Goal: Task Accomplishment & Management: Manage account settings

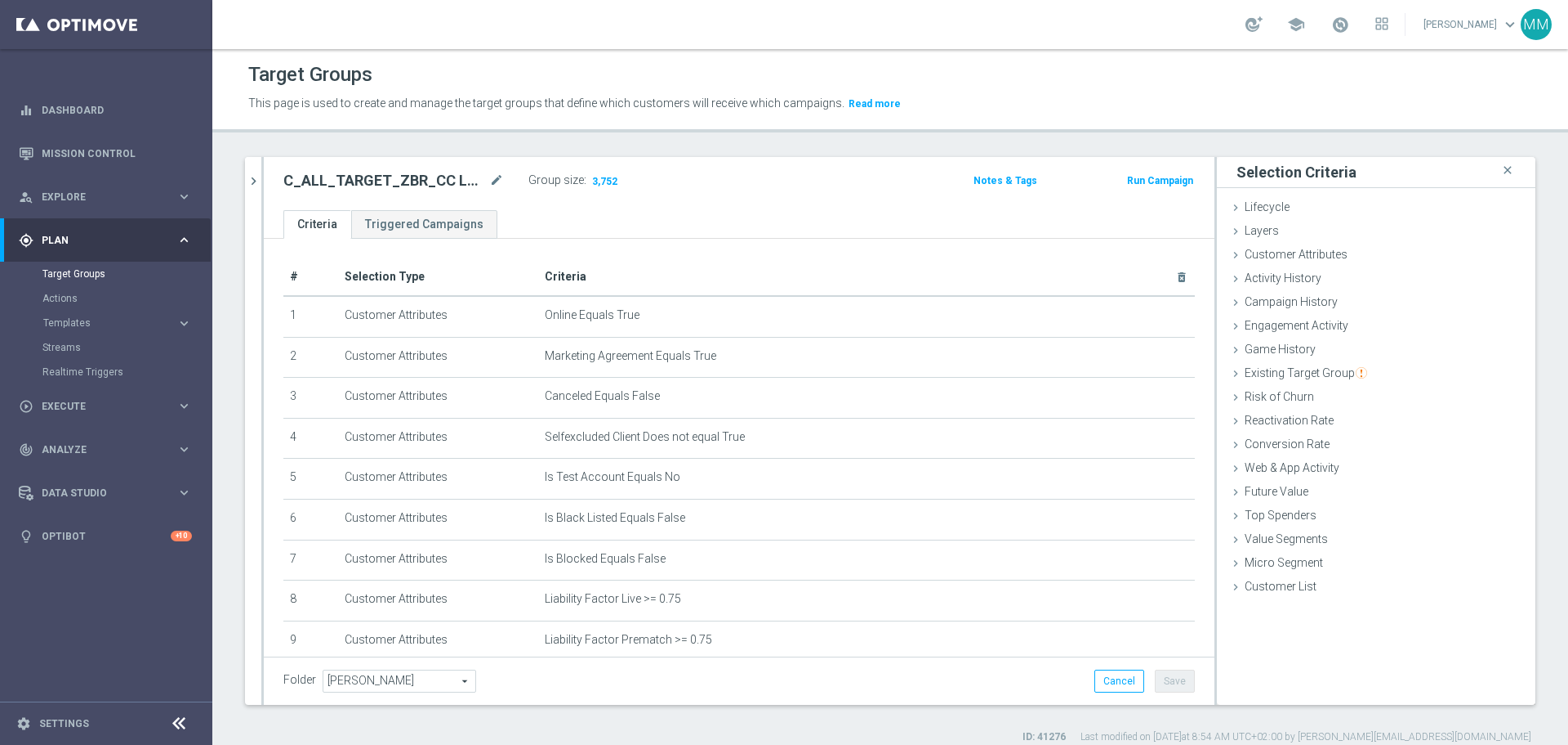
scroll to position [665, 0]
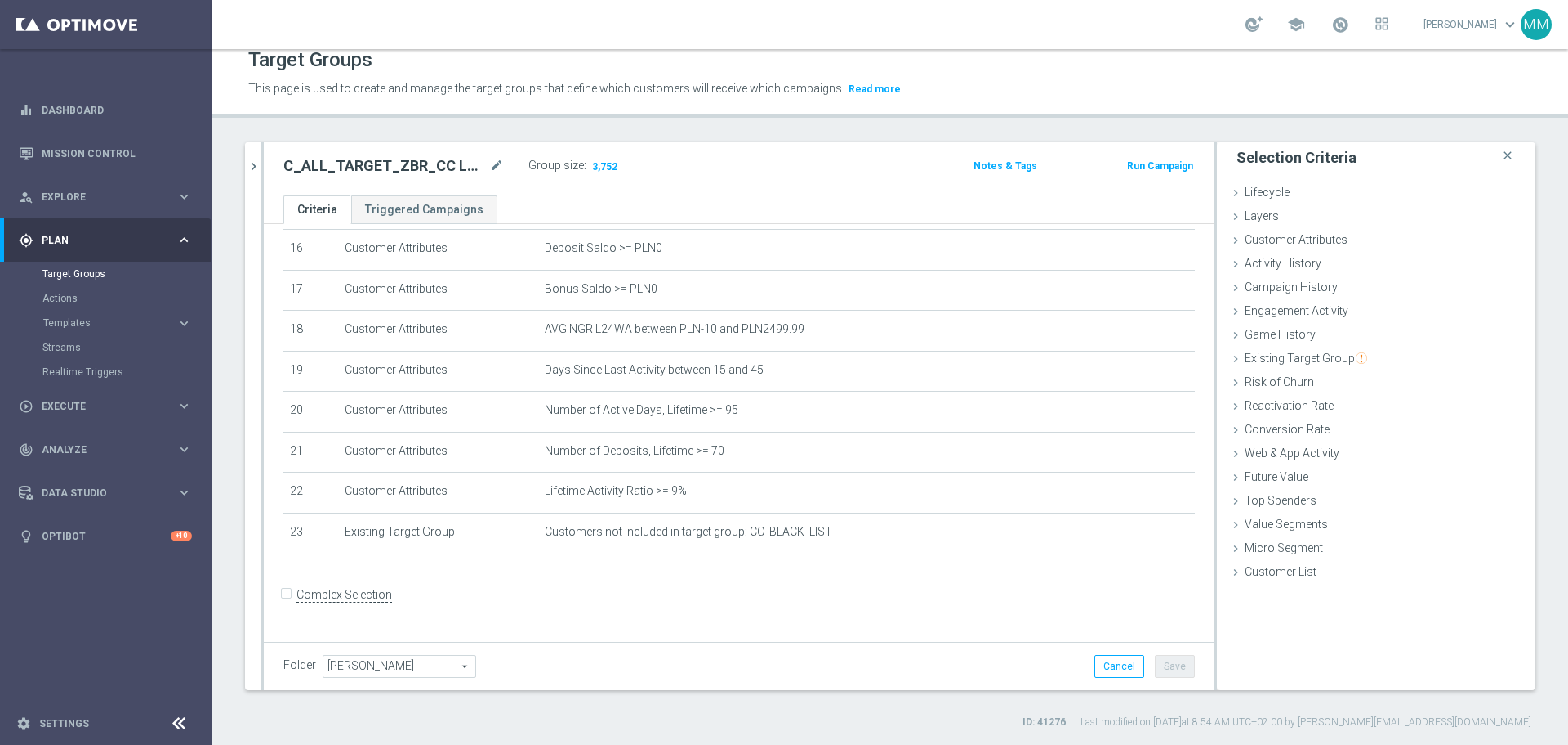
click at [89, 266] on div "Target Groups" at bounding box center [127, 273] width 169 height 25
click at [63, 274] on link "Target Groups" at bounding box center [105, 273] width 127 height 13
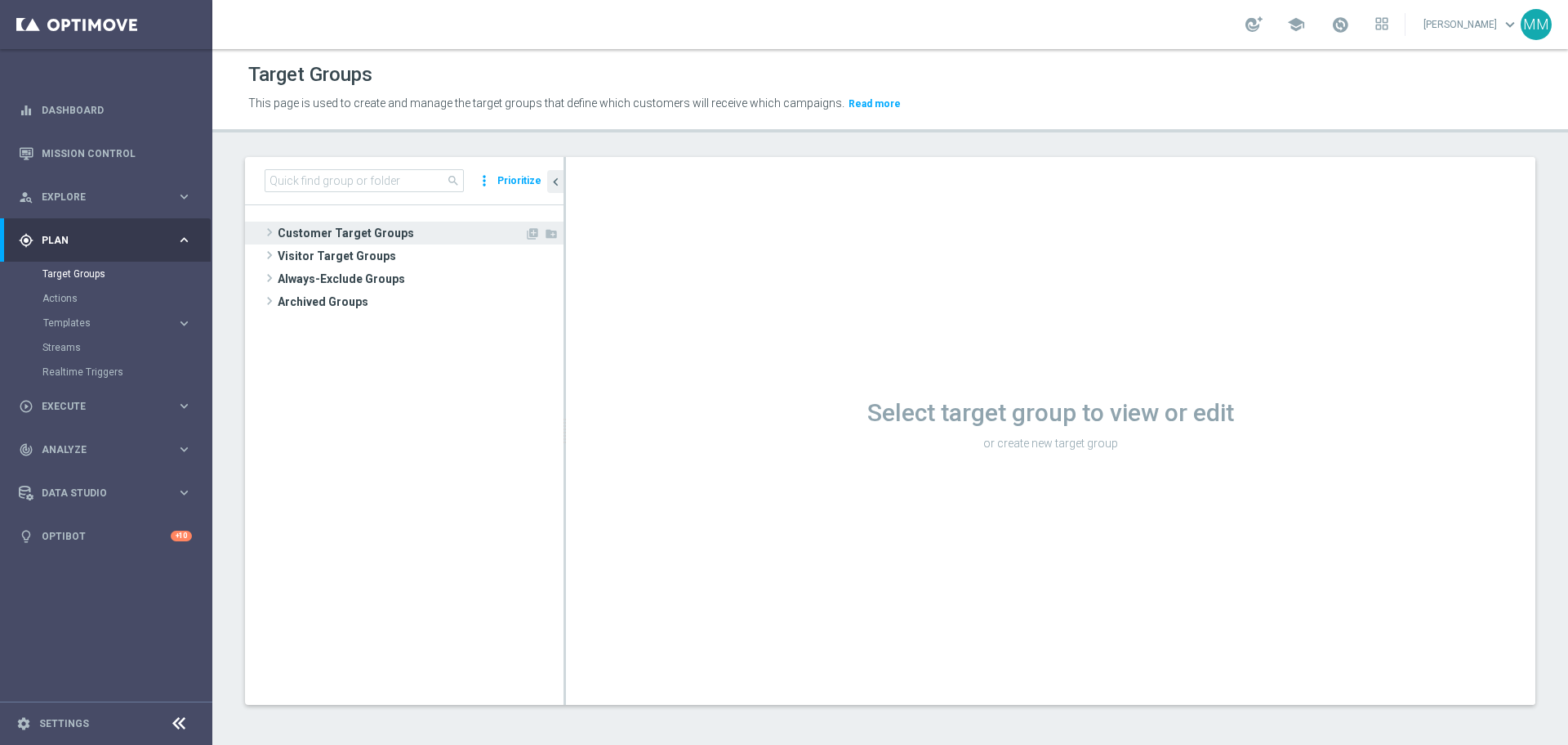
click at [333, 225] on span "Customer Target Groups" at bounding box center [401, 232] width 247 height 23
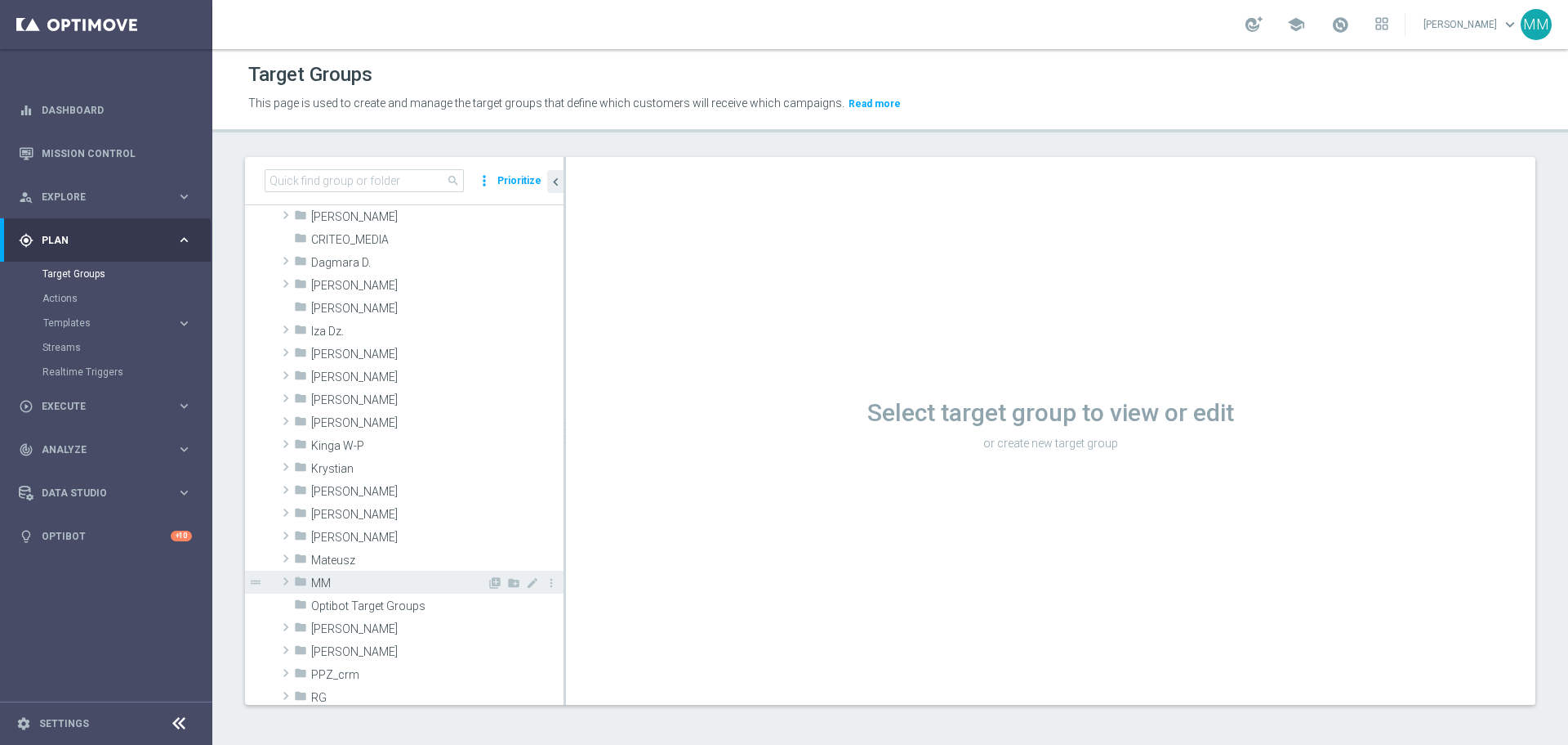
scroll to position [163, 0]
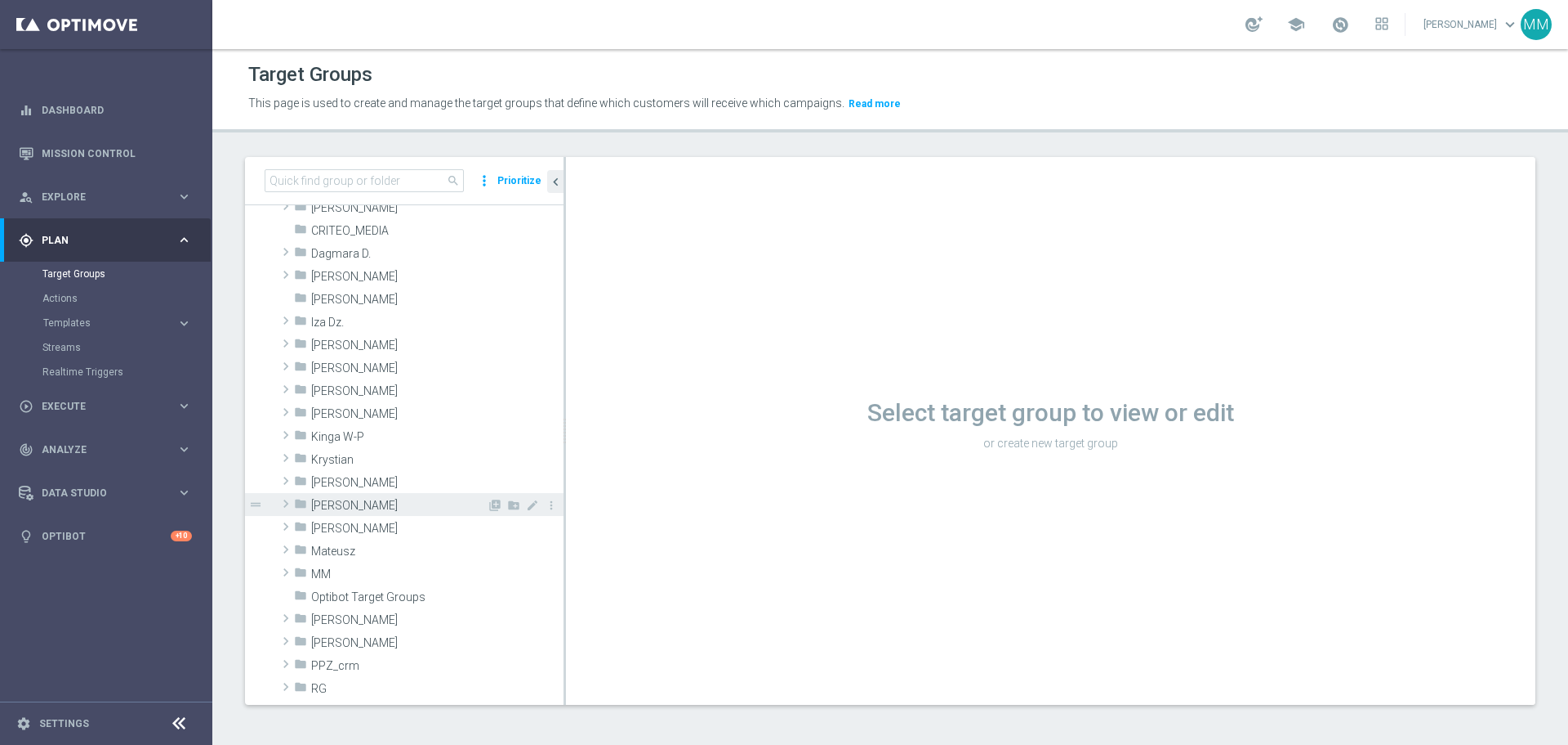
click at [333, 507] on span "[PERSON_NAME]" at bounding box center [399, 505] width 176 height 14
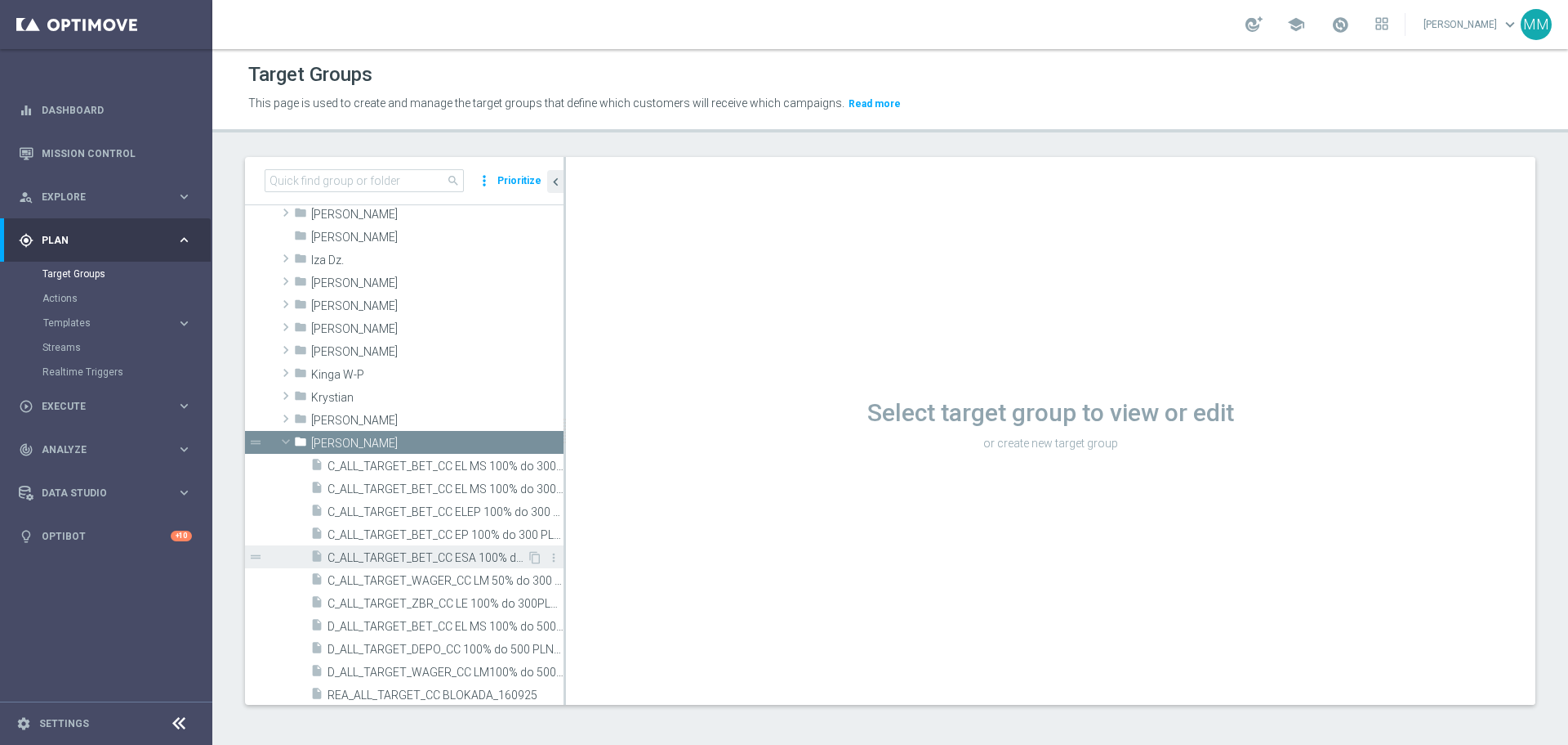
scroll to position [327, 0]
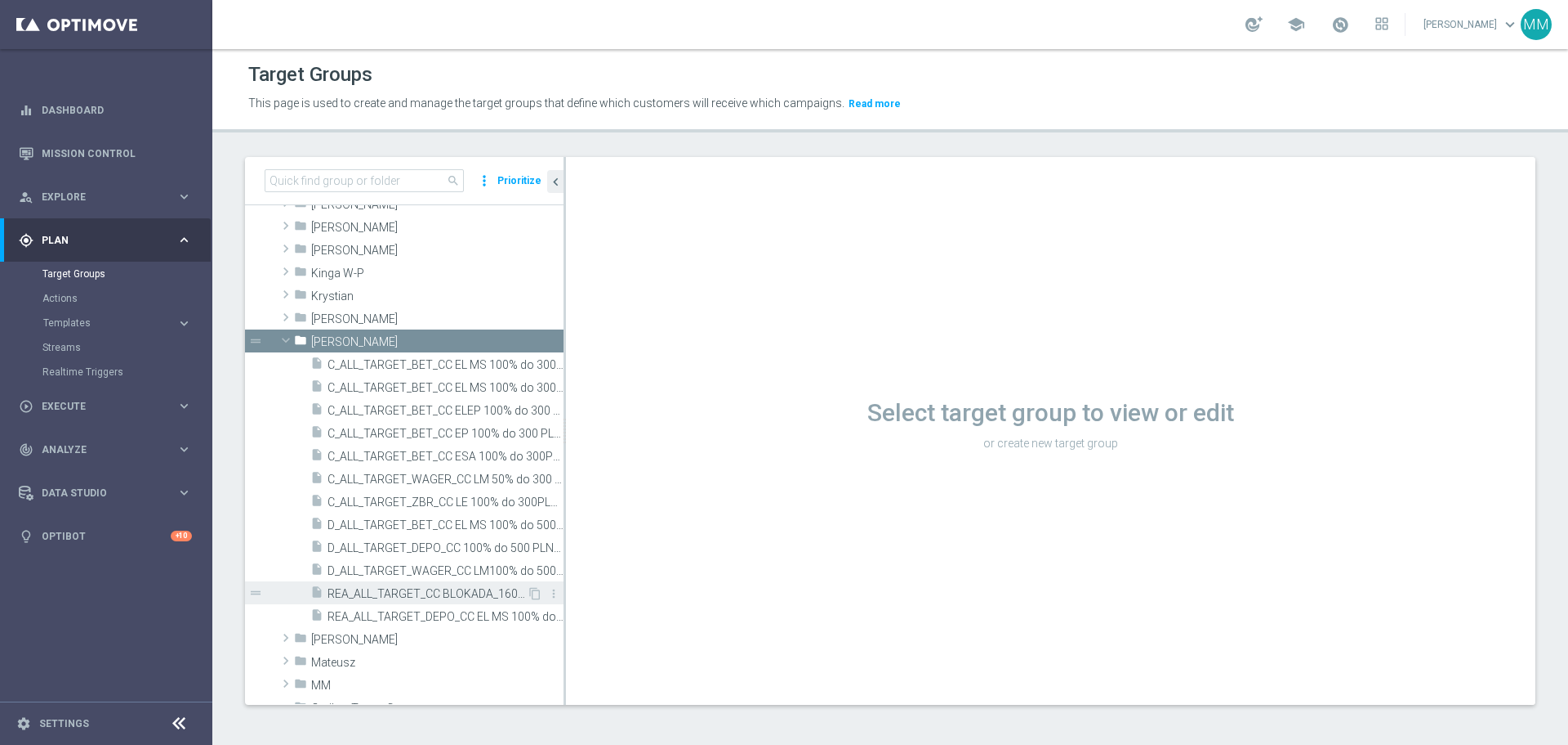
click at [463, 599] on span "REA_ALL_TARGET_CC BLOKADA_160925" at bounding box center [426, 594] width 199 height 14
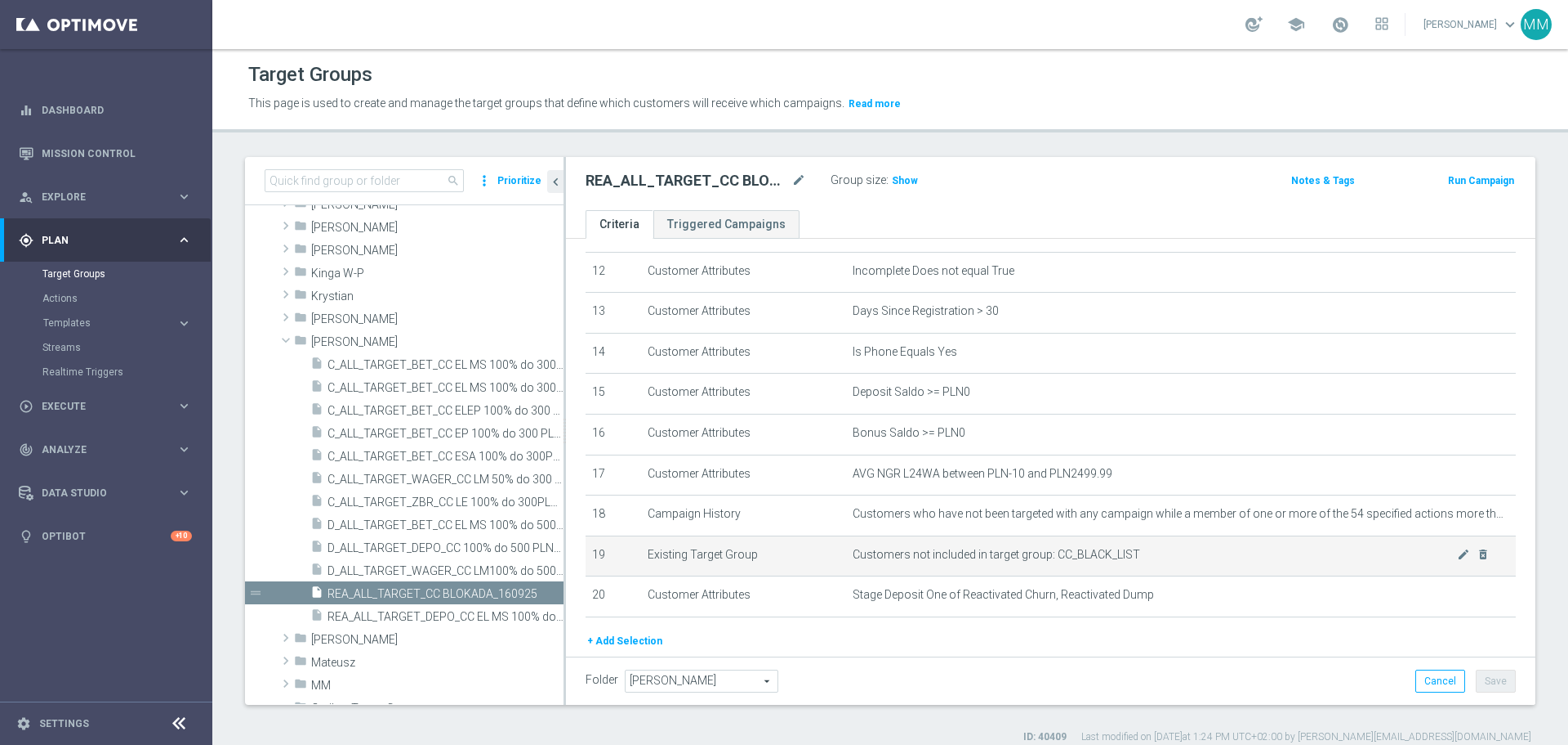
scroll to position [559, 0]
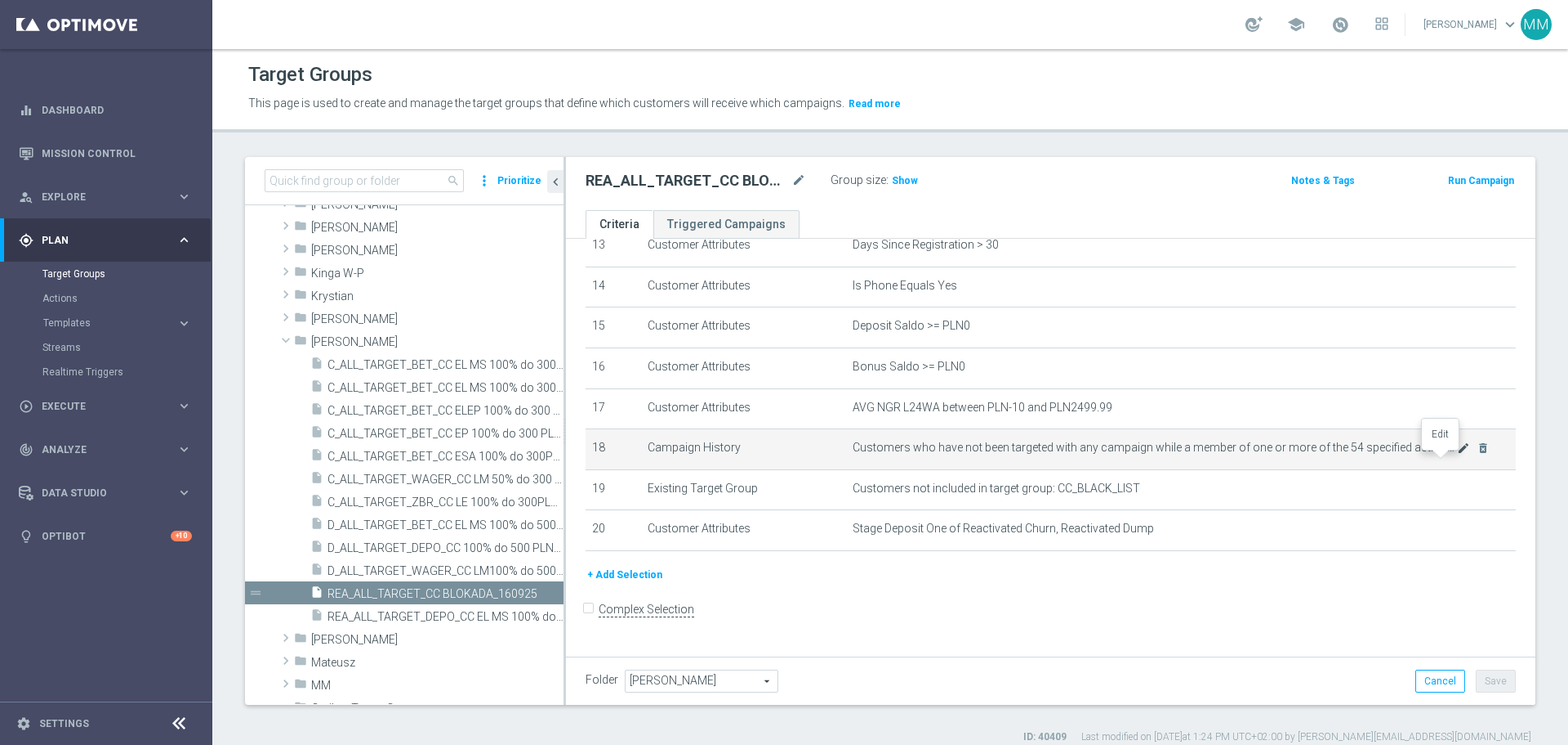
click at [1457, 454] on icon "mode_edit" at bounding box center [1463, 448] width 13 height 13
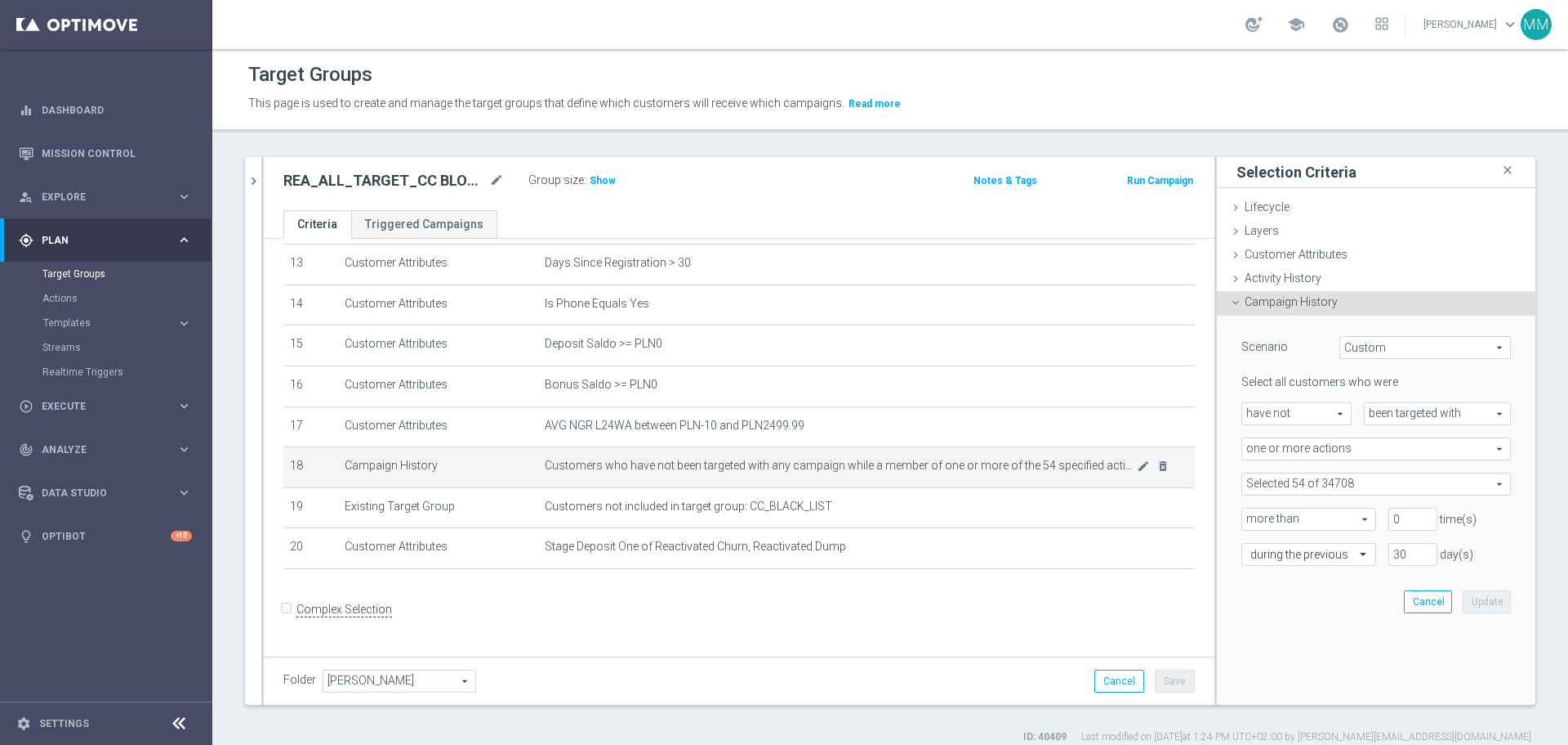
scroll to position [541, 0]
click at [1360, 444] on span "one or more actions" at bounding box center [1376, 449] width 268 height 21
click at [1358, 444] on span "one or more actions" at bounding box center [1376, 449] width 268 height 21
click at [1360, 448] on span "one or more actions" at bounding box center [1376, 449] width 268 height 21
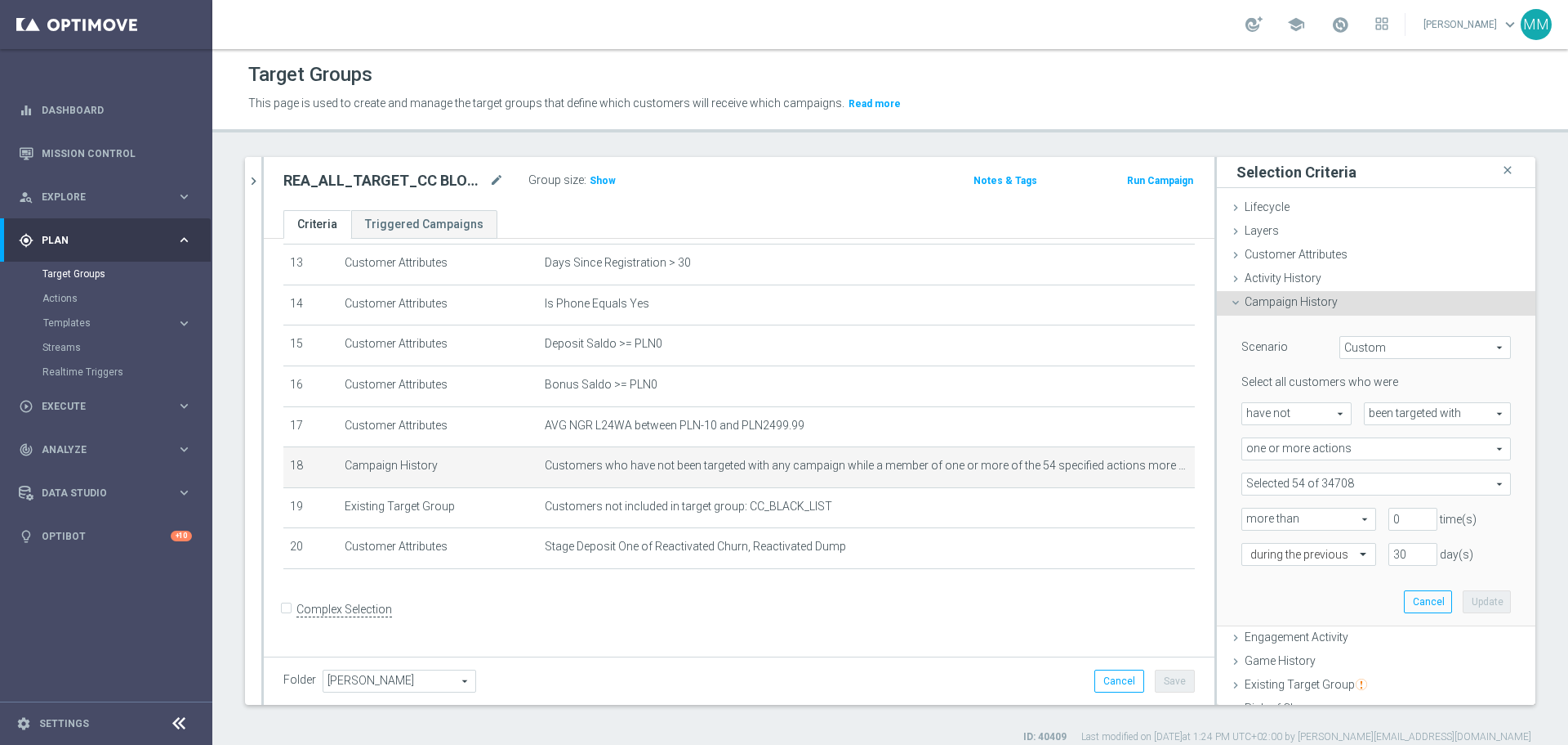
click at [1374, 483] on span at bounding box center [1376, 484] width 268 height 21
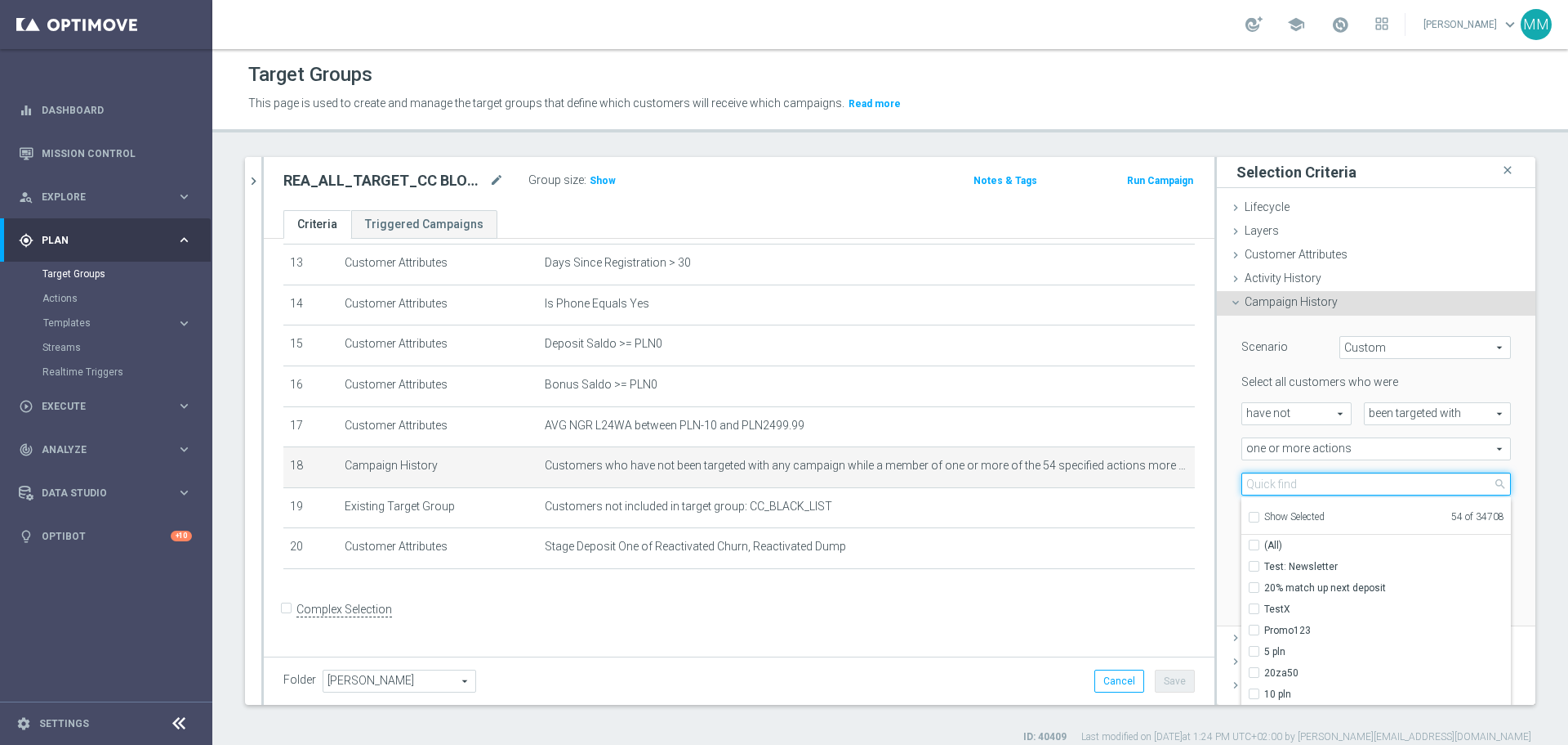
click at [1373, 483] on input "search" at bounding box center [1376, 484] width 270 height 23
type input "CC"
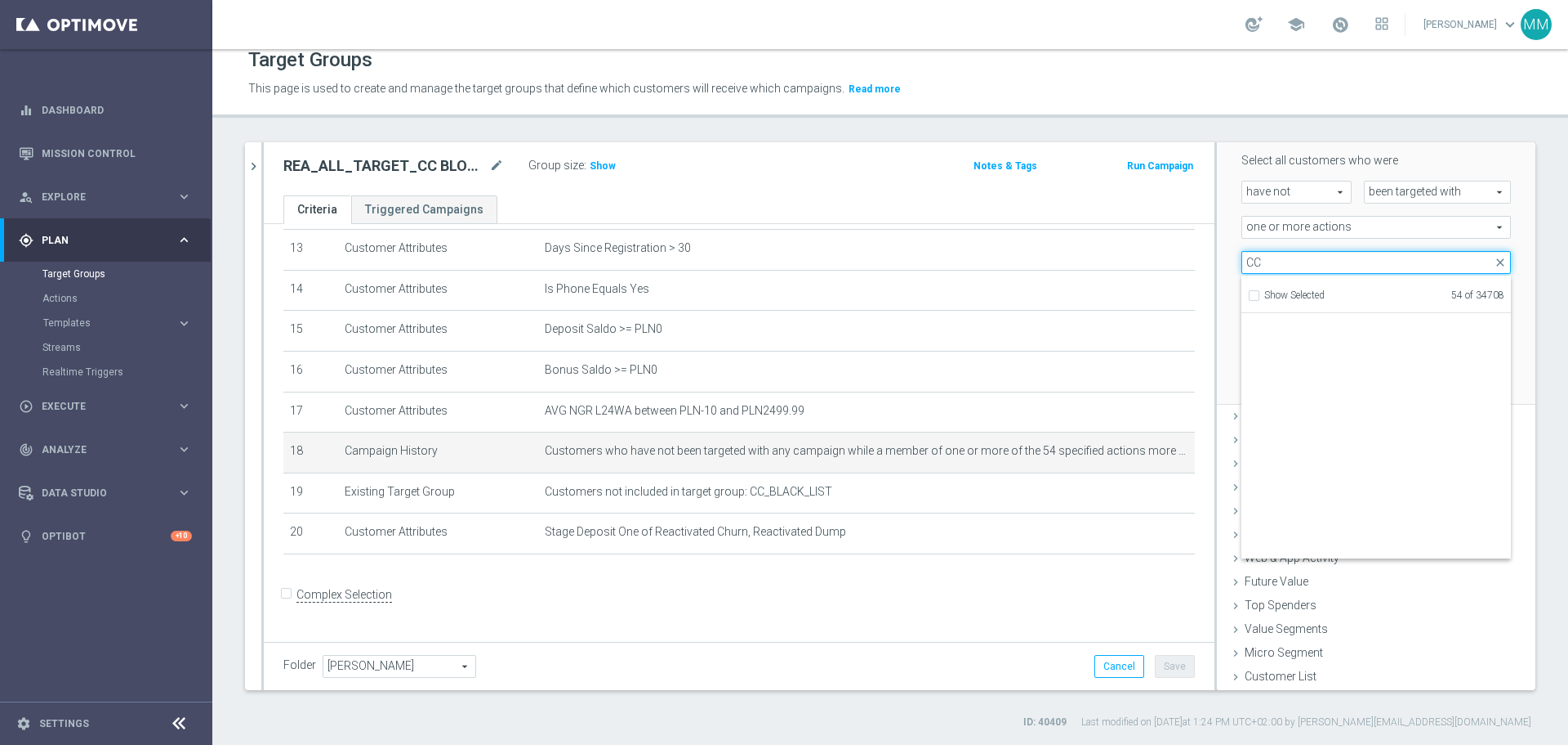
scroll to position [51735, 0]
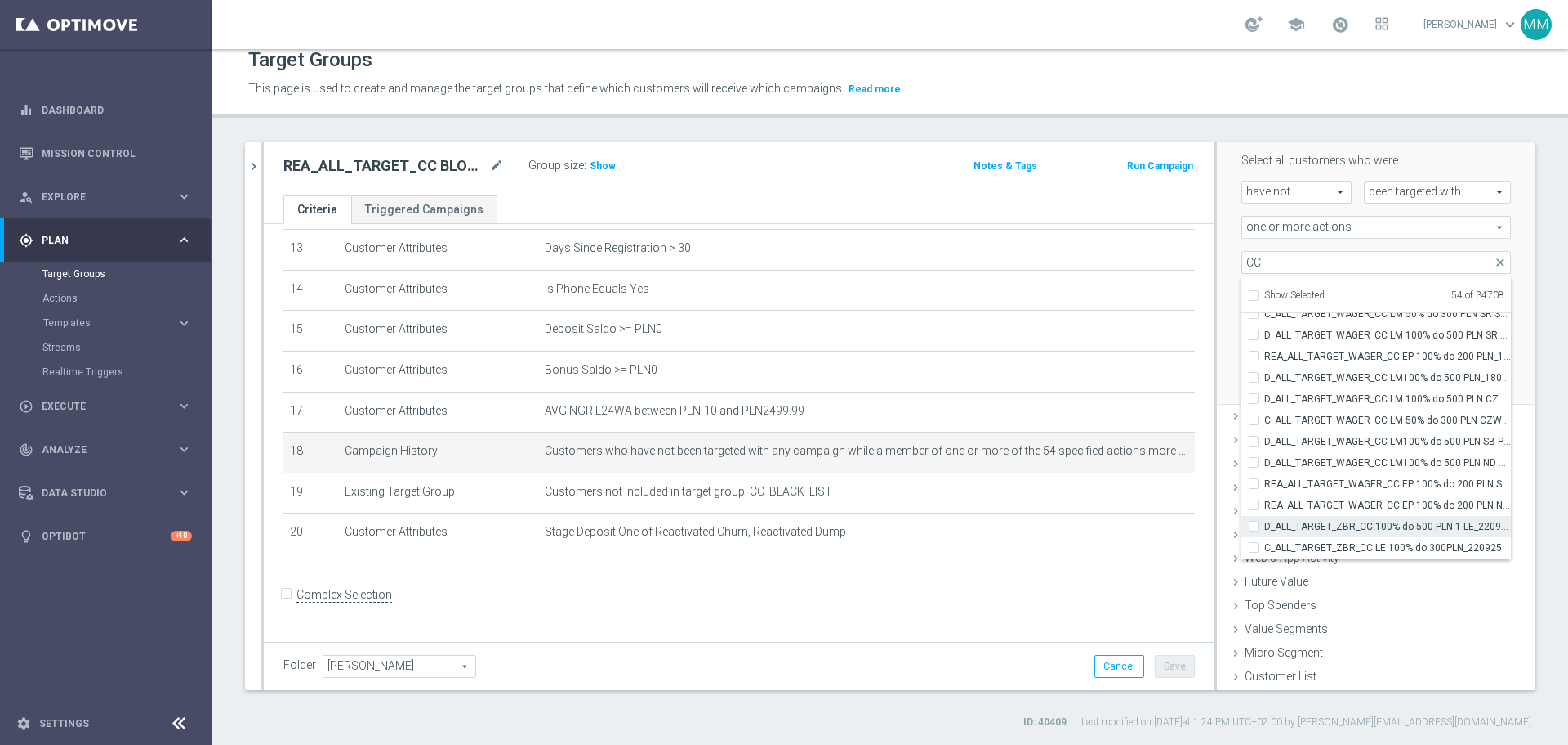
drag, startPoint x: 1240, startPoint y: 545, endPoint x: 1246, endPoint y: 533, distance: 13.4
click at [1242, 546] on div "C_ALL_TARGET_ZBR_CC LE 100% do 300PLN_220925" at bounding box center [1376, 547] width 270 height 21
click at [1253, 527] on input "D_ALL_TARGET_ZBR_CC 100% do 500 PLN 1 LE_220925" at bounding box center [1259, 526] width 11 height 11
checkbox input "true"
type input "Selected 55 of 34708"
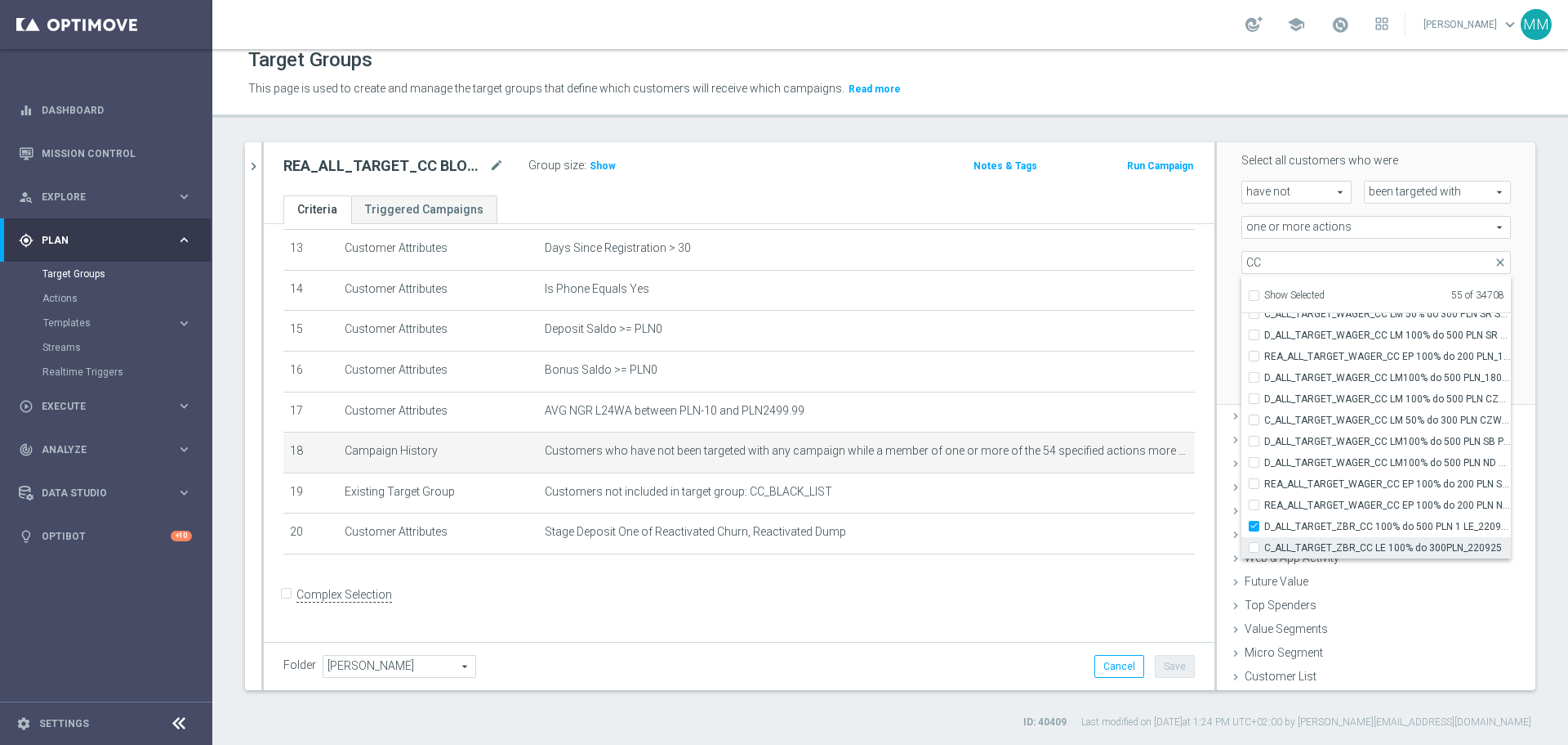
click at [1253, 548] on input "C_ALL_TARGET_ZBR_CC LE 100% do 300PLN_220925" at bounding box center [1259, 548] width 11 height 11
checkbox input "true"
type input "Selected 56 of 34708"
click at [1242, 499] on div "REA_ALL_TARGET_WAGER_CC EP 100% do 200 PLN ND SMS_180925" at bounding box center [1376, 505] width 270 height 21
drag, startPoint x: 1242, startPoint y: 483, endPoint x: 1249, endPoint y: 512, distance: 29.8
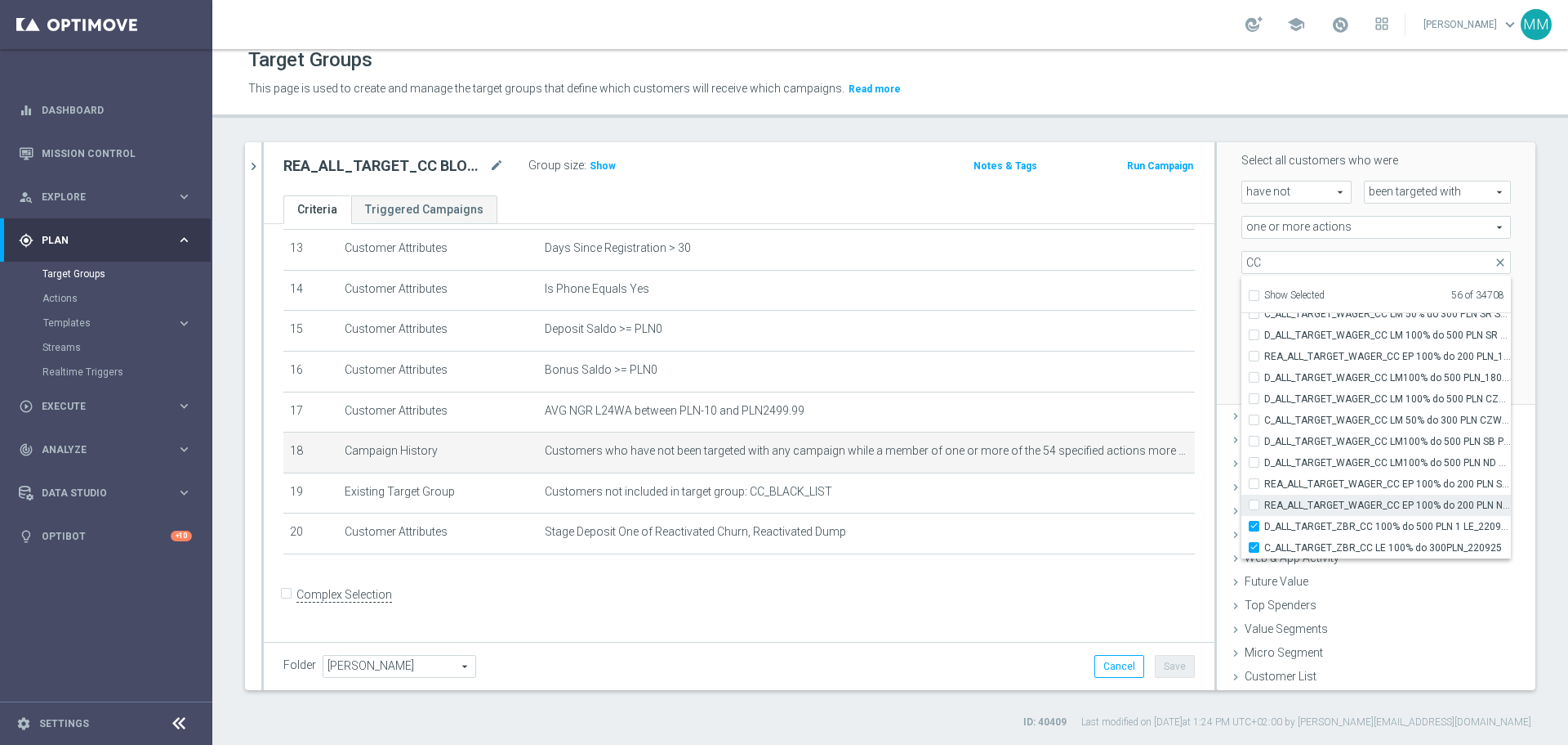
click at [1253, 484] on input "REA_ALL_TARGET_WAGER_CC EP 100% do 200 PLN SB PUSH_180925" at bounding box center [1259, 484] width 11 height 11
checkbox input "true"
type input "Selected 57 of 34708"
drag, startPoint x: 1243, startPoint y: 505, endPoint x: 1241, endPoint y: 473, distance: 32.1
click at [1253, 499] on input "REA_ALL_TARGET_WAGER_CC EP 100% do 200 PLN ND SMS_180925" at bounding box center [1259, 505] width 11 height 11
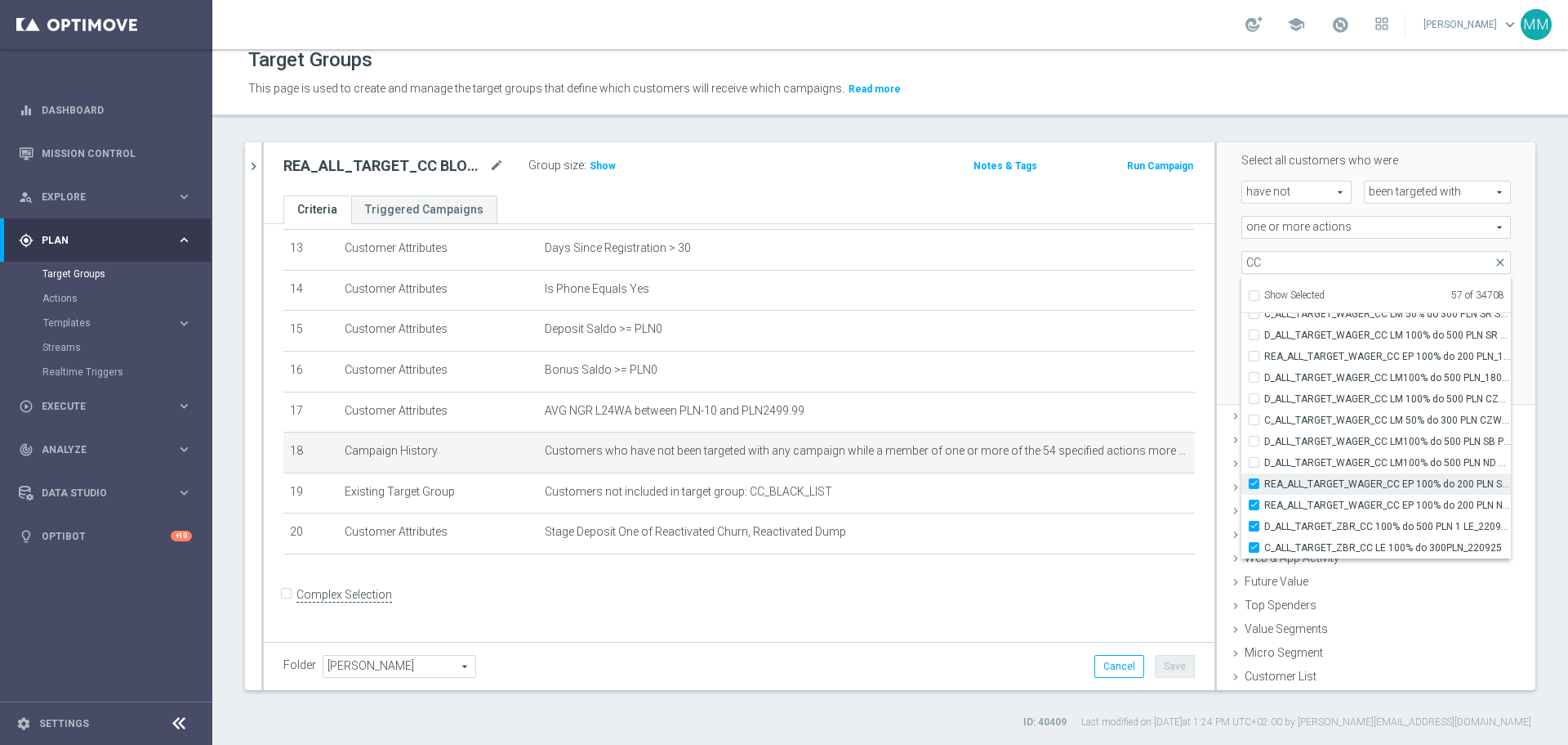
checkbox input "true"
type input "Selected 58 of 34708"
click at [1242, 461] on div "D_ALL_TARGET_WAGER_CC LM100% do 500 PLN ND SMS_180925" at bounding box center [1376, 462] width 270 height 21
click at [1242, 454] on div "D_ALL_TARGET_WAGER_CC LM100% do 500 PLN ND SMS_180925" at bounding box center [1376, 462] width 270 height 21
drag, startPoint x: 1239, startPoint y: 439, endPoint x: 1246, endPoint y: 461, distance: 23.1
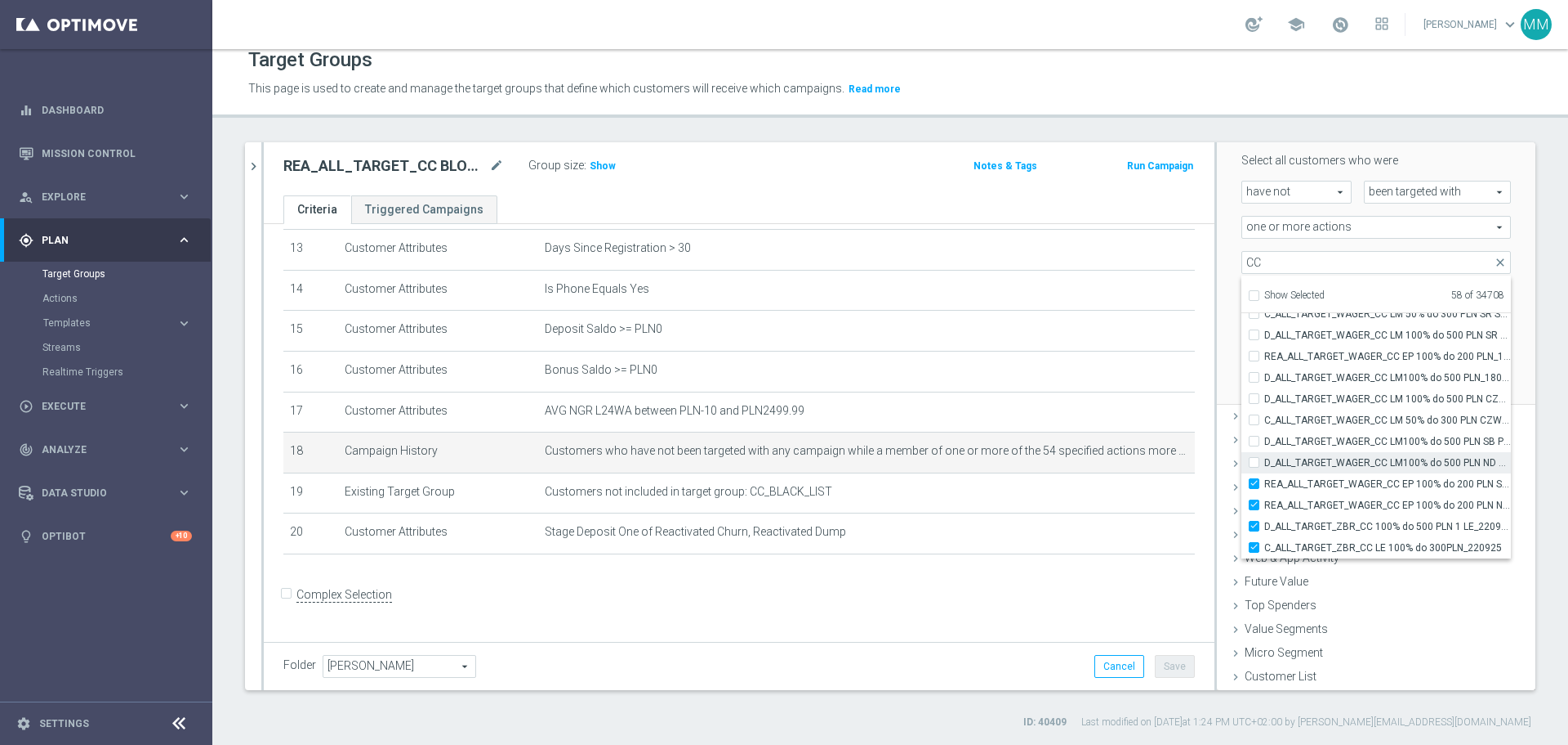
click at [1244, 450] on div "D_ALL_TARGET_WAGER_CC LM100% do 500 PLN SB PUSH_180925" at bounding box center [1376, 440] width 270 height 21
click at [1253, 465] on input "D_ALL_TARGET_WAGER_CC LM100% do 500 PLN ND SMS_180925" at bounding box center [1259, 462] width 11 height 11
checkbox input "true"
type input "Selected 59 of 34708"
drag, startPoint x: 1239, startPoint y: 439, endPoint x: 1242, endPoint y: 453, distance: 14.3
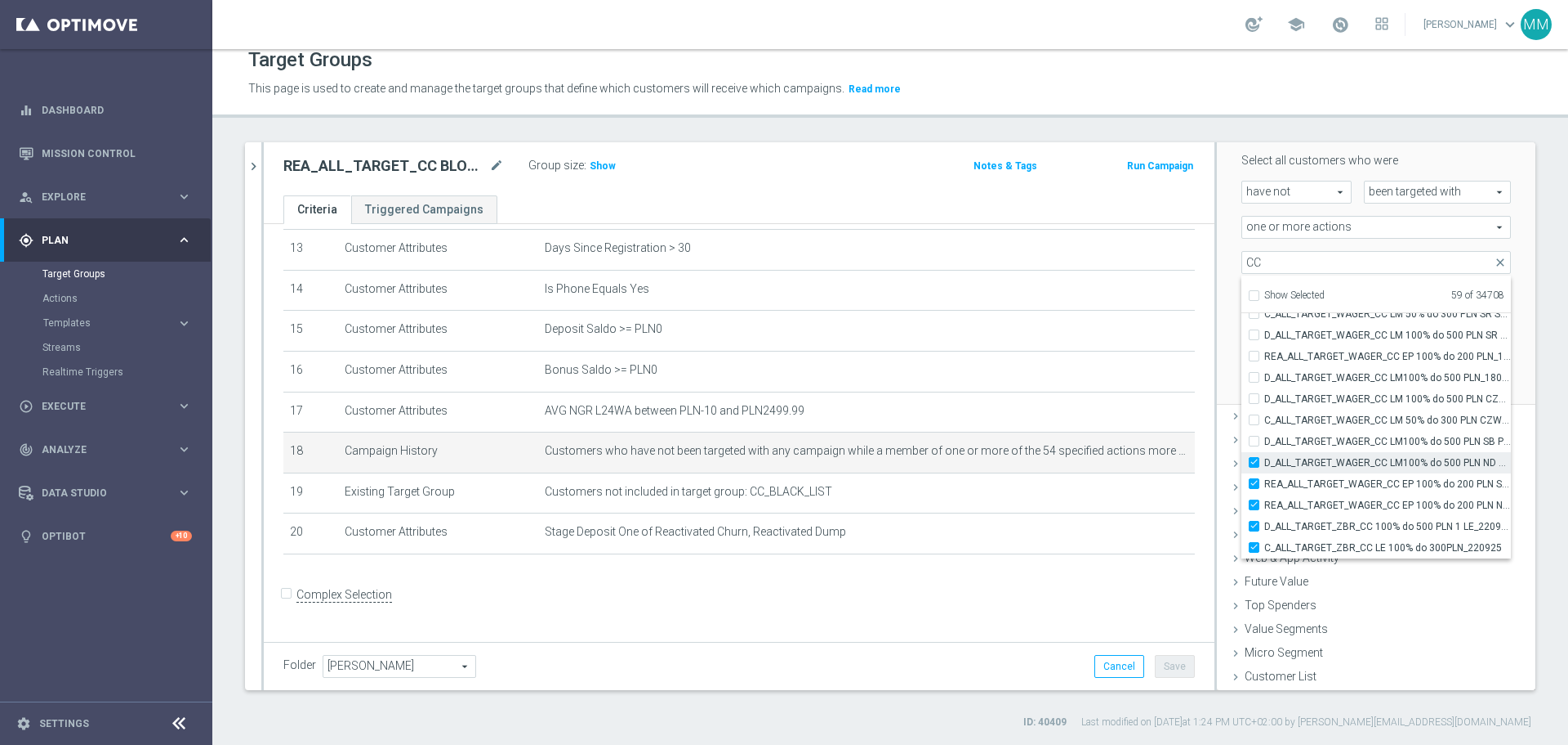
click at [1264, 439] on label "D_ALL_TARGET_WAGER_CC LM100% do 500 PLN SB PUSH_180925" at bounding box center [1387, 440] width 247 height 21
click at [1253, 439] on input "D_ALL_TARGET_WAGER_CC LM100% do 500 PLN SB PUSH_180925" at bounding box center [1259, 441] width 11 height 11
checkbox input "true"
type input "Selected 60 of 34708"
click at [1242, 421] on div "C_ALL_TARGET_WAGER_CC LM 50% do 300 PLN CZW PUSH_150925" at bounding box center [1376, 419] width 270 height 21
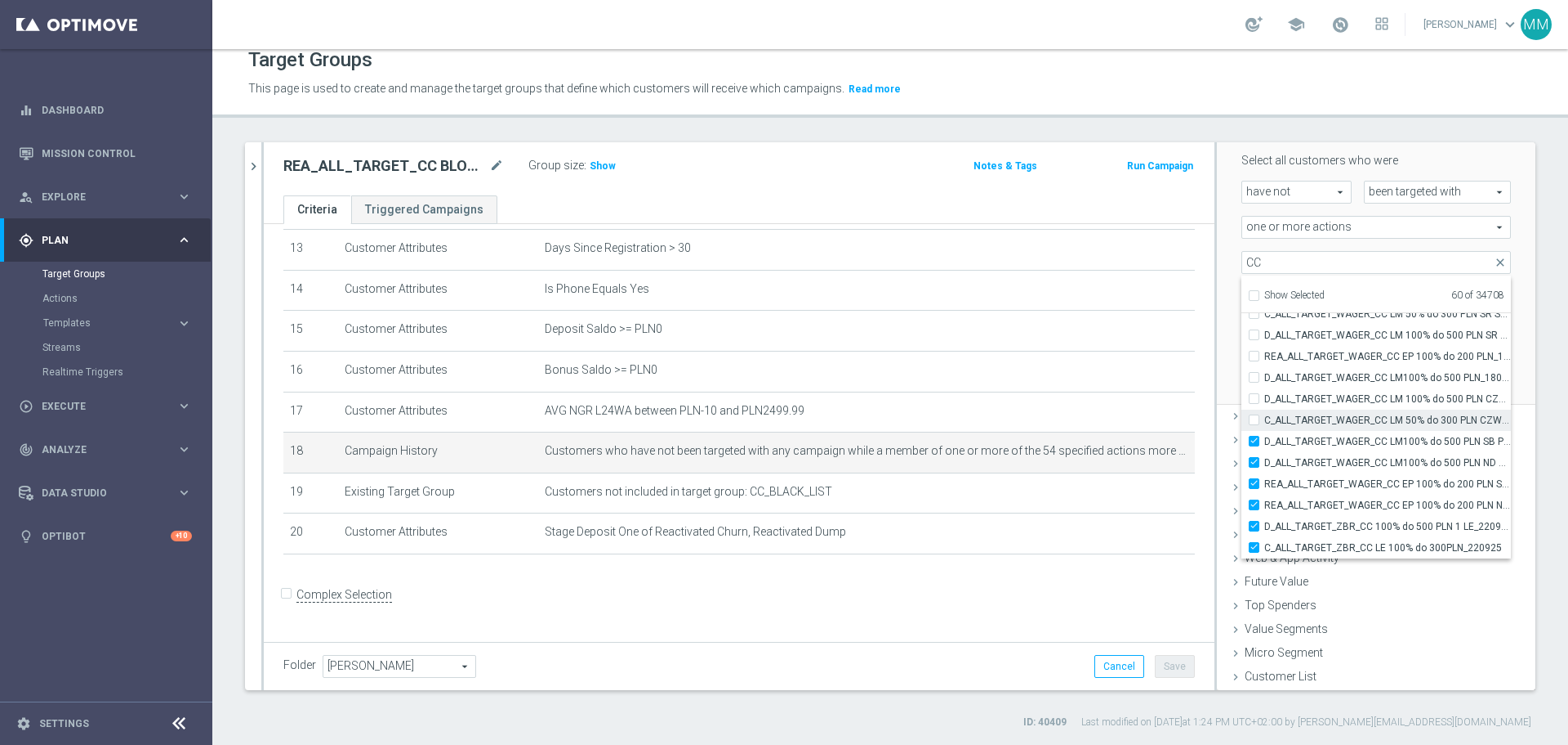
click at [1264, 420] on label "C_ALL_TARGET_WAGER_CC LM 50% do 300 PLN CZW PUSH_150925" at bounding box center [1387, 419] width 247 height 21
click at [1253, 420] on input "C_ALL_TARGET_WAGER_CC LM 50% do 300 PLN CZW PUSH_150925" at bounding box center [1259, 420] width 11 height 11
checkbox input "true"
type input "Selected 61 of 34708"
click at [1264, 399] on label "D_ALL_TARGET_WAGER_CC LM 100% do 500 PLN CZW PUSH_150925" at bounding box center [1387, 398] width 247 height 21
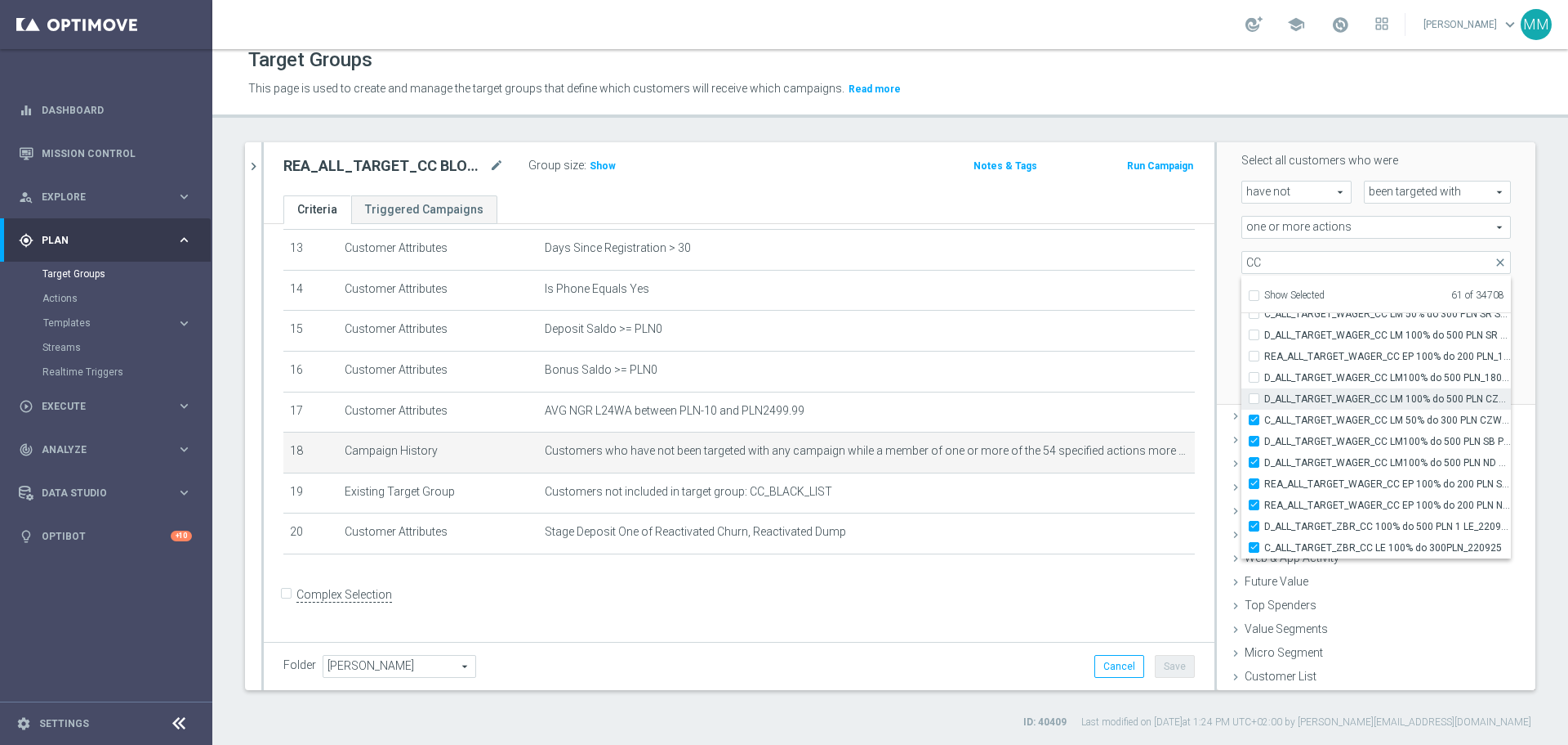
click at [1253, 399] on input "D_ALL_TARGET_WAGER_CC LM 100% do 500 PLN CZW PUSH_150925" at bounding box center [1259, 399] width 11 height 11
checkbox input "true"
type input "Selected 62 of 34708"
click at [1253, 379] on input "D_ALL_TARGET_WAGER_CC LM100% do 500 PLN_180925" at bounding box center [1259, 377] width 11 height 11
checkbox input "true"
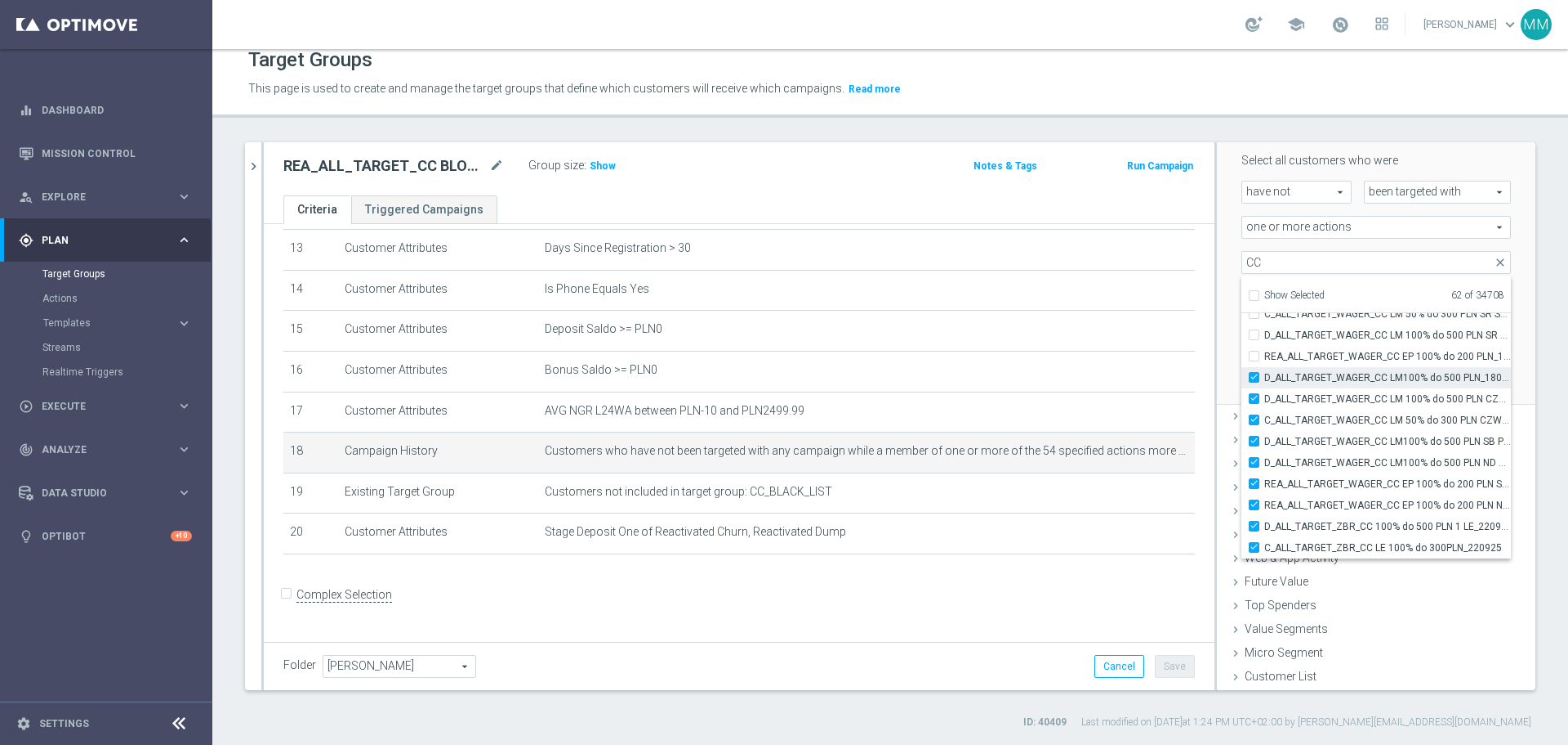
type input "Selected 63 of 34708"
drag, startPoint x: 1243, startPoint y: 358, endPoint x: 1243, endPoint y: 343, distance: 15.0
click at [1253, 356] on input "REA_ALL_TARGET_WAGER_CC EP 100% do 200 PLN_180925" at bounding box center [1259, 356] width 11 height 11
checkbox input "true"
type input "Selected 64 of 34708"
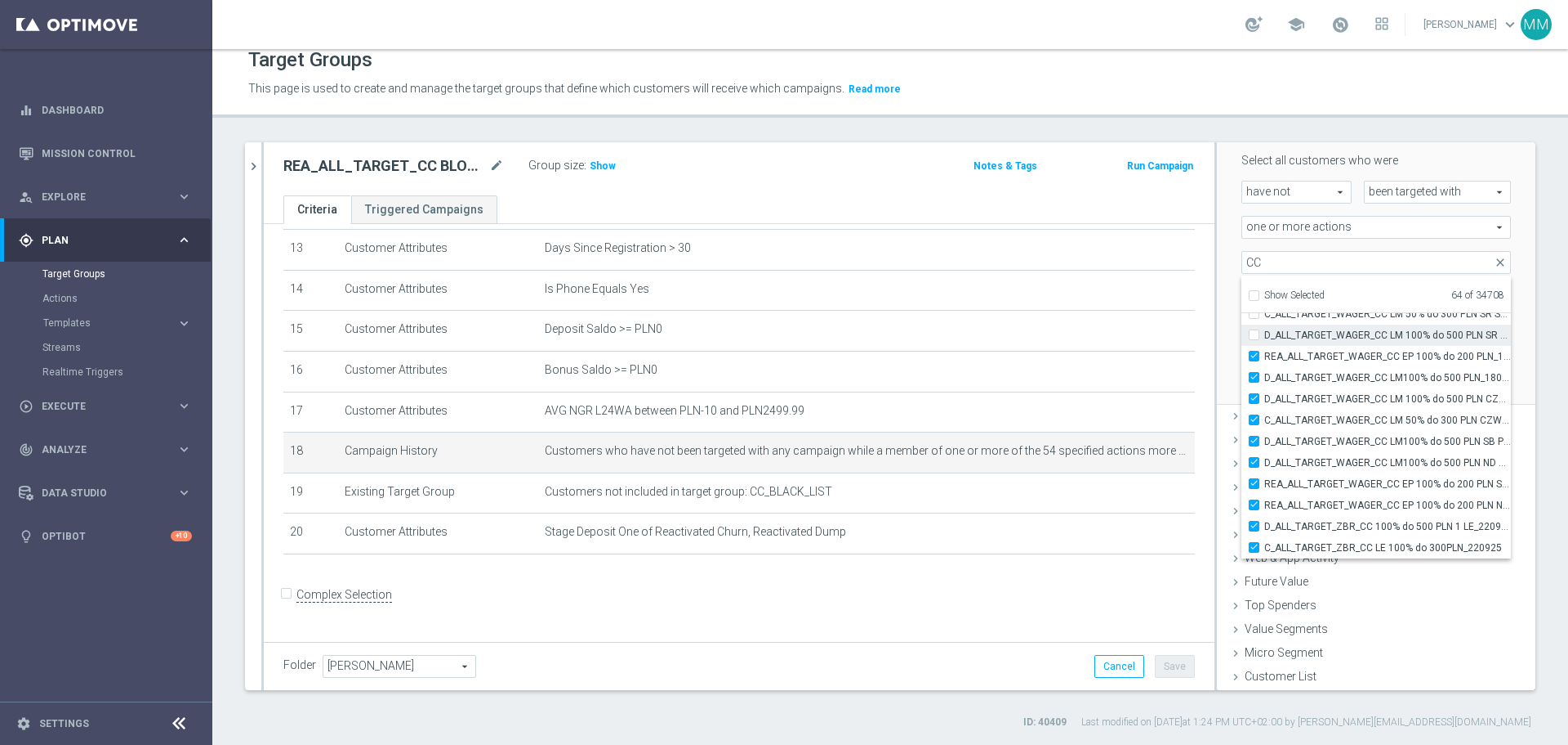
click at [1253, 333] on input "D_ALL_TARGET_WAGER_CC LM 100% do 500 PLN SR SMS 2_150925" at bounding box center [1259, 335] width 11 height 11
checkbox input "true"
type input "Selected 65 of 34708"
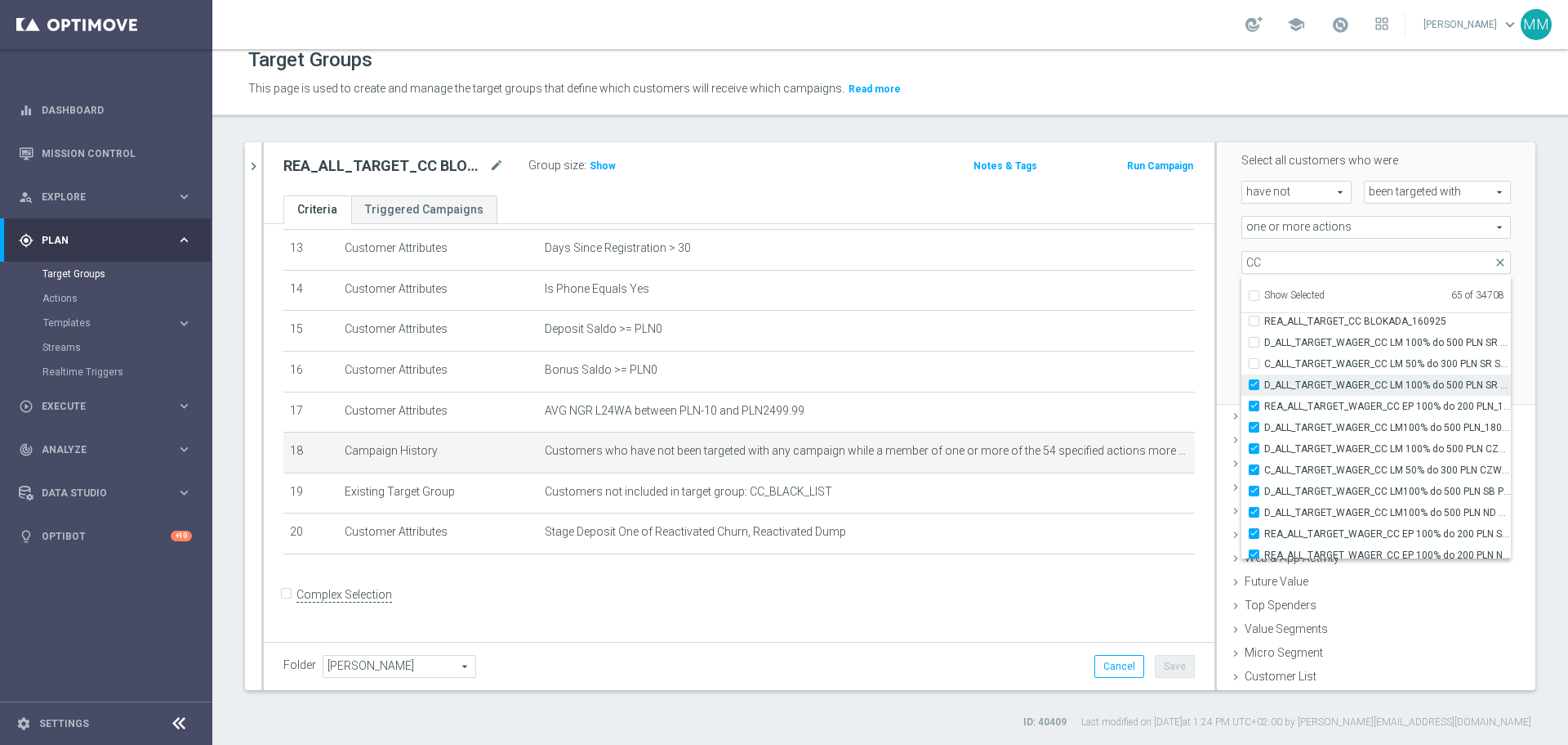
scroll to position [51685, 0]
click at [1253, 363] on input "C_ALL_TARGET_WAGER_CC LM 50% do 300 PLN SR SMS_150925" at bounding box center [1259, 364] width 11 height 11
checkbox input "true"
type input "Selected 66 of 34708"
click at [1253, 342] on input "D_ALL_TARGET_WAGER_CC LM 100% do 500 PLN SR SMS_150925" at bounding box center [1259, 343] width 11 height 11
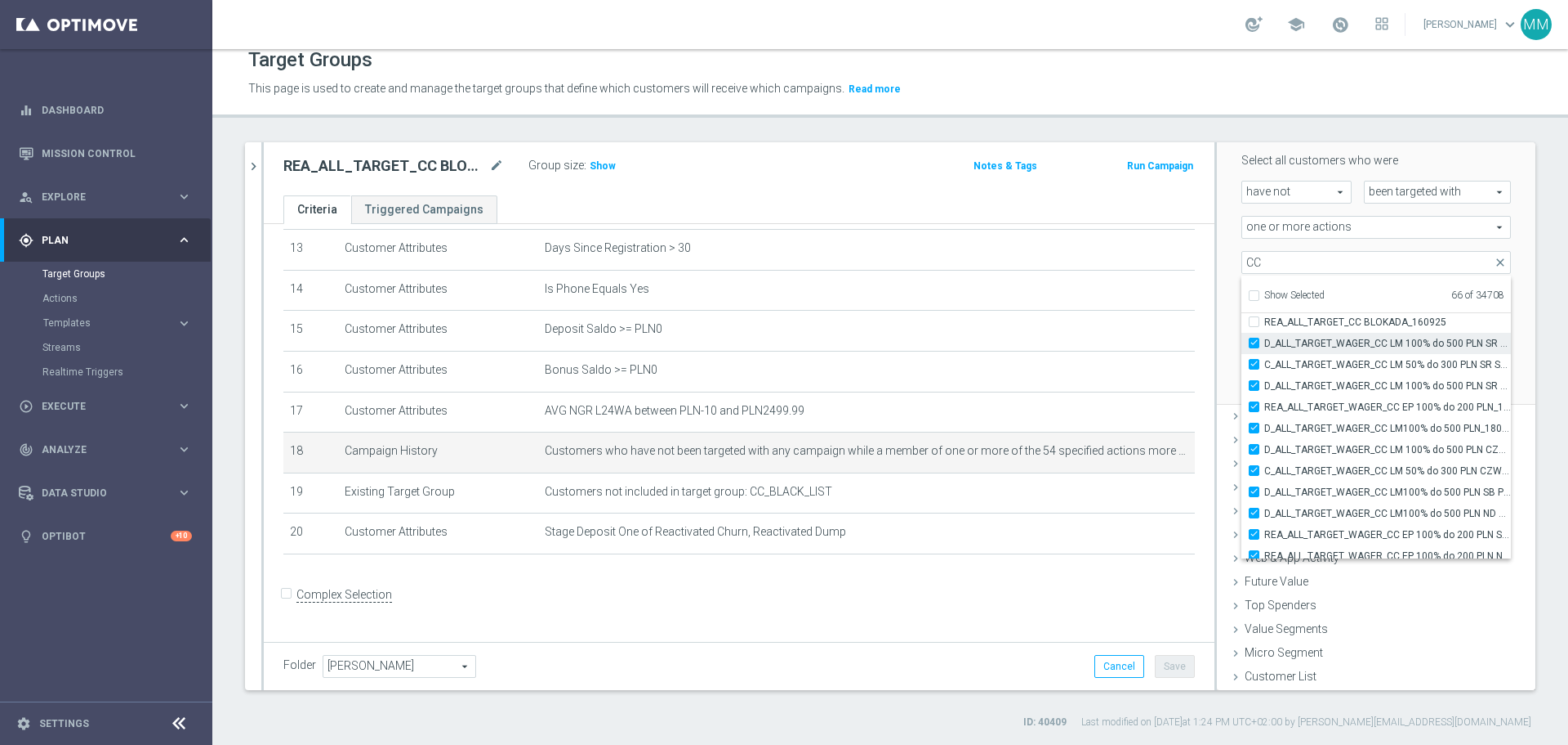
checkbox input "true"
type input "Selected 67 of 34708"
drag, startPoint x: 1243, startPoint y: 323, endPoint x: 1251, endPoint y: 366, distance: 43.7
click at [1253, 324] on input "REA_ALL_TARGET_CC BLOKADA_160925" at bounding box center [1259, 322] width 11 height 11
checkbox input "true"
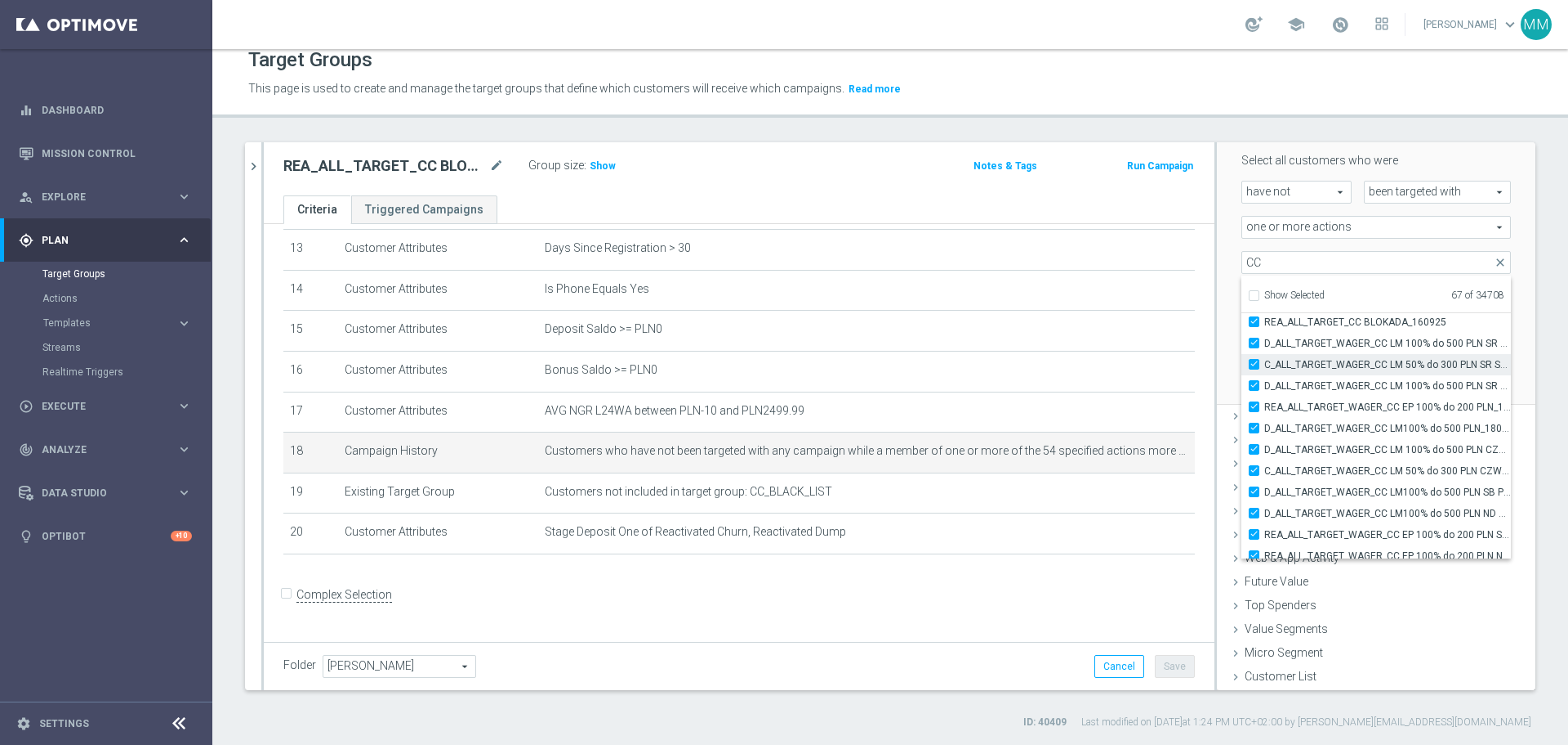
type input "Selected 68 of 34708"
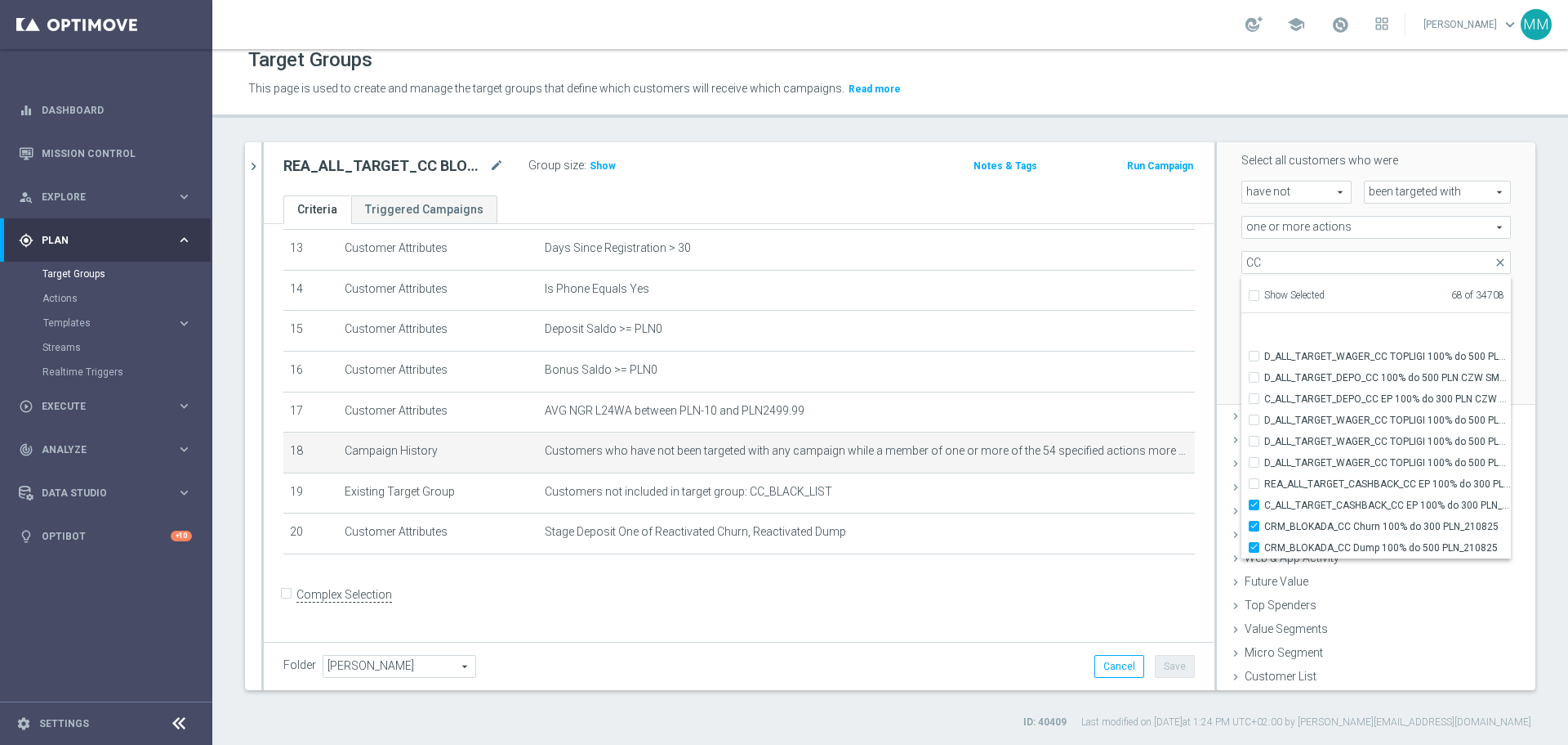
scroll to position [50337, 0]
click at [1264, 521] on label "C_ALL_TARGET_CASHBACK_CC EP 100% do 300 PLN_180825" at bounding box center [1387, 521] width 247 height 21
click at [1253, 521] on input "C_ALL_TARGET_CASHBACK_CC EP 100% do 300 PLN_180825" at bounding box center [1259, 521] width 11 height 11
checkbox input "false"
type input "Selected 67 of 34708"
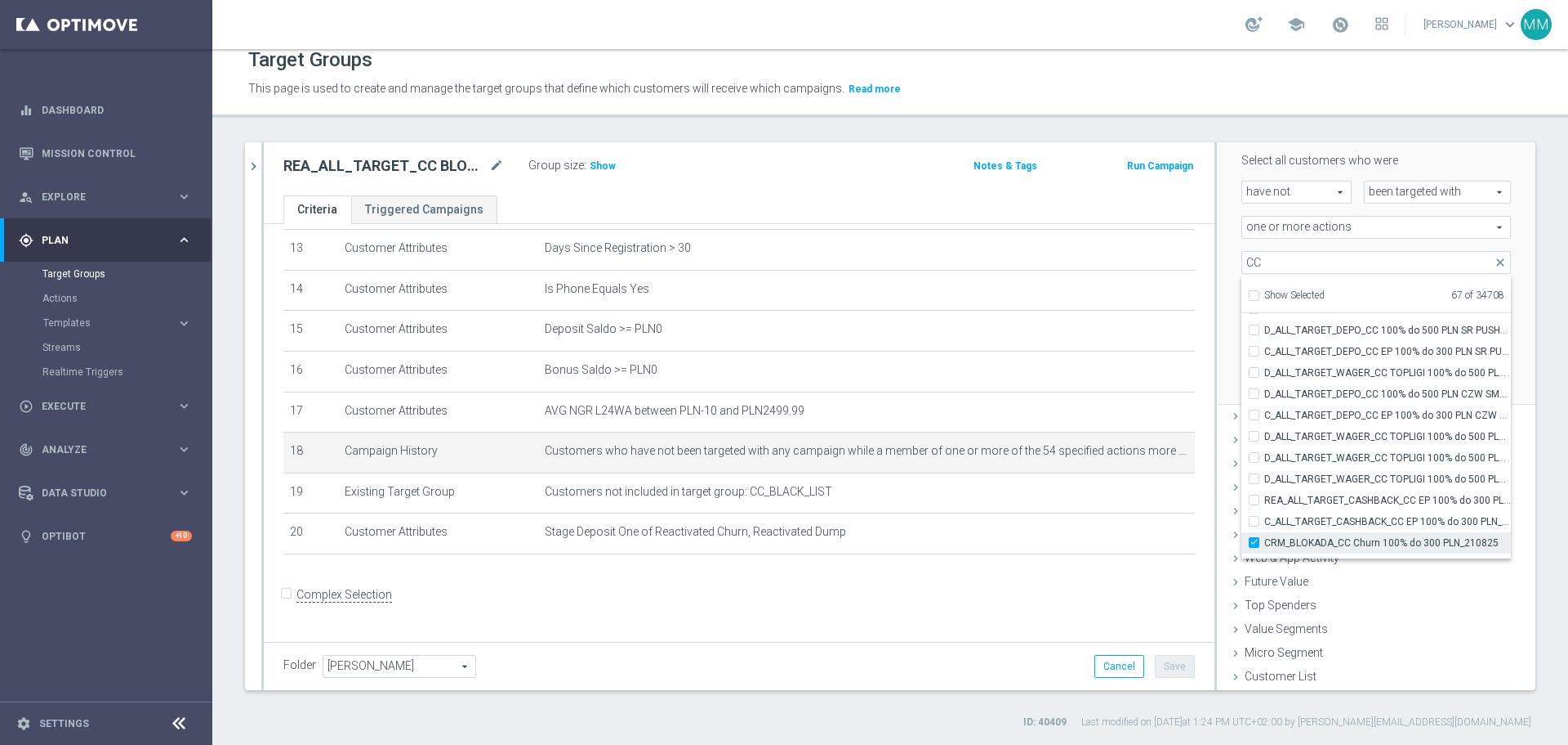
click at [1253, 542] on input "CRM_BLOKADA_CC Churn 100% do 300 PLN_210825" at bounding box center [1259, 542] width 11 height 11
checkbox input "false"
type input "Selected 66 of 34708"
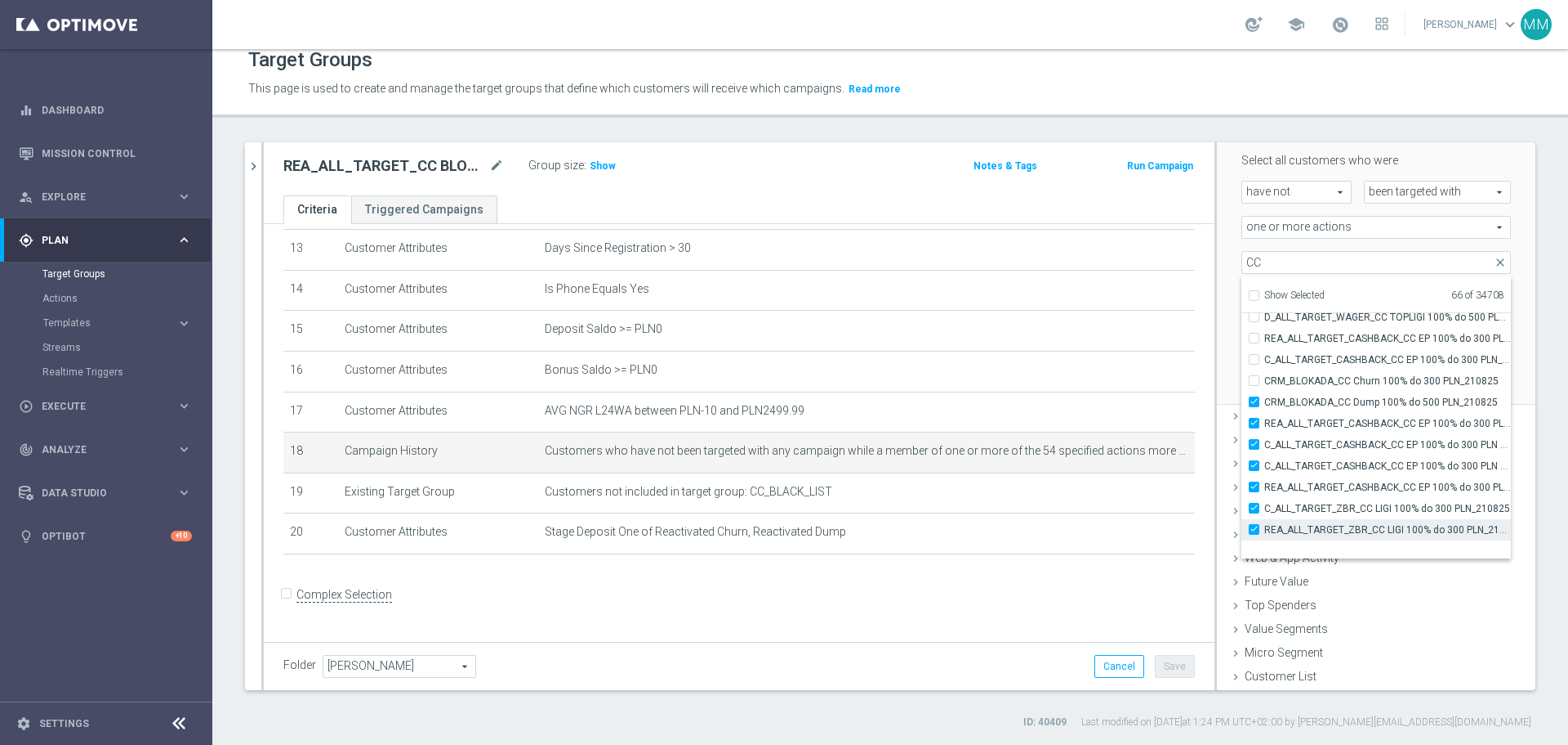
scroll to position [50501, 0]
click at [1264, 401] on label "CRM_BLOKADA_CC Dump 100% do 500 PLN_210825" at bounding box center [1387, 400] width 247 height 21
click at [1253, 401] on input "CRM_BLOKADA_CC Dump 100% do 500 PLN_210825" at bounding box center [1259, 400] width 11 height 11
checkbox input "false"
type input "Selected 65 of 34708"
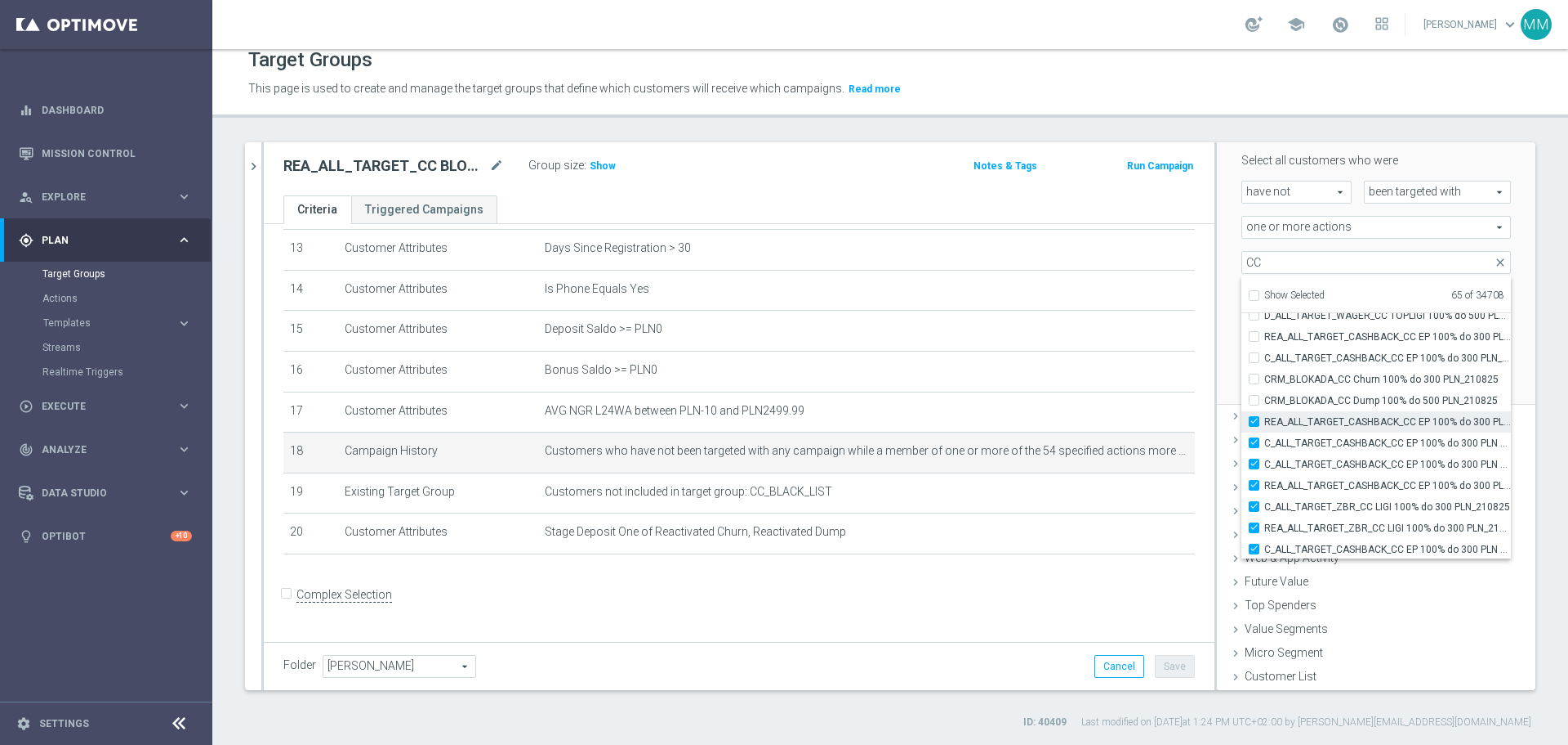
click at [1253, 425] on input "REA_ALL_TARGET_CASHBACK_CC EP 100% do 300 PLN WT PUSH_180825" at bounding box center [1259, 421] width 11 height 11
checkbox input "false"
type input "Selected 64 of 34708"
click at [1264, 440] on label "C_ALL_TARGET_CASHBACK_CC EP 100% do 300 PLN WT PUSH_180825" at bounding box center [1387, 442] width 247 height 21
click at [1253, 440] on input "C_ALL_TARGET_CASHBACK_CC EP 100% do 300 PLN WT PUSH_180825" at bounding box center [1259, 443] width 11 height 11
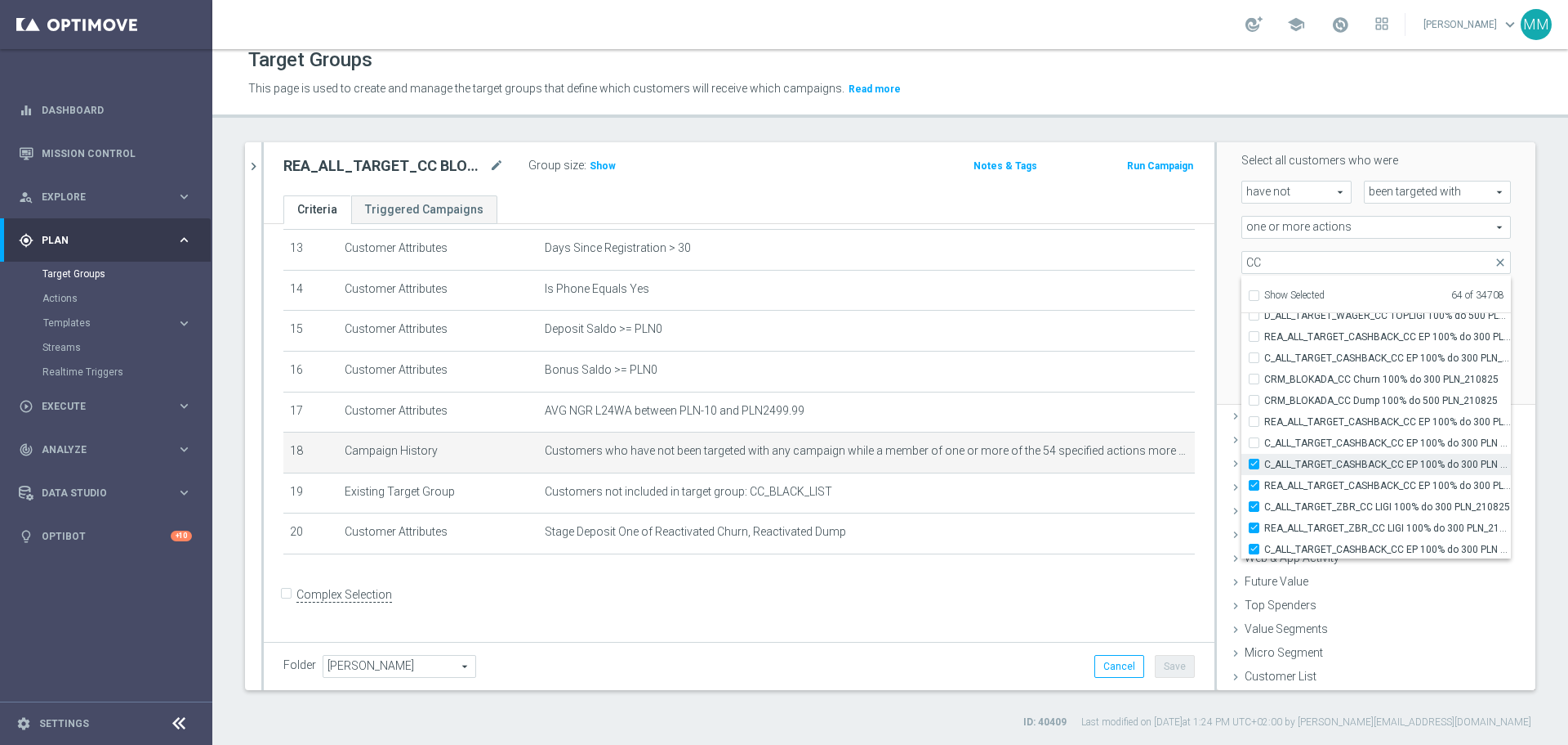
checkbox input "false"
type input "Selected 63 of 34708"
drag, startPoint x: 1240, startPoint y: 469, endPoint x: 1242, endPoint y: 488, distance: 19.1
click at [1242, 471] on div "C_ALL_TARGET_CASHBACK_CC EP 100% do 300 PLN SR PUSH_180825" at bounding box center [1376, 463] width 270 height 21
click at [1242, 491] on div "REA_ALL_TARGET_CASHBACK_CC EP 100% do 300 PLN SR PUSH_180825" at bounding box center [1376, 485] width 270 height 21
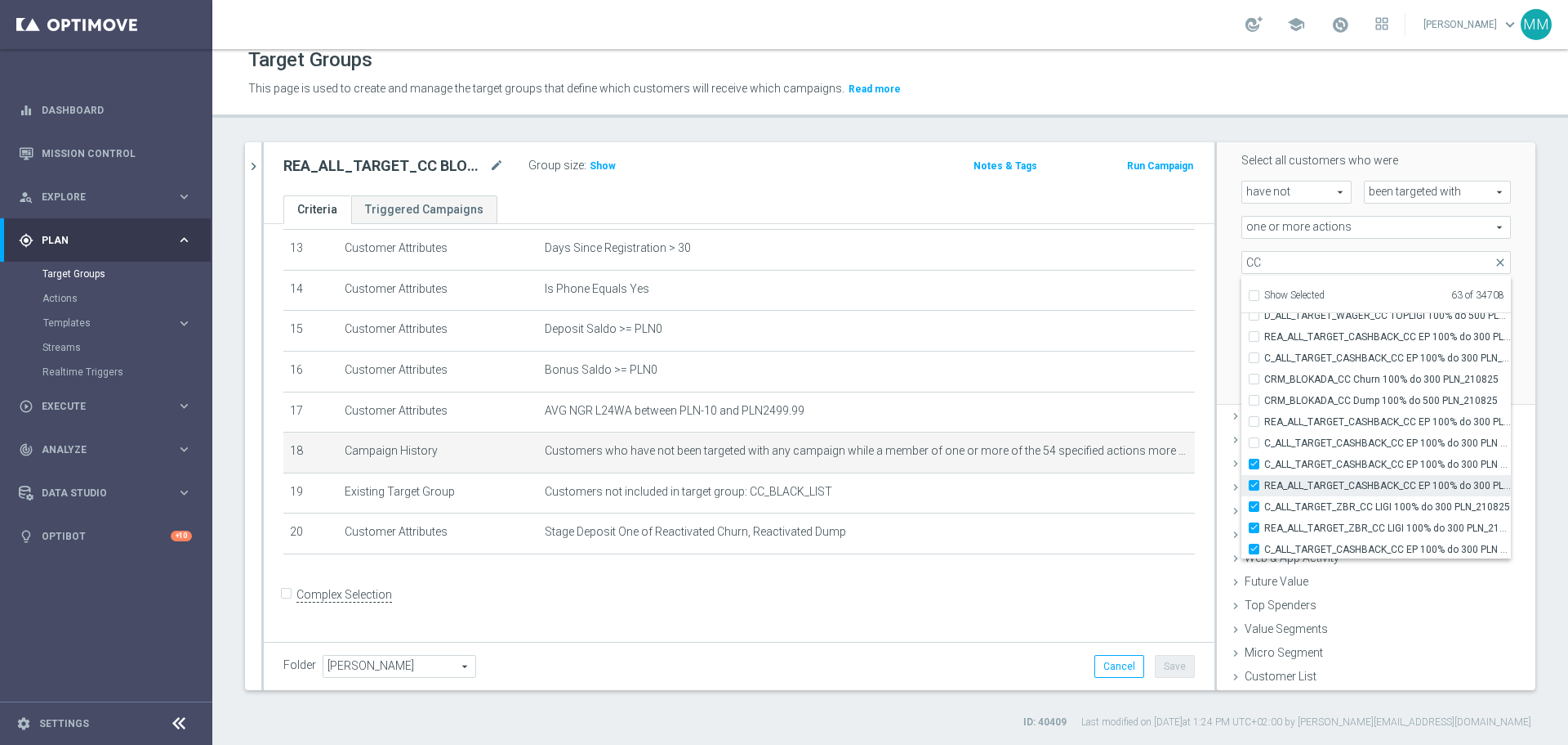
click at [1253, 481] on input "REA_ALL_TARGET_CASHBACK_CC EP 100% do 300 PLN SR PUSH_180825" at bounding box center [1259, 485] width 11 height 11
checkbox input "false"
type input "Selected 62 of 34708"
drag, startPoint x: 1239, startPoint y: 462, endPoint x: 1255, endPoint y: 489, distance: 31.4
click at [1242, 467] on div "C_ALL_TARGET_CASHBACK_CC EP 100% do 300 PLN SR PUSH_180825" at bounding box center [1376, 463] width 270 height 21
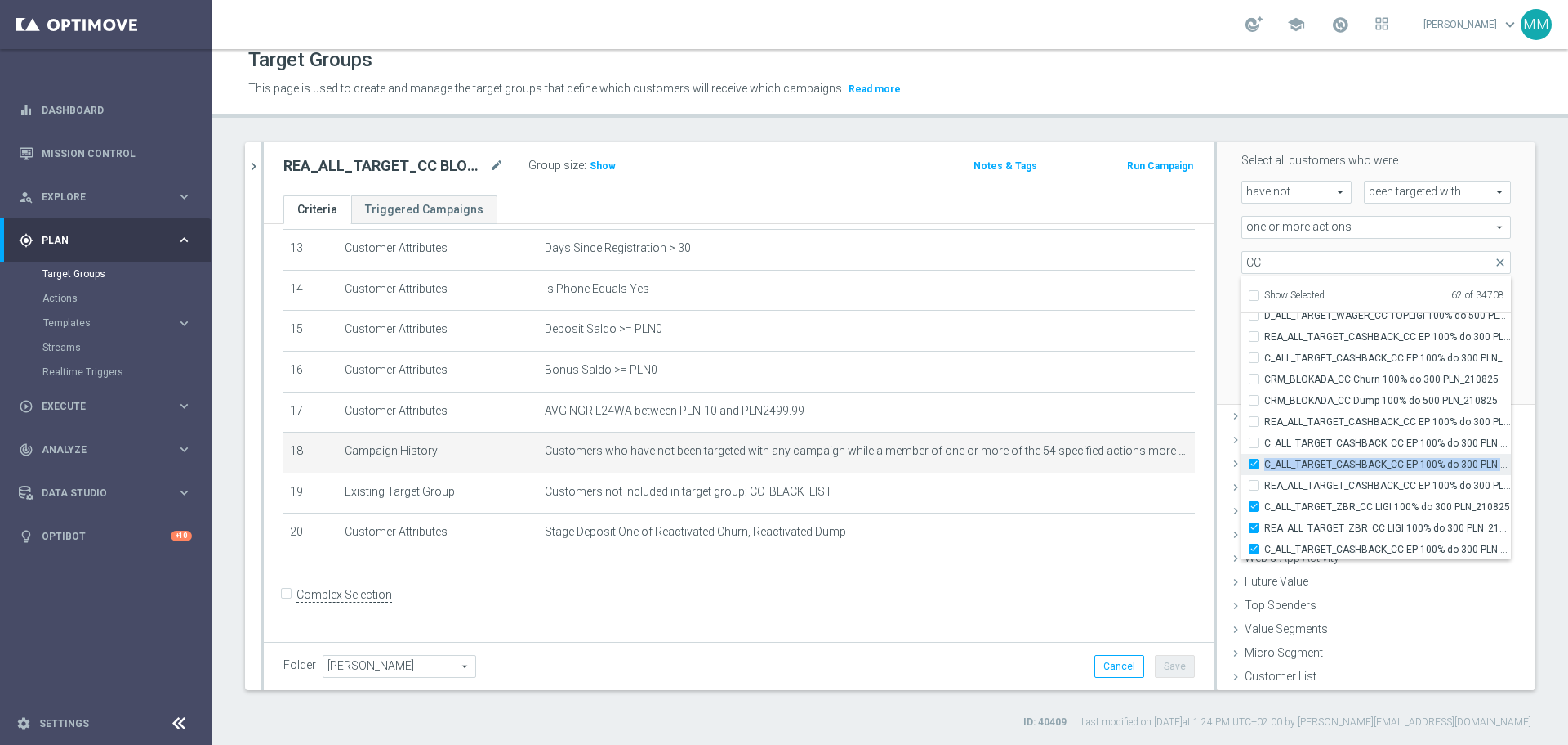
click at [1264, 465] on label "C_ALL_TARGET_CASHBACK_CC EP 100% do 300 PLN SR PUSH_180825" at bounding box center [1387, 463] width 247 height 21
click at [1253, 465] on input "C_ALL_TARGET_CASHBACK_CC EP 100% do 300 PLN SR PUSH_180825" at bounding box center [1259, 464] width 11 height 11
checkbox input "false"
type input "Selected 61 of 34708"
click at [1253, 511] on input "C_ALL_TARGET_ZBR_CC LIGI 100% do 300 PLN_210825" at bounding box center [1259, 506] width 11 height 11
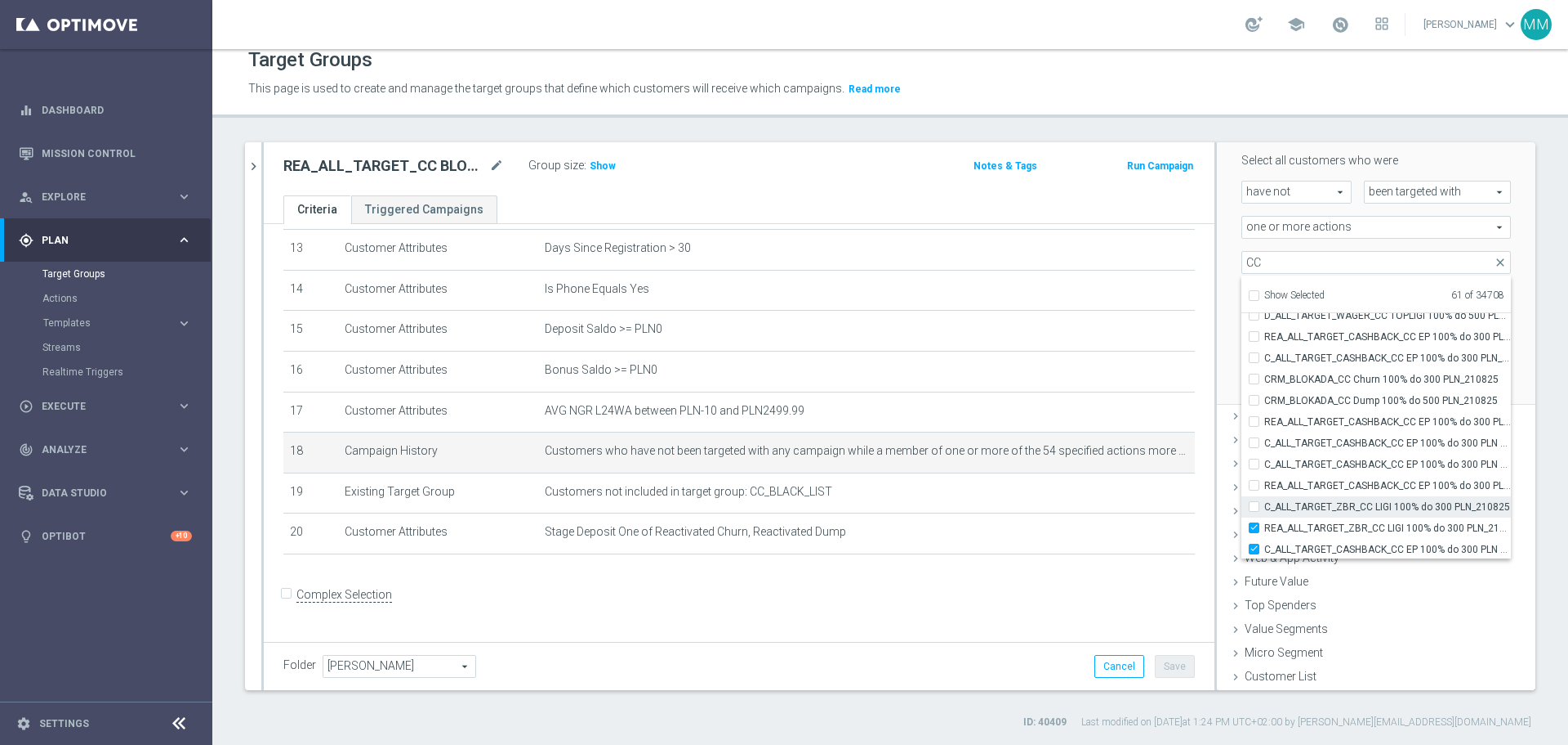
checkbox input "false"
type input "Selected 60 of 34708"
drag, startPoint x: 1240, startPoint y: 528, endPoint x: 1254, endPoint y: 533, distance: 14.9
click at [1264, 528] on label "REA_ALL_TARGET_ZBR_CC LIGI 100% do 300 PLN_210825" at bounding box center [1387, 528] width 247 height 21
click at [1253, 528] on input "REA_ALL_TARGET_ZBR_CC LIGI 100% do 300 PLN_210825" at bounding box center [1259, 528] width 11 height 11
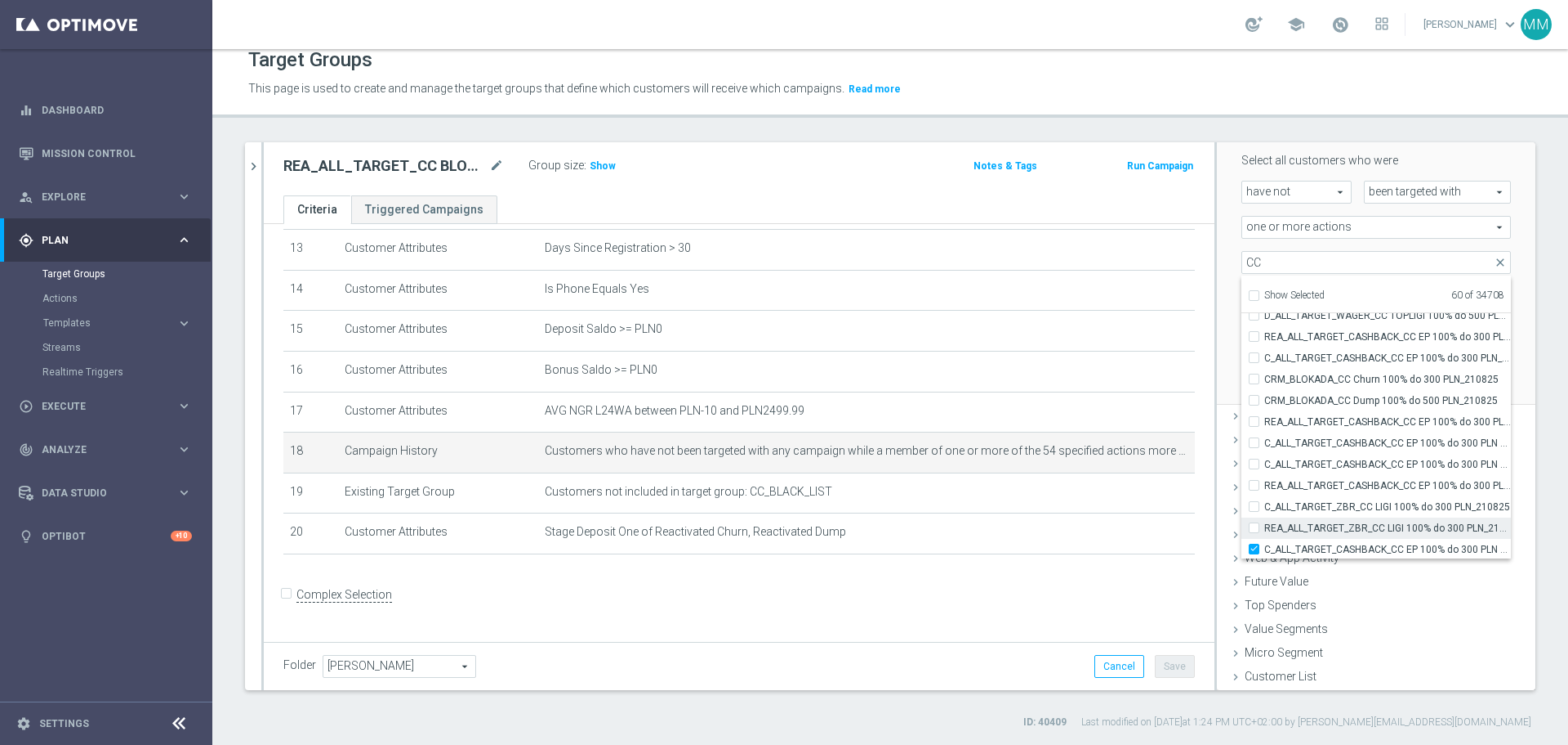
checkbox input "false"
type input "Selected 59 of 34708"
drag, startPoint x: 1241, startPoint y: 472, endPoint x: 1246, endPoint y: 483, distance: 12.1
click at [1242, 473] on div "C_ALL_TARGET_CASHBACK_CC EP 100% do 300 PLN CZW SMS_180825" at bounding box center [1376, 467] width 270 height 21
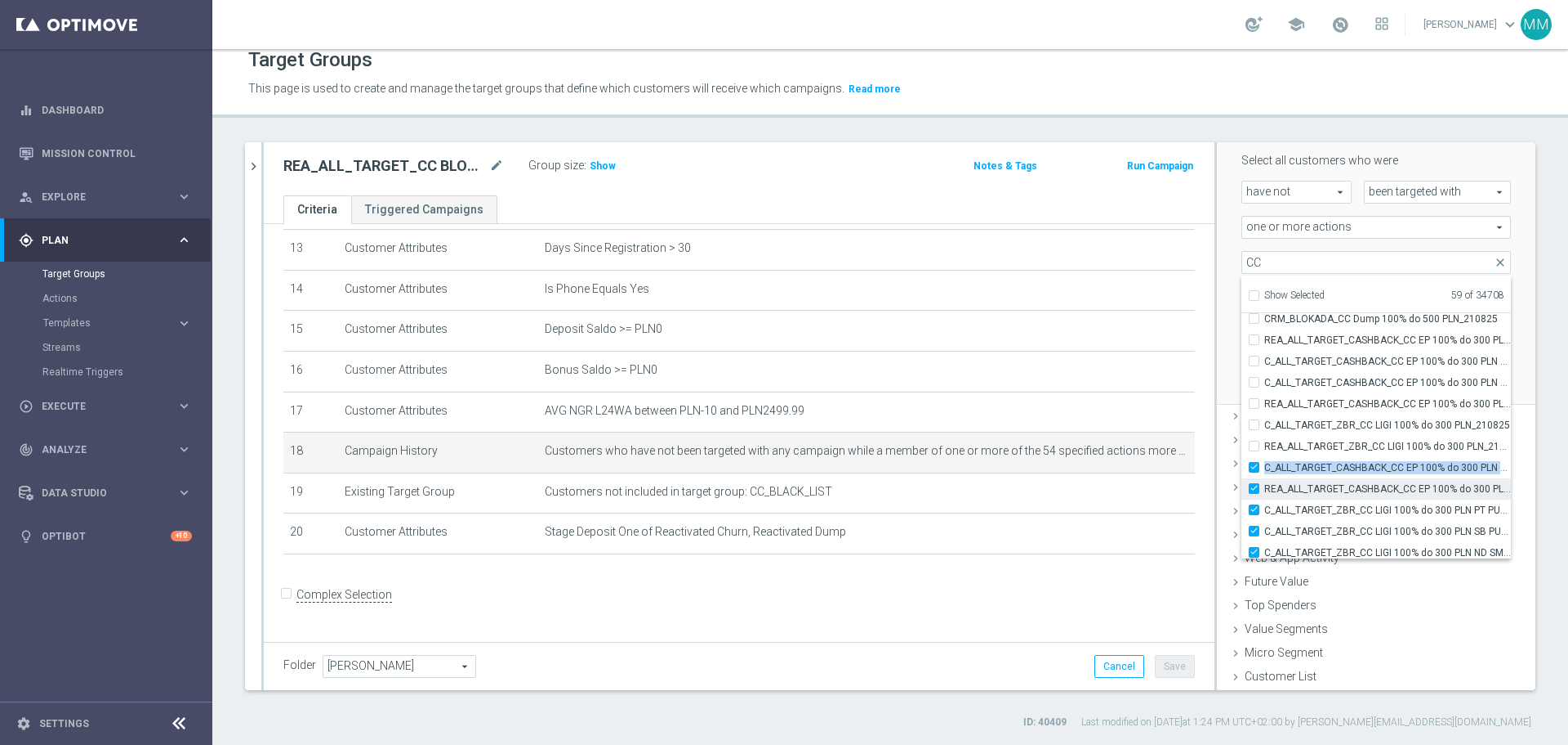
click at [1253, 489] on input "REA_ALL_TARGET_CASHBACK_CC EP 100% do 300 PLN CZW SMS_180825" at bounding box center [1259, 488] width 11 height 11
checkbox input "false"
type input "Selected 58 of 34708"
click at [1264, 472] on label "C_ALL_TARGET_CASHBACK_CC EP 100% do 300 PLN CZW SMS_180825" at bounding box center [1387, 467] width 247 height 21
click at [1253, 472] on input "C_ALL_TARGET_CASHBACK_CC EP 100% do 300 PLN CZW SMS_180825" at bounding box center [1259, 467] width 11 height 11
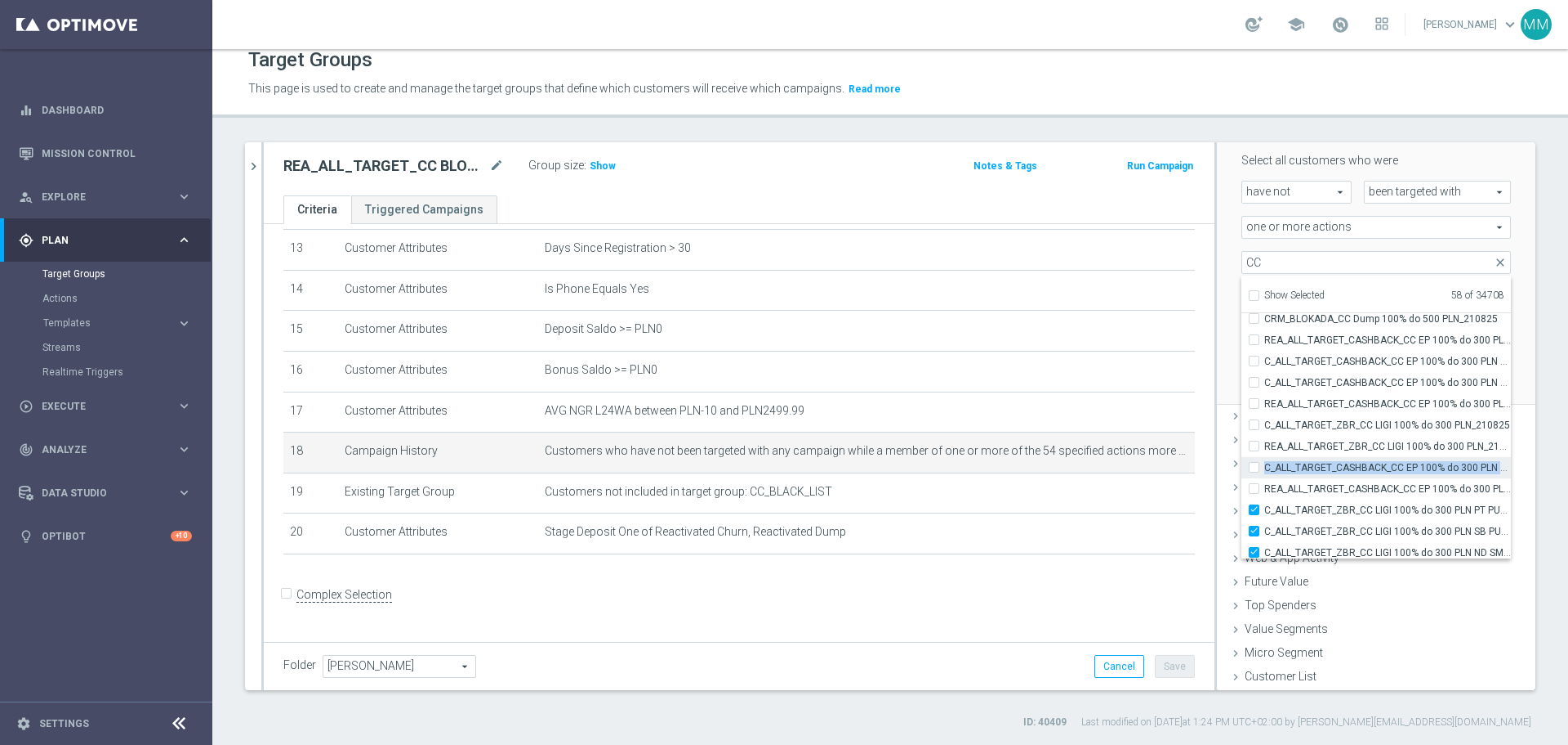
checkbox input "false"
type input "Selected 57 of 34708"
click at [1242, 517] on div "C_ALL_TARGET_ZBR_CC LIGI 100% do 300 PLN PT PUSH_210825" at bounding box center [1376, 509] width 270 height 21
click at [1264, 536] on label "C_ALL_TARGET_ZBR_CC LIGI 100% do 300 PLN SB PUSH_210825" at bounding box center [1387, 530] width 247 height 21
click at [1253, 536] on input "C_ALL_TARGET_ZBR_CC LIGI 100% do 300 PLN SB PUSH_210825" at bounding box center [1259, 531] width 11 height 11
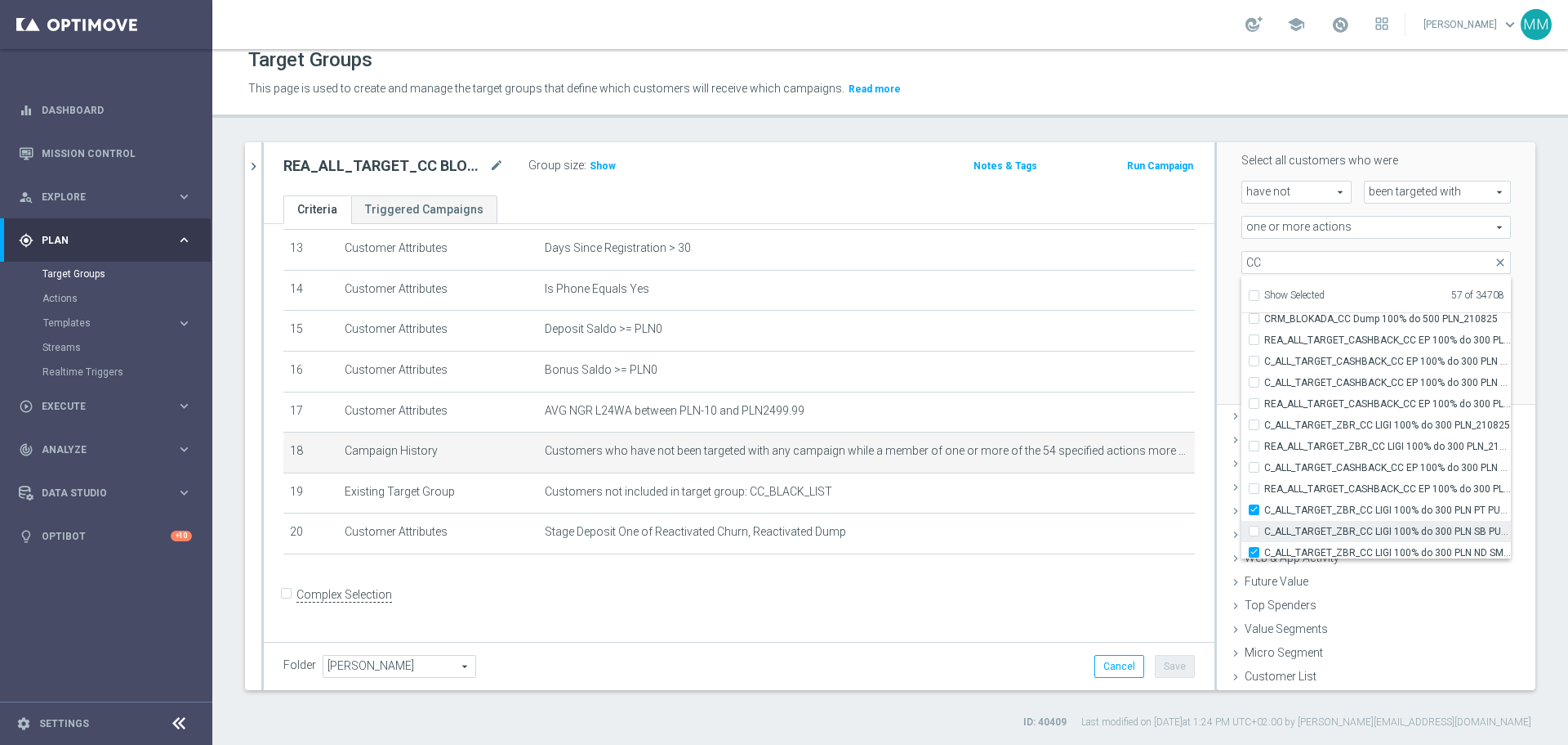
checkbox input "false"
type input "Selected 56 of 34708"
click at [1253, 512] on input "C_ALL_TARGET_ZBR_CC LIGI 100% do 300 PLN PT PUSH_210825" at bounding box center [1259, 510] width 11 height 11
checkbox input "false"
type input "Selected 55 of 34708"
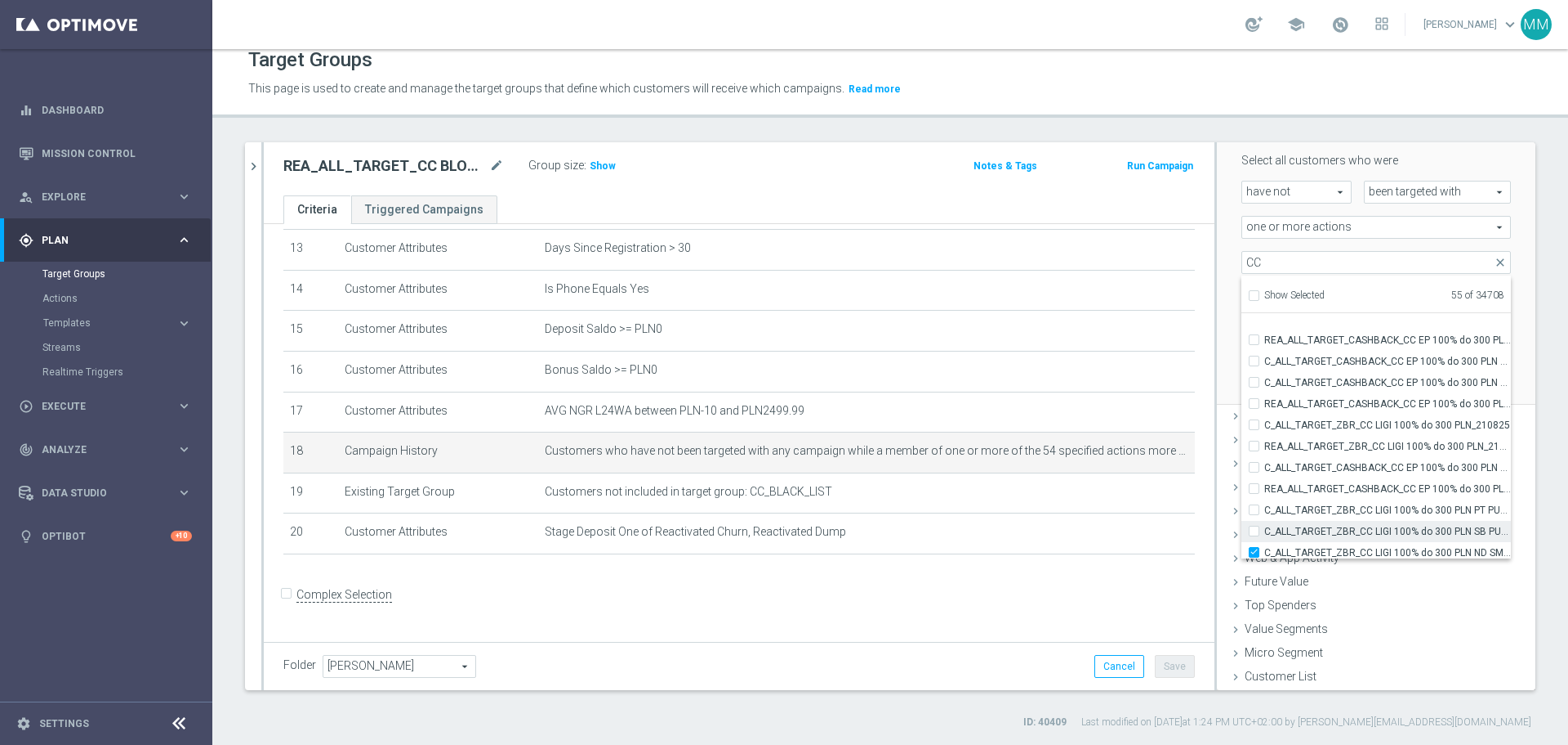
scroll to position [50746, 0]
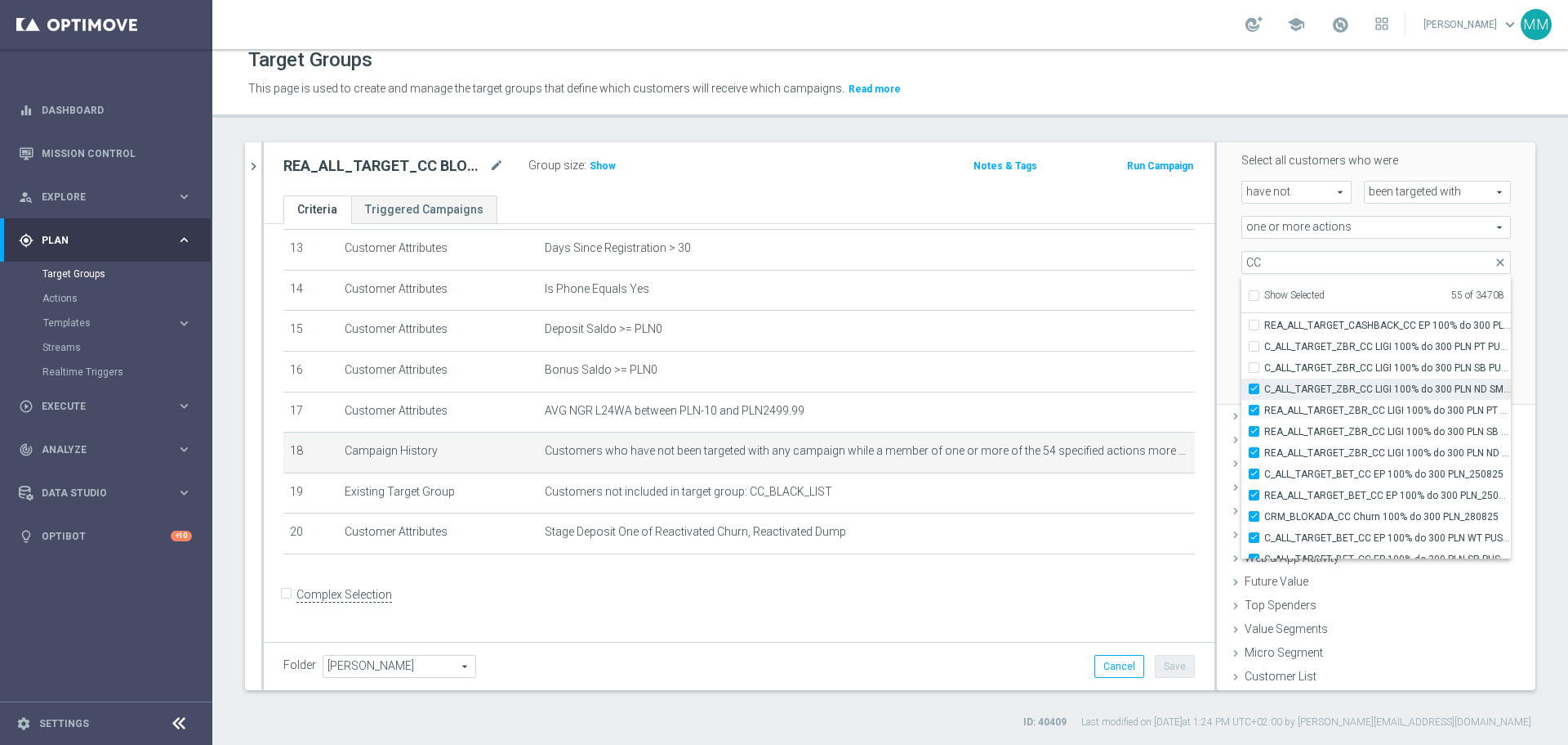
click at [1253, 388] on input "C_ALL_TARGET_ZBR_CC LIGI 100% do 300 PLN ND SMS_210825" at bounding box center [1259, 389] width 11 height 11
checkbox input "false"
type input "Selected 54 of 34708"
click at [1264, 410] on label "REA_ALL_TARGET_ZBR_CC LIGI 100% do 300 PLN PT PUSH_210825" at bounding box center [1387, 410] width 247 height 21
click at [1253, 410] on input "REA_ALL_TARGET_ZBR_CC LIGI 100% do 300 PLN PT PUSH_210825" at bounding box center [1259, 410] width 11 height 11
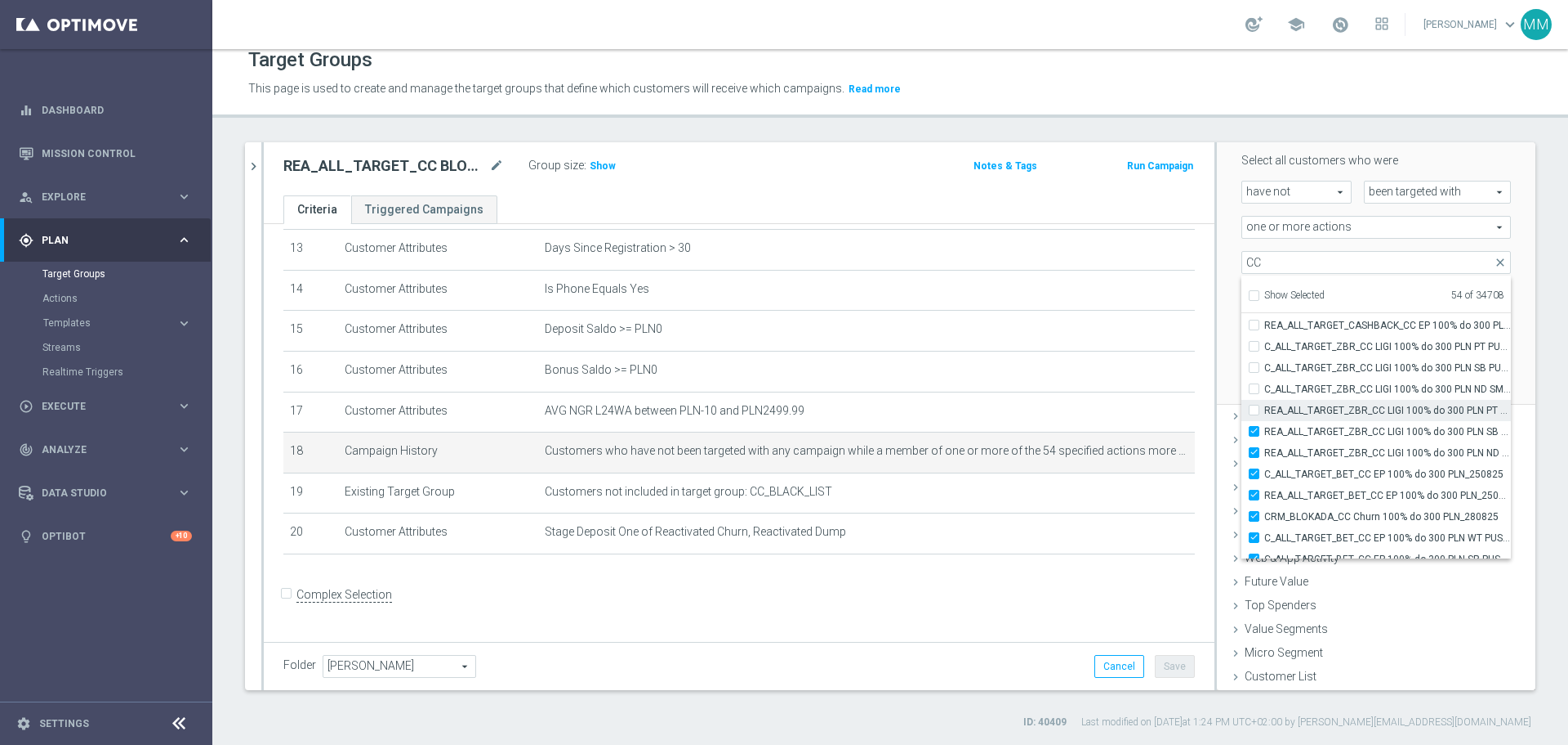
checkbox input "false"
type input "Selected 53 of 34708"
click at [1253, 428] on input "REA_ALL_TARGET_ZBR_CC LIGI 100% do 300 PLN SB PUSH_210825" at bounding box center [1259, 431] width 11 height 11
checkbox input "false"
type input "Selected 52 of 34708"
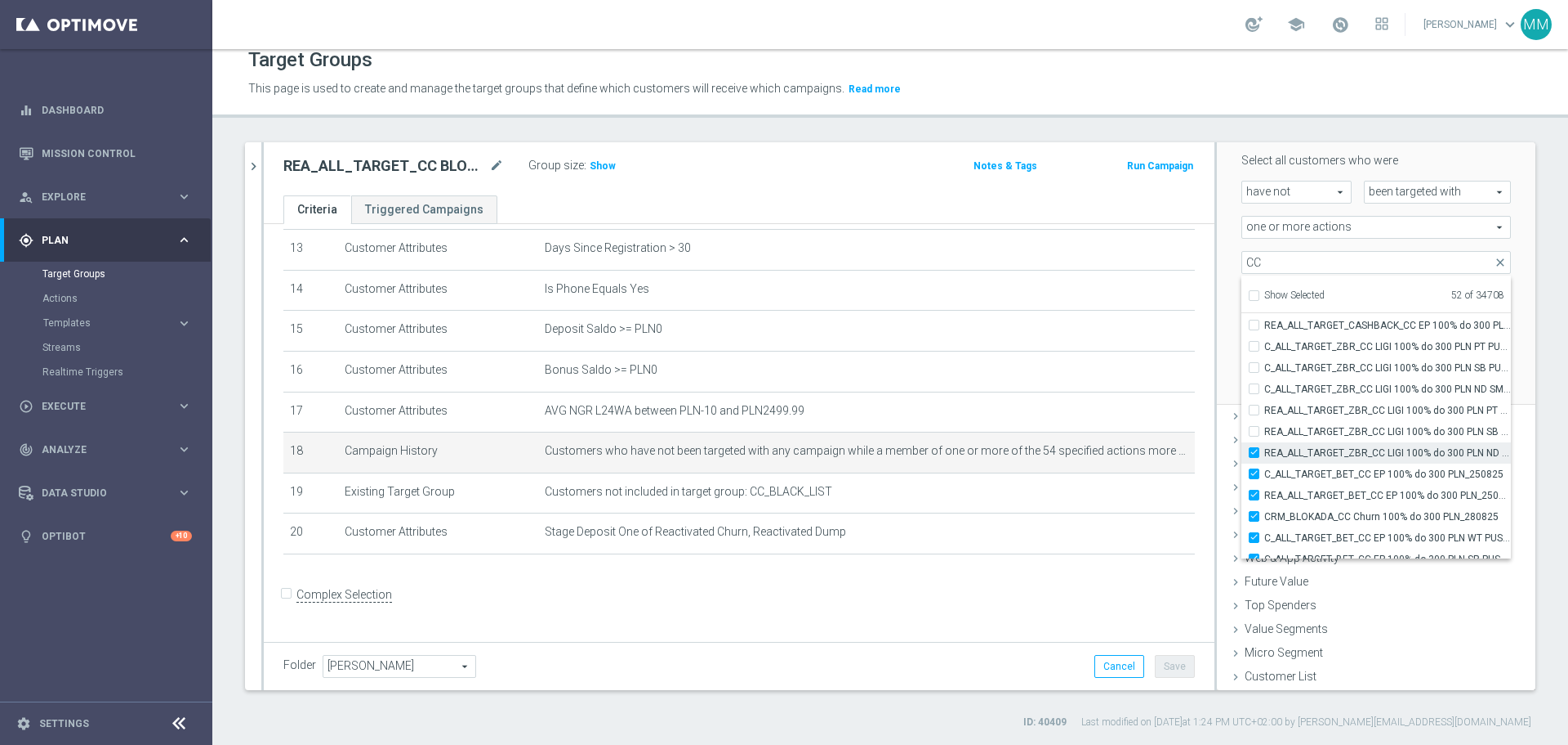
click at [1264, 453] on label "REA_ALL_TARGET_ZBR_CC LIGI 100% do 300 PLN ND SMS_210825" at bounding box center [1387, 452] width 247 height 21
click at [1253, 453] on input "REA_ALL_TARGET_ZBR_CC LIGI 100% do 300 PLN ND SMS_210825" at bounding box center [1259, 452] width 11 height 11
checkbox input "false"
type input "Selected 51 of 34708"
click at [1502, 313] on div "Scenario Custom Custom arrow_drop_down search Select all customers who were hav…" at bounding box center [1375, 249] width 318 height 311
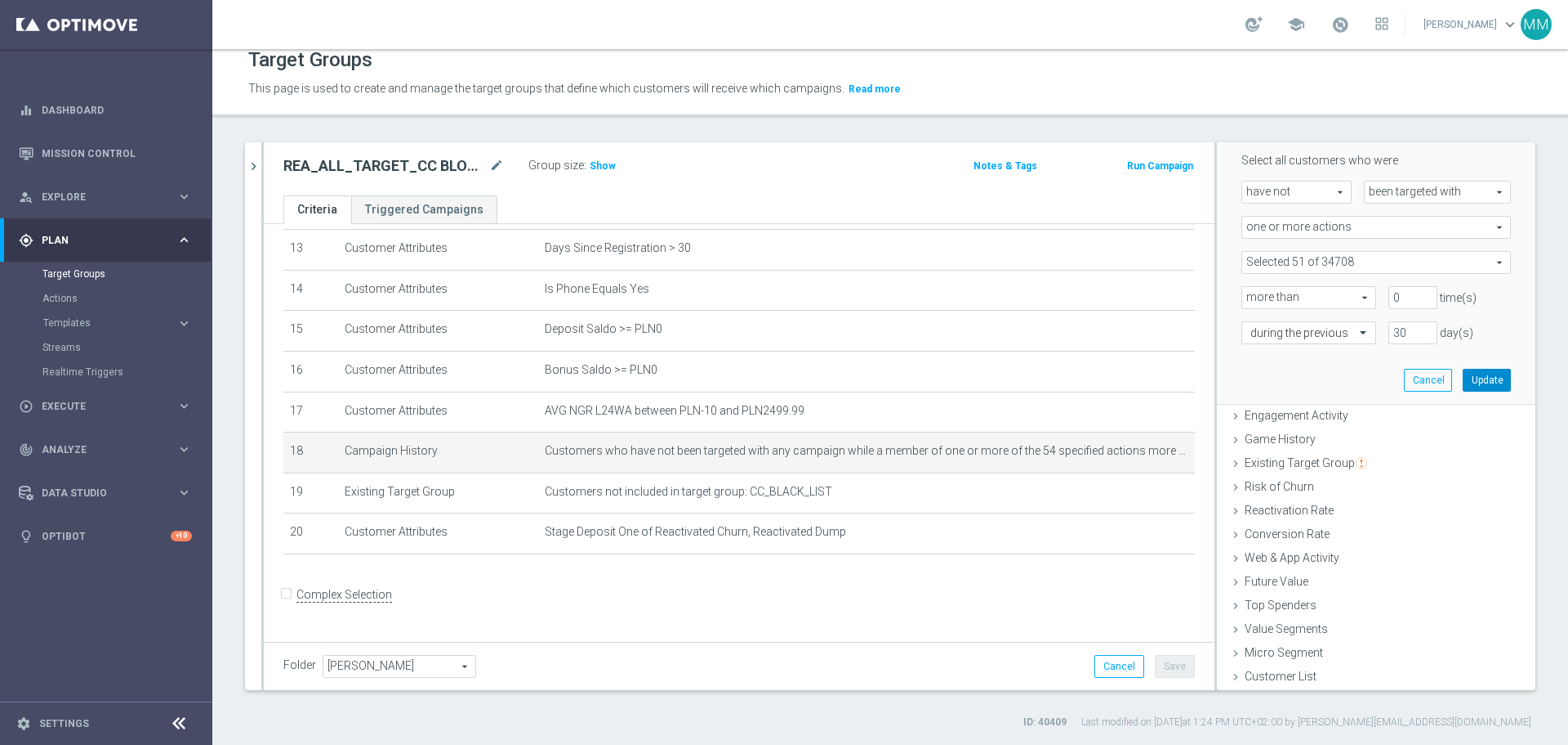
click at [1470, 385] on button "Update" at bounding box center [1487, 380] width 49 height 23
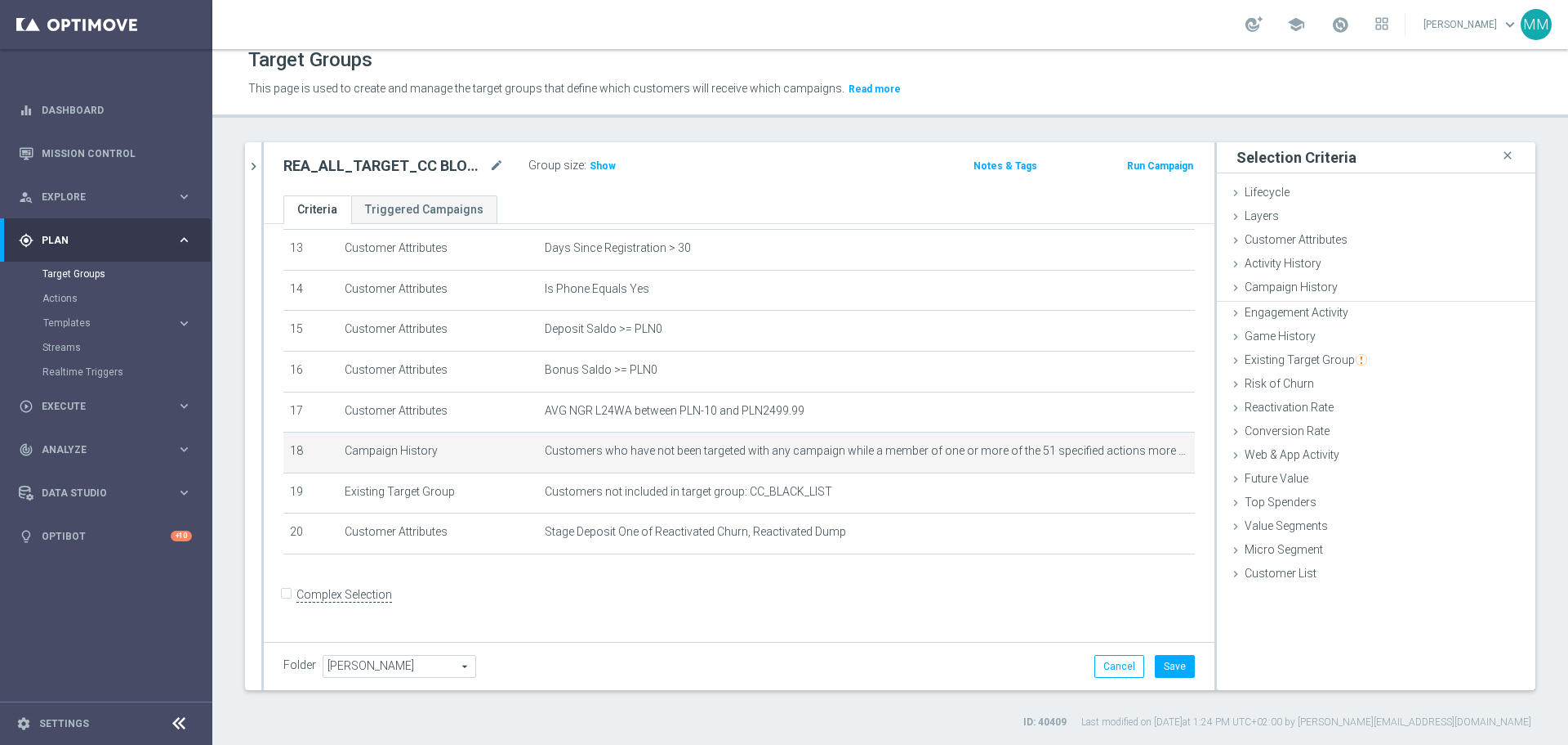
scroll to position [0, 0]
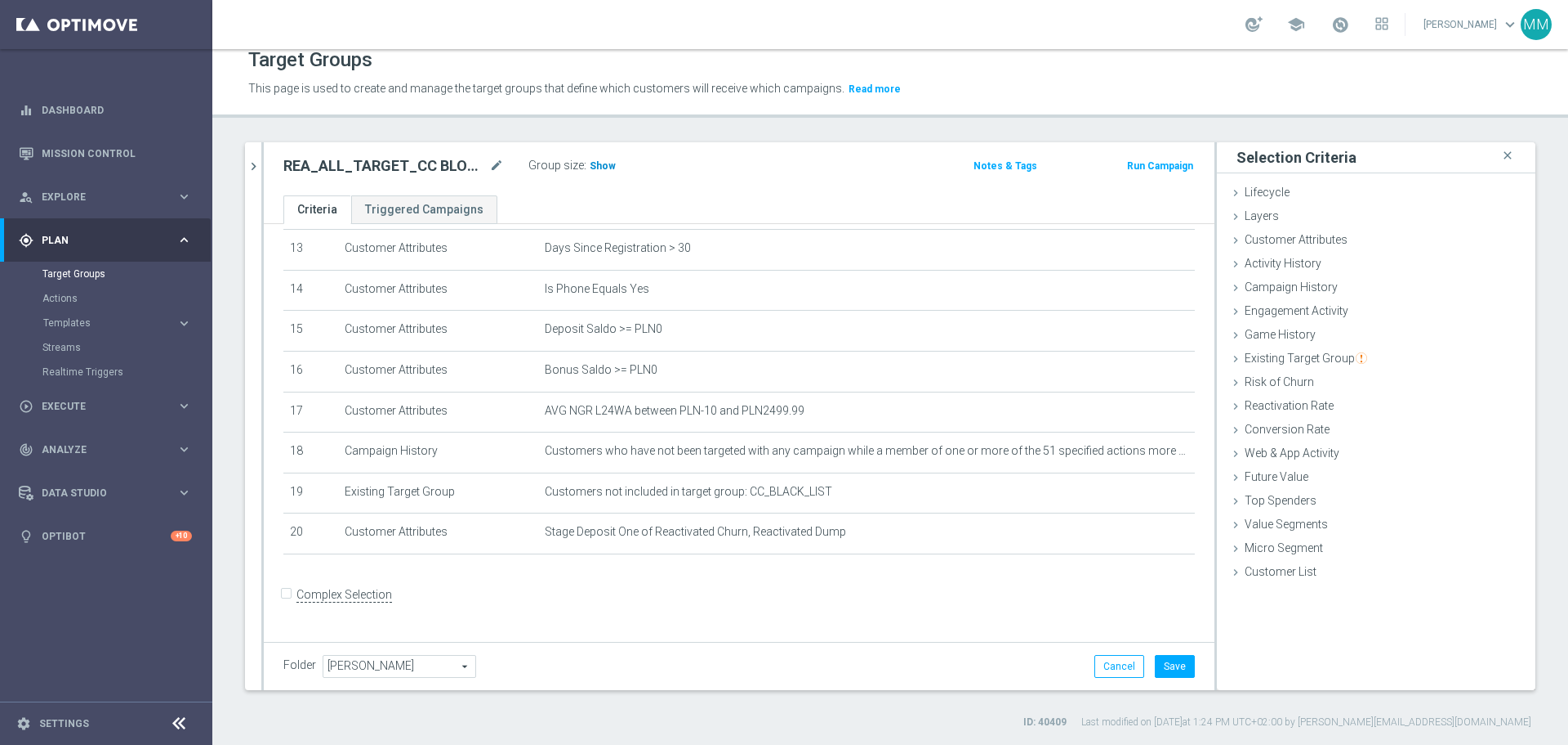
click at [594, 164] on span "Show" at bounding box center [602, 166] width 27 height 11
click at [1161, 670] on button "Save" at bounding box center [1176, 666] width 40 height 23
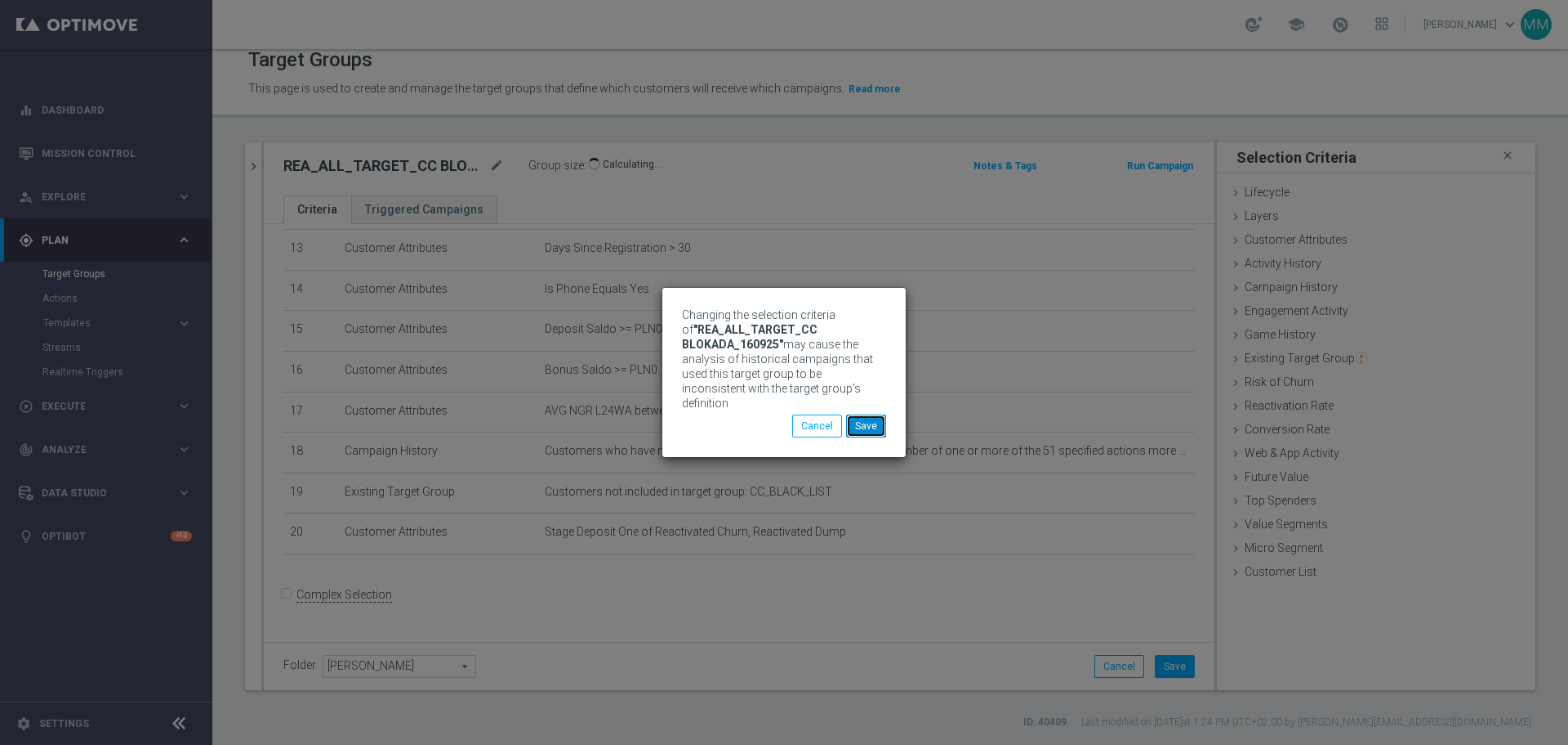
click at [869, 424] on button "Save" at bounding box center [867, 426] width 40 height 23
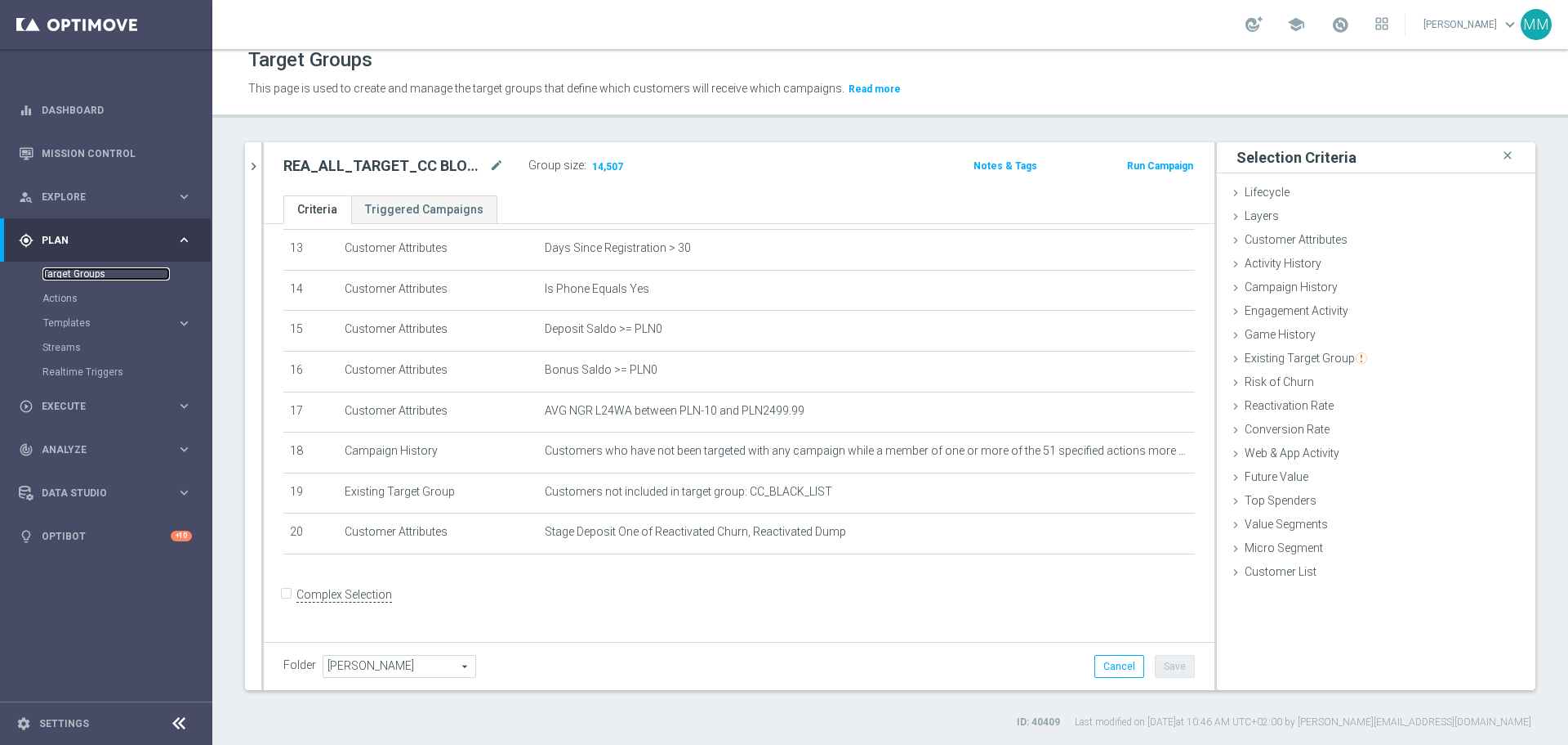
click at [139, 269] on link "Target Groups" at bounding box center [105, 273] width 127 height 13
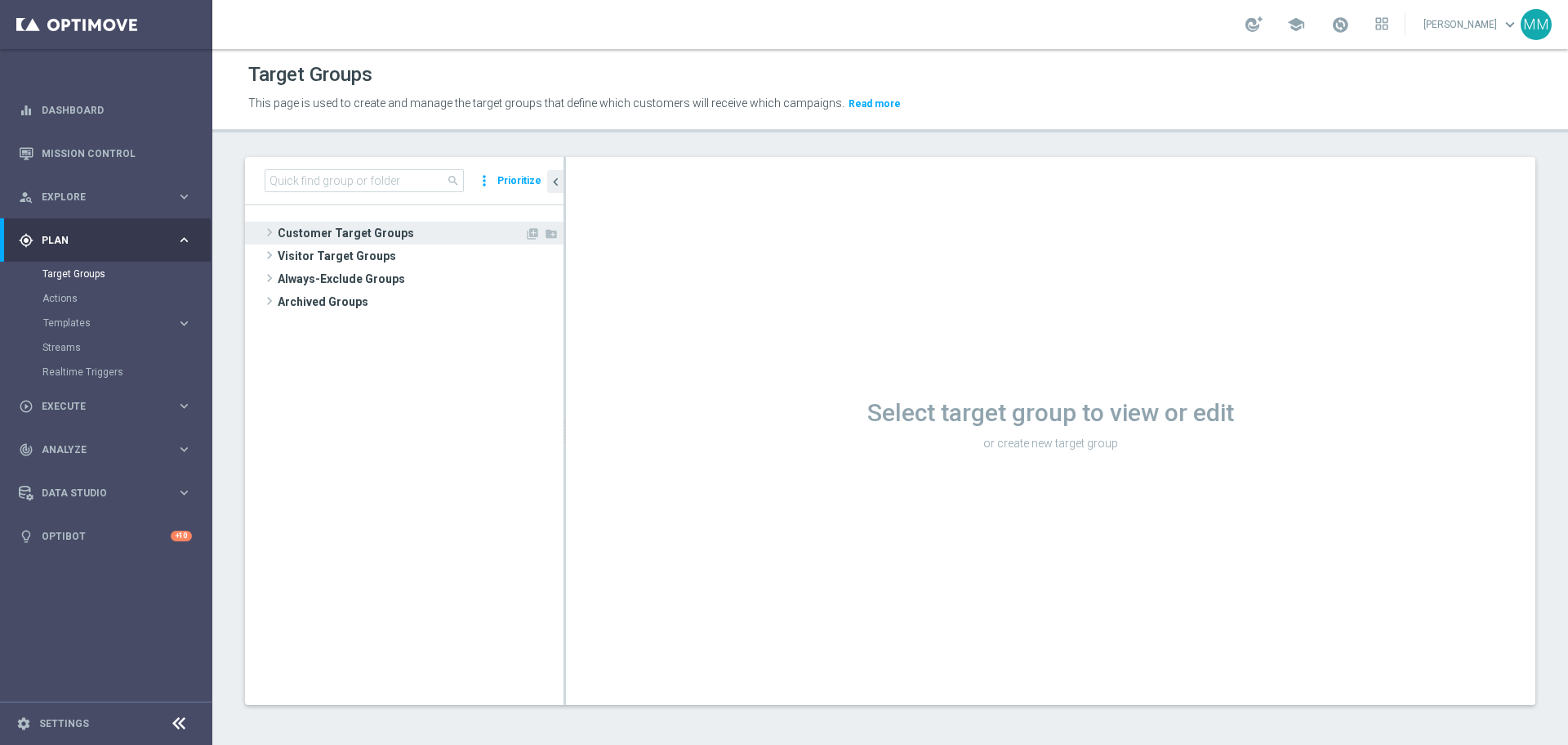
click at [380, 228] on span "Customer Target Groups" at bounding box center [401, 232] width 247 height 23
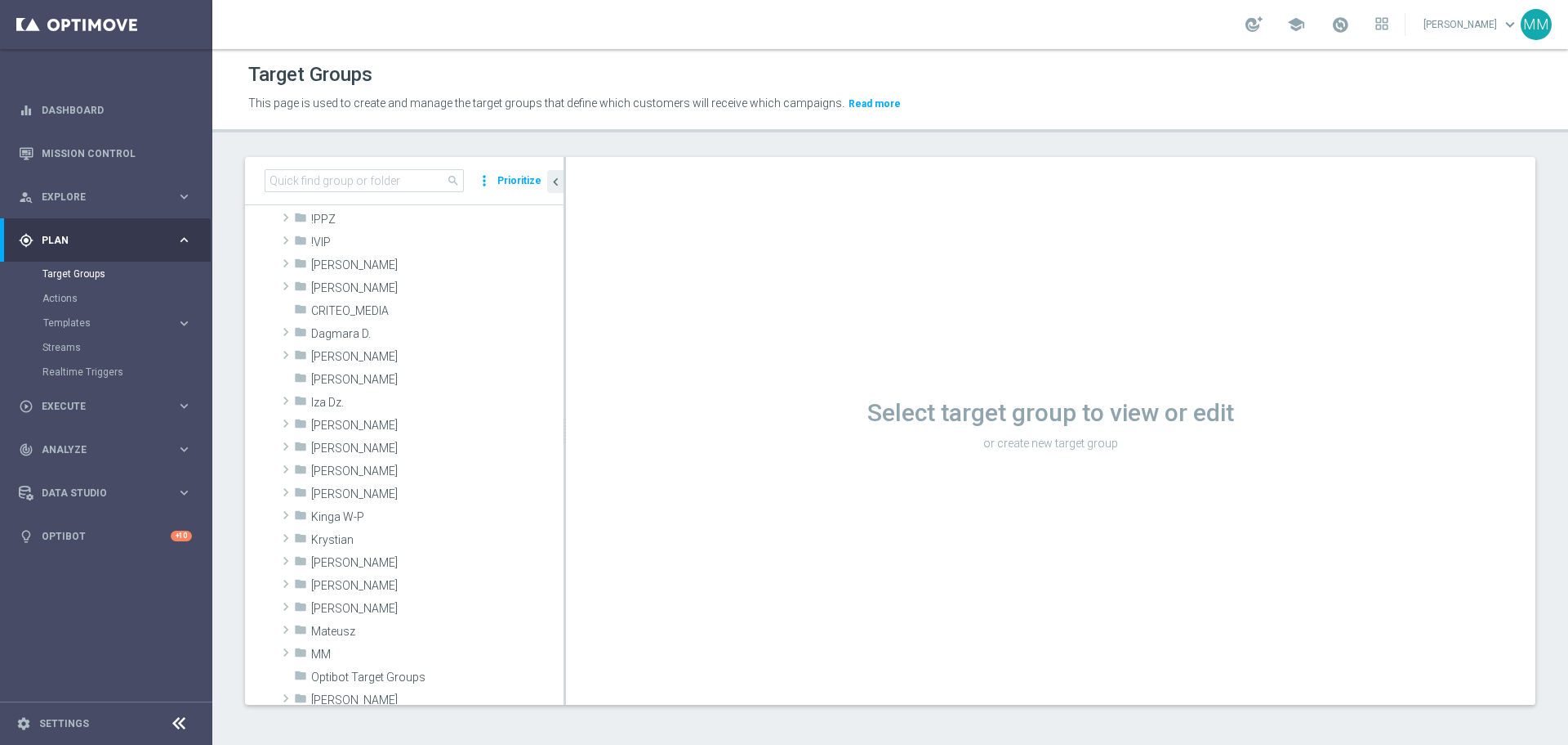
scroll to position [245, 0]
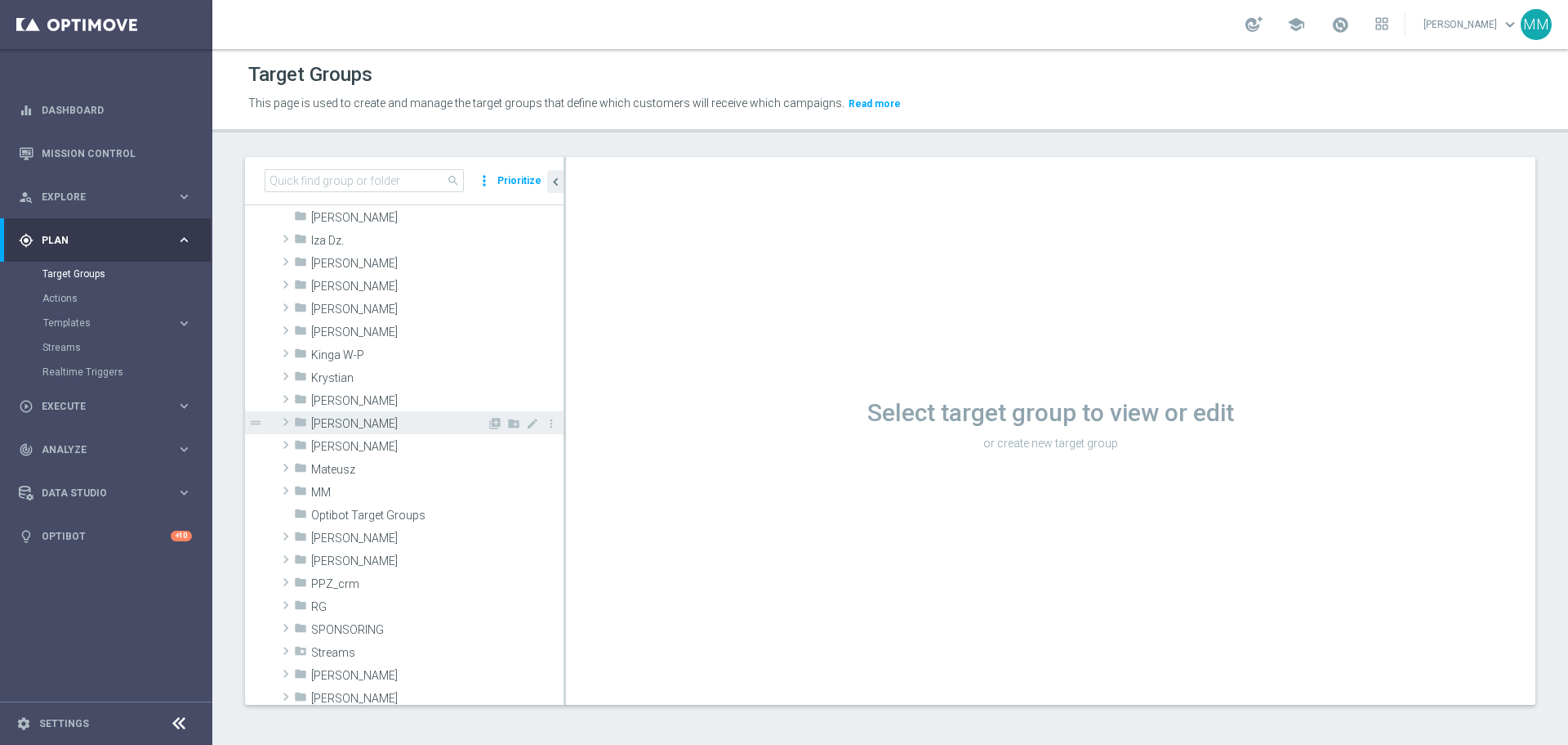
click at [339, 422] on span "[PERSON_NAME]" at bounding box center [399, 423] width 176 height 14
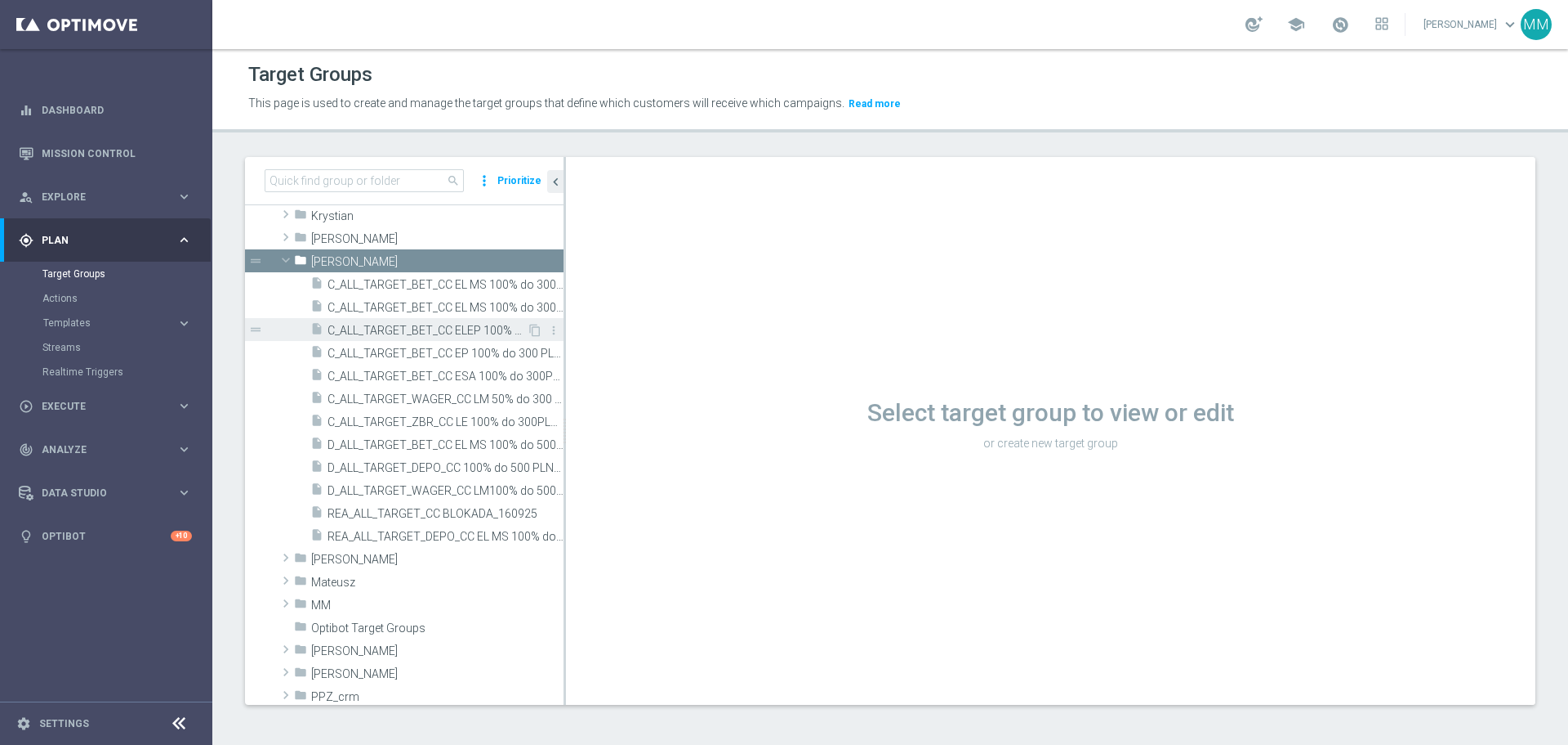
scroll to position [408, 0]
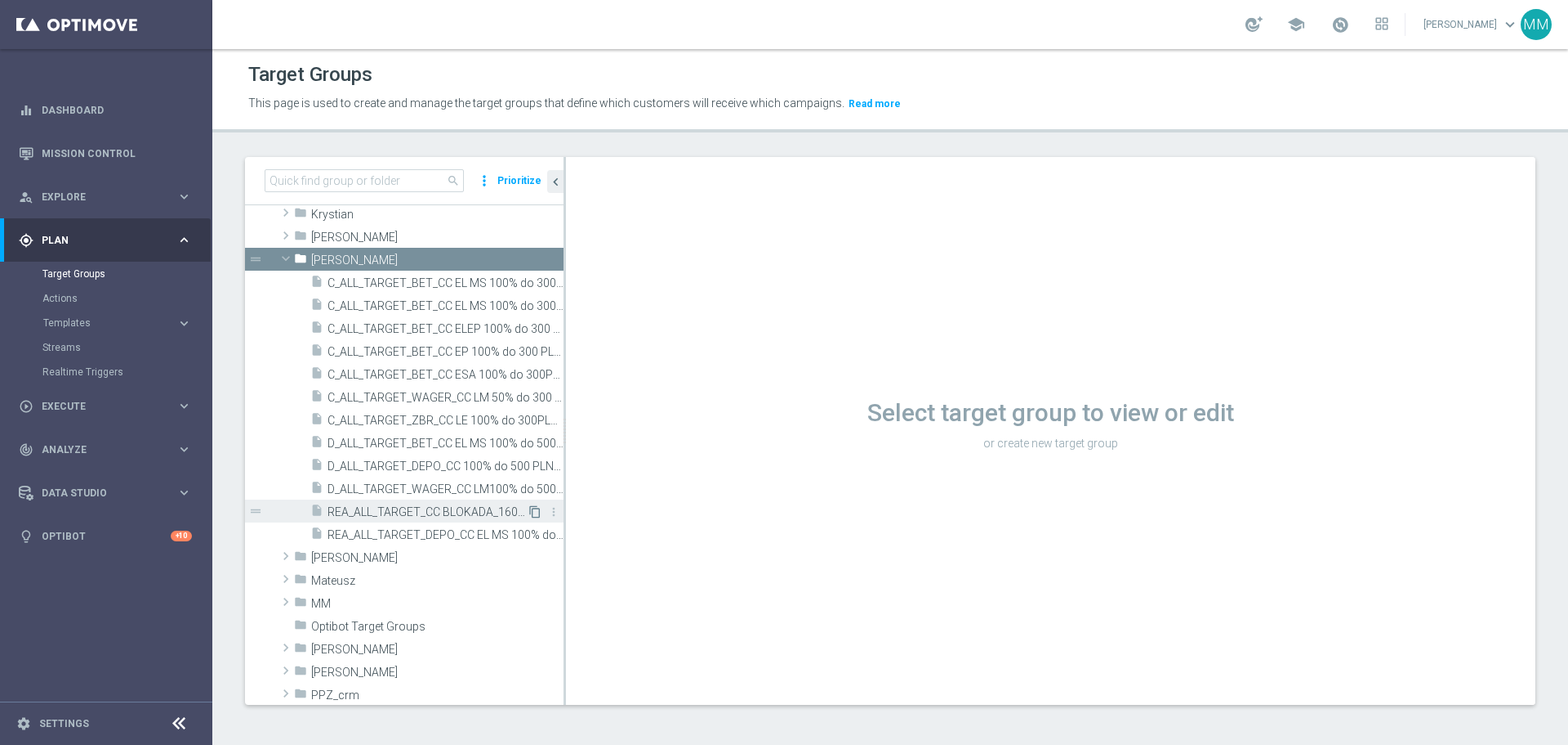
click at [528, 513] on icon "content_copy" at bounding box center [535, 512] width 13 height 13
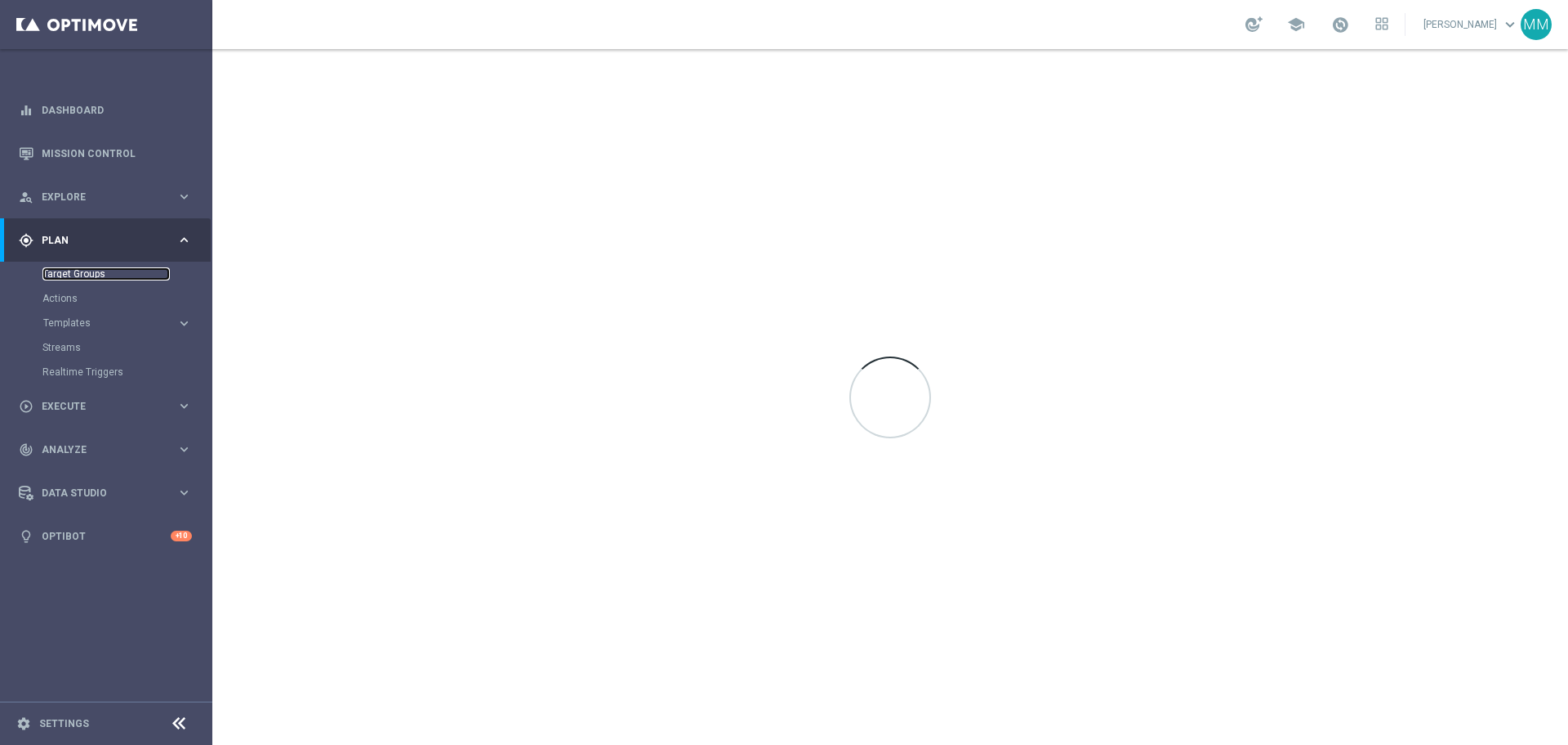
click at [87, 269] on link "Target Groups" at bounding box center [105, 273] width 127 height 13
click at [93, 281] on div "Target Groups" at bounding box center [127, 273] width 169 height 25
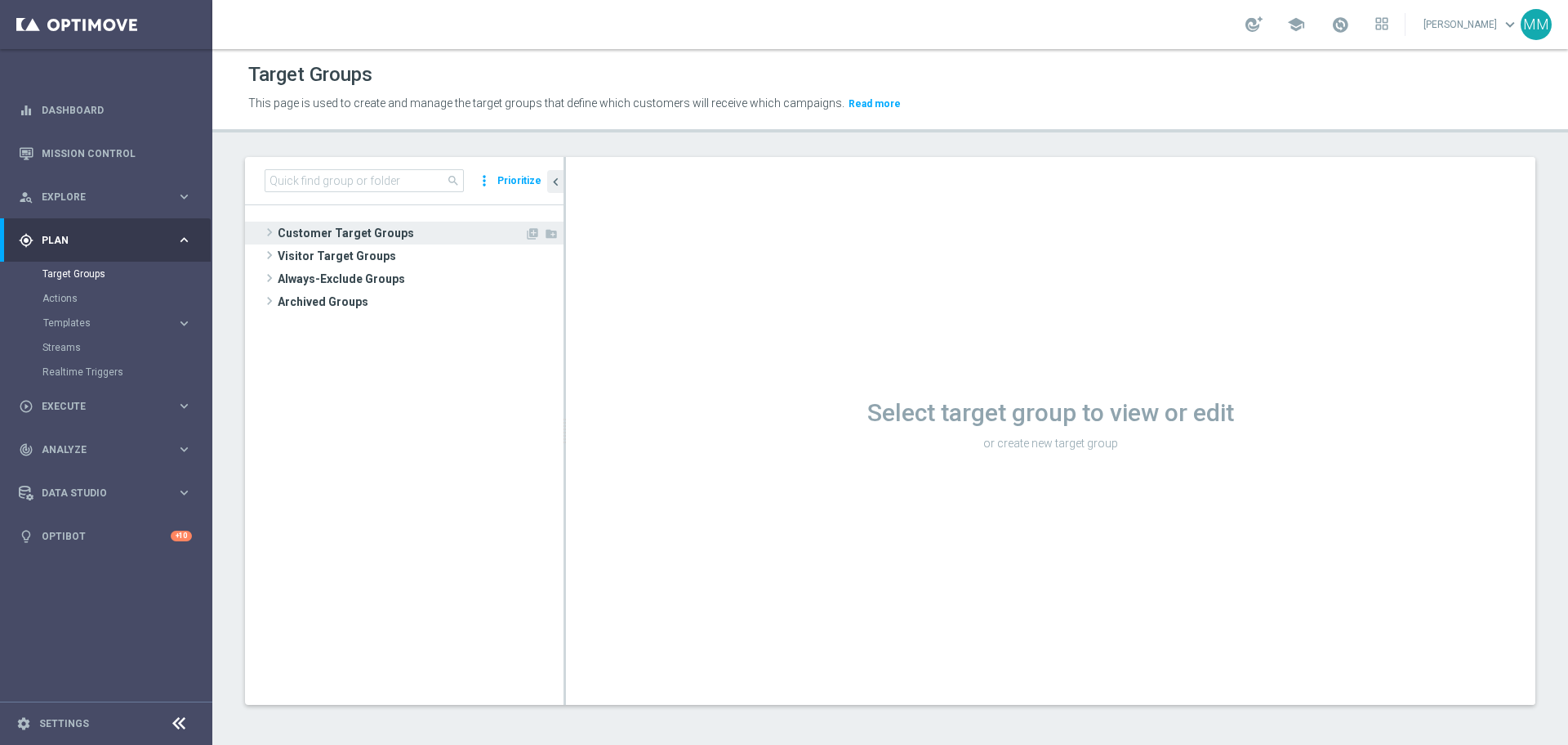
click at [348, 228] on span "Customer Target Groups" at bounding box center [401, 232] width 247 height 23
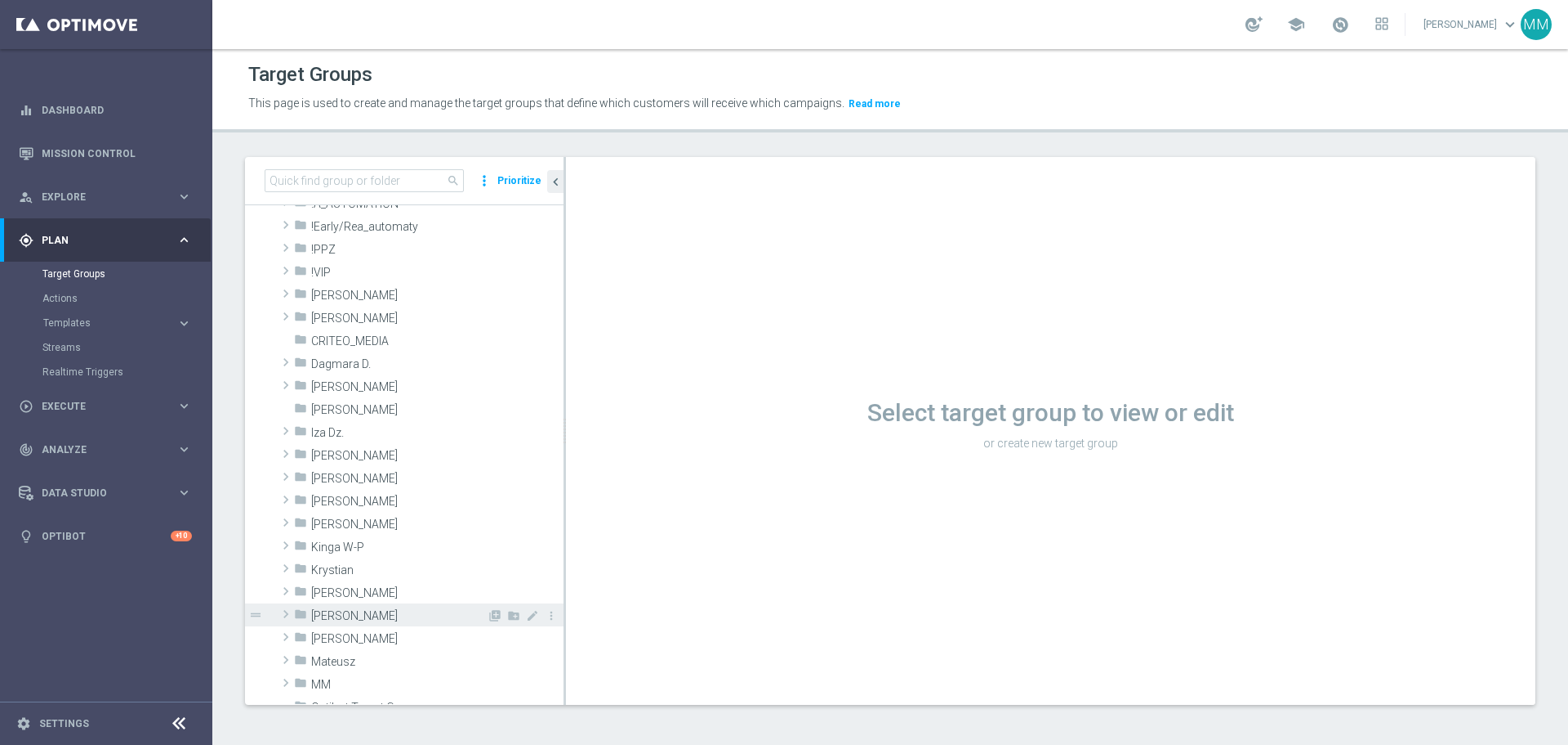
scroll to position [82, 0]
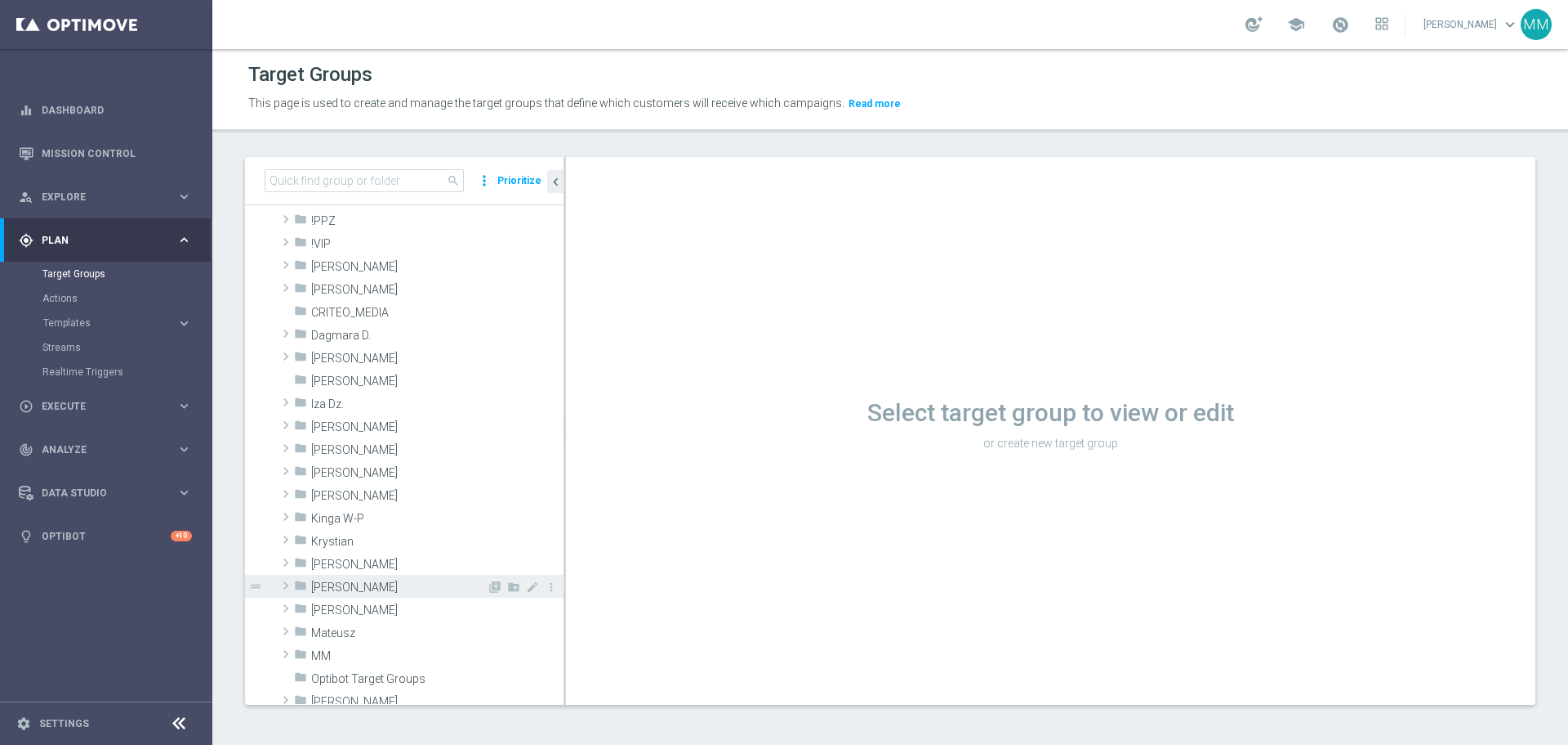
click at [348, 593] on span "Maria M." at bounding box center [399, 587] width 176 height 14
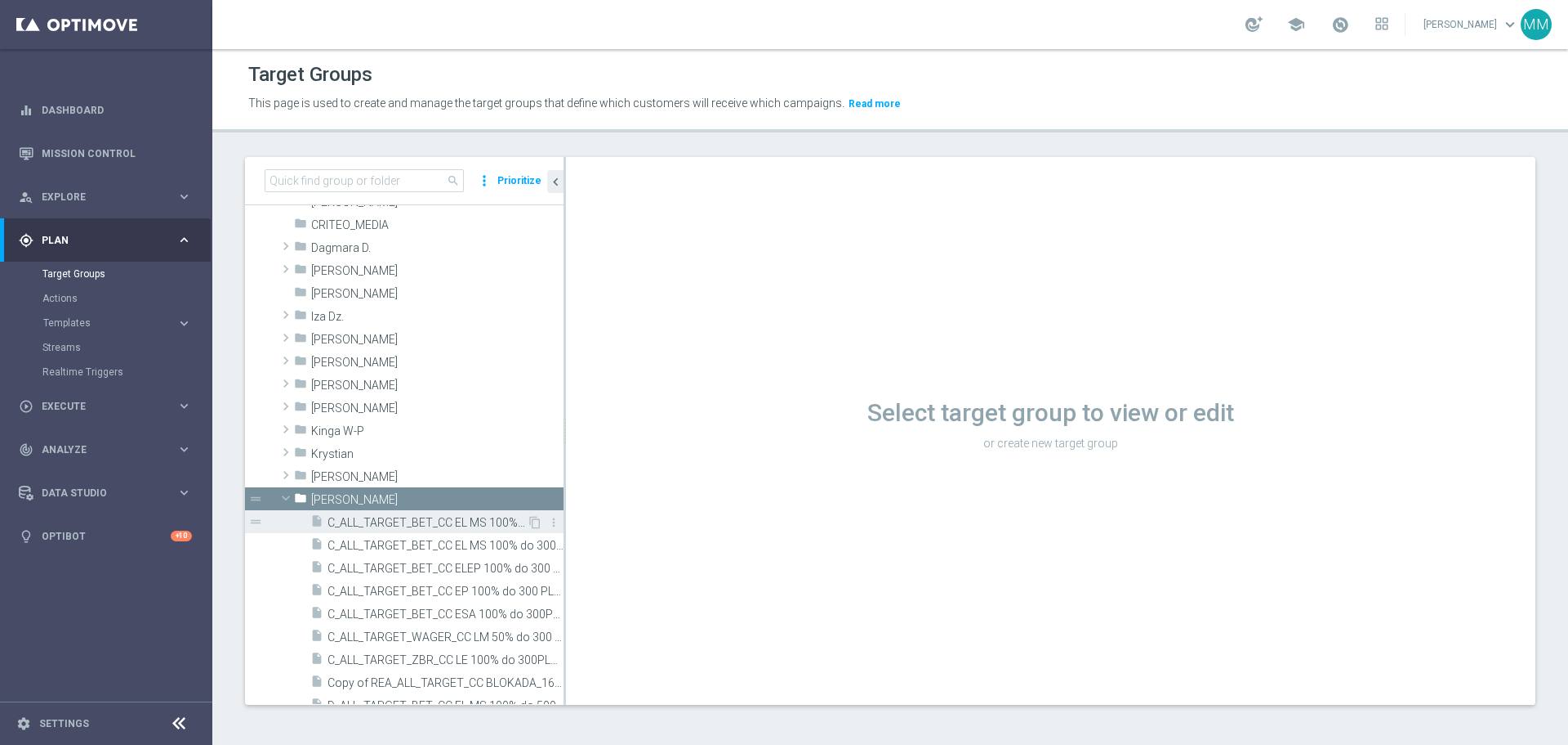
scroll to position [327, 0]
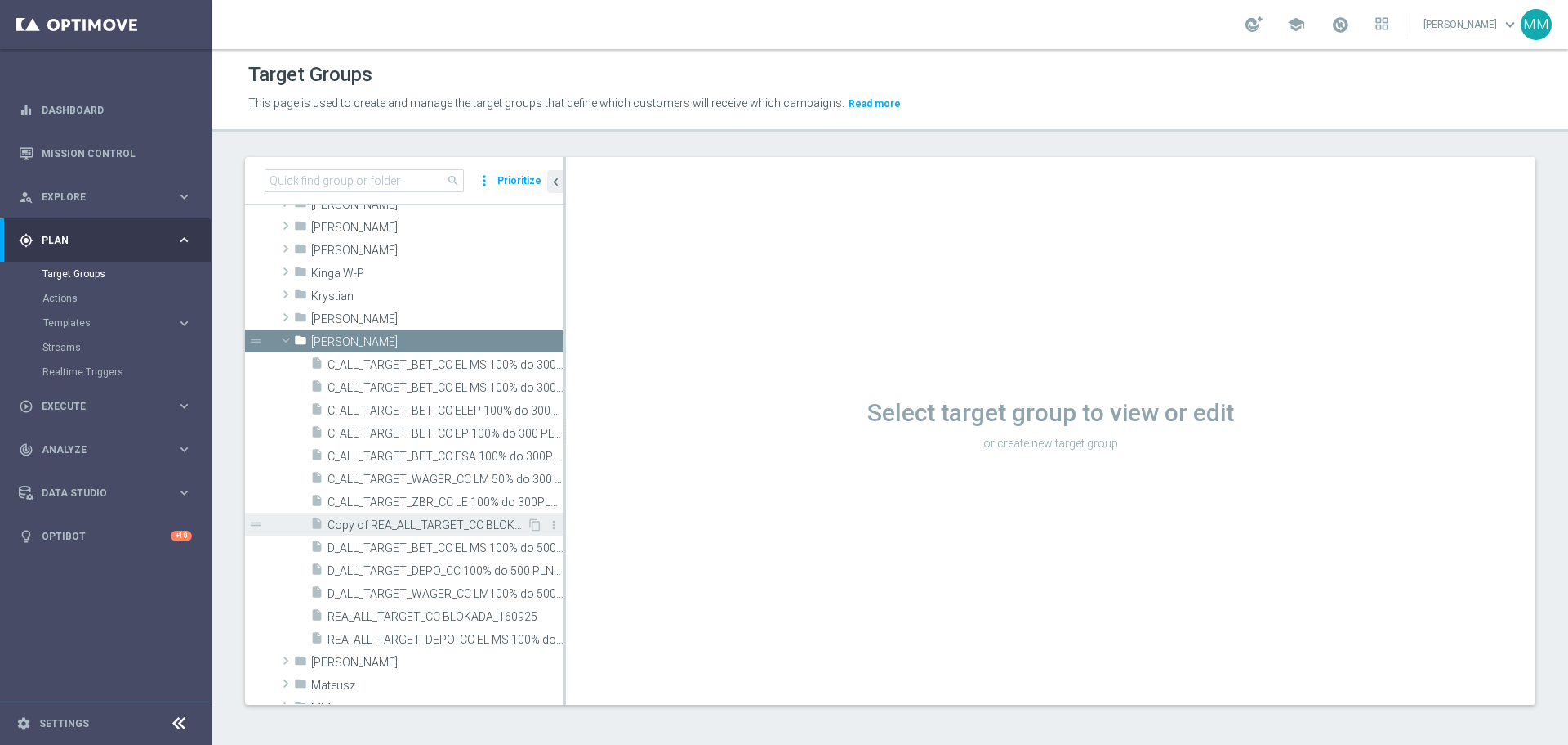
click at [425, 522] on span "Copy of REA_ALL_TARGET_CC BLOKADA_160925" at bounding box center [426, 525] width 199 height 14
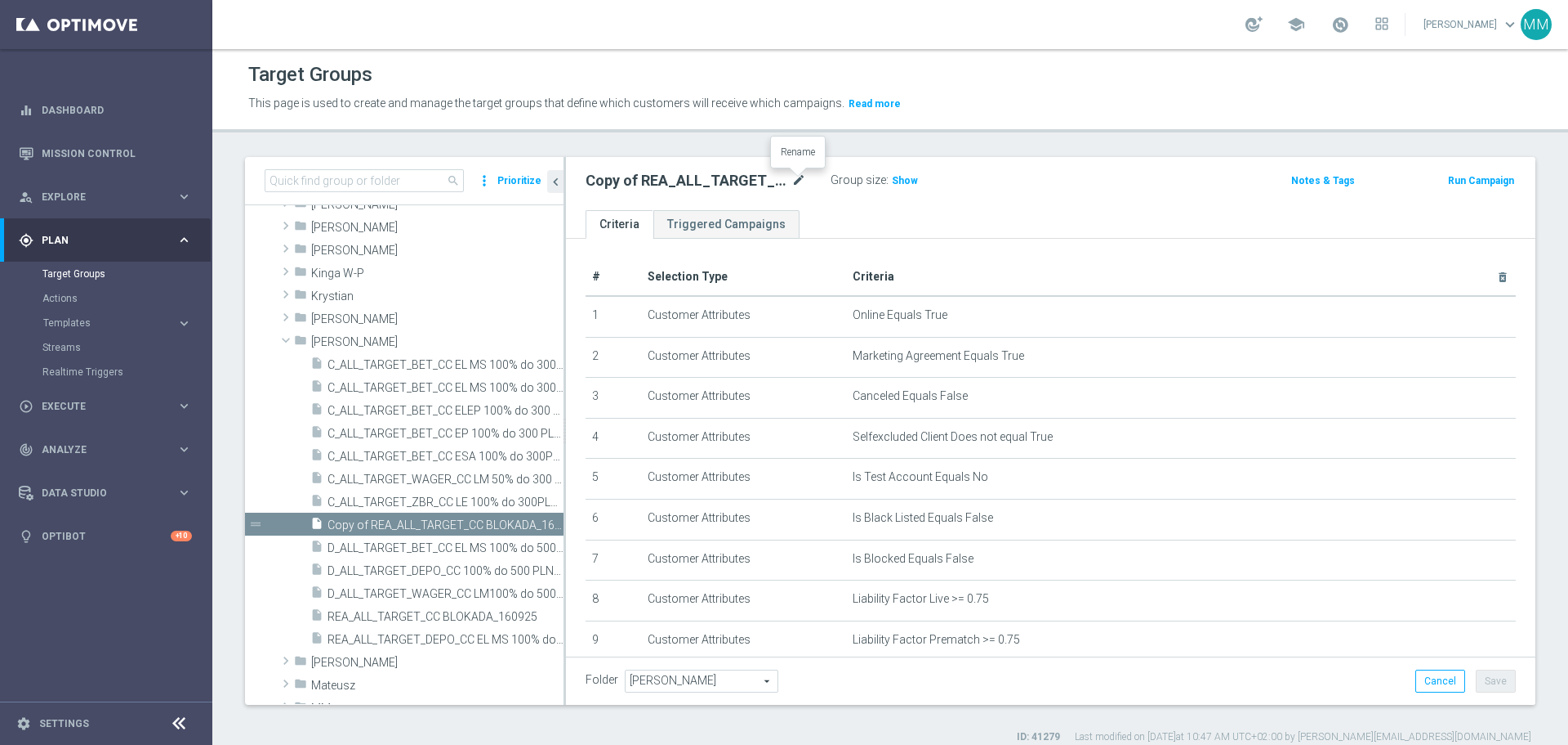
click at [797, 183] on icon "mode_edit" at bounding box center [799, 180] width 15 height 19
click at [620, 183] on input "Copy of REA_ALL_TARGET_CC BLOKADA_160925" at bounding box center [696, 182] width 221 height 23
click at [597, 184] on input "Copy of REA_ALL_TARGET_CC BLOKADA_160925" at bounding box center [696, 182] width 221 height 23
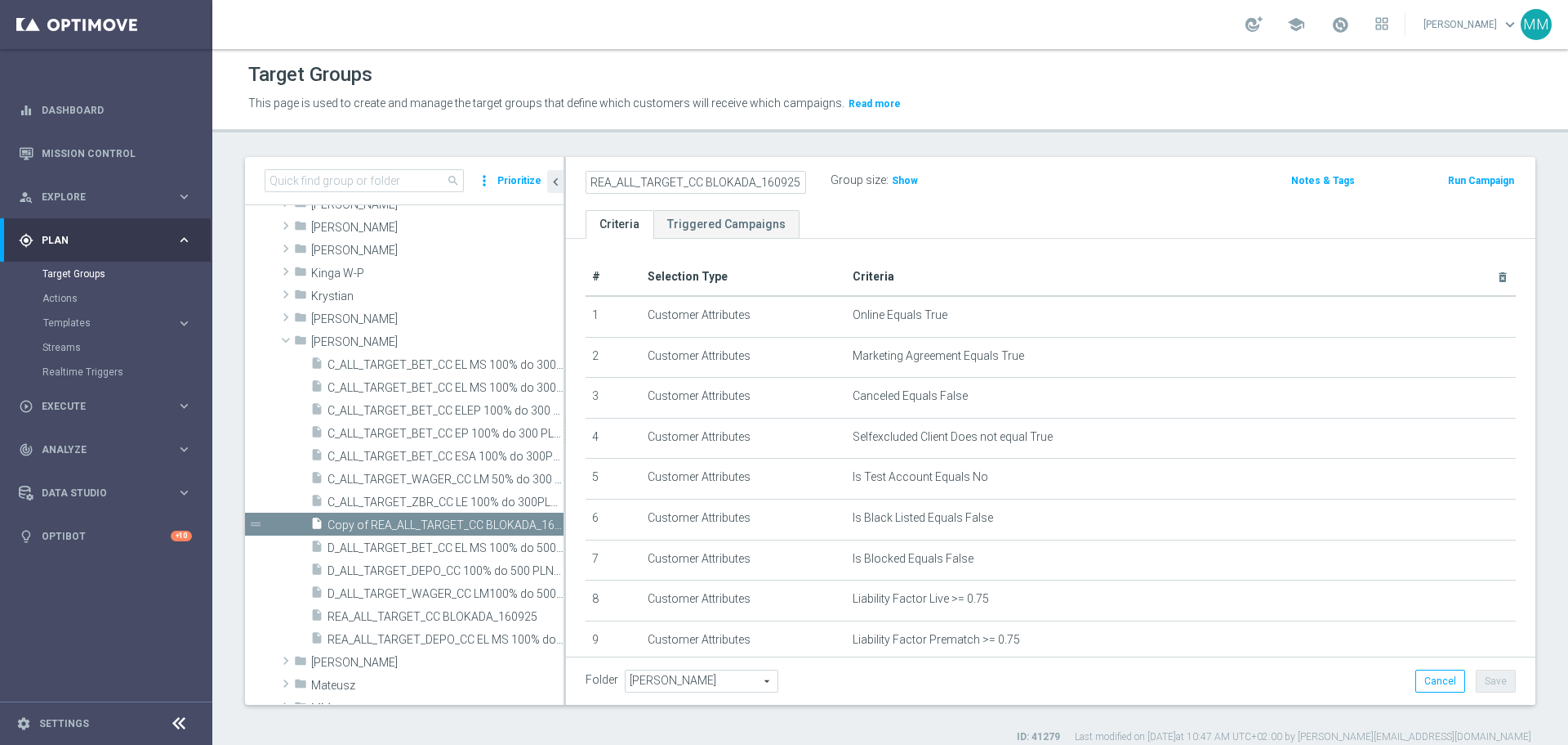
click at [773, 183] on input "REA_ALL_TARGET_CC BLOKADA_160925" at bounding box center [696, 182] width 221 height 23
type input "REA_ALL_TARGET_CC BLOKADA_220925"
click at [899, 181] on span "Show" at bounding box center [905, 181] width 27 height 11
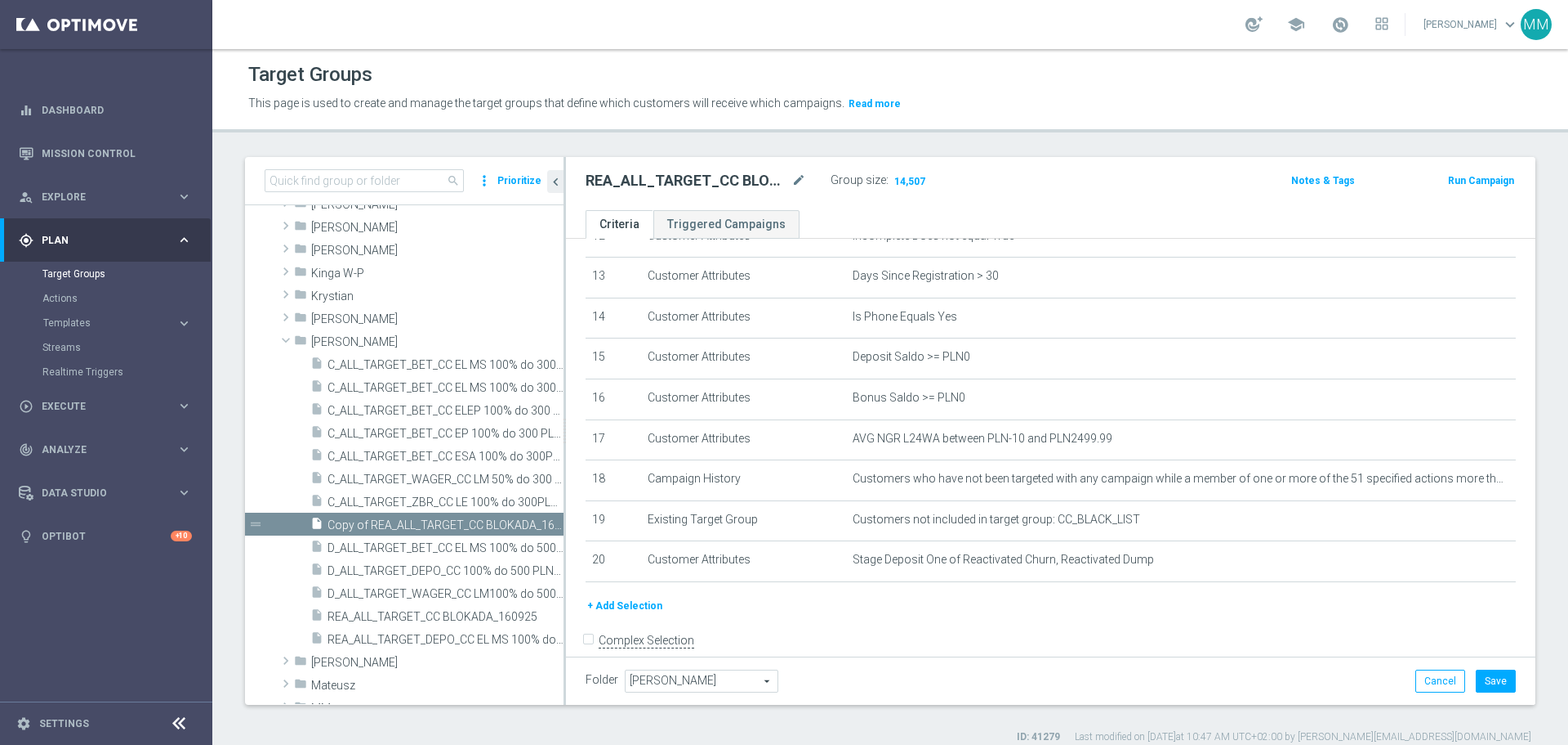
scroll to position [559, 0]
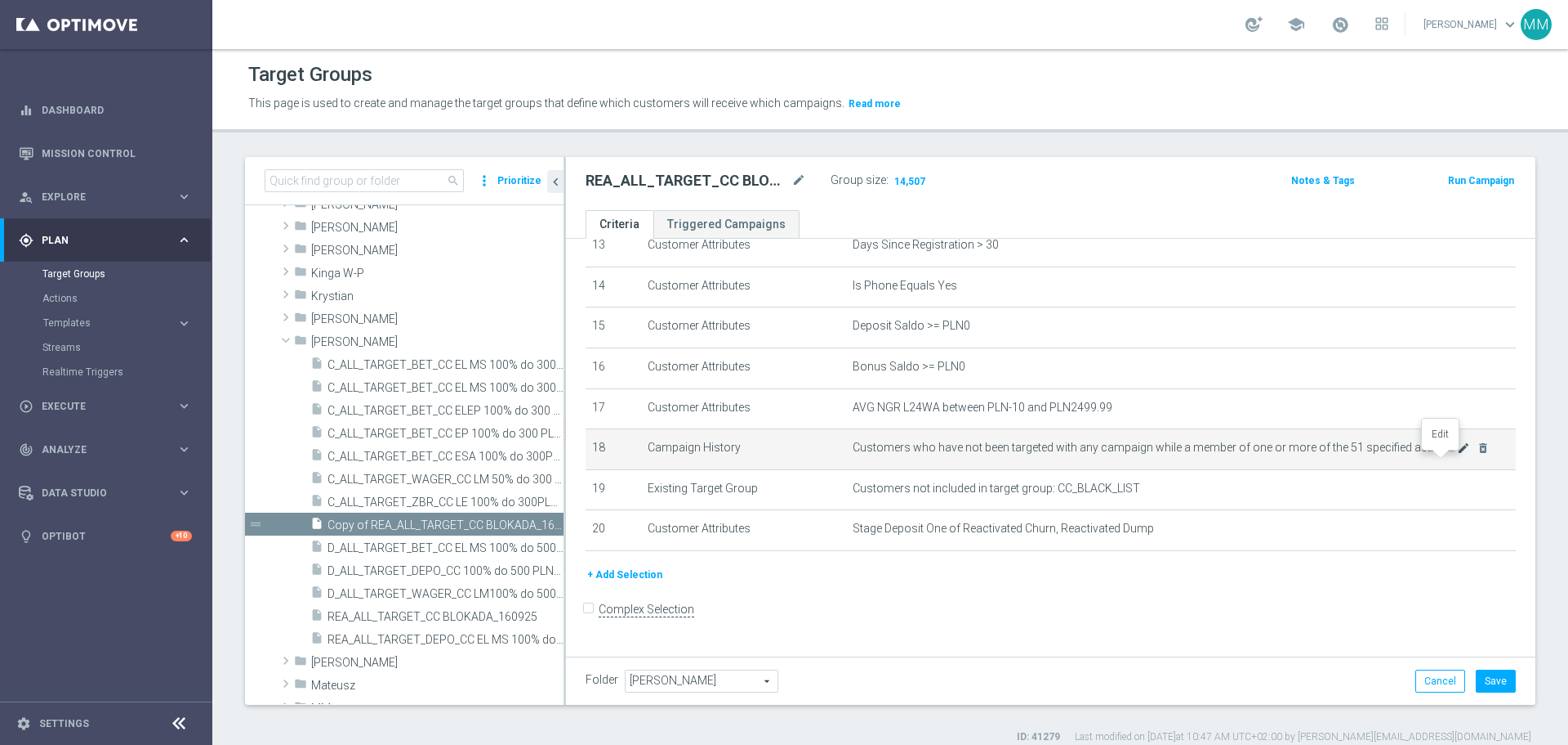
click at [1457, 454] on icon "mode_edit" at bounding box center [1463, 448] width 13 height 13
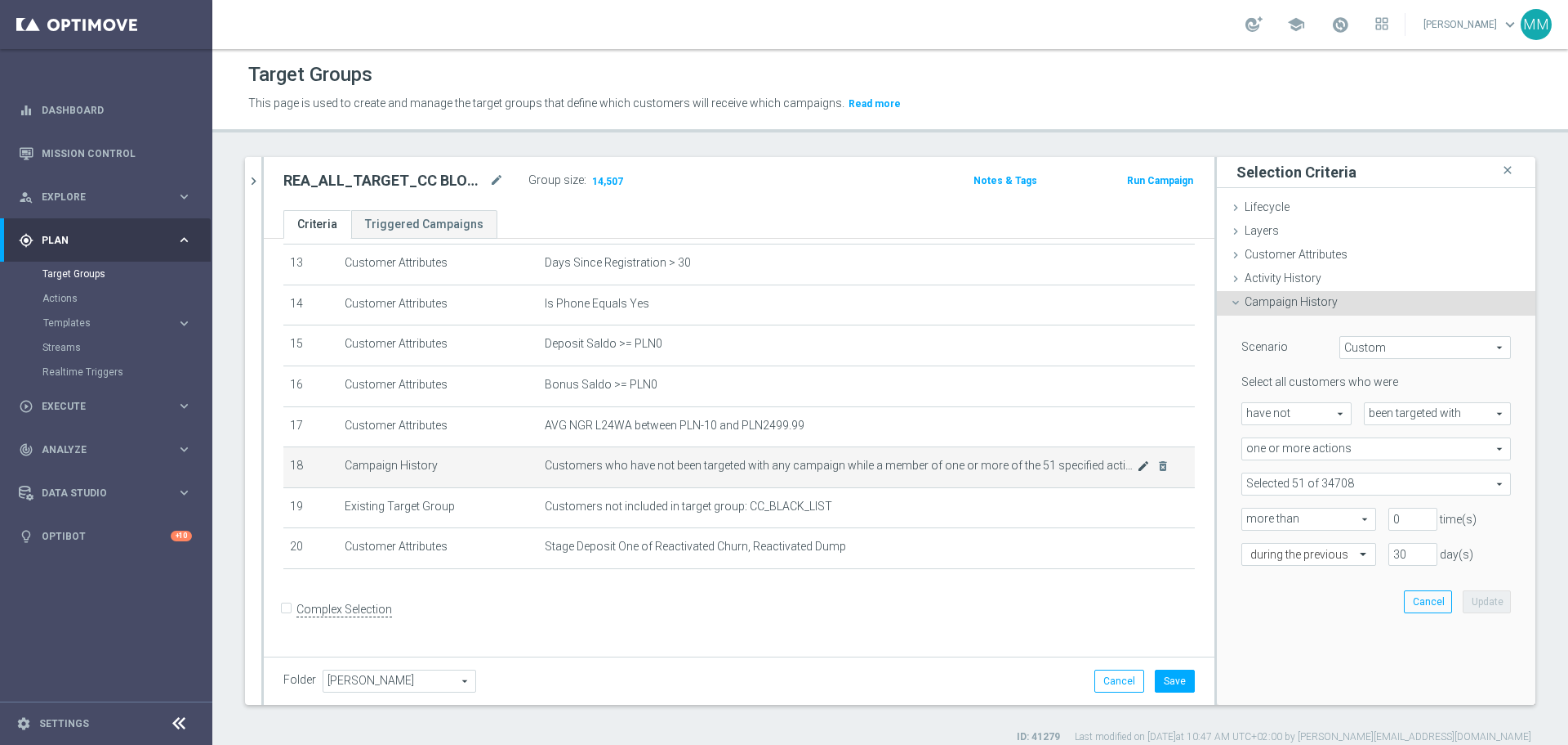
scroll to position [541, 0]
click at [1365, 484] on span at bounding box center [1376, 484] width 268 height 21
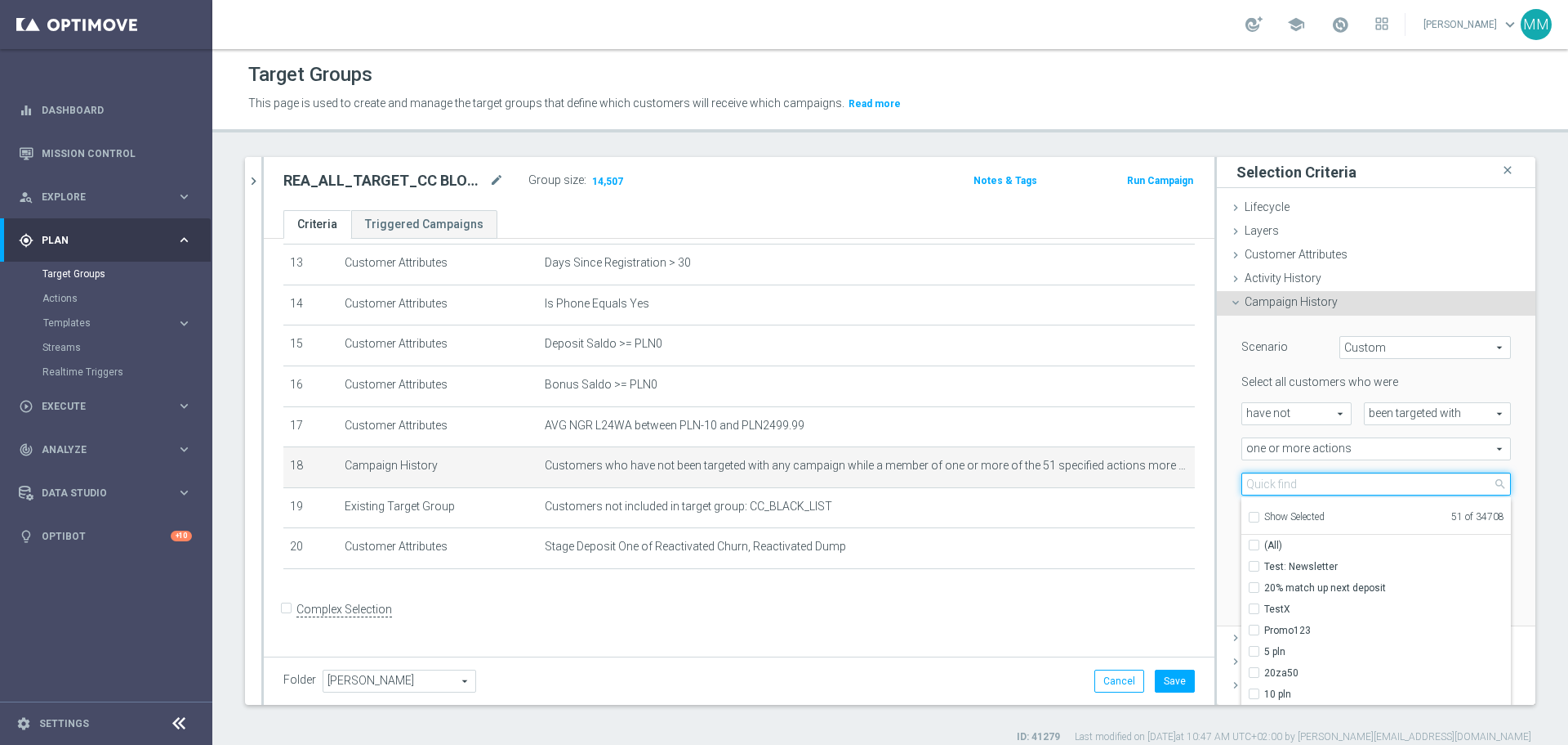
click at [1364, 484] on input "search" at bounding box center [1376, 484] width 270 height 23
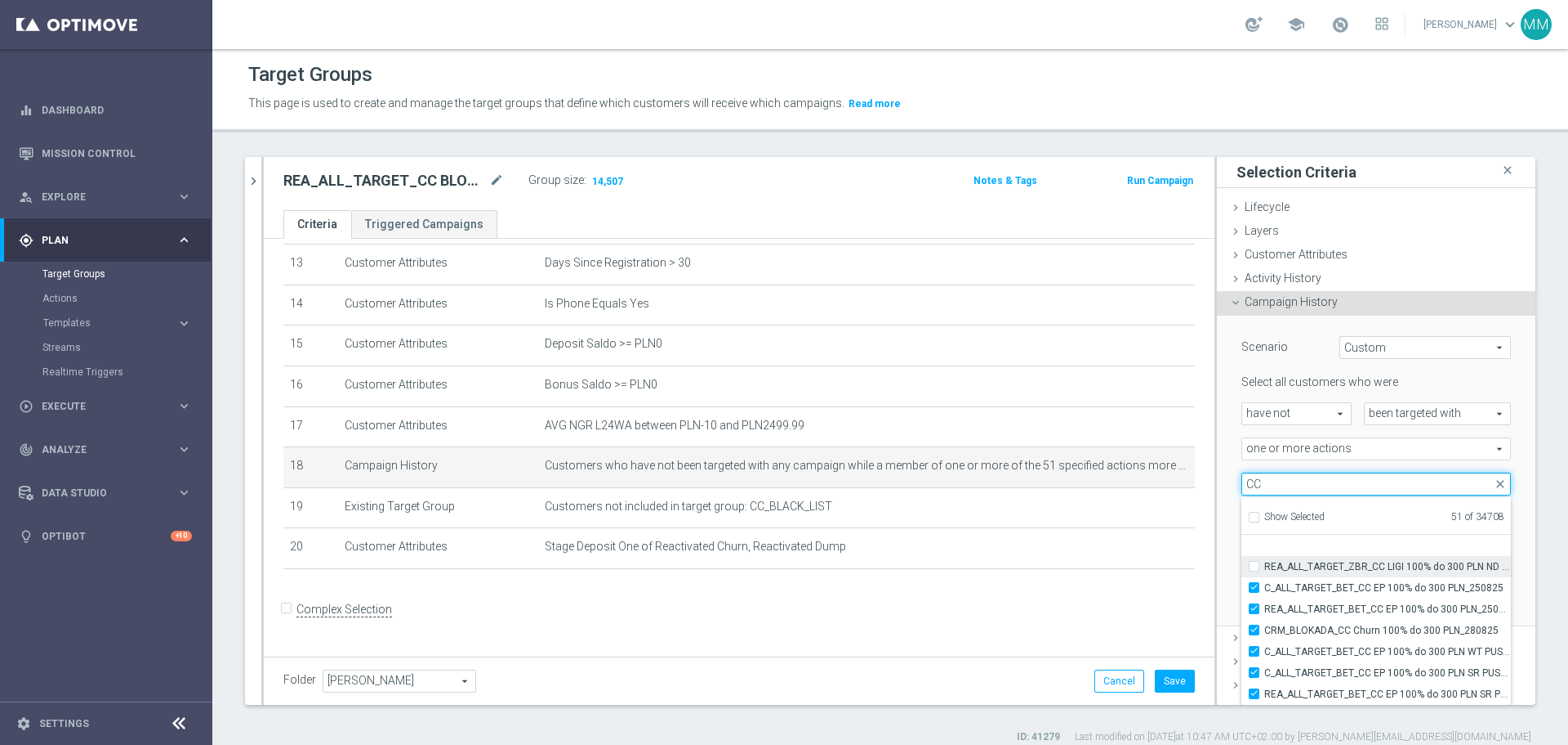
scroll to position [50836, 0]
type input "CC"
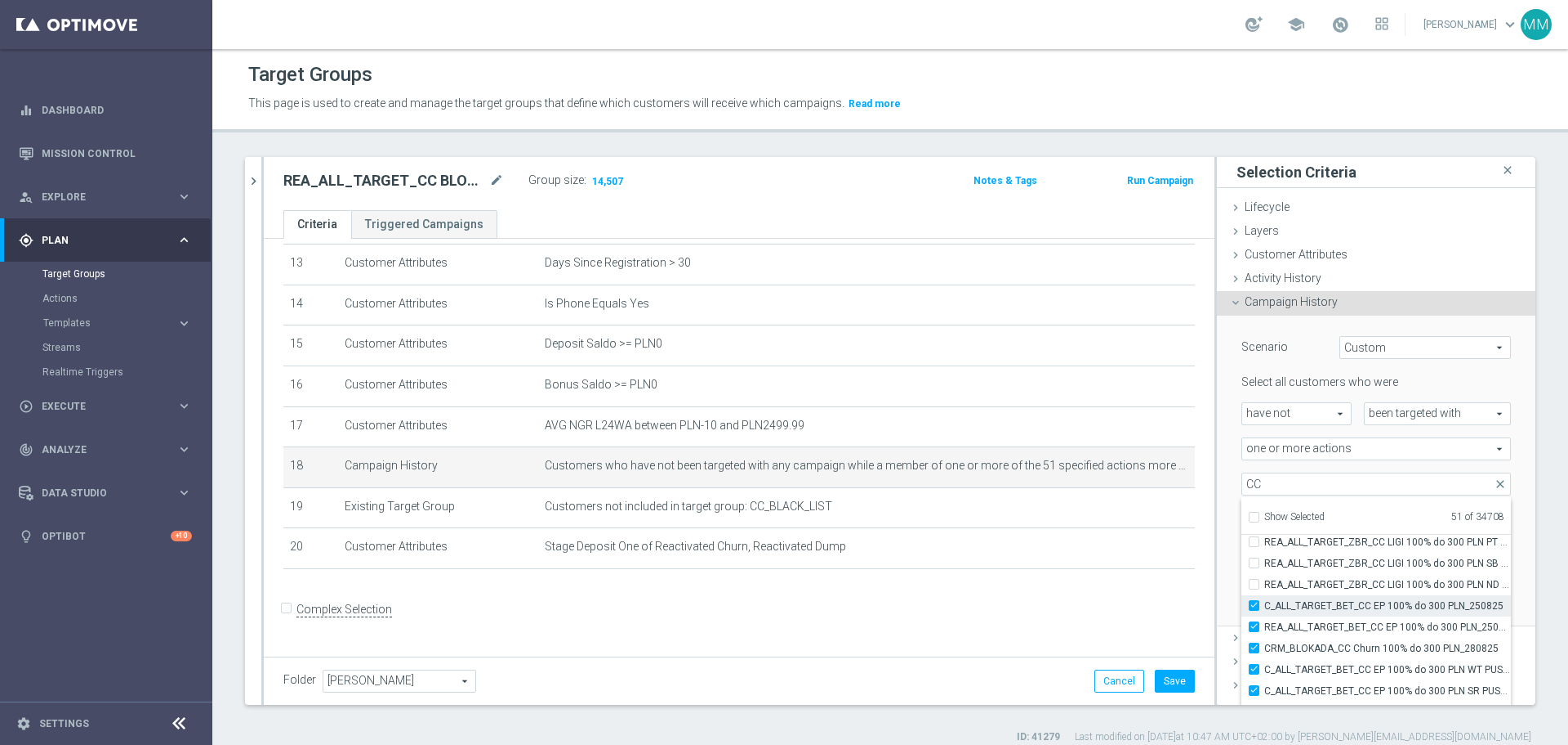
click at [1264, 606] on label "C_ALL_TARGET_BET_CC EP 100% do 300 PLN_250825" at bounding box center [1387, 606] width 247 height 21
click at [1253, 606] on input "C_ALL_TARGET_BET_CC EP 100% do 300 PLN_250825" at bounding box center [1259, 606] width 11 height 11
checkbox input "false"
type input "Selected 50 of 34708"
click at [1264, 626] on label "REA_ALL_TARGET_BET_CC EP 100% do 300 PLN_250825" at bounding box center [1387, 627] width 247 height 21
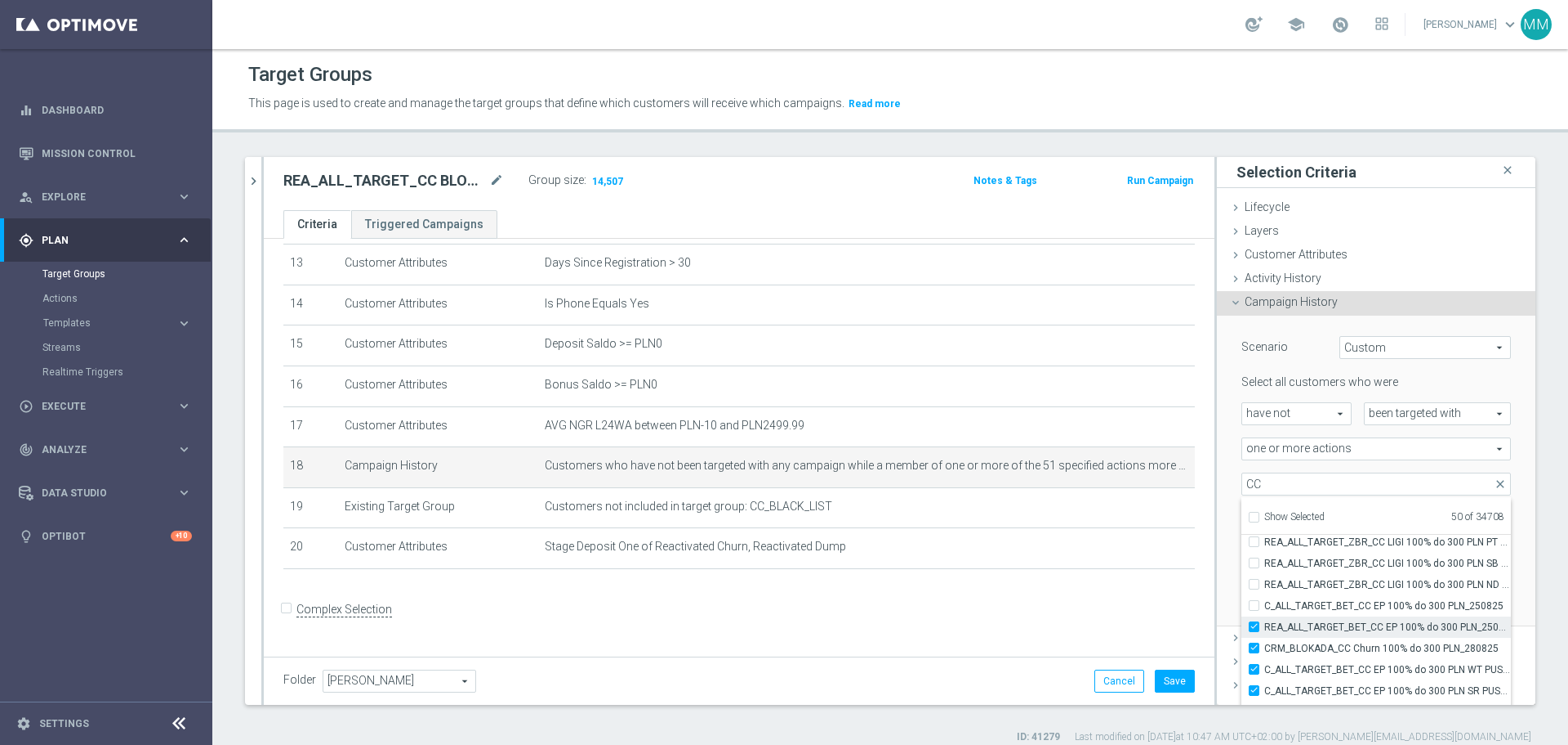
click at [1253, 626] on input "REA_ALL_TARGET_BET_CC EP 100% do 300 PLN_250825" at bounding box center [1259, 627] width 11 height 11
checkbox input "false"
type input "Selected 49 of 34708"
click at [1253, 646] on input "CRM_BLOKADA_CC Churn 100% do 300 PLN_280825" at bounding box center [1259, 648] width 11 height 11
checkbox input "false"
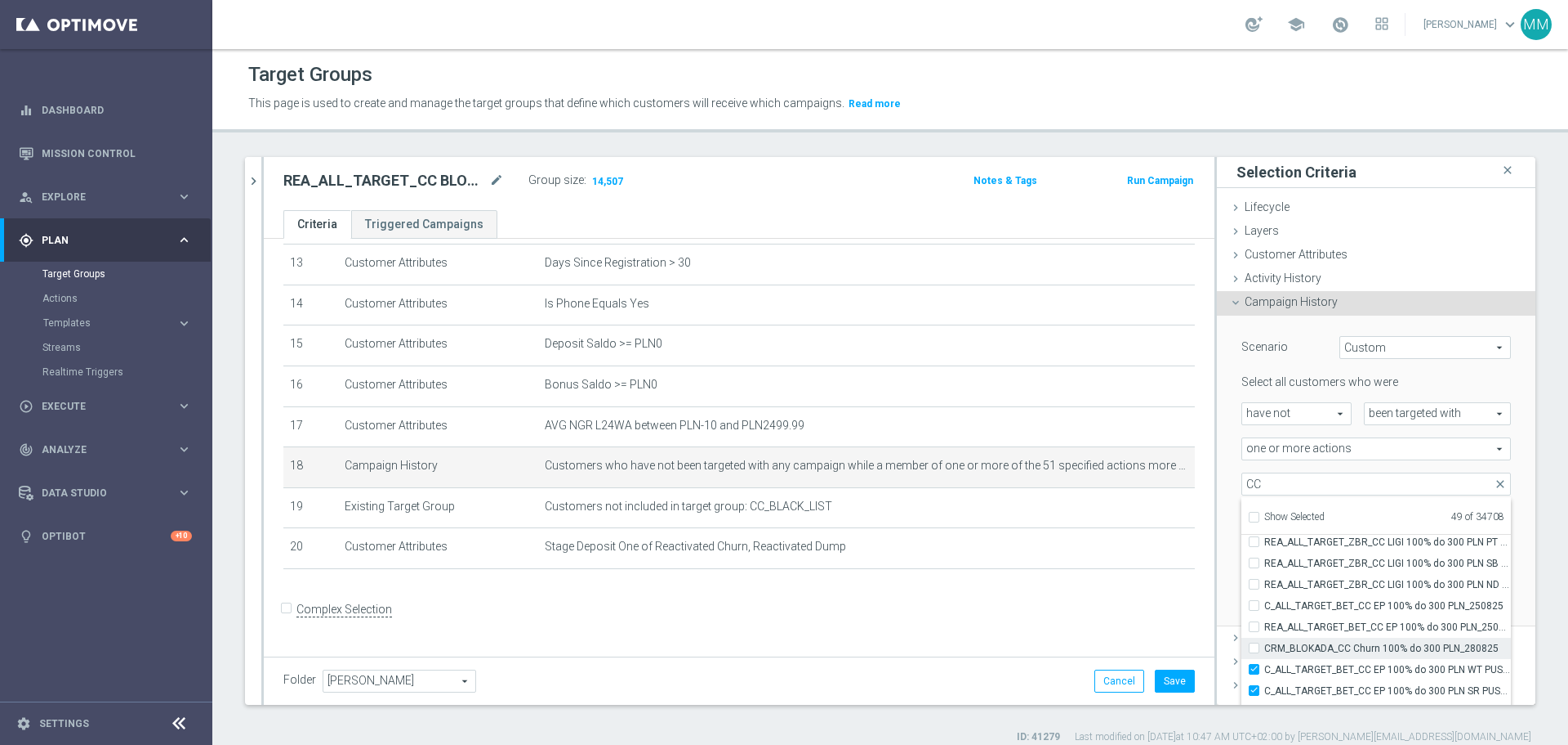
type input "Selected 48 of 34708"
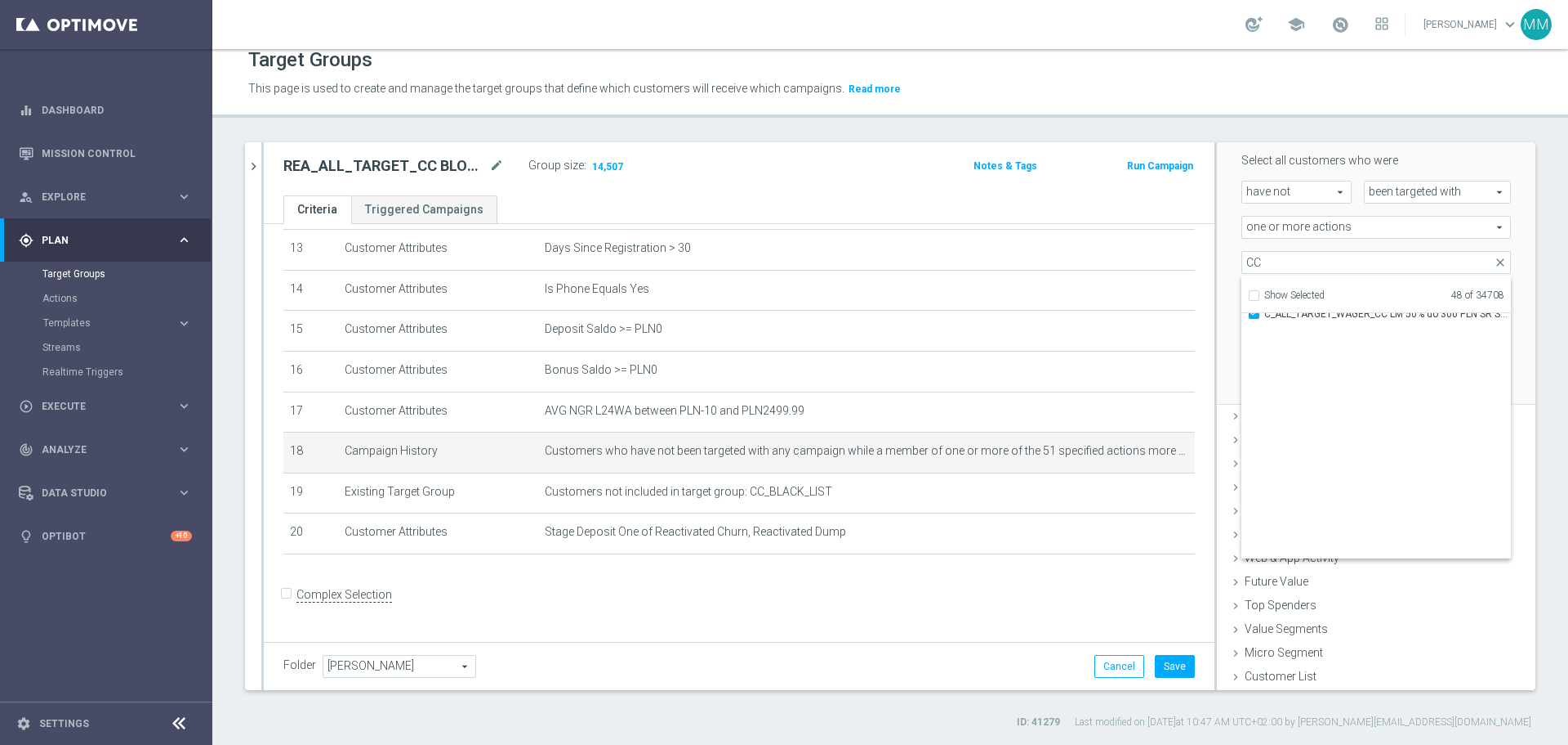
scroll to position [51326, 0]
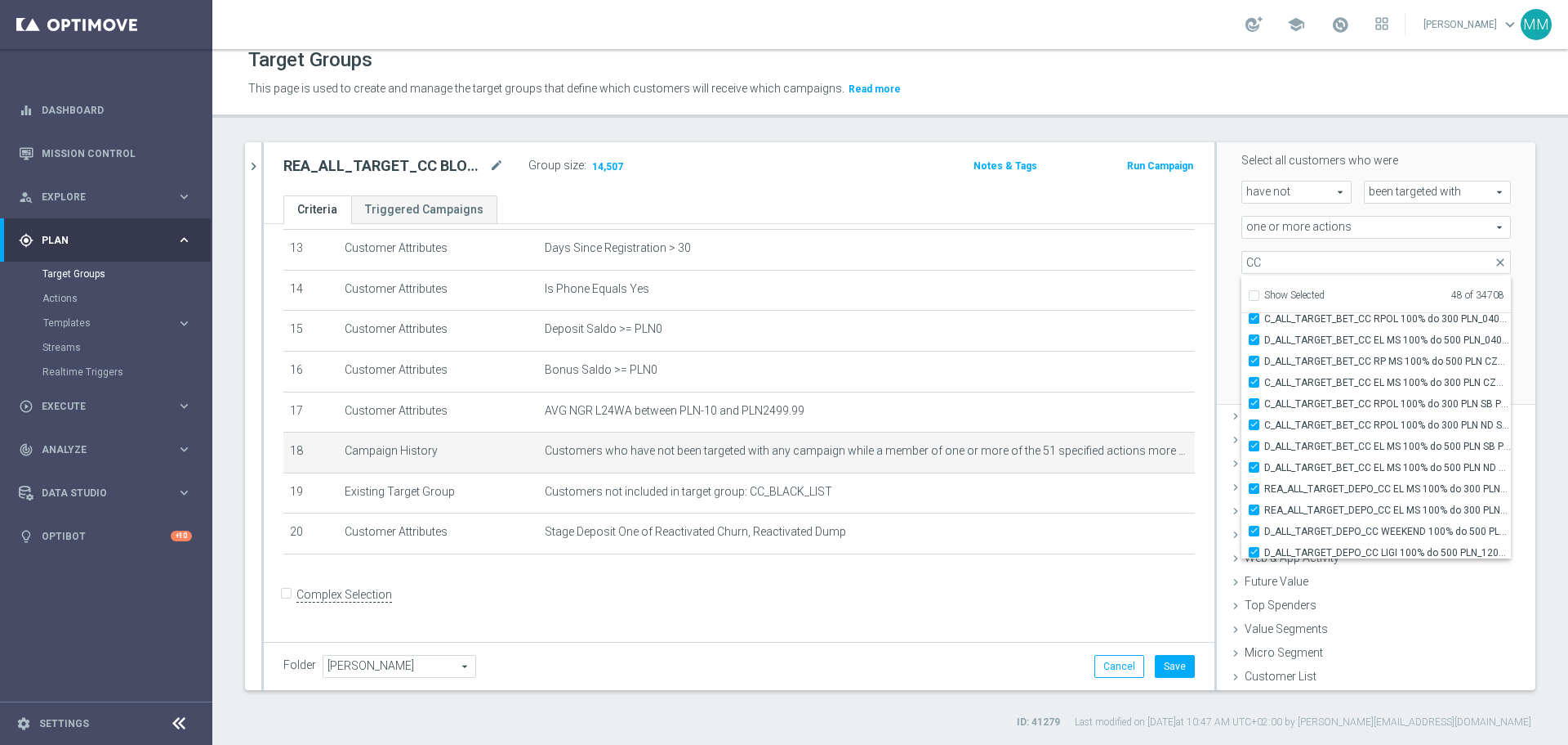
click at [1507, 246] on div "Scenario Custom Custom arrow_drop_down search Select all customers who were hav…" at bounding box center [1375, 249] width 318 height 311
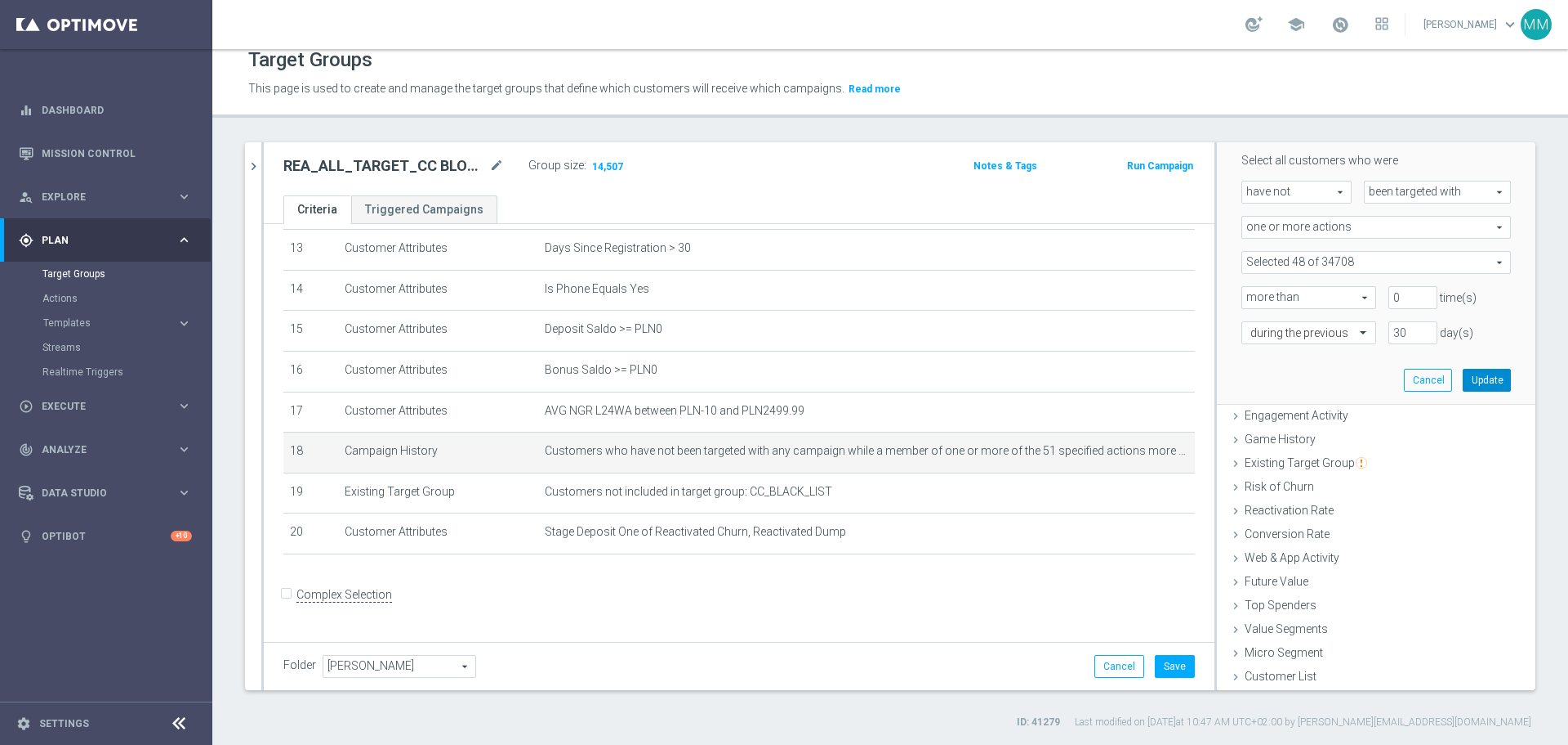
click at [1466, 378] on button "Update" at bounding box center [1487, 380] width 49 height 23
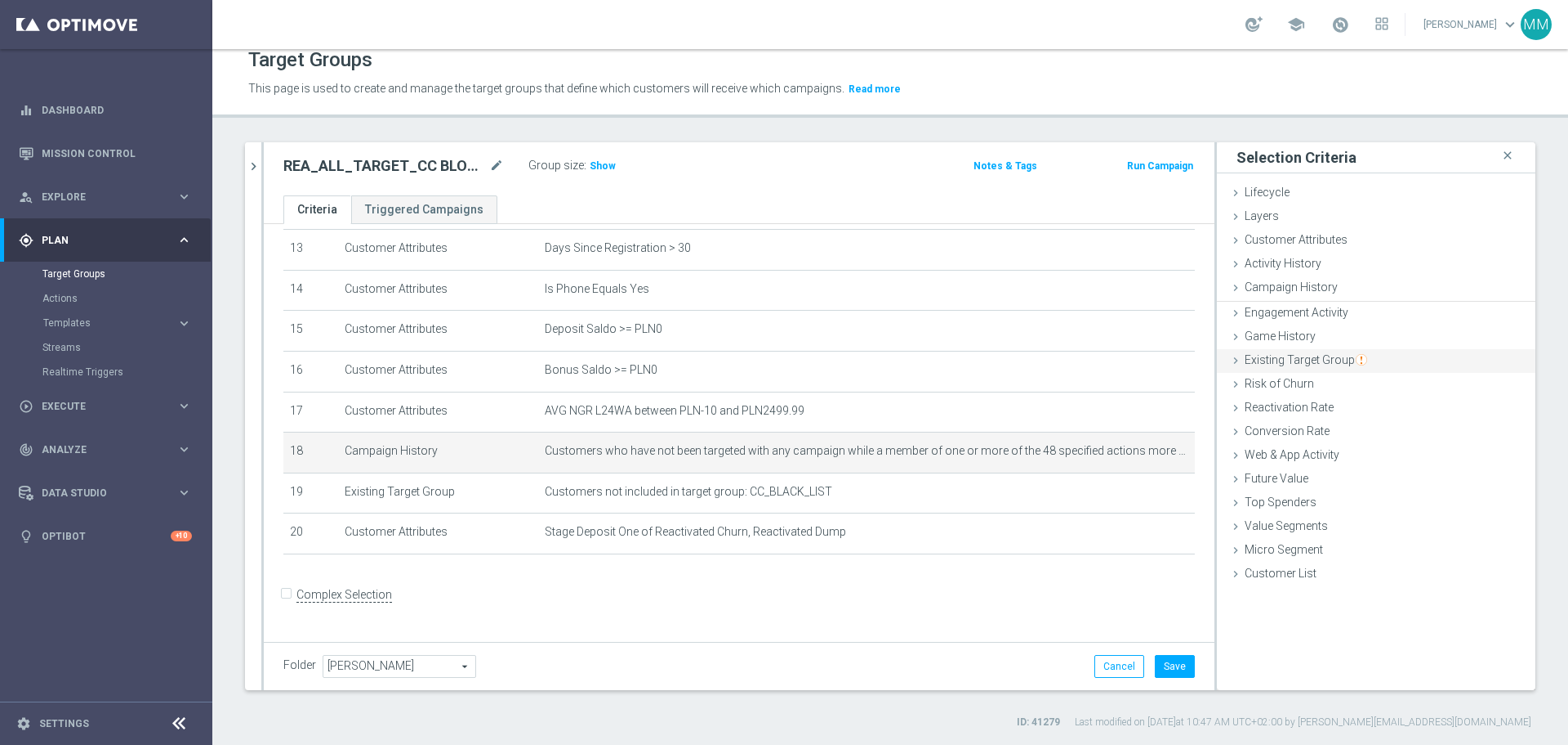
scroll to position [0, 0]
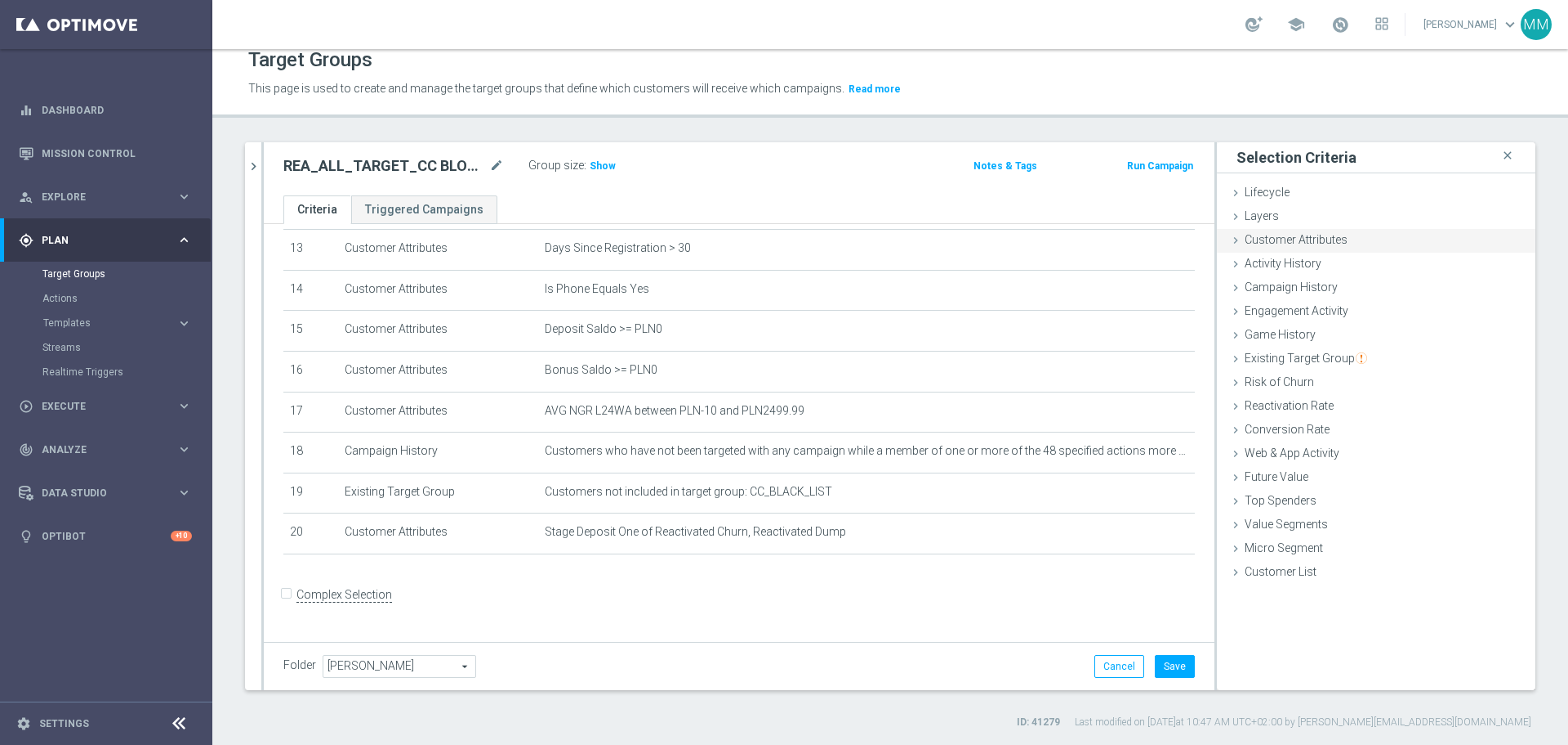
click at [1271, 243] on span "Customer Attributes" at bounding box center [1297, 239] width 103 height 13
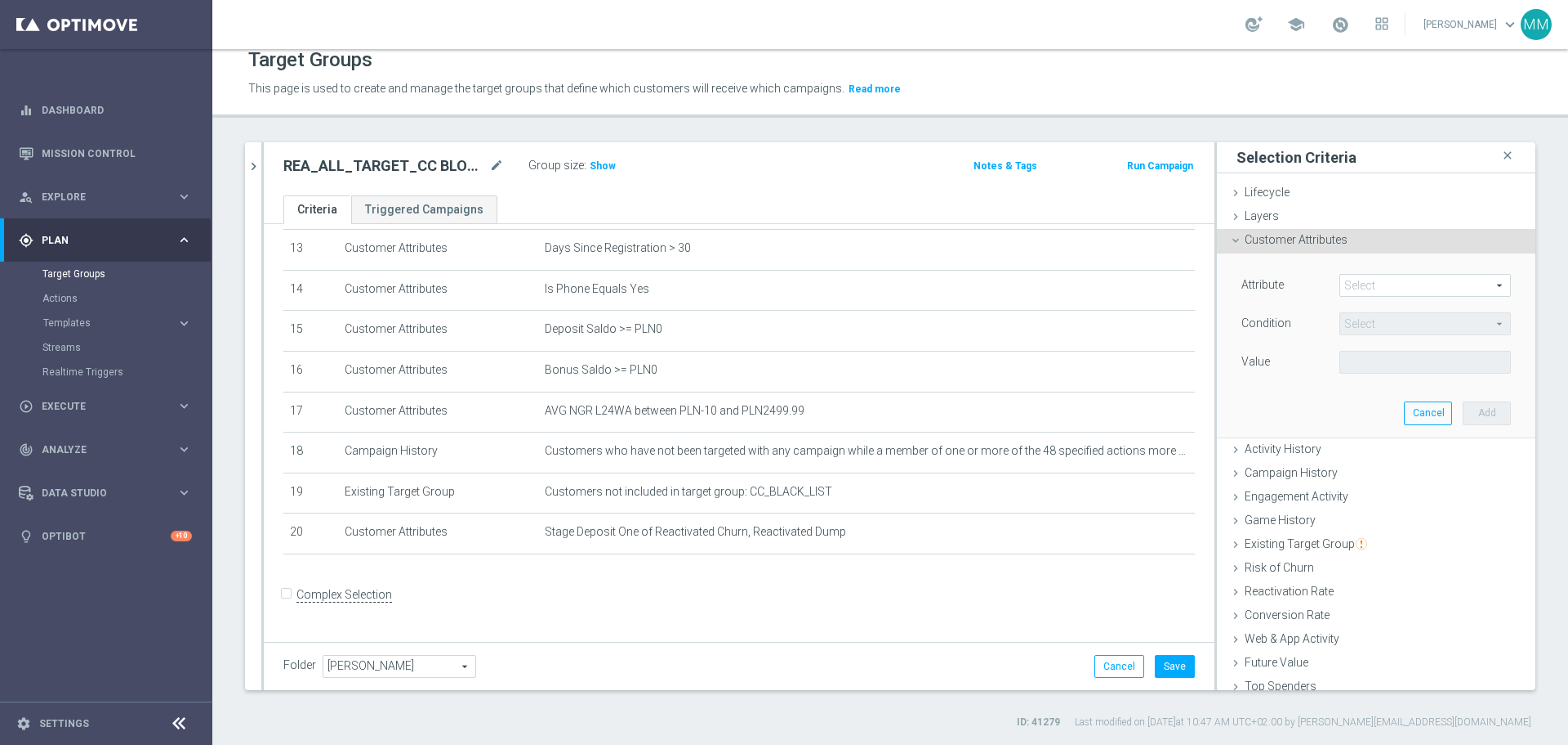
click at [1356, 283] on span at bounding box center [1425, 284] width 170 height 21
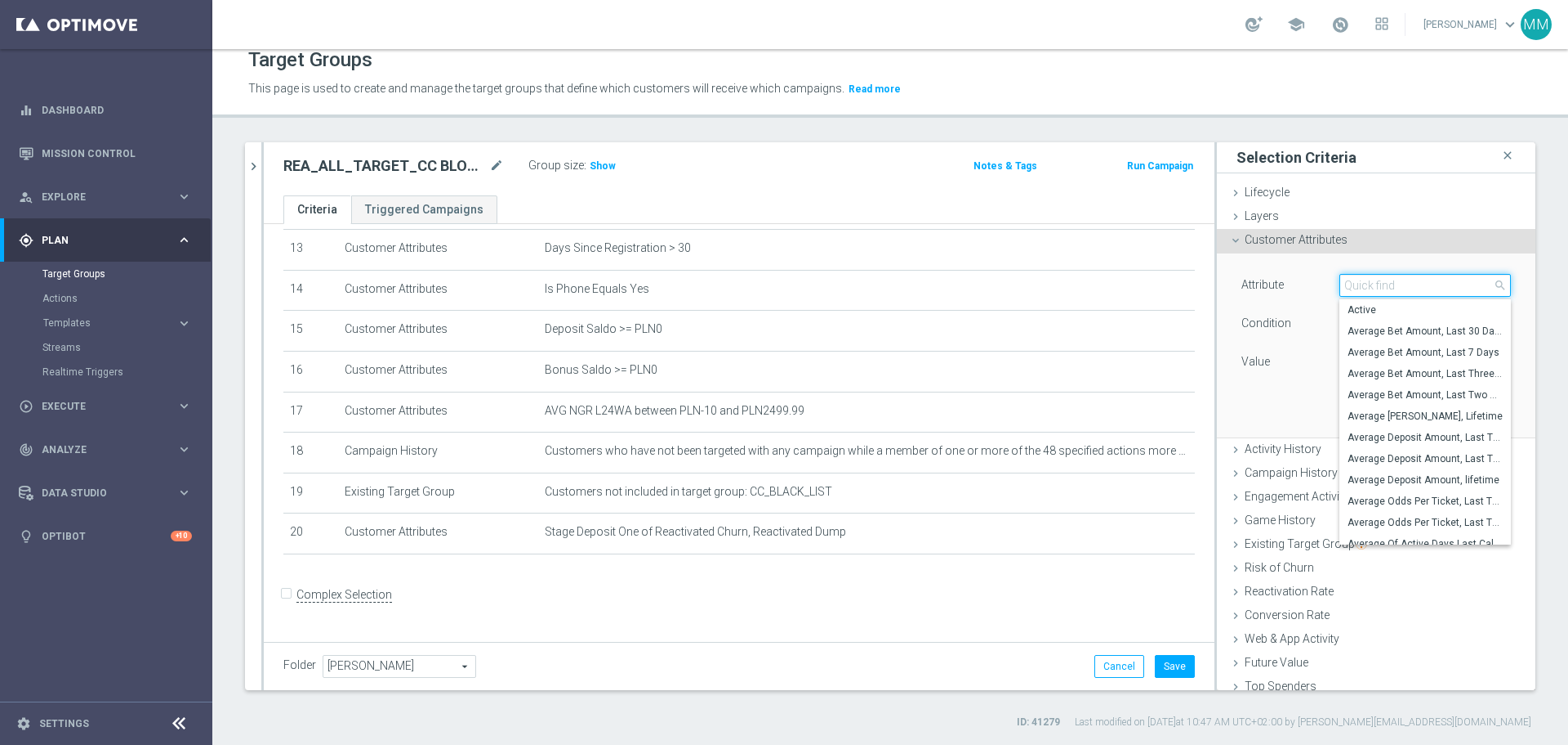
click at [1354, 281] on input "search" at bounding box center [1425, 284] width 171 height 23
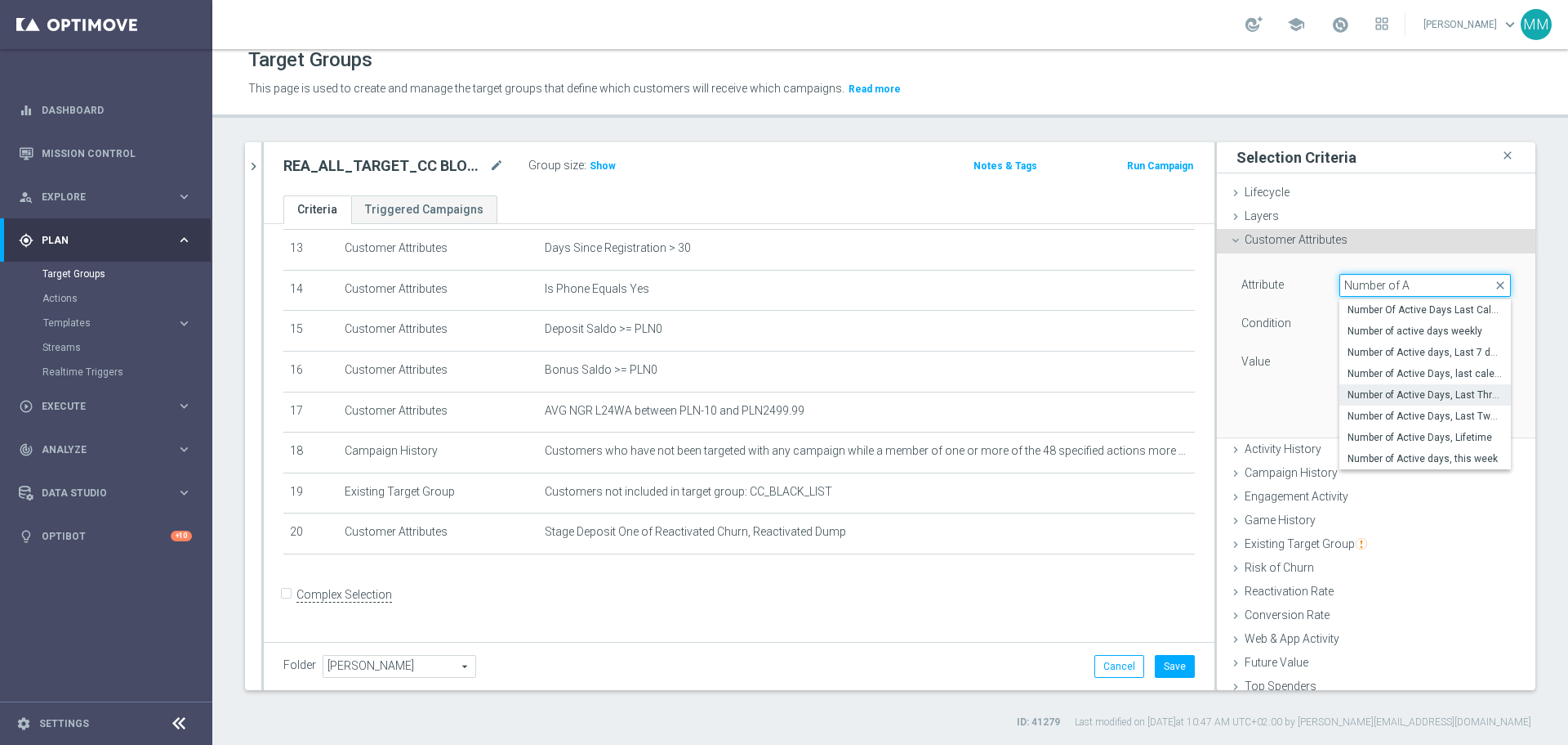
type input "Number of A"
click at [1430, 401] on span "Number of Active Days, Last Three Months" at bounding box center [1425, 395] width 155 height 13
type input "Number of Active Days, Last Three Months"
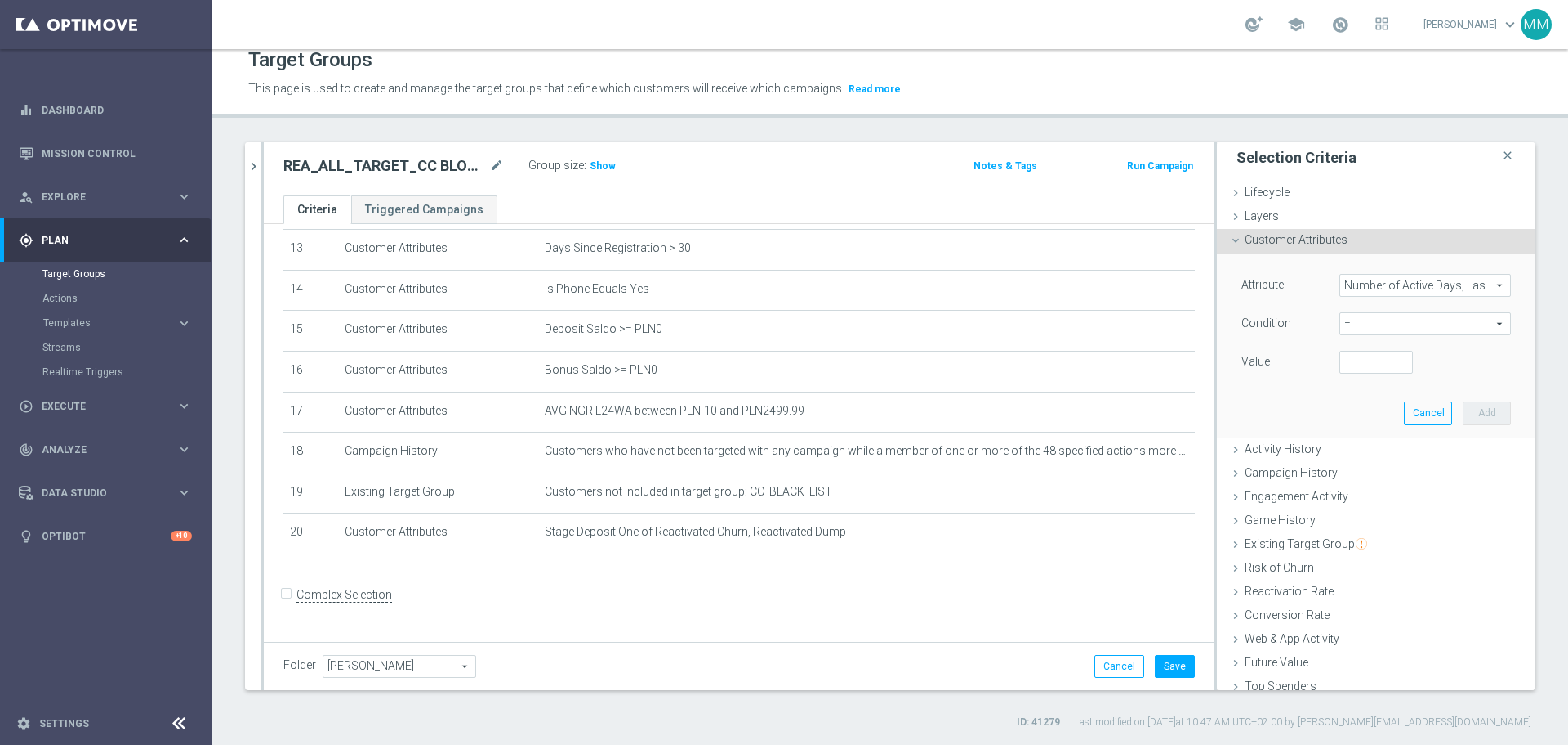
click at [1387, 324] on span "=" at bounding box center [1425, 323] width 170 height 21
click at [1369, 442] on label ">" at bounding box center [1425, 433] width 171 height 21
click at [1367, 321] on span ">" at bounding box center [1425, 323] width 170 height 21
click at [1357, 451] on span ">=" at bounding box center [1425, 454] width 155 height 13
type input ">="
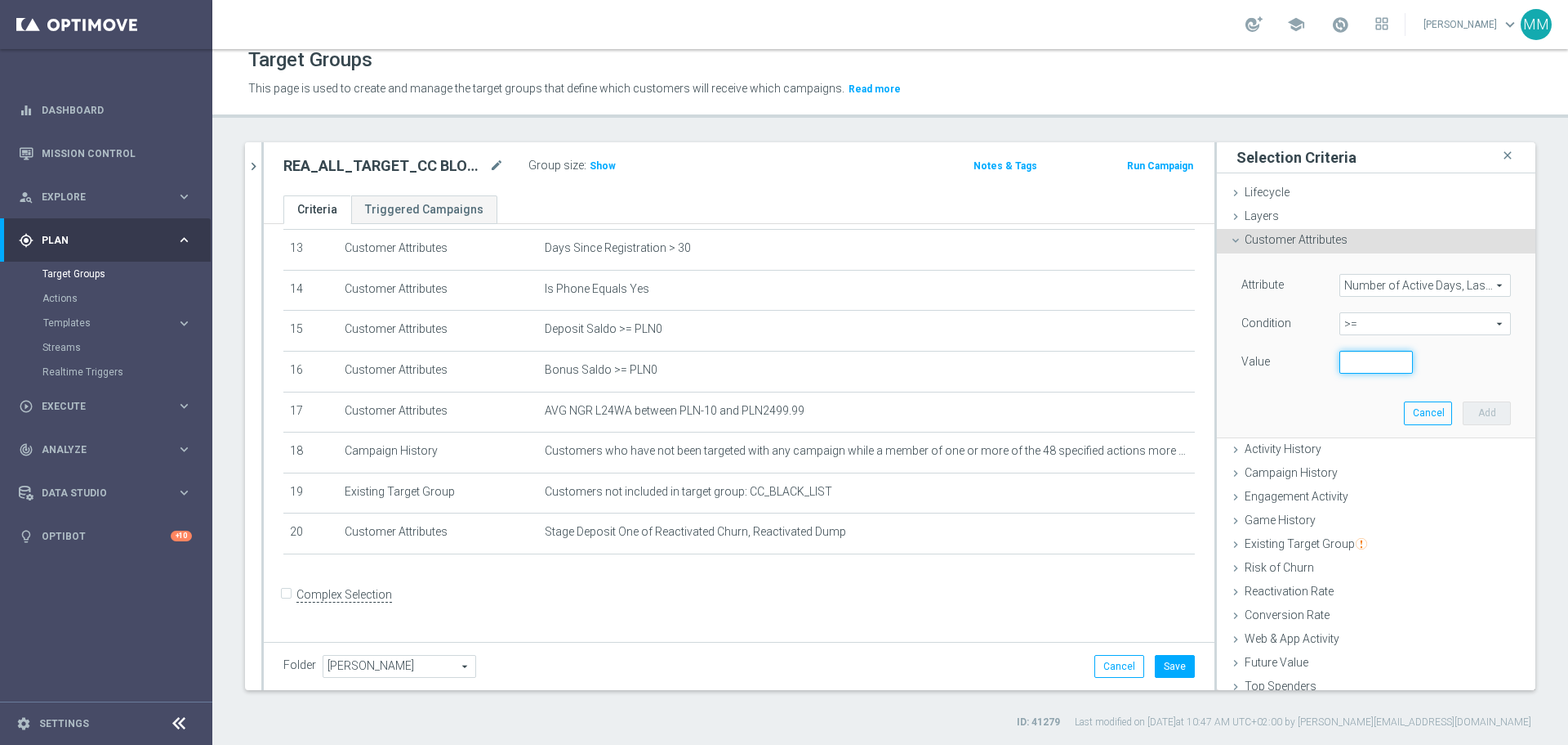
click at [1353, 362] on input "number" at bounding box center [1376, 361] width 73 height 23
drag, startPoint x: 1355, startPoint y: 361, endPoint x: 1320, endPoint y: 359, distance: 35.1
click at [1328, 359] on div "20" at bounding box center [1376, 361] width 98 height 23
type input "30"
click at [1466, 406] on button "Add" at bounding box center [1487, 412] width 49 height 23
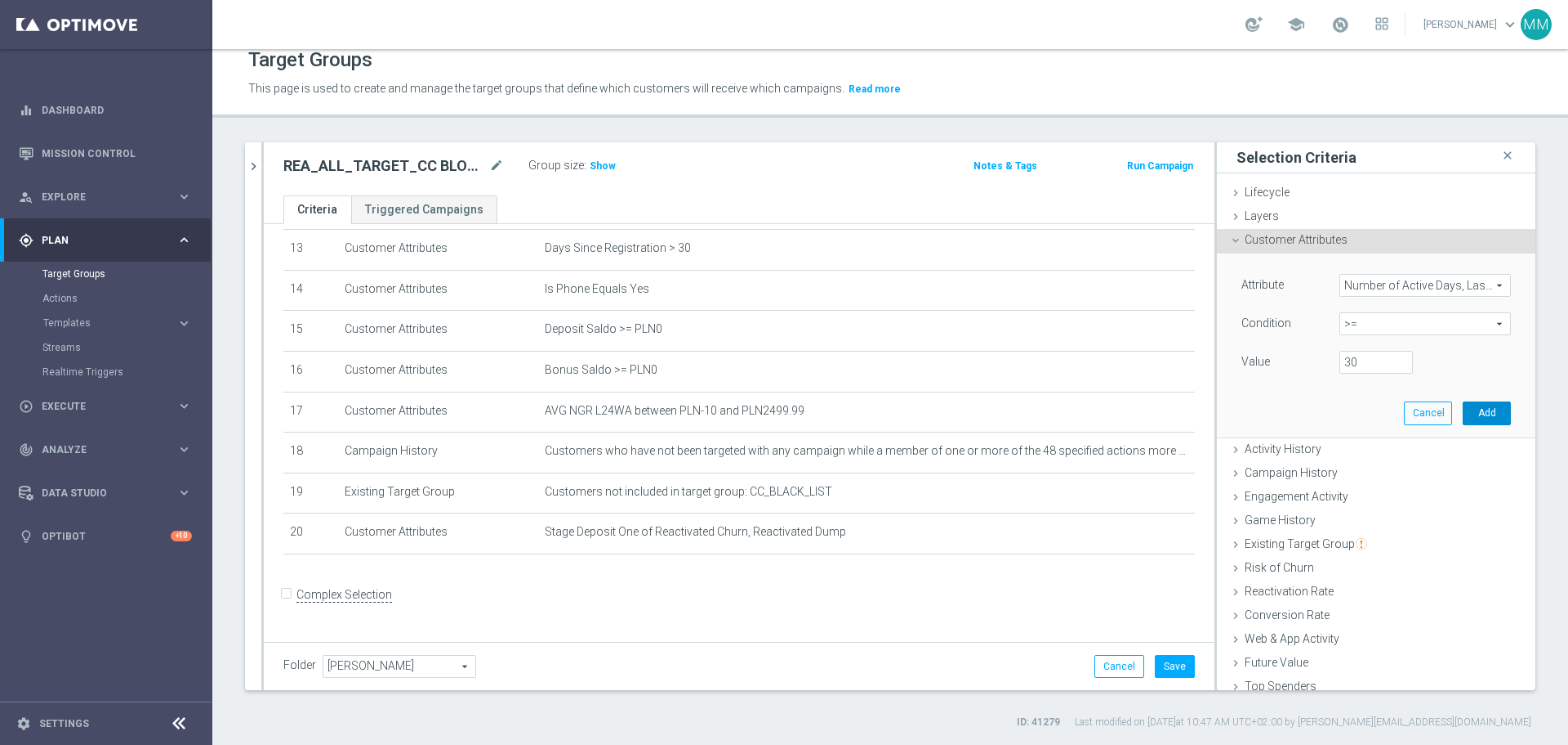
scroll to position [559, 0]
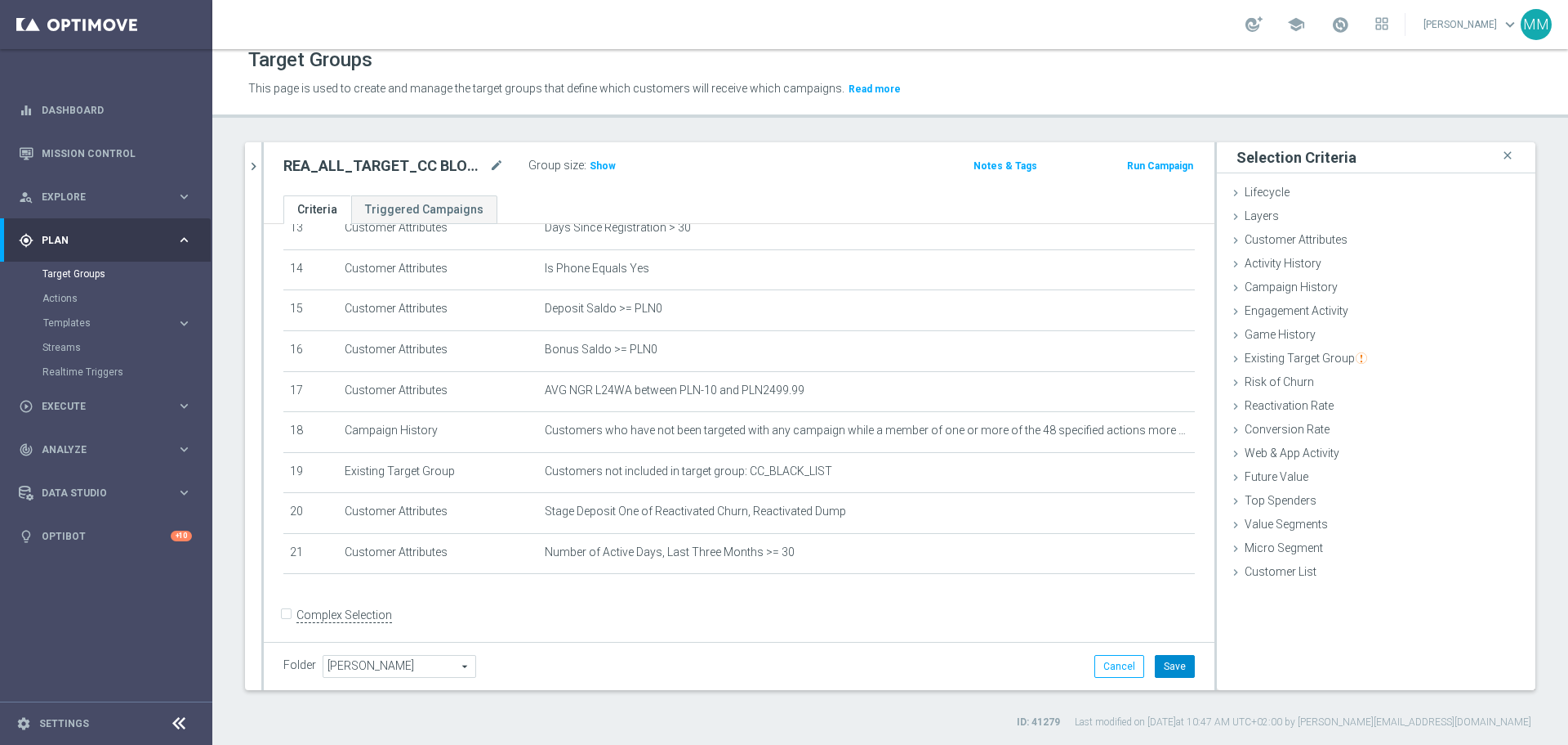
click at [1167, 673] on button "Save" at bounding box center [1176, 666] width 40 height 23
click at [599, 167] on span "Show" at bounding box center [602, 166] width 27 height 11
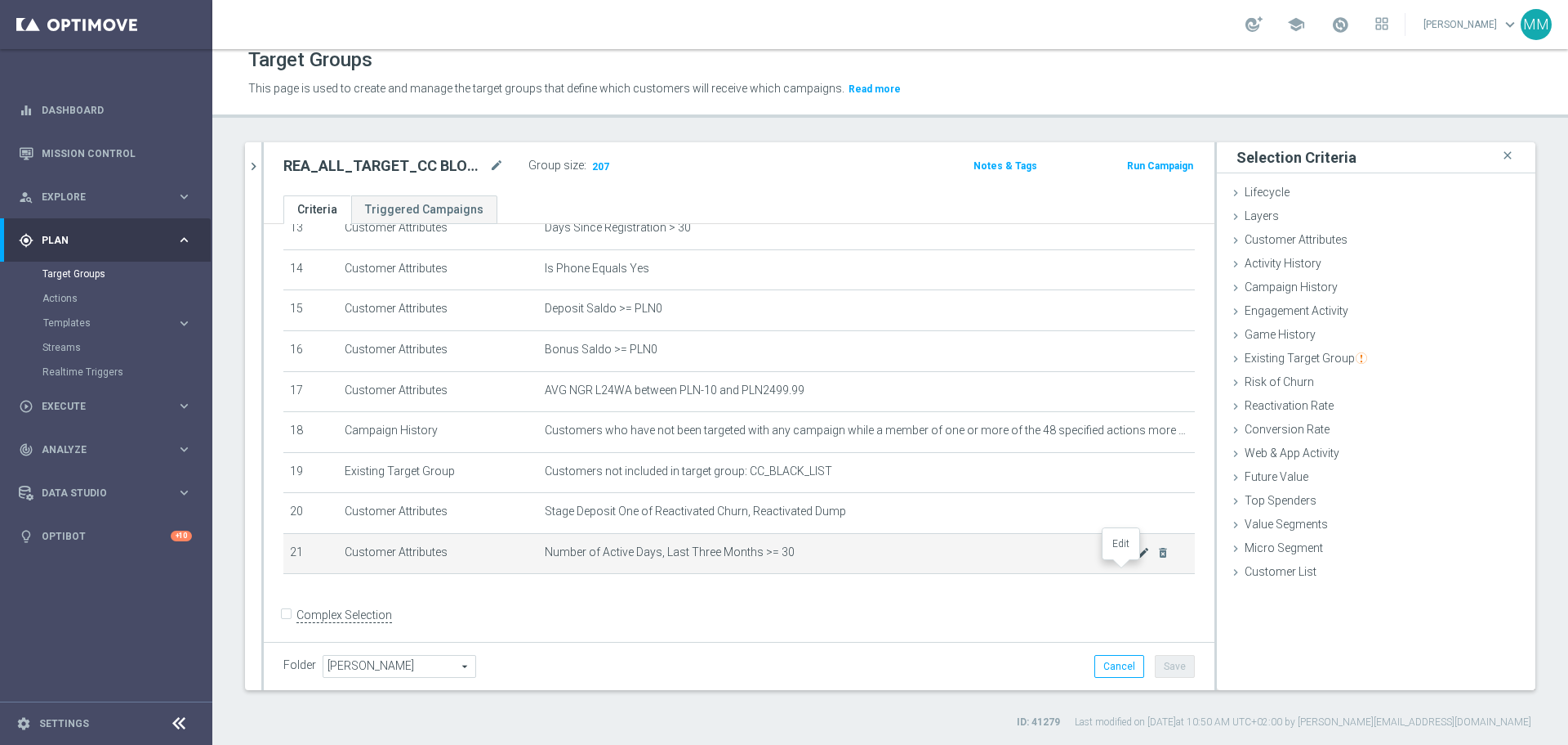
click at [1137, 559] on icon "mode_edit" at bounding box center [1143, 552] width 13 height 13
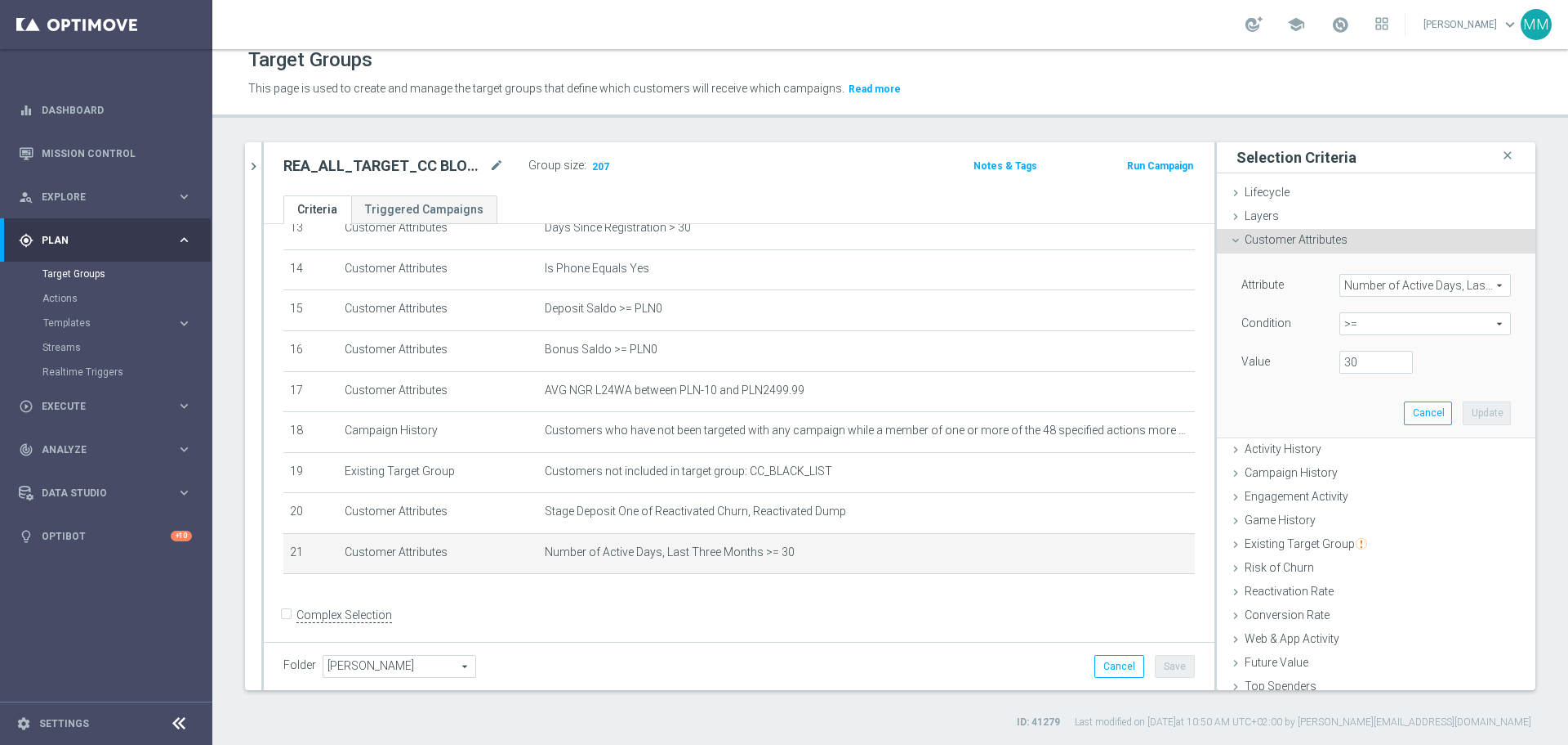
click at [1397, 276] on span "Number of Active Days, Last Three Months" at bounding box center [1425, 284] width 170 height 21
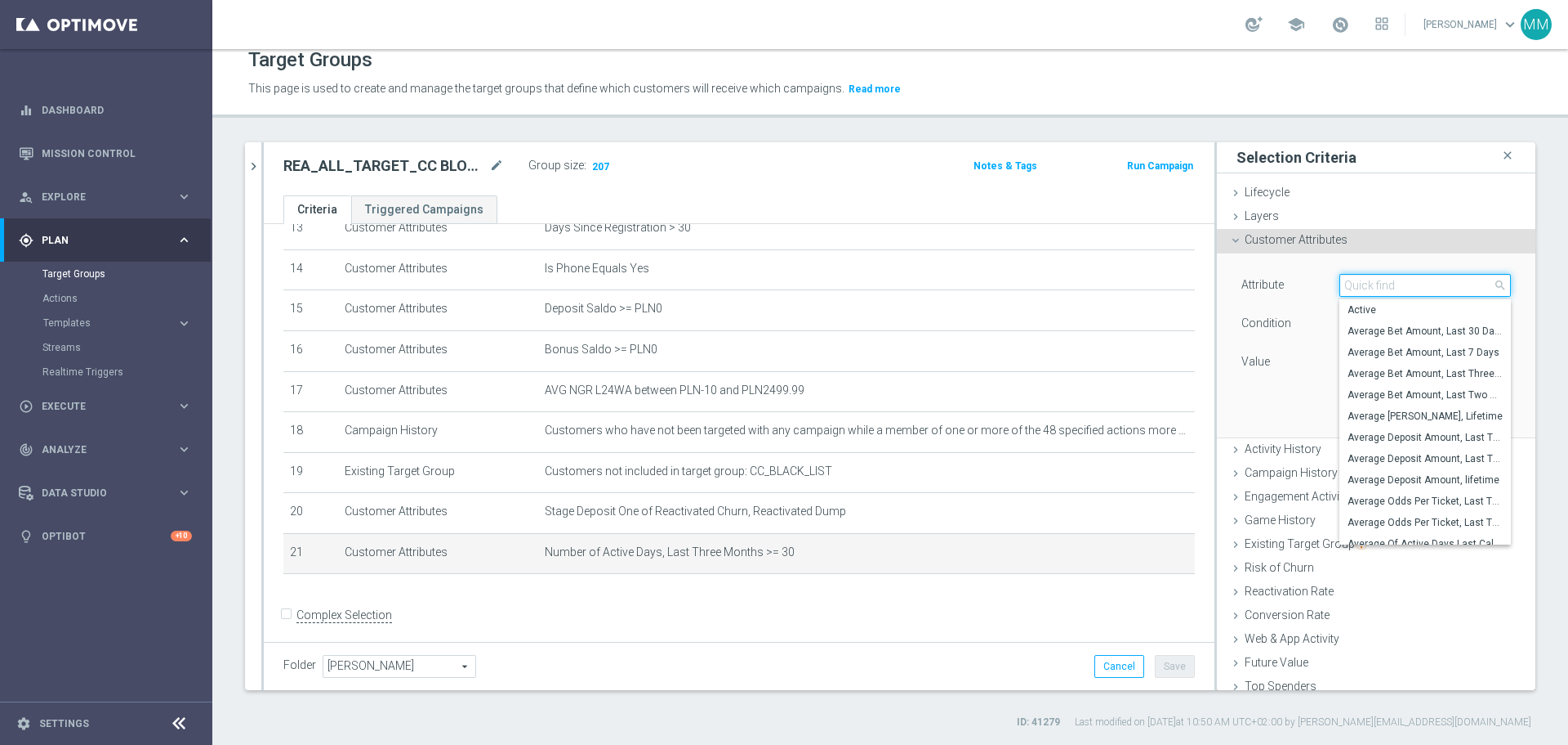
click at [1395, 288] on input "search" at bounding box center [1425, 284] width 171 height 23
type input "number"
click at [1396, 477] on span "Number of Active Days, Lifetime" at bounding box center [1425, 480] width 155 height 13
type input "Number of Active Days, Lifetime"
type input "="
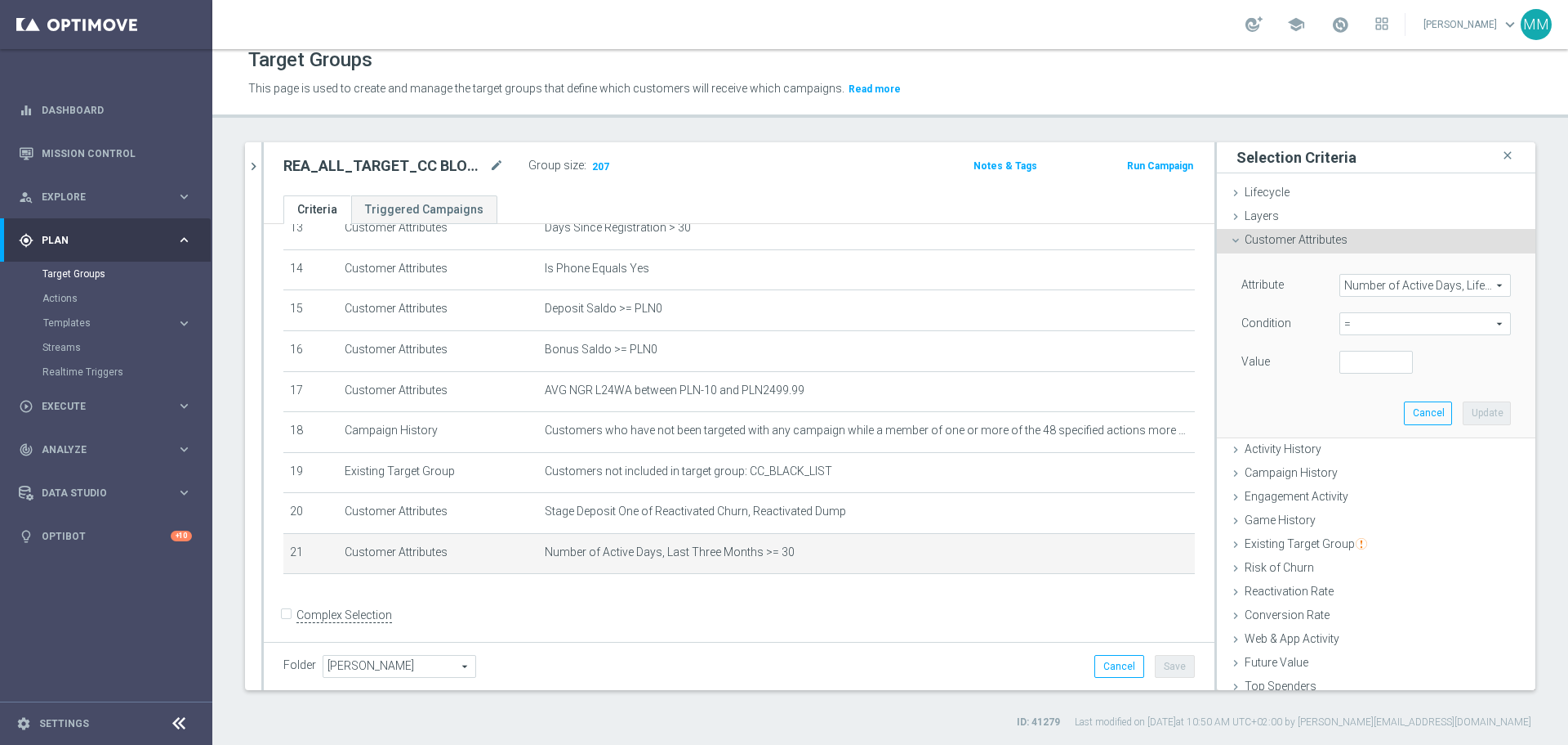
click at [1366, 325] on span "=" at bounding box center [1425, 323] width 170 height 21
click at [1348, 458] on span ">=" at bounding box center [1425, 454] width 155 height 13
type input ">="
click at [1353, 352] on input "number" at bounding box center [1376, 361] width 73 height 23
type input "6"
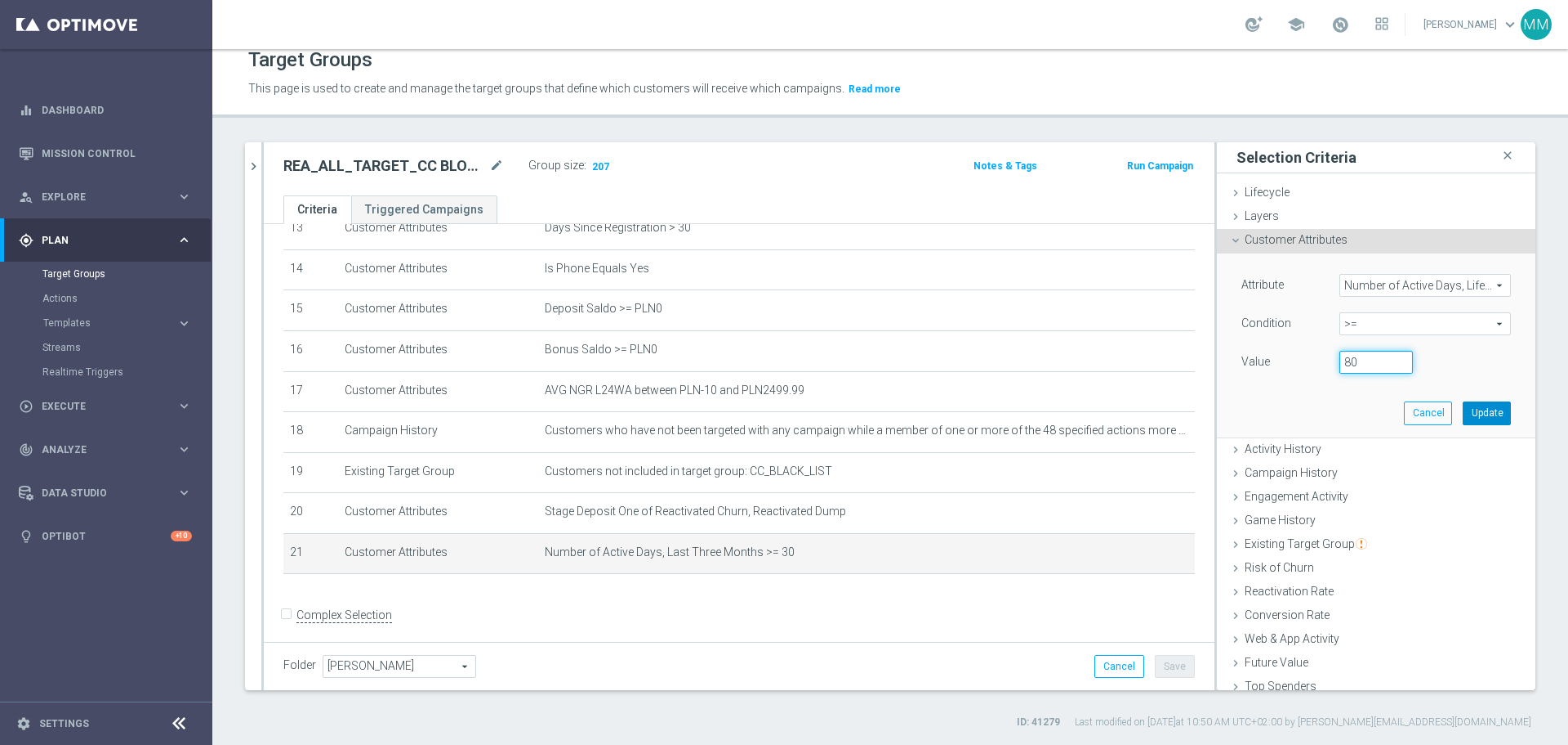
type input "80"
click at [1463, 416] on button "Update" at bounding box center [1487, 412] width 49 height 23
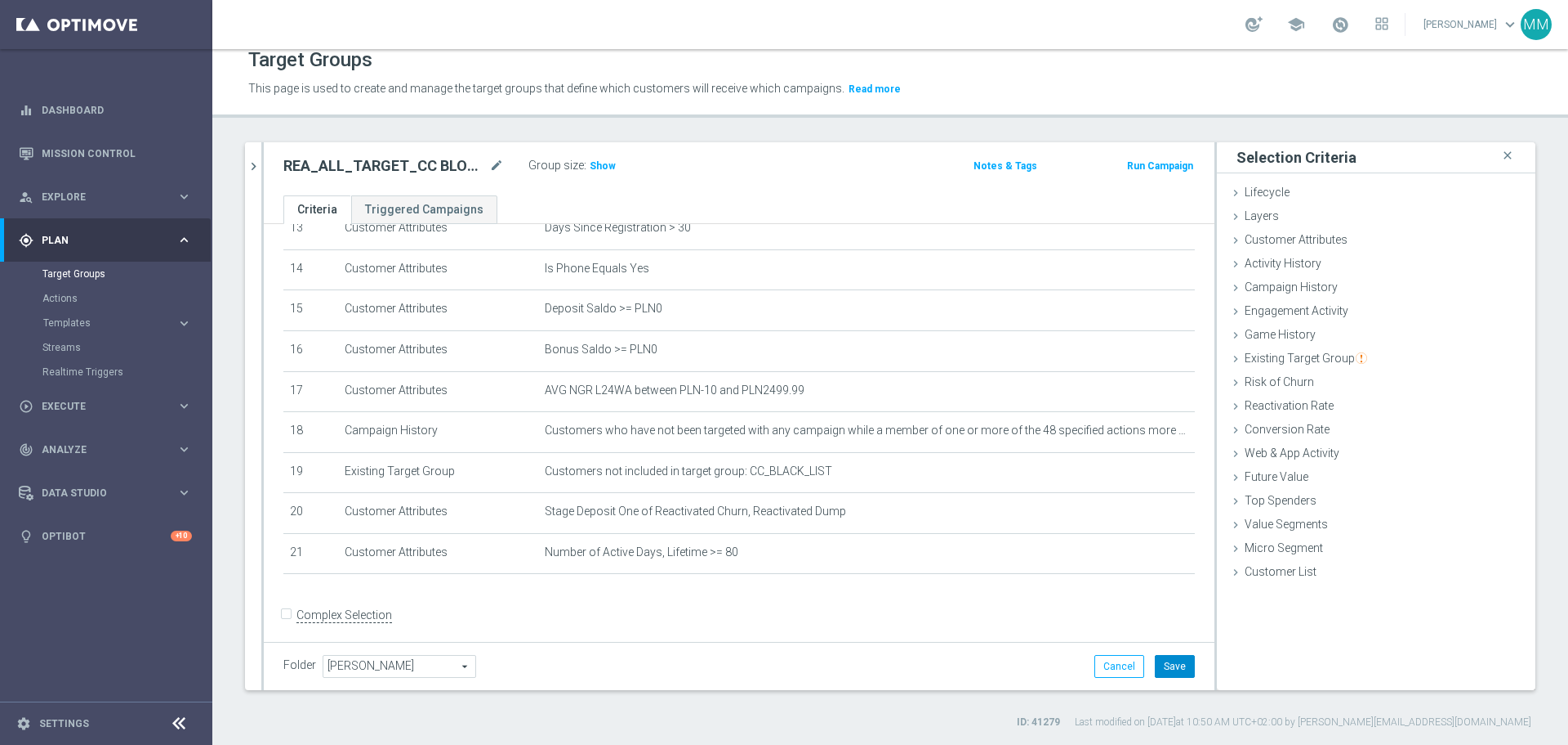
click at [1165, 674] on button "Save" at bounding box center [1176, 666] width 40 height 23
click at [598, 166] on span "Show" at bounding box center [602, 166] width 27 height 11
click at [501, 171] on icon "mode_edit" at bounding box center [497, 165] width 15 height 19
click at [432, 164] on h2 "REA_ALL_TARGET_CC BLOKADA_220925" at bounding box center [384, 165] width 203 height 19
click at [496, 166] on icon "mode_edit" at bounding box center [497, 165] width 15 height 19
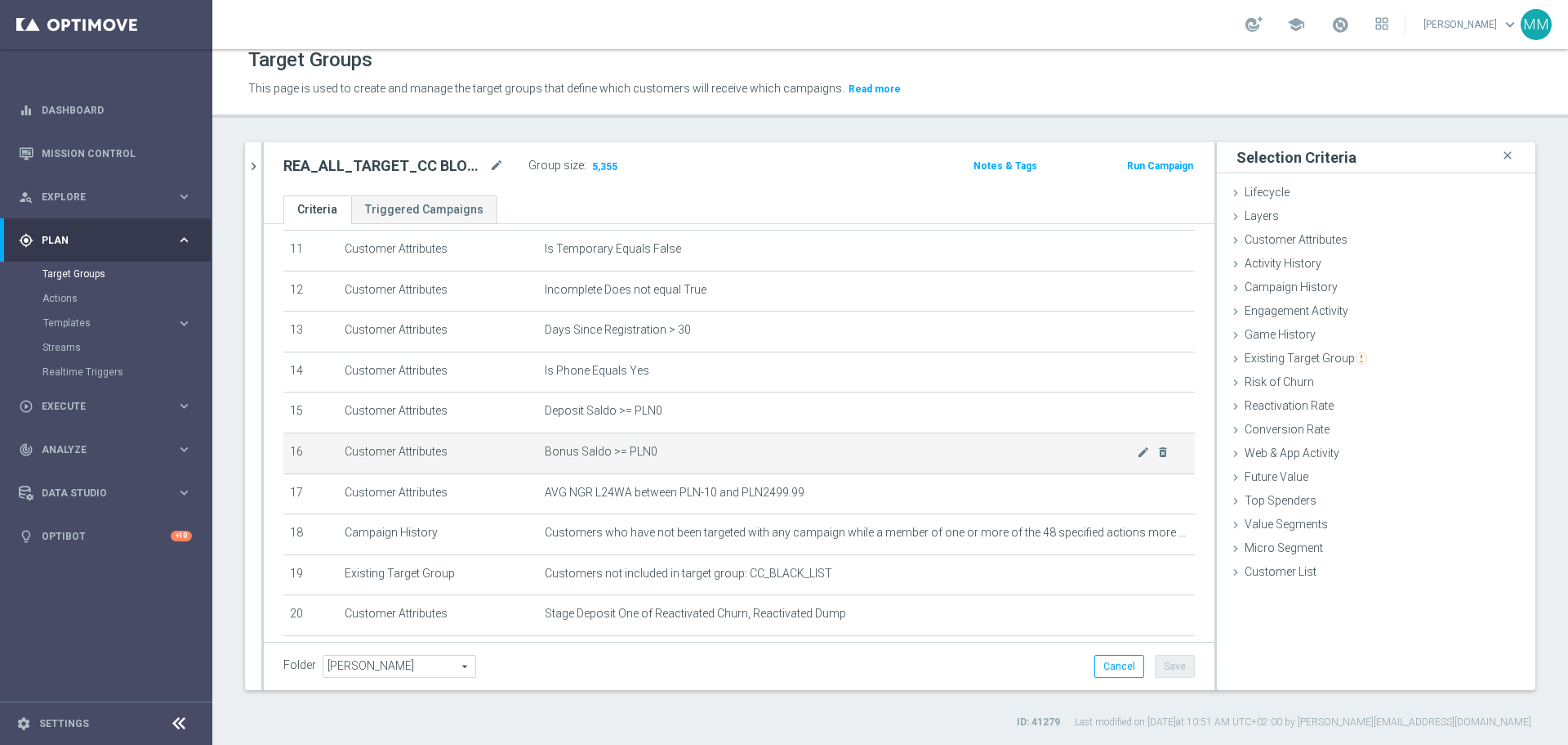
scroll to position [583, 0]
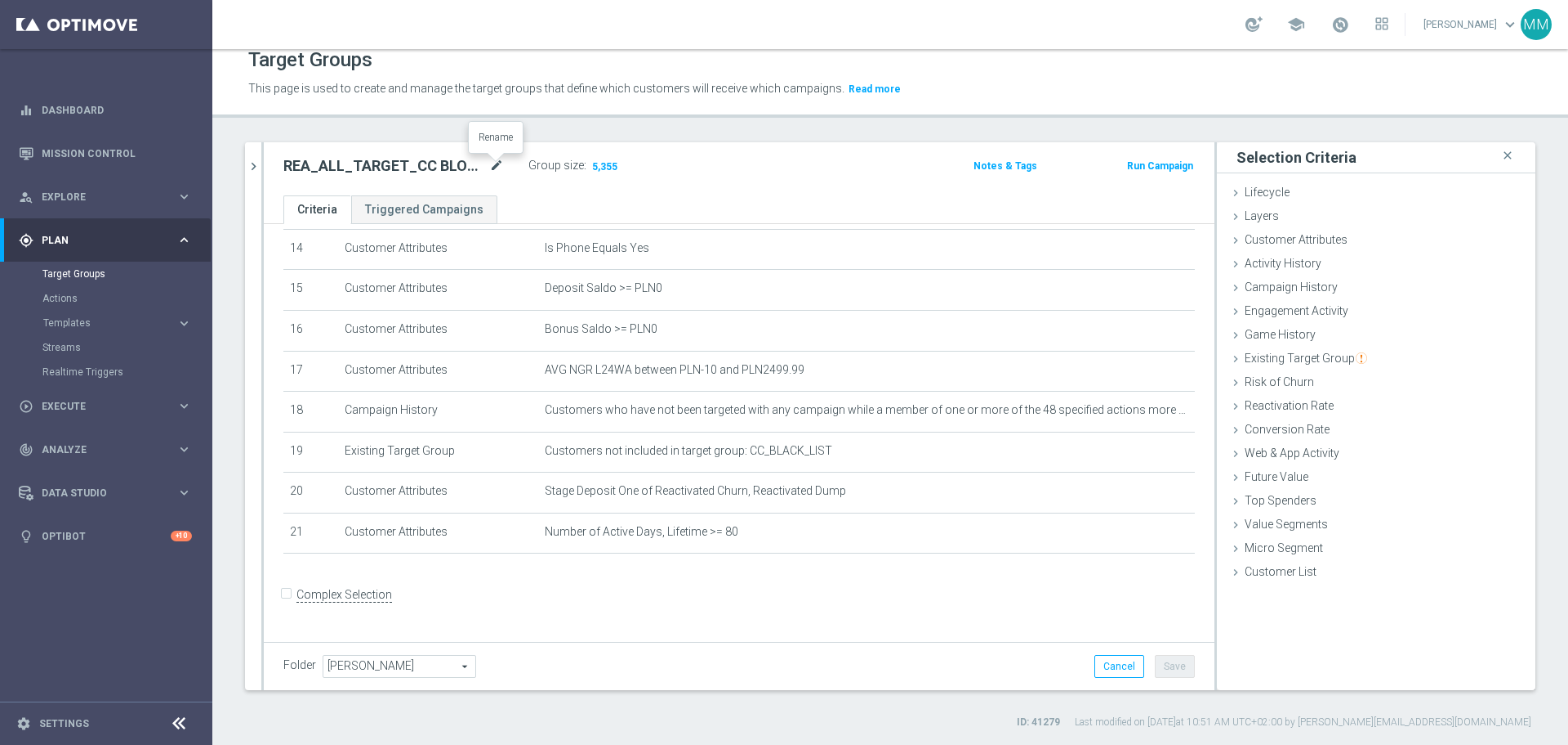
click at [492, 165] on icon "mode_edit" at bounding box center [497, 165] width 15 height 19
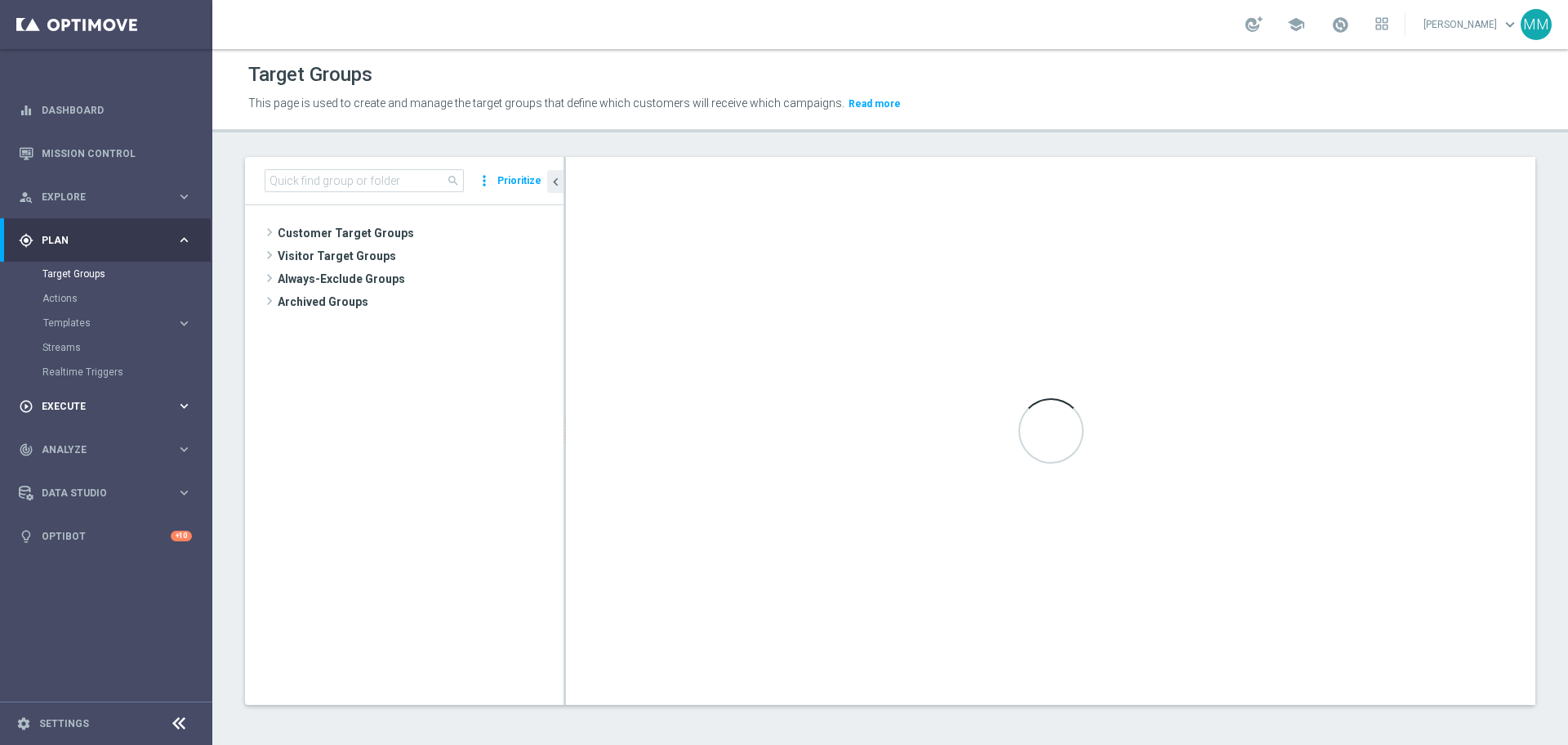
click at [59, 395] on div "play_circle_outline Execute keyboard_arrow_right" at bounding box center [105, 406] width 211 height 43
click at [105, 313] on link "Campaign Builder" at bounding box center [105, 317] width 127 height 13
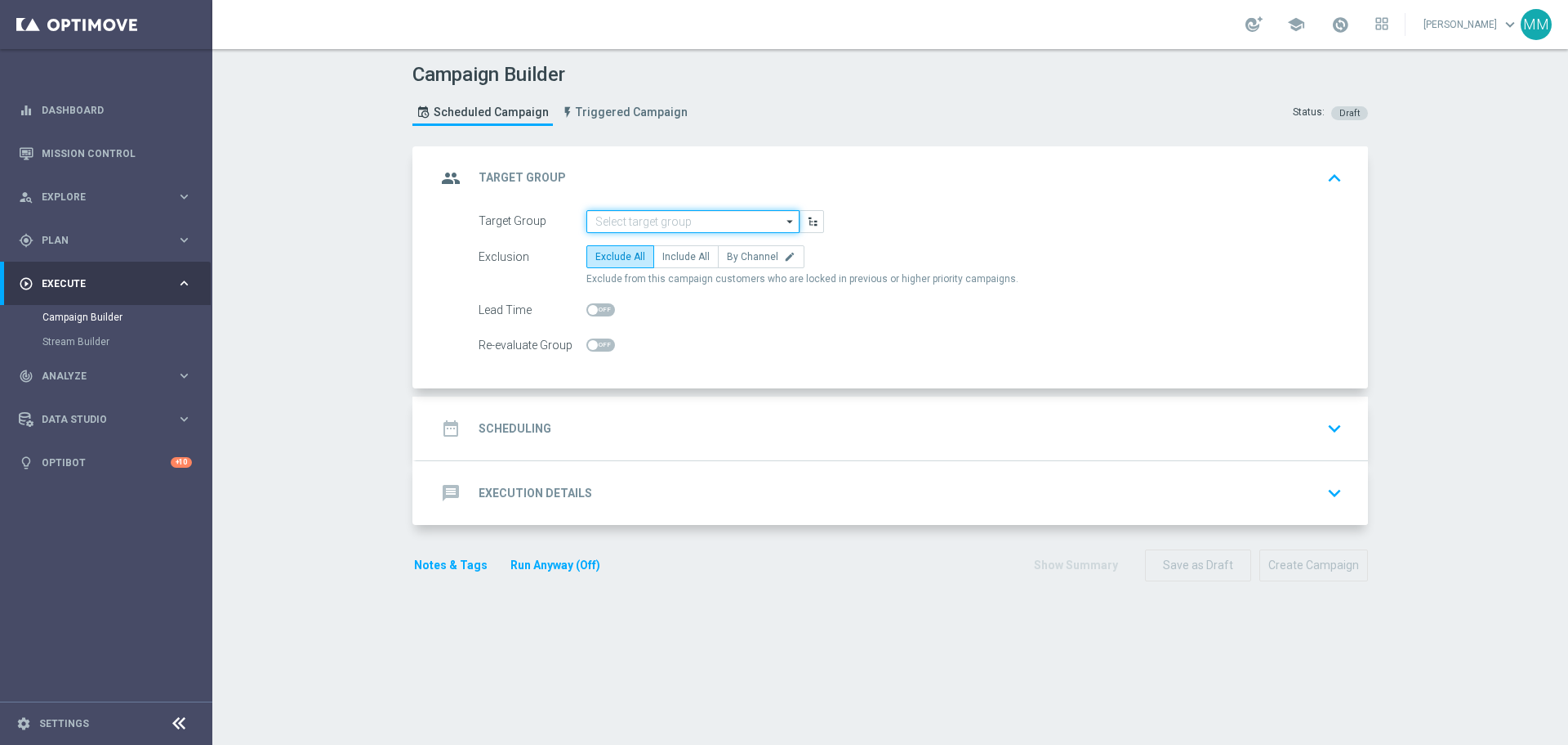
click at [696, 221] on input at bounding box center [693, 221] width 214 height 23
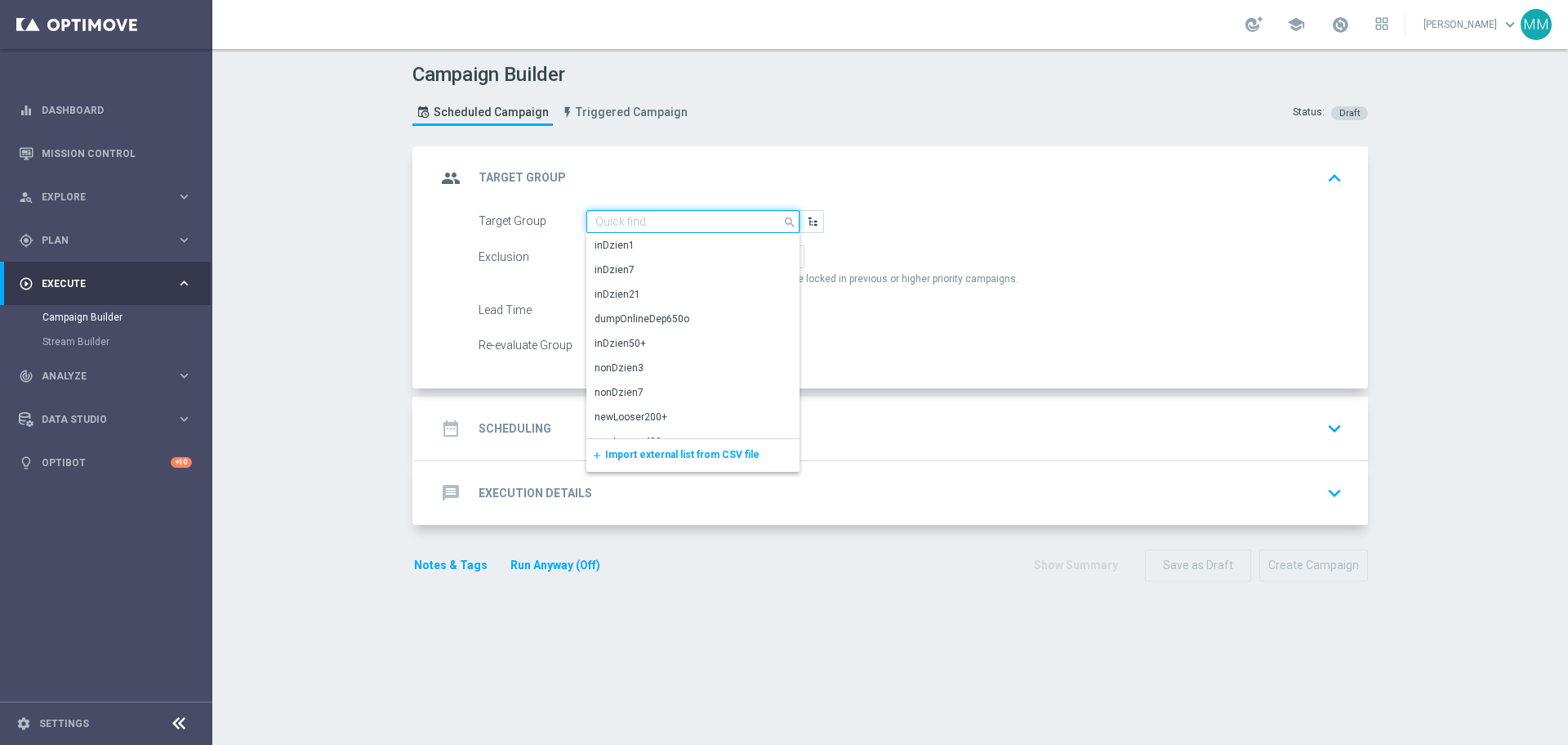
paste input "[URL][DOMAIN_NAME]"
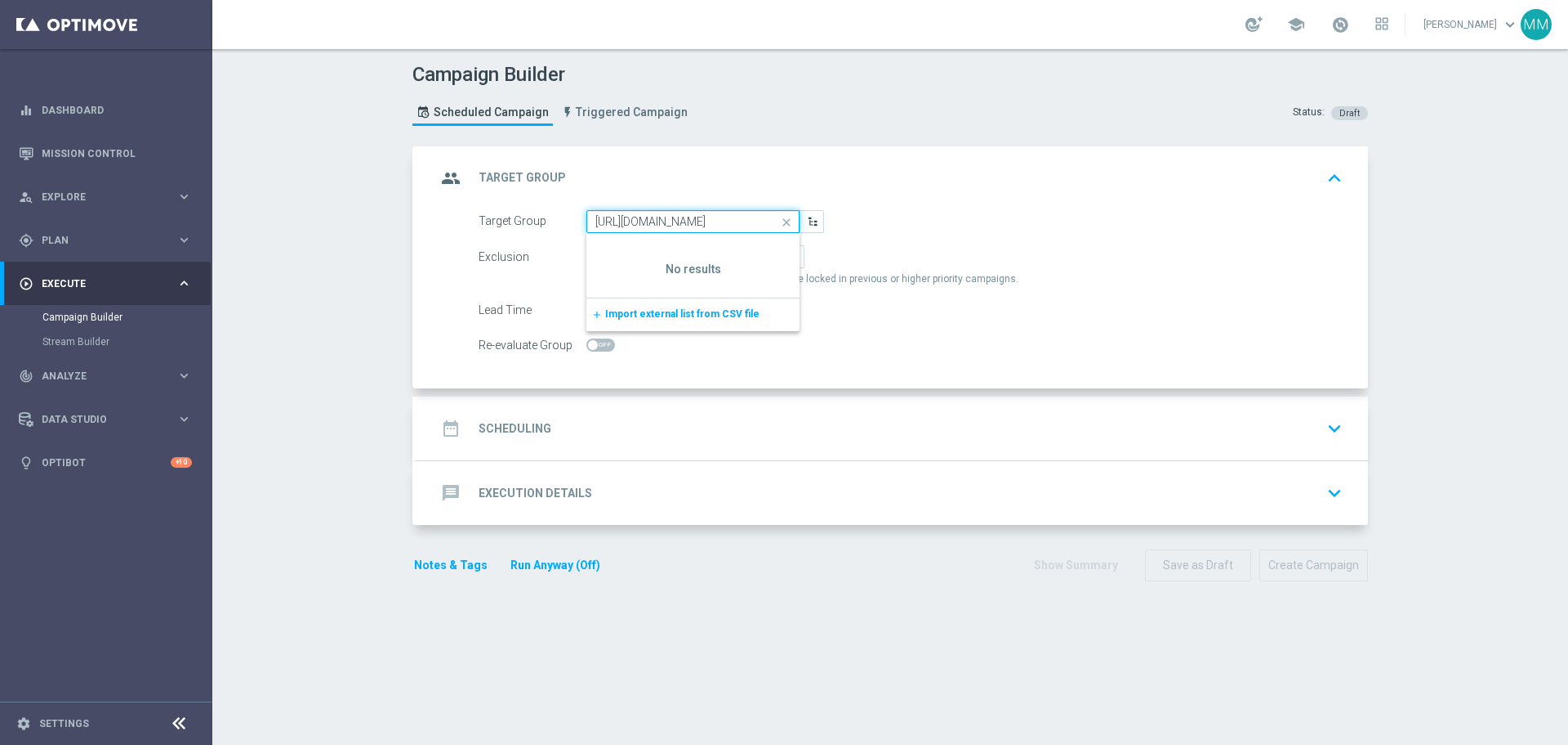
type input "[URL][DOMAIN_NAME]"
click at [787, 223] on icon "close" at bounding box center [787, 222] width 25 height 23
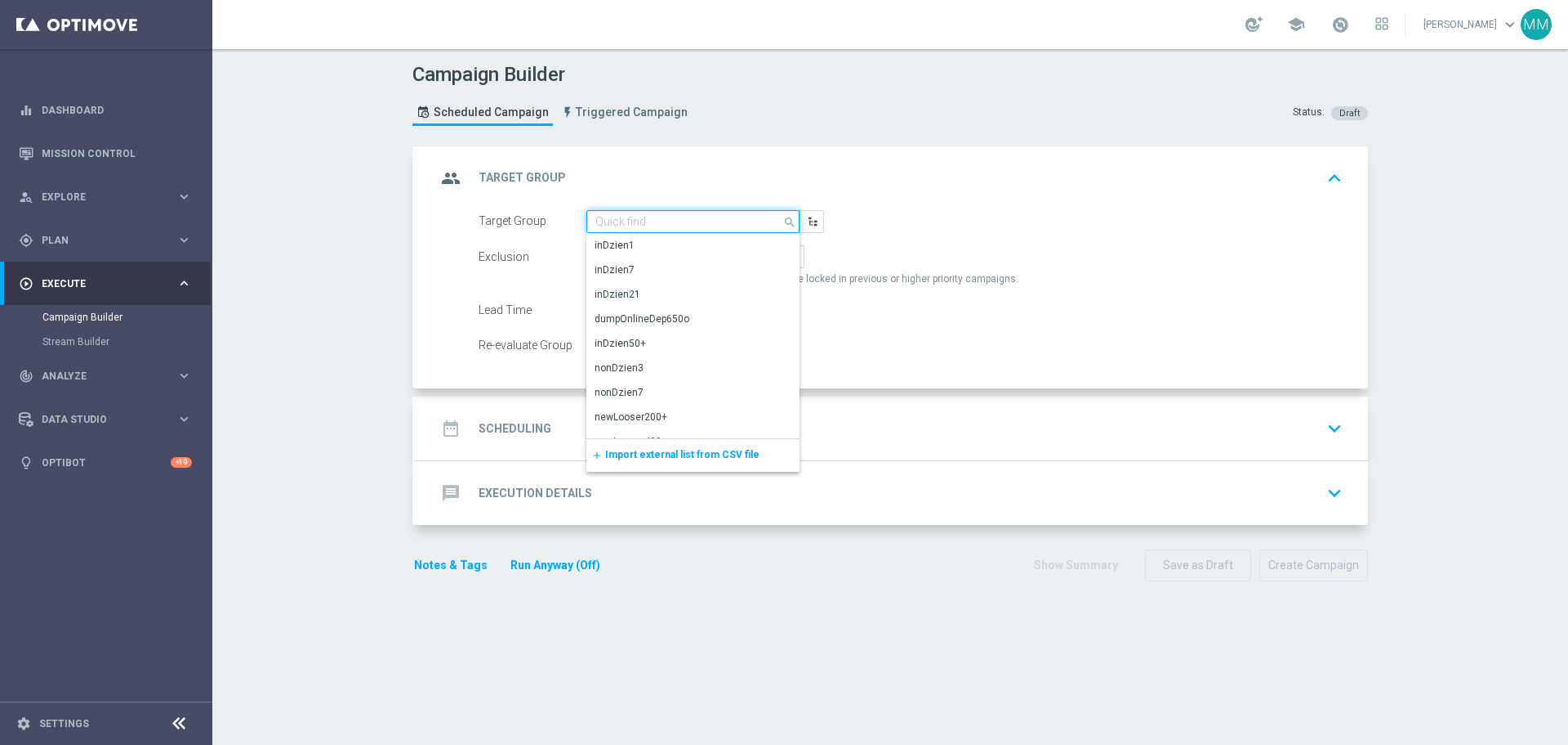
click at [655, 219] on input at bounding box center [693, 221] width 214 height 23
click at [648, 221] on input at bounding box center [693, 221] width 214 height 23
paste input "REA_ALL_TARGET_CC BLOKADA_220925"
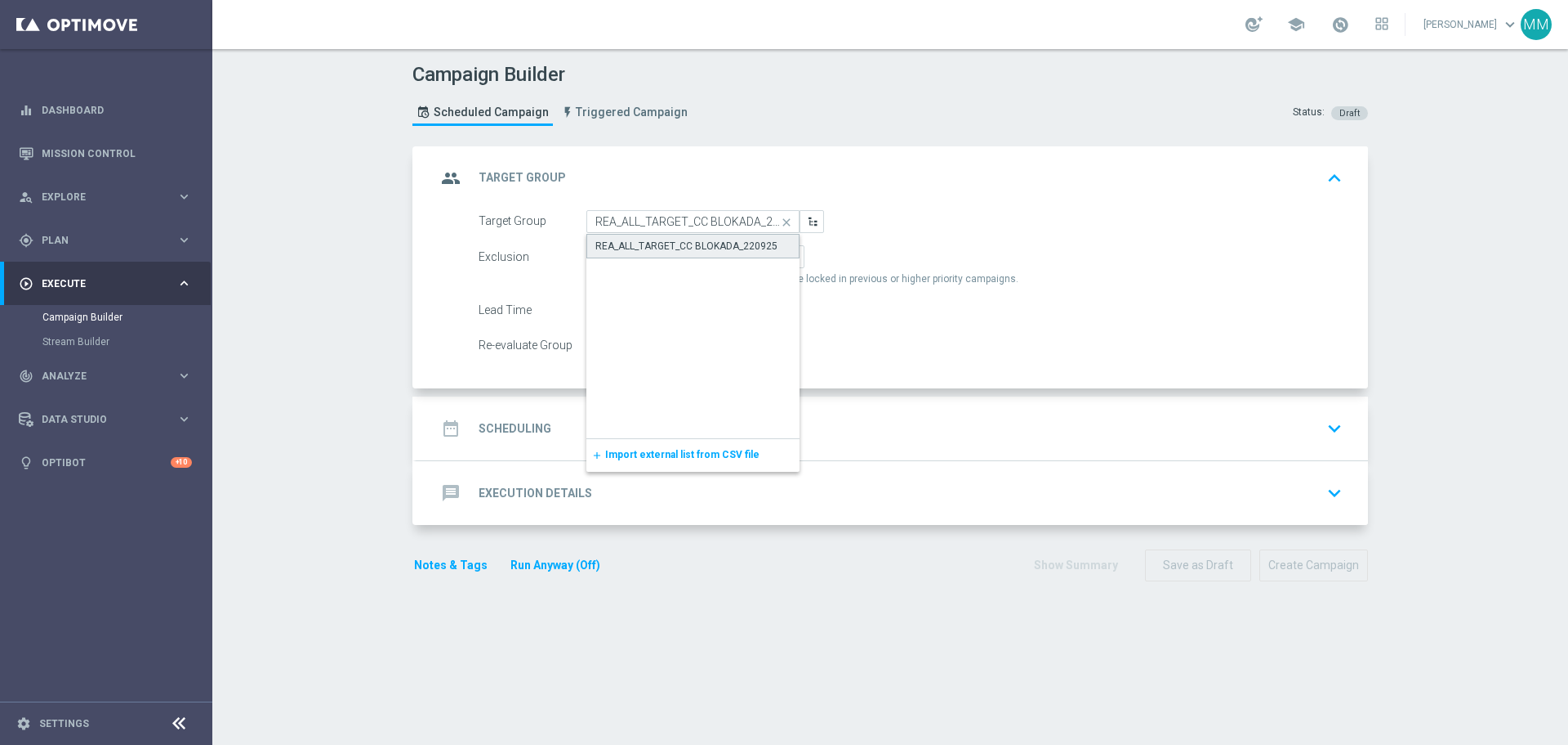
click at [725, 245] on div "REA_ALL_TARGET_CC BLOKADA_220925" at bounding box center [686, 246] width 182 height 15
type input "REA_ALL_TARGET_CC BLOKADA_220925"
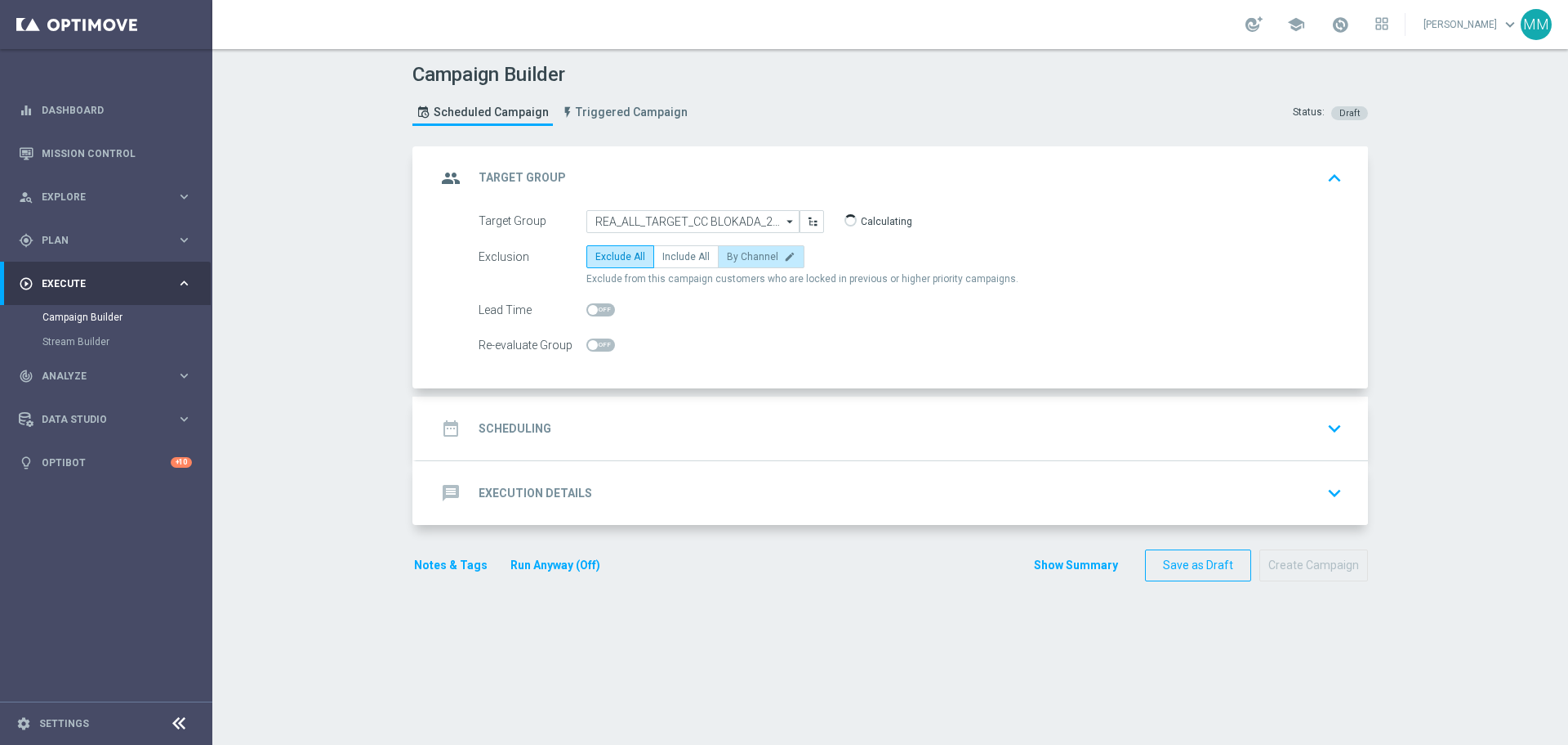
click at [745, 261] on span "By Channel" at bounding box center [753, 256] width 51 height 11
click at [737, 261] on input "By Channel edit" at bounding box center [733, 260] width 11 height 11
radio input "true"
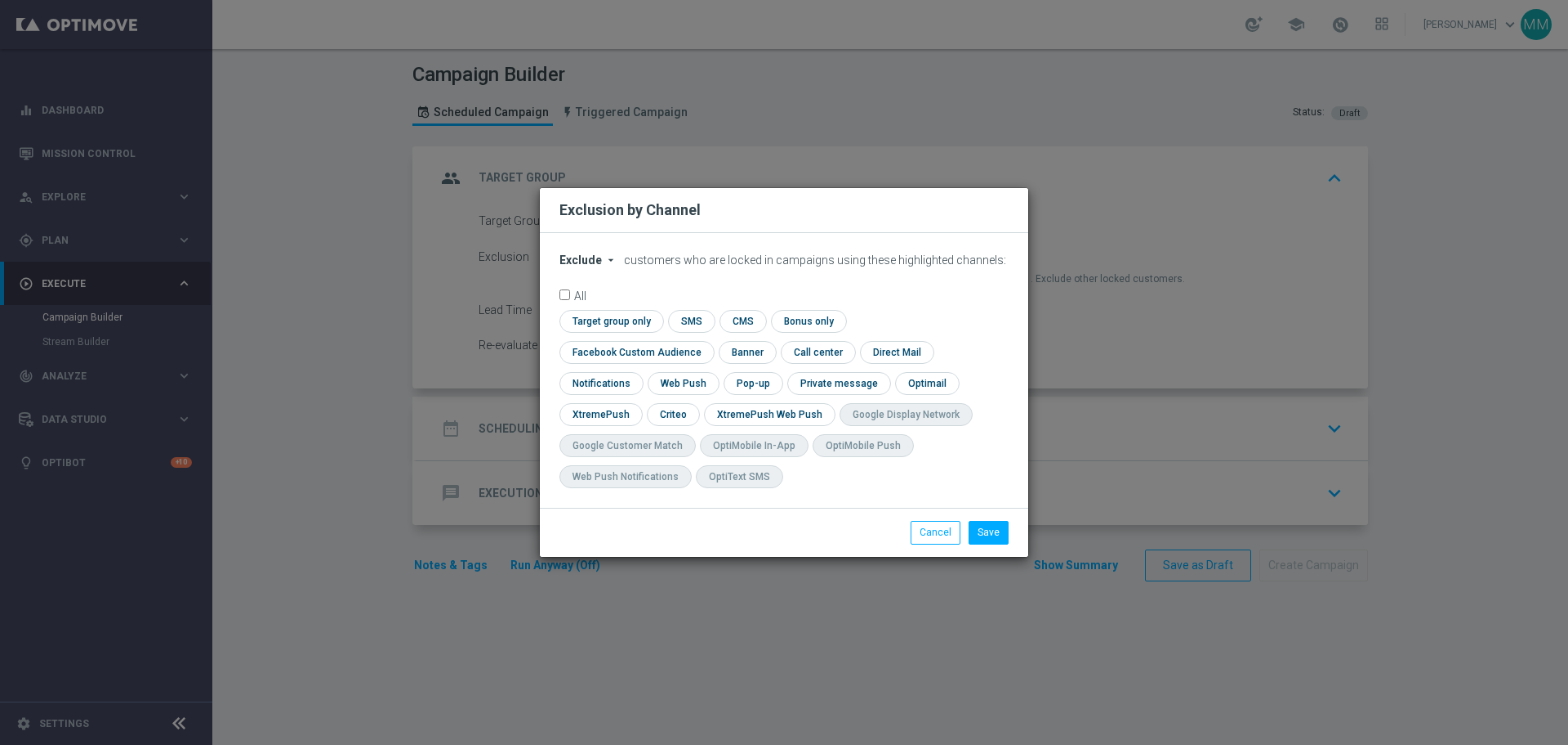
click at [597, 266] on span "Exclude" at bounding box center [580, 260] width 42 height 13
click at [0, 0] on span "Include" at bounding box center [0, 0] width 0 height 0
click at [698, 403] on input "checkbox" at bounding box center [672, 414] width 50 height 22
checkbox input "true"
click at [707, 340] on input "checkbox" at bounding box center [633, 351] width 148 height 22
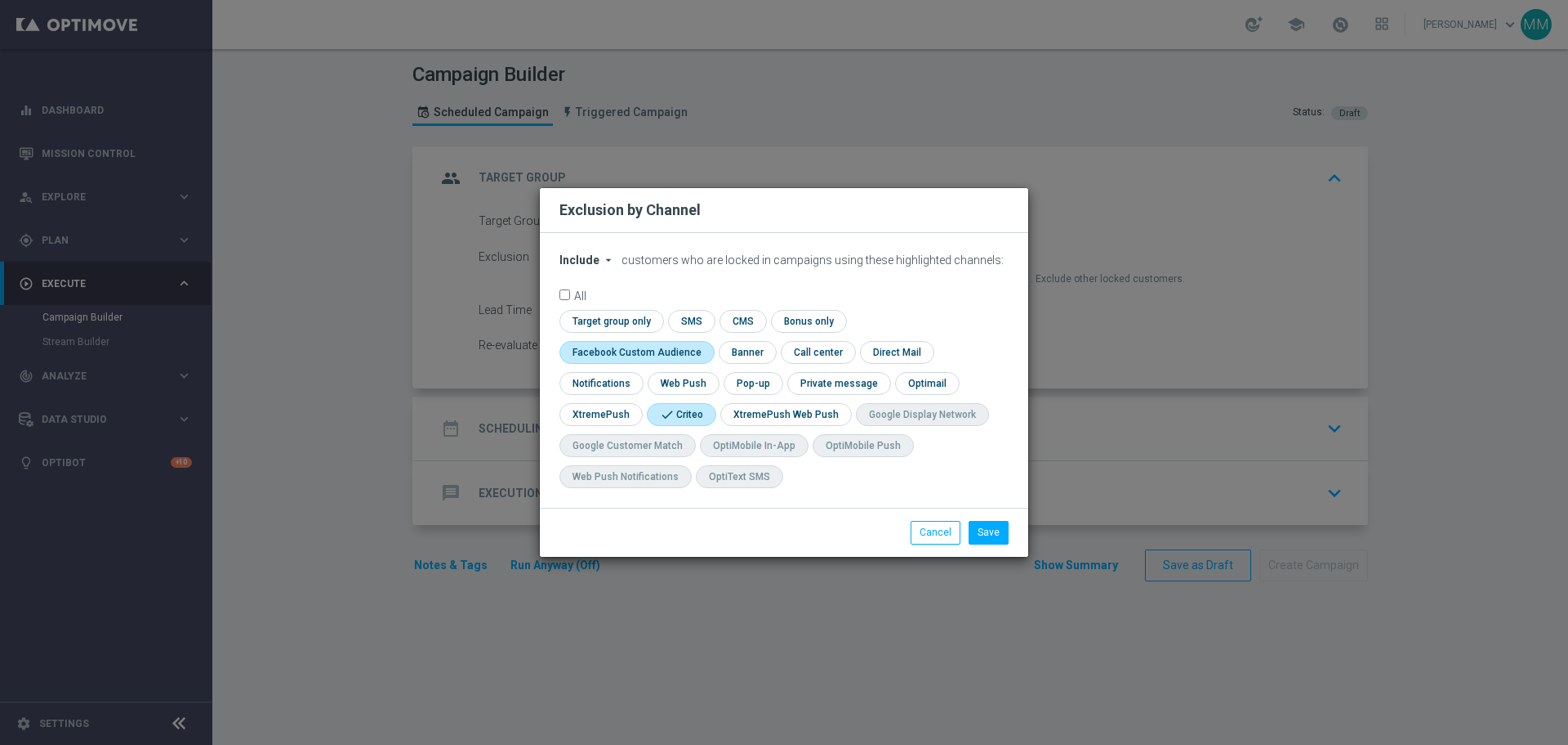
checkbox input "true"
click at [993, 535] on button "Save" at bounding box center [989, 531] width 40 height 23
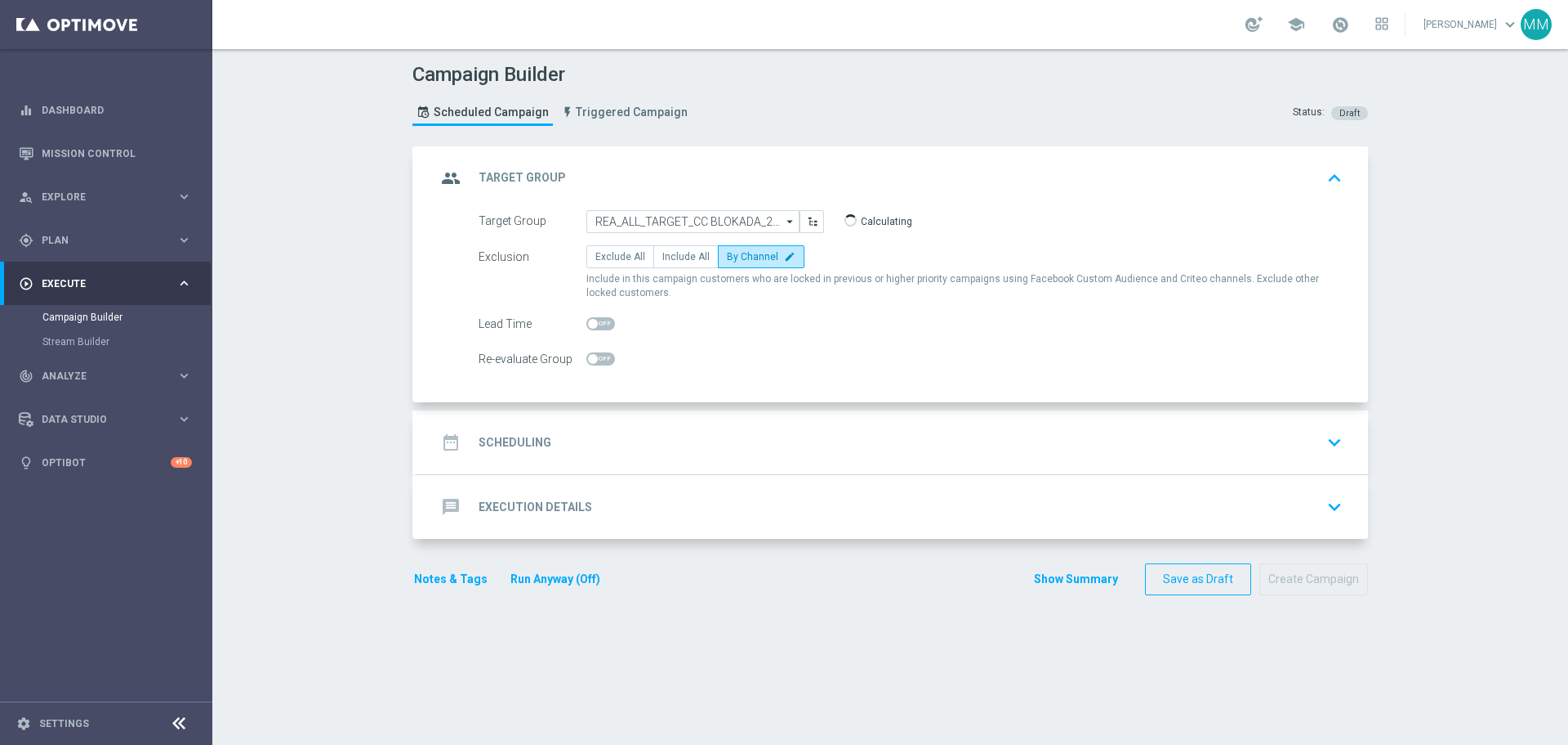
click at [643, 439] on div "date_range Scheduling keyboard_arrow_down" at bounding box center [892, 442] width 912 height 31
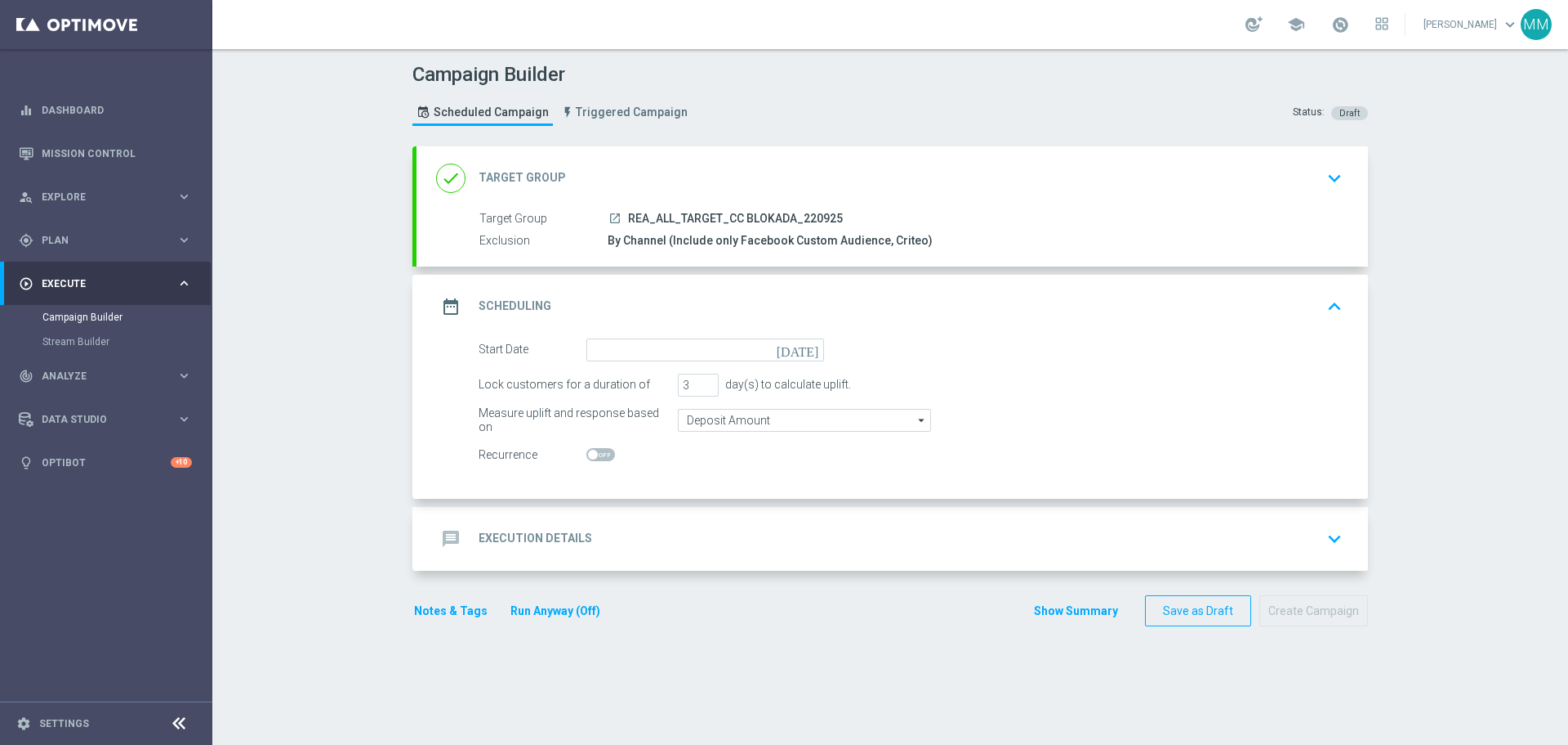
click at [811, 356] on icon "today" at bounding box center [801, 348] width 49 height 18
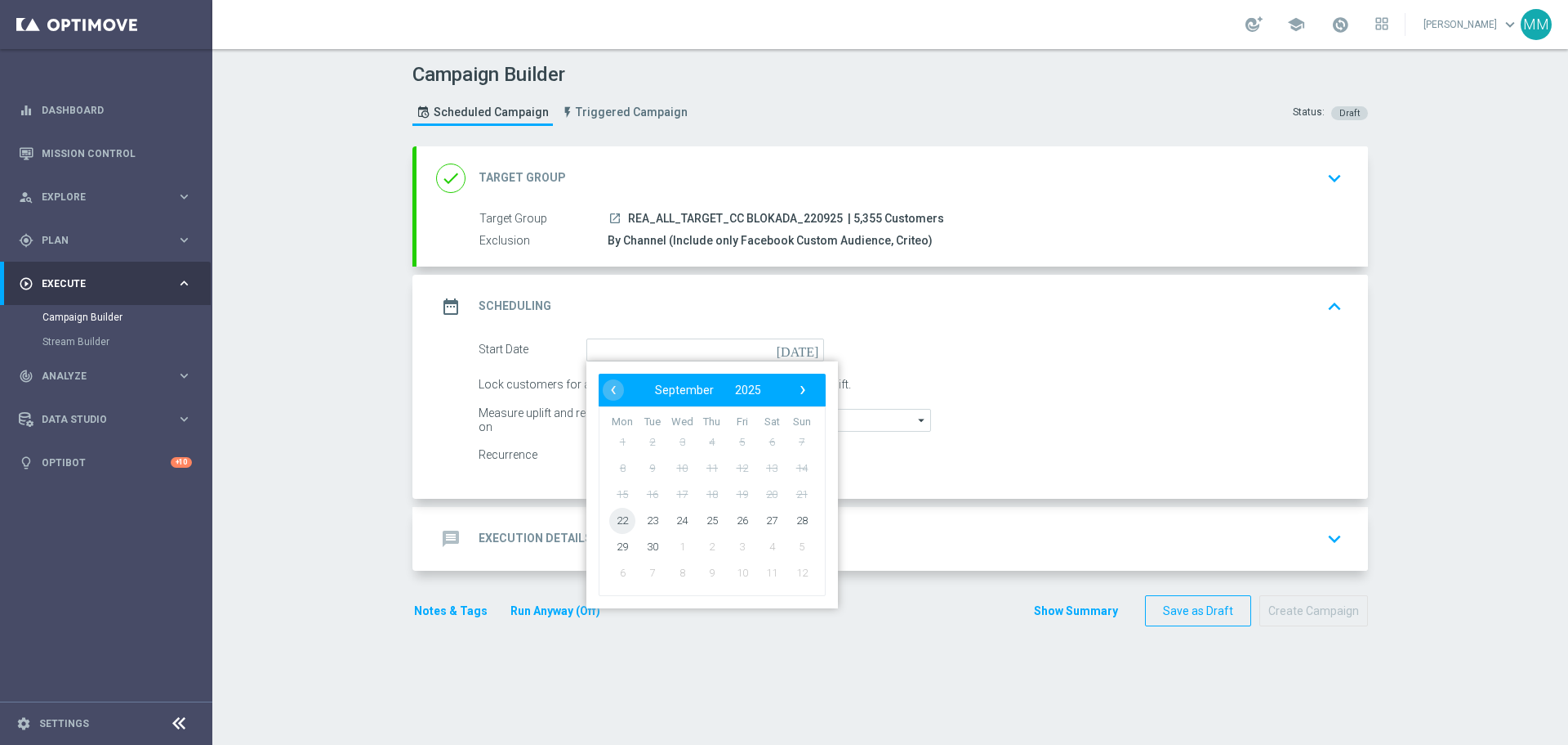
click at [624, 524] on span "22" at bounding box center [623, 519] width 27 height 27
type input "22 Sep 2025"
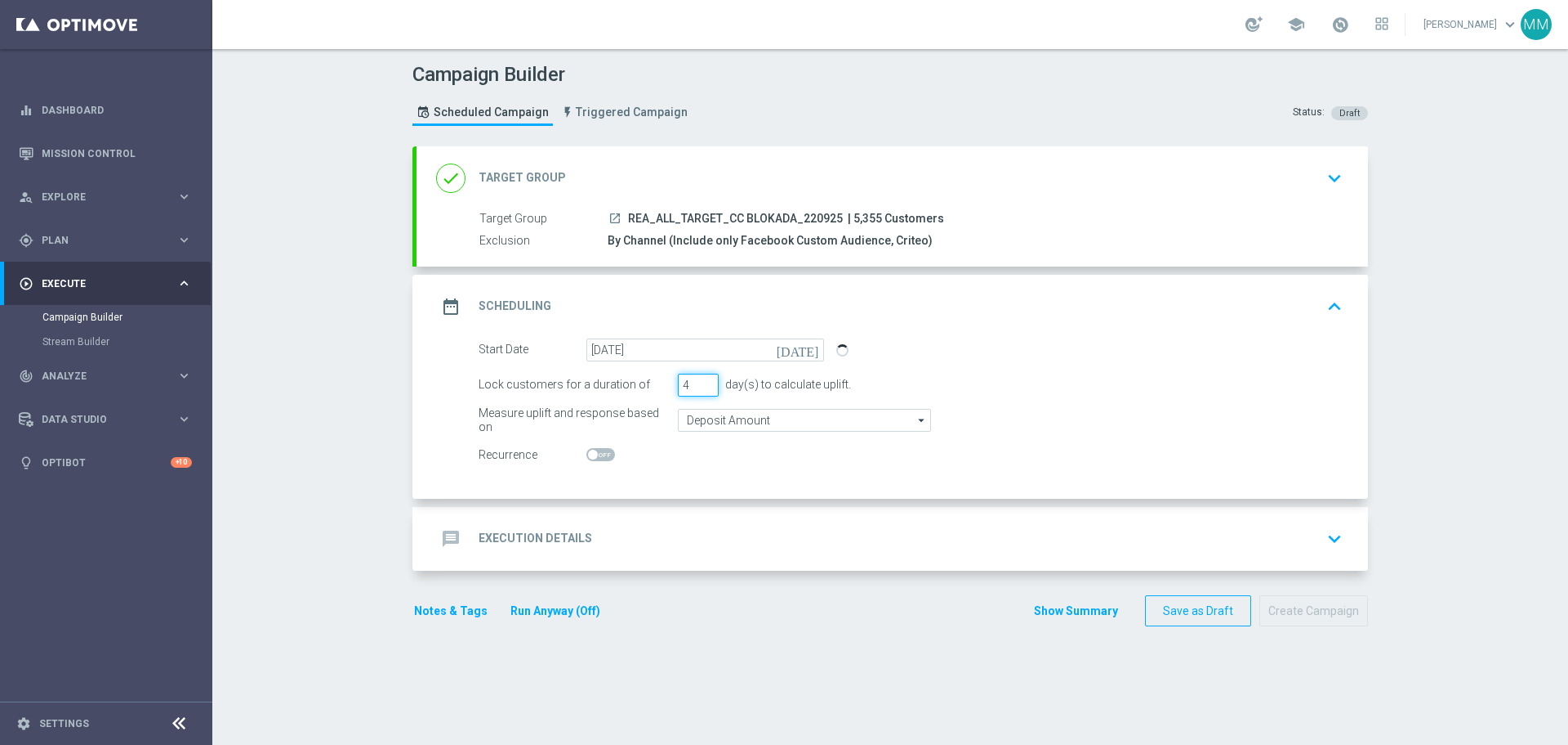
type input "4"
click at [705, 383] on input "4" at bounding box center [698, 384] width 41 height 23
click at [741, 421] on input "Deposit Amount" at bounding box center [804, 419] width 253 height 23
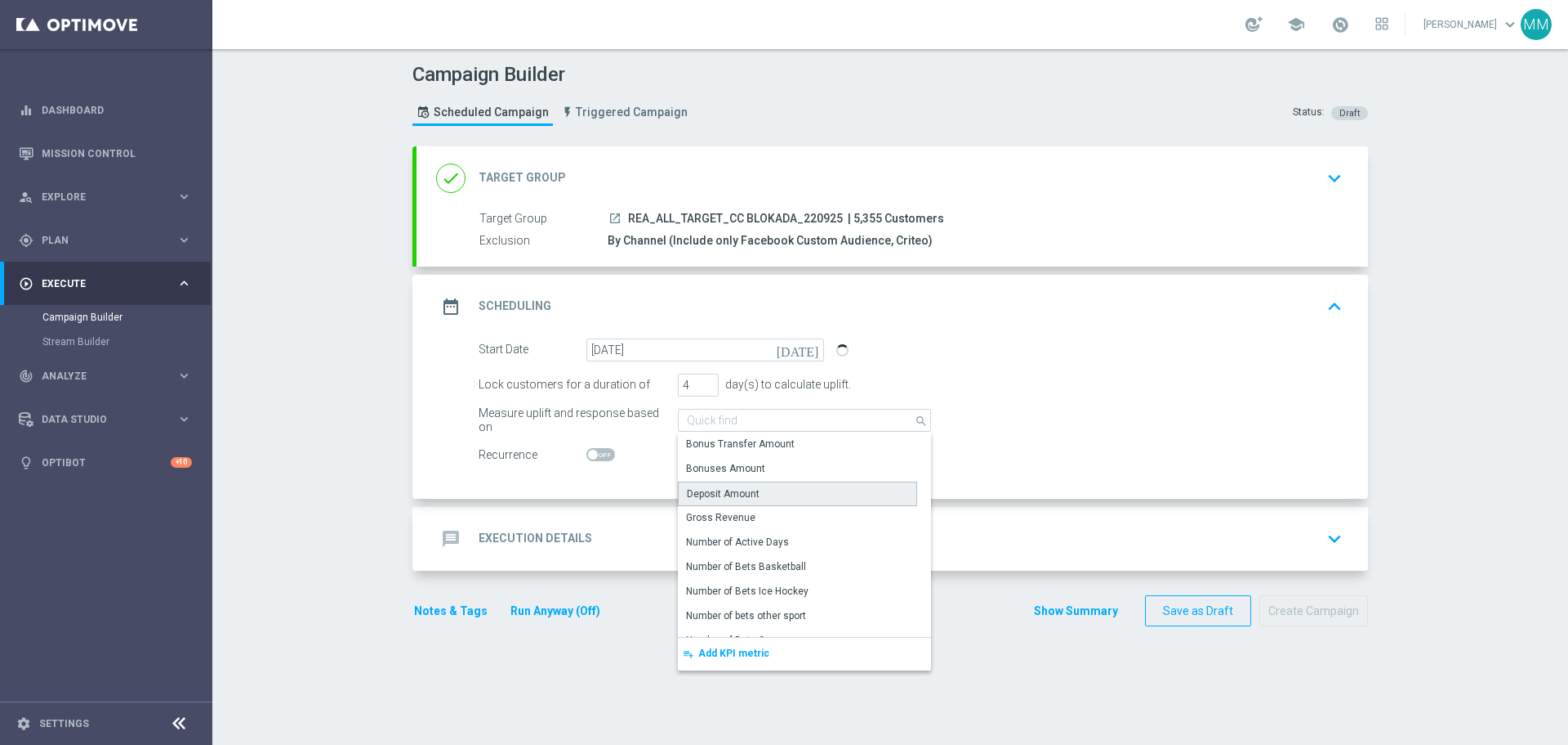
click at [740, 496] on div "Deposit Amount" at bounding box center [723, 494] width 72 height 15
type input "Deposit Amount"
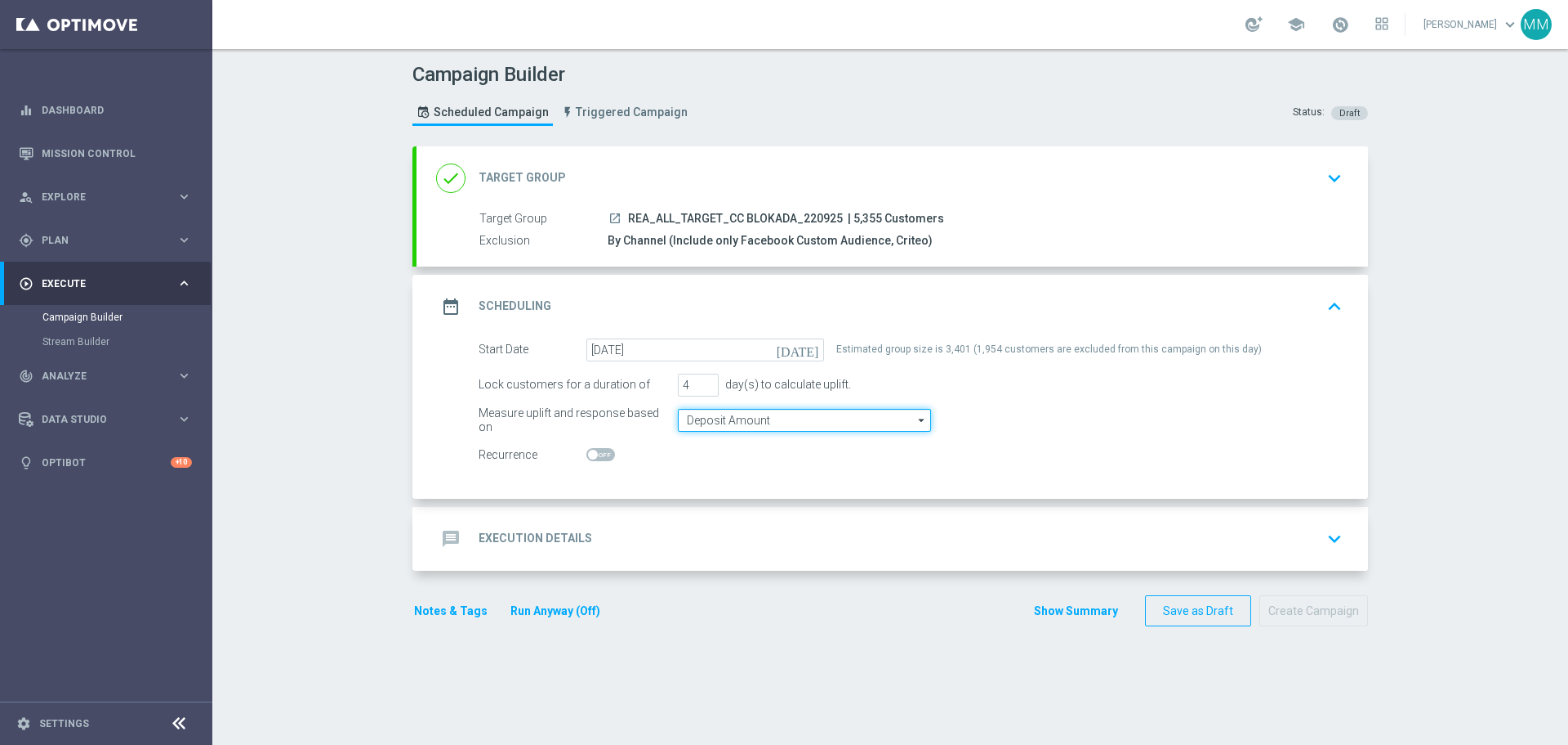
click at [778, 419] on input "Deposit Amount" at bounding box center [804, 419] width 253 height 23
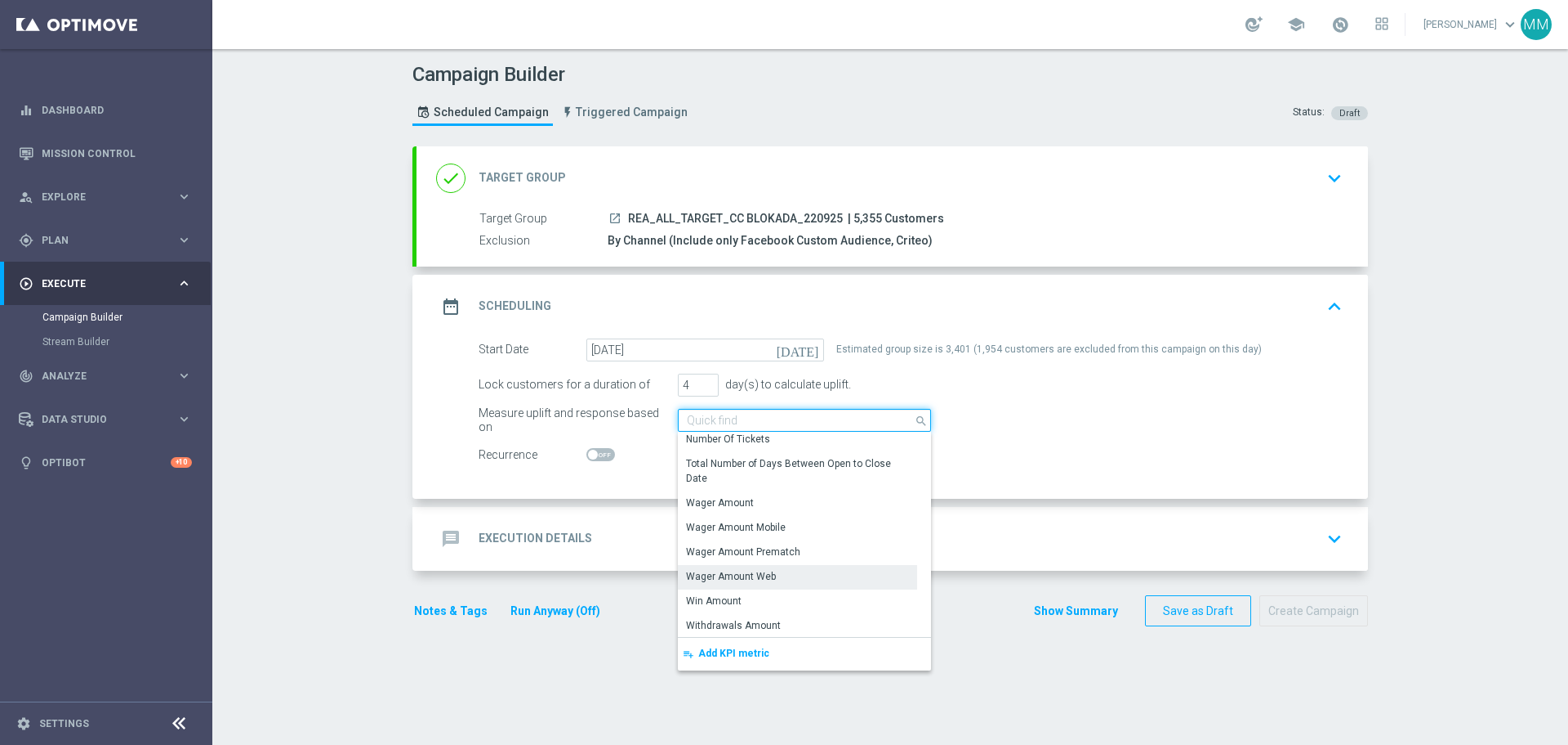
scroll to position [326, 0]
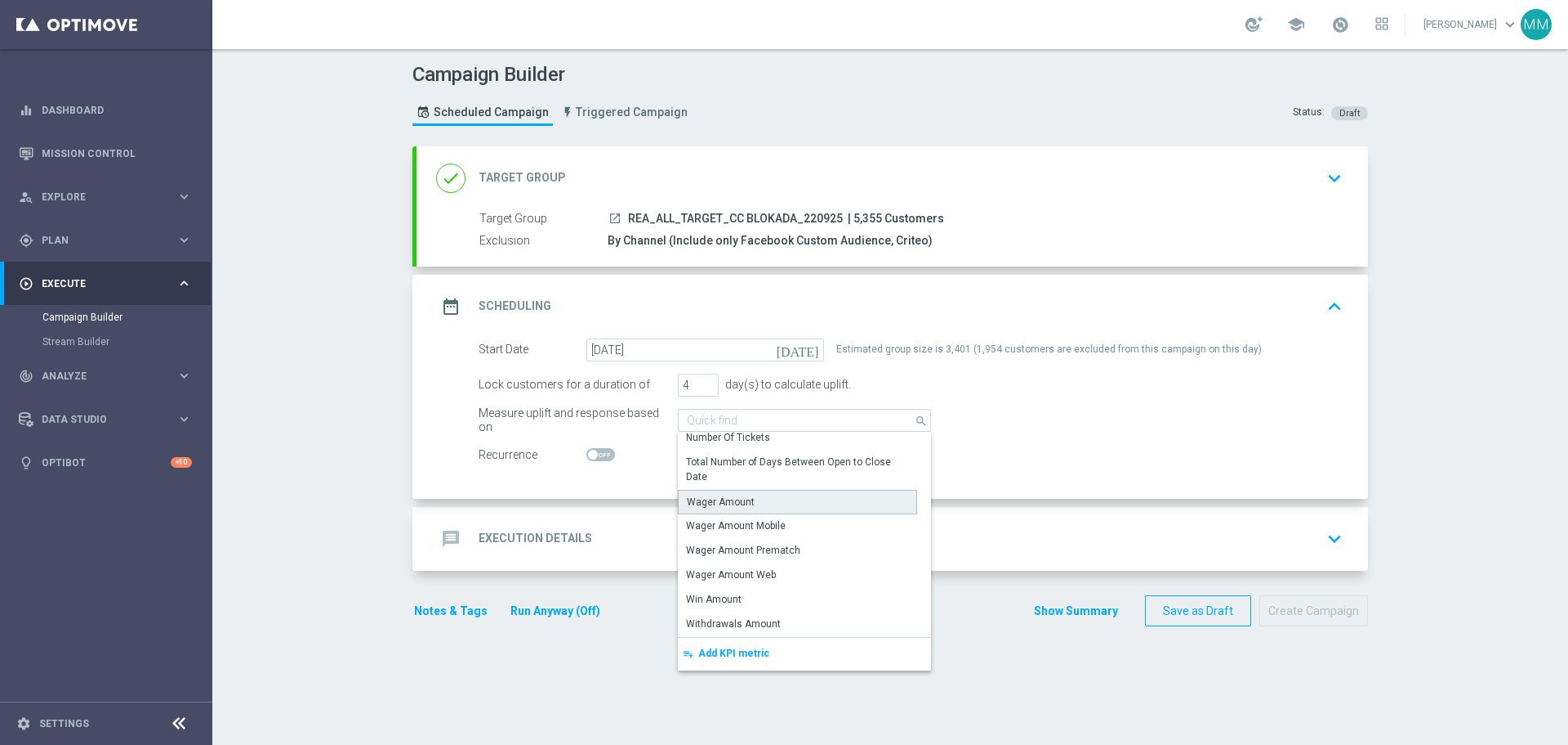
click at [741, 504] on div "Wager Amount" at bounding box center [721, 502] width 68 height 15
type input "Wager Amount"
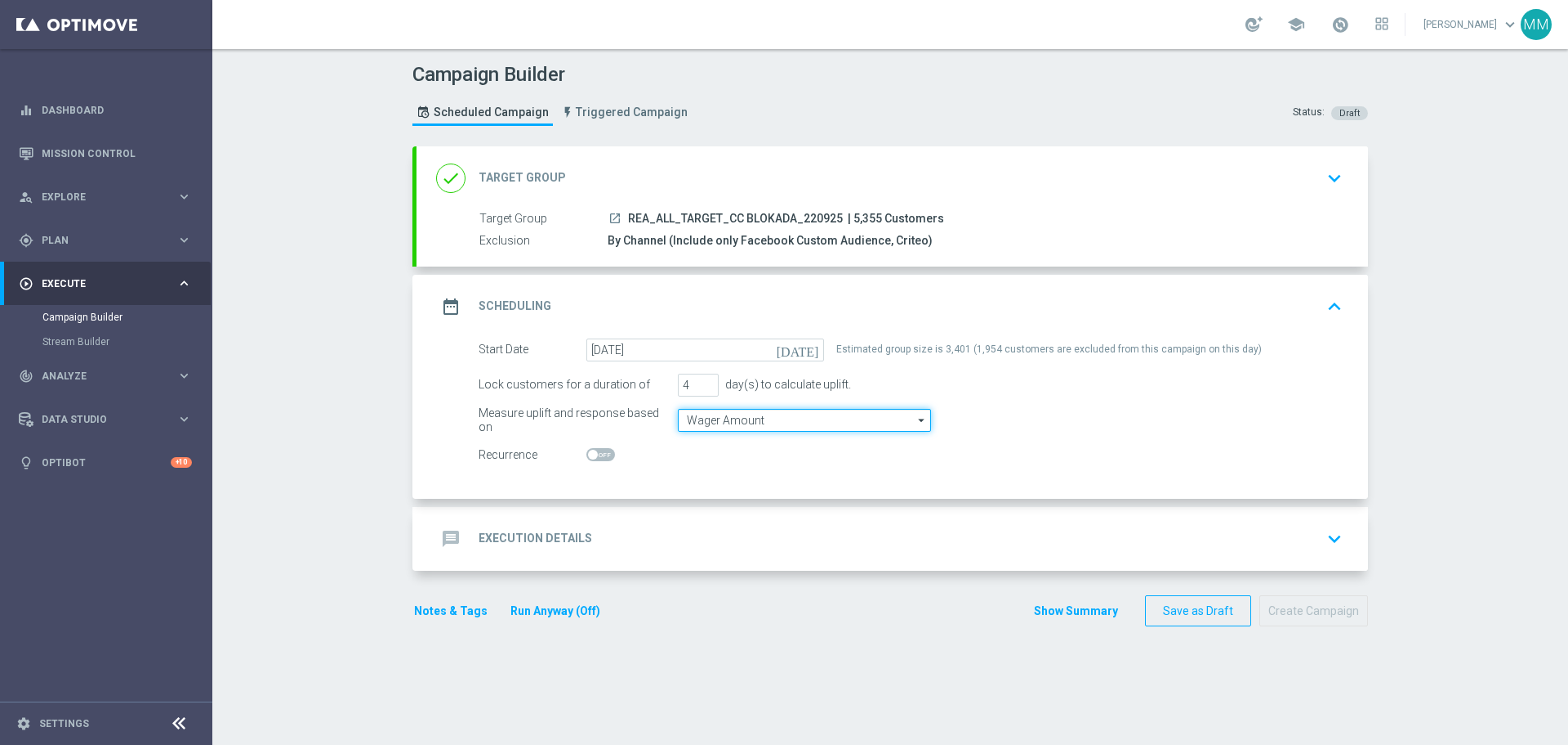
click at [823, 418] on input "Wager Amount" at bounding box center [804, 419] width 253 height 23
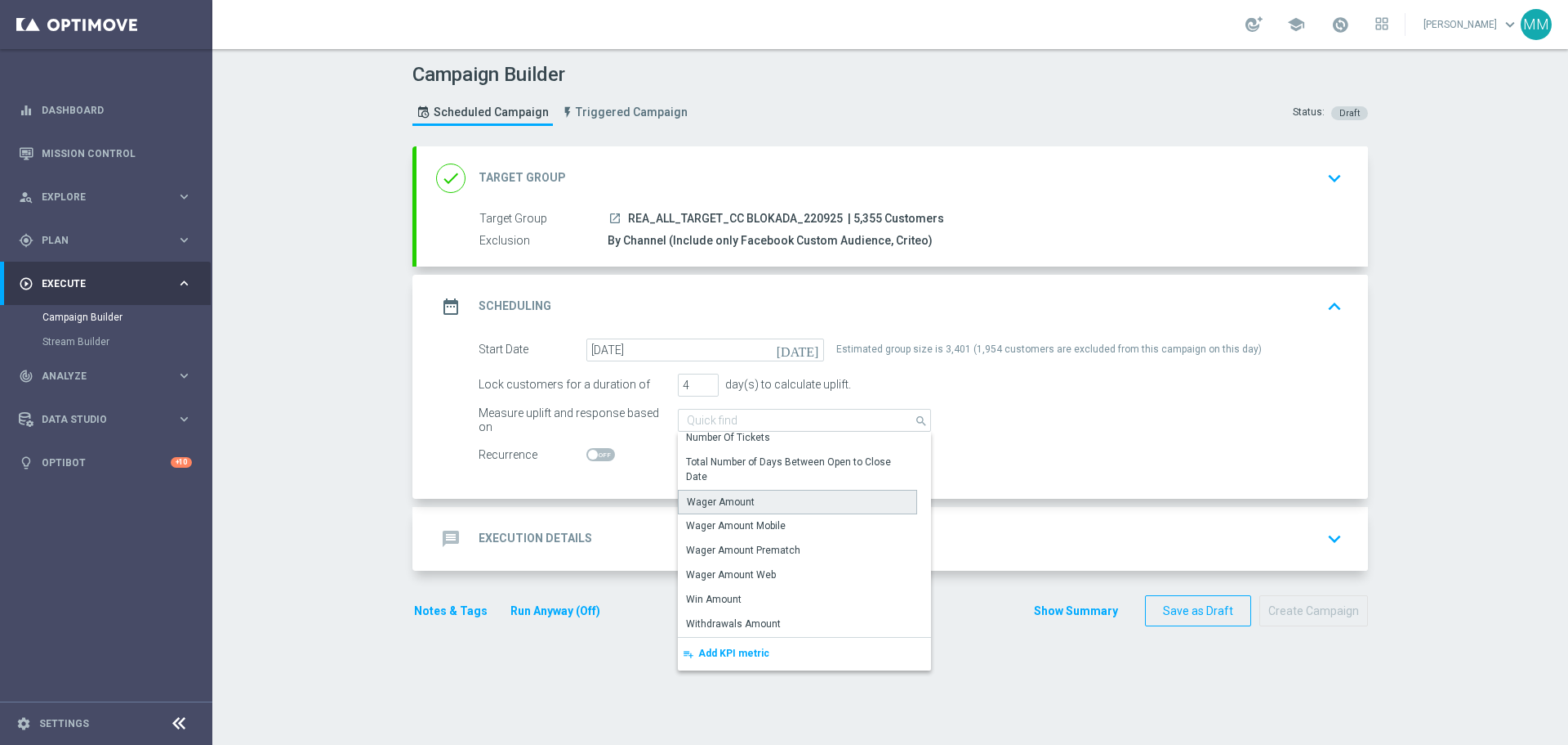
click at [734, 500] on div "Wager Amount" at bounding box center [721, 502] width 68 height 15
type input "Wager Amount"
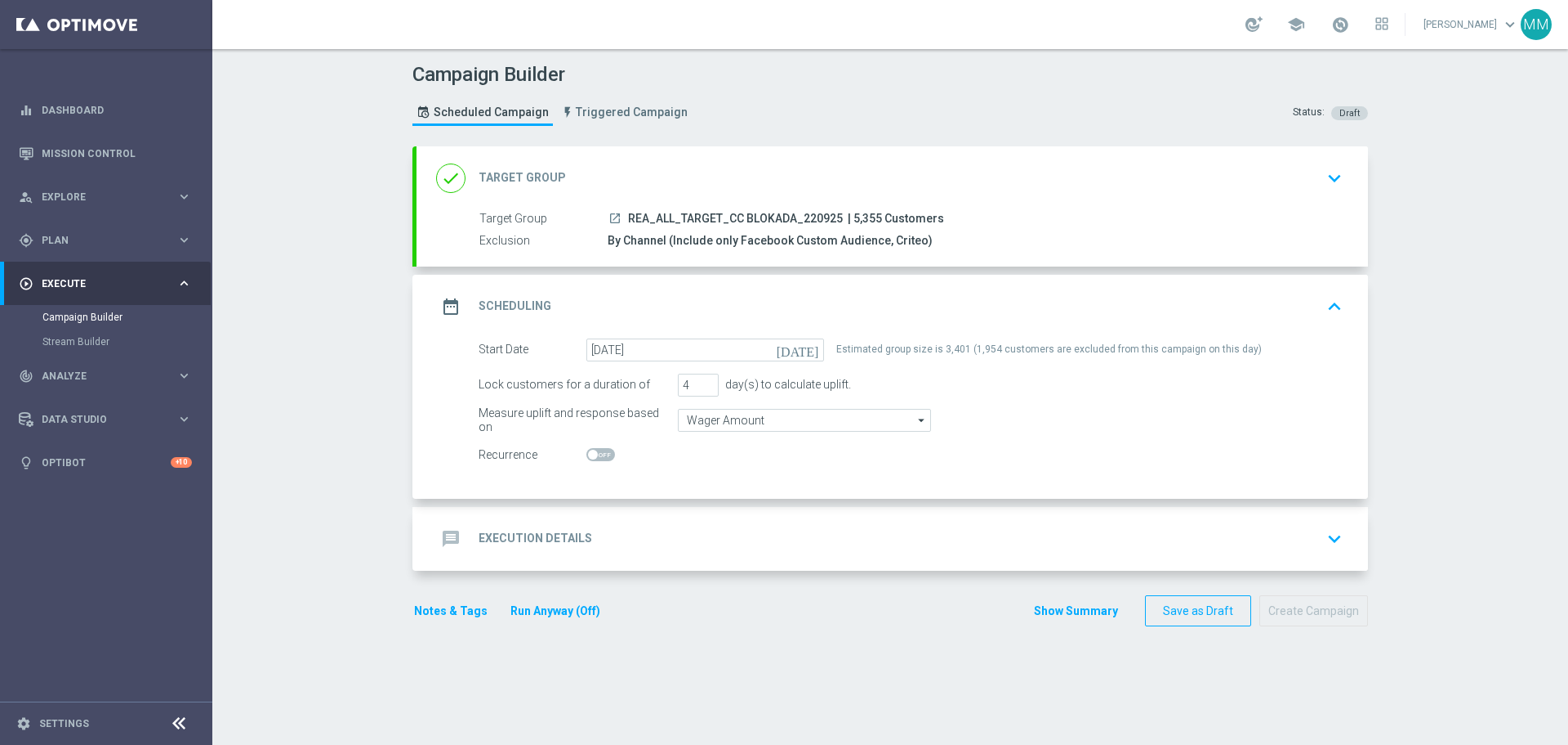
click at [640, 536] on div "message Execution Details keyboard_arrow_down" at bounding box center [892, 539] width 912 height 31
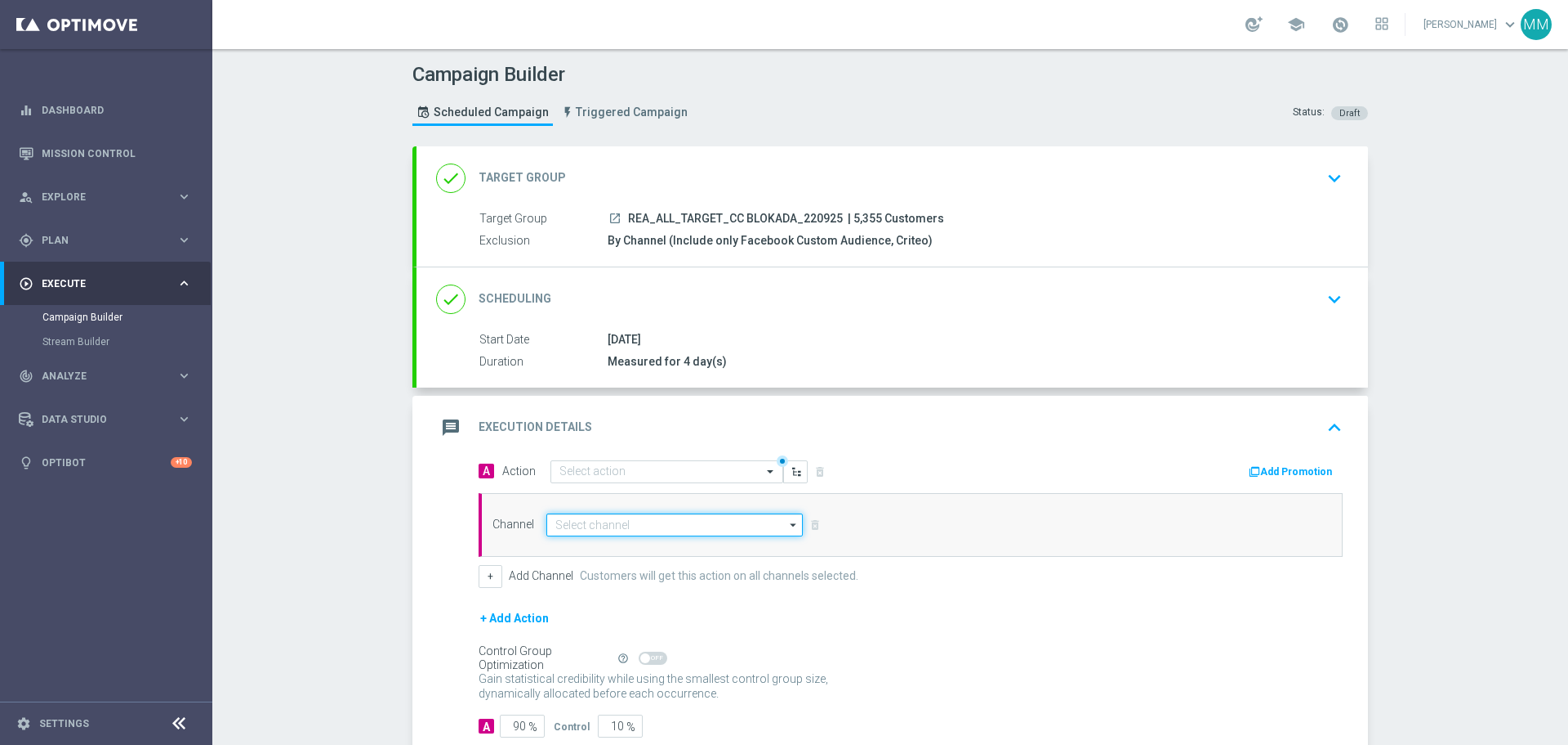
click at [652, 519] on input at bounding box center [675, 524] width 257 height 23
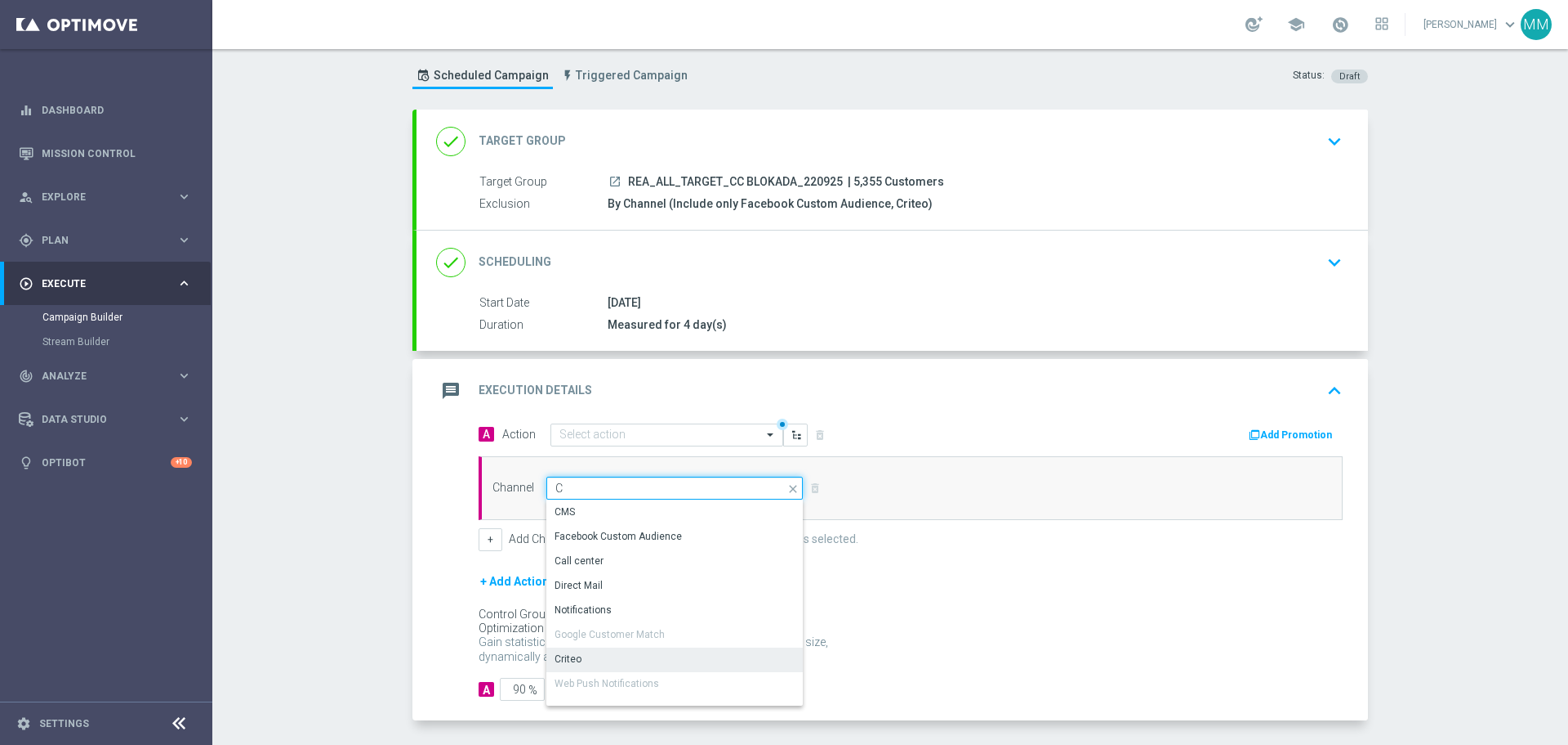
scroll to position [101, 0]
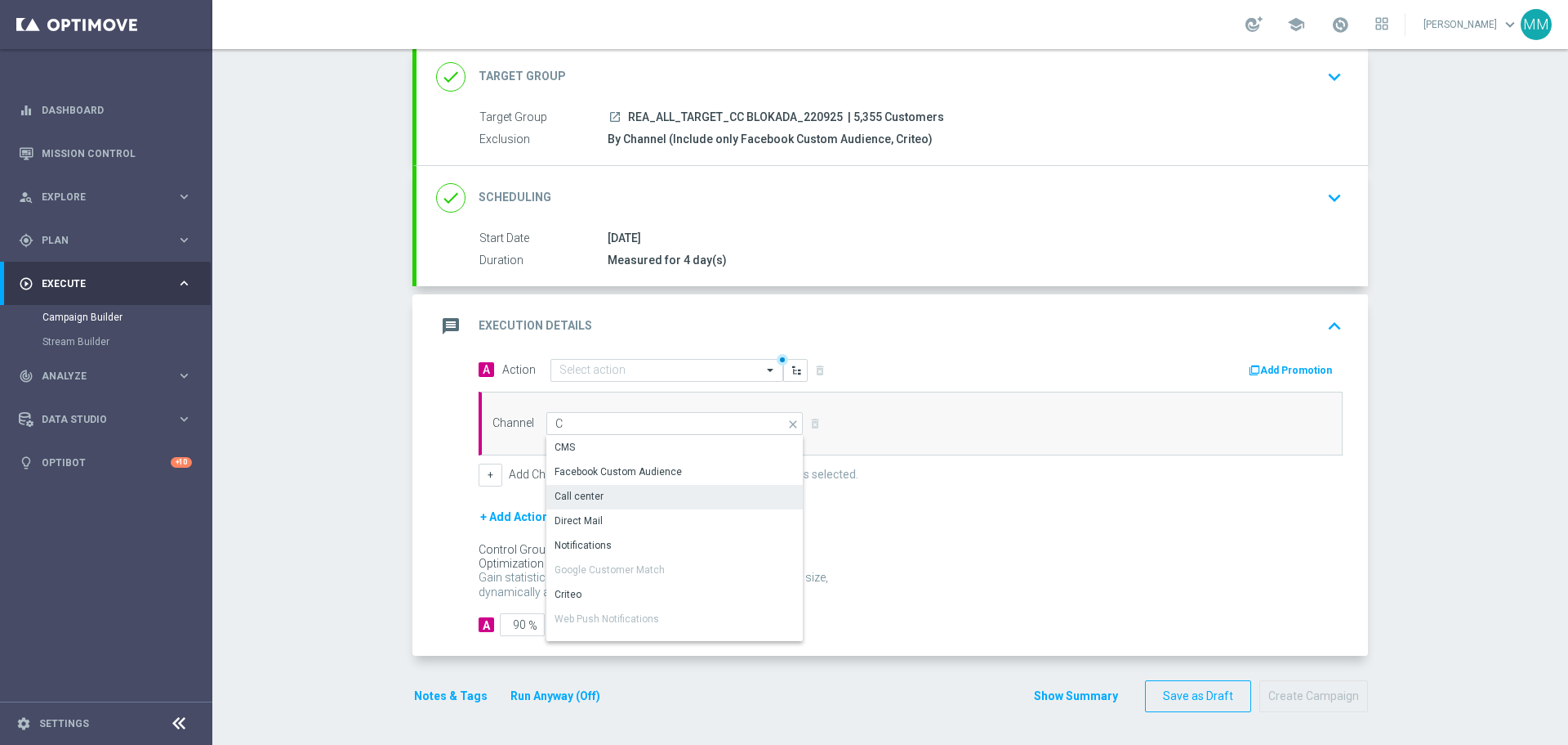
click at [587, 499] on div "Call center" at bounding box center [579, 496] width 49 height 15
type input "Call center"
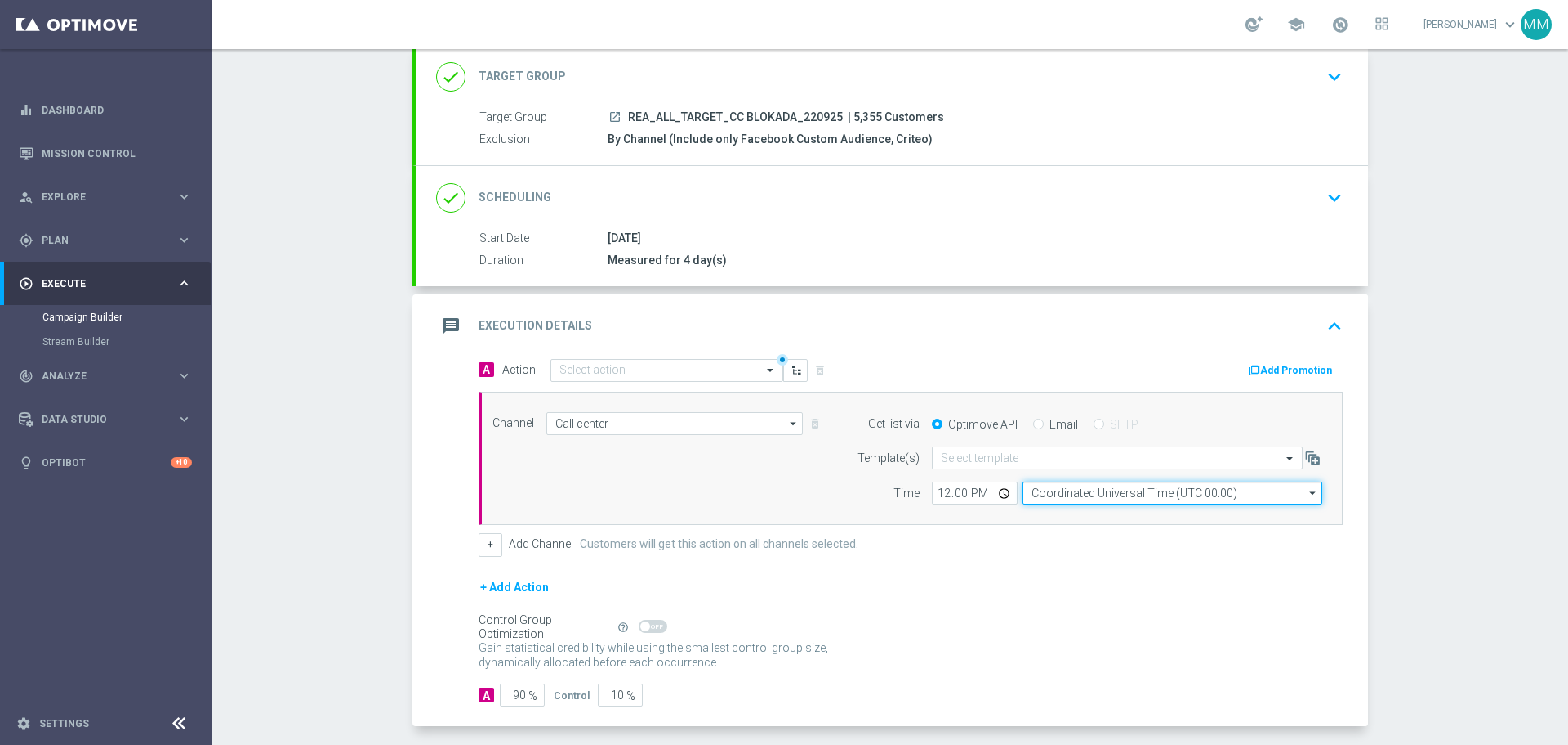
click at [1037, 491] on input "Coordinated Universal Time (UTC 00:00)" at bounding box center [1172, 493] width 300 height 23
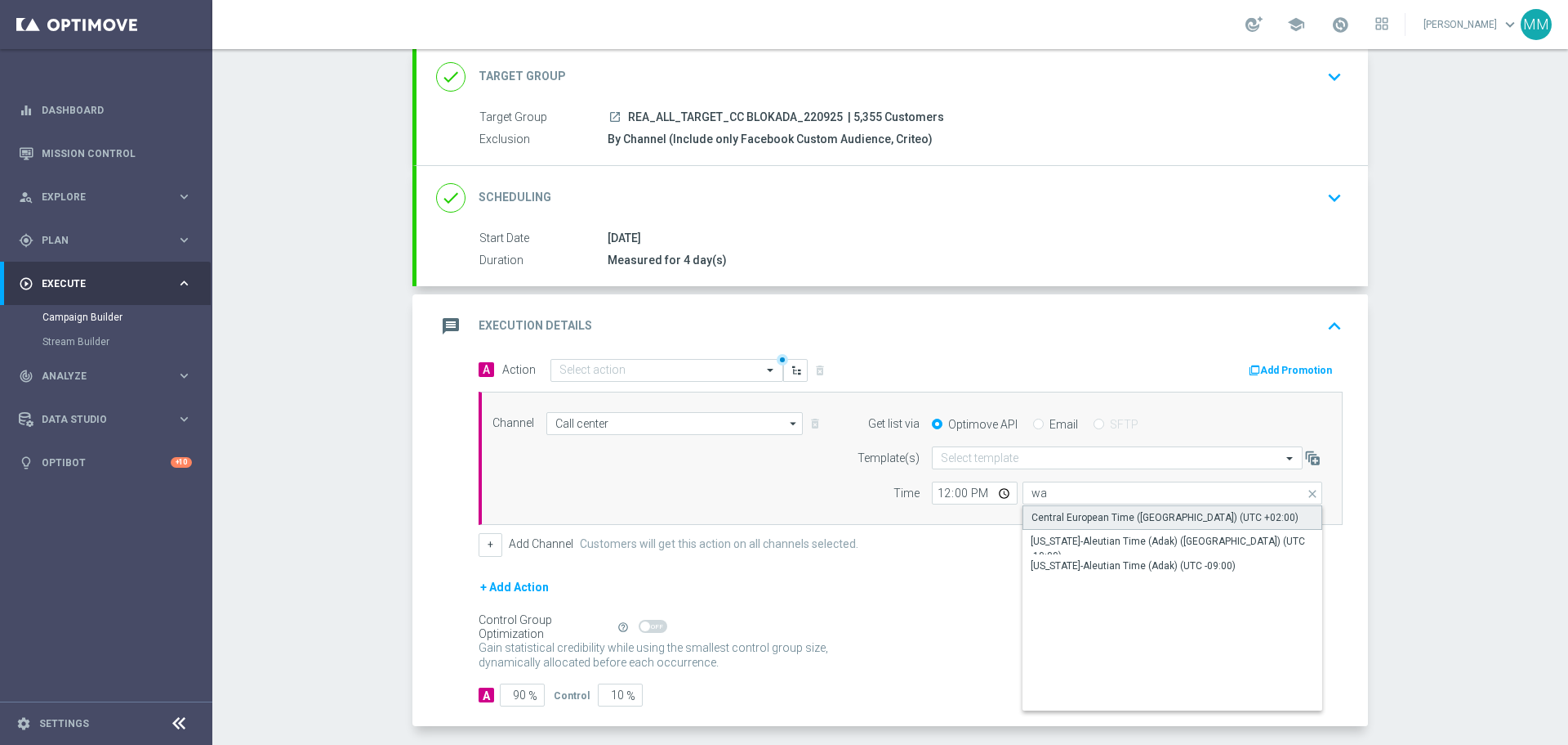
click at [1101, 520] on div "Central European Time (Warsaw) (UTC +02:00)" at bounding box center [1165, 517] width 267 height 15
type input "Central European Time (Warsaw) (UTC +02:00)"
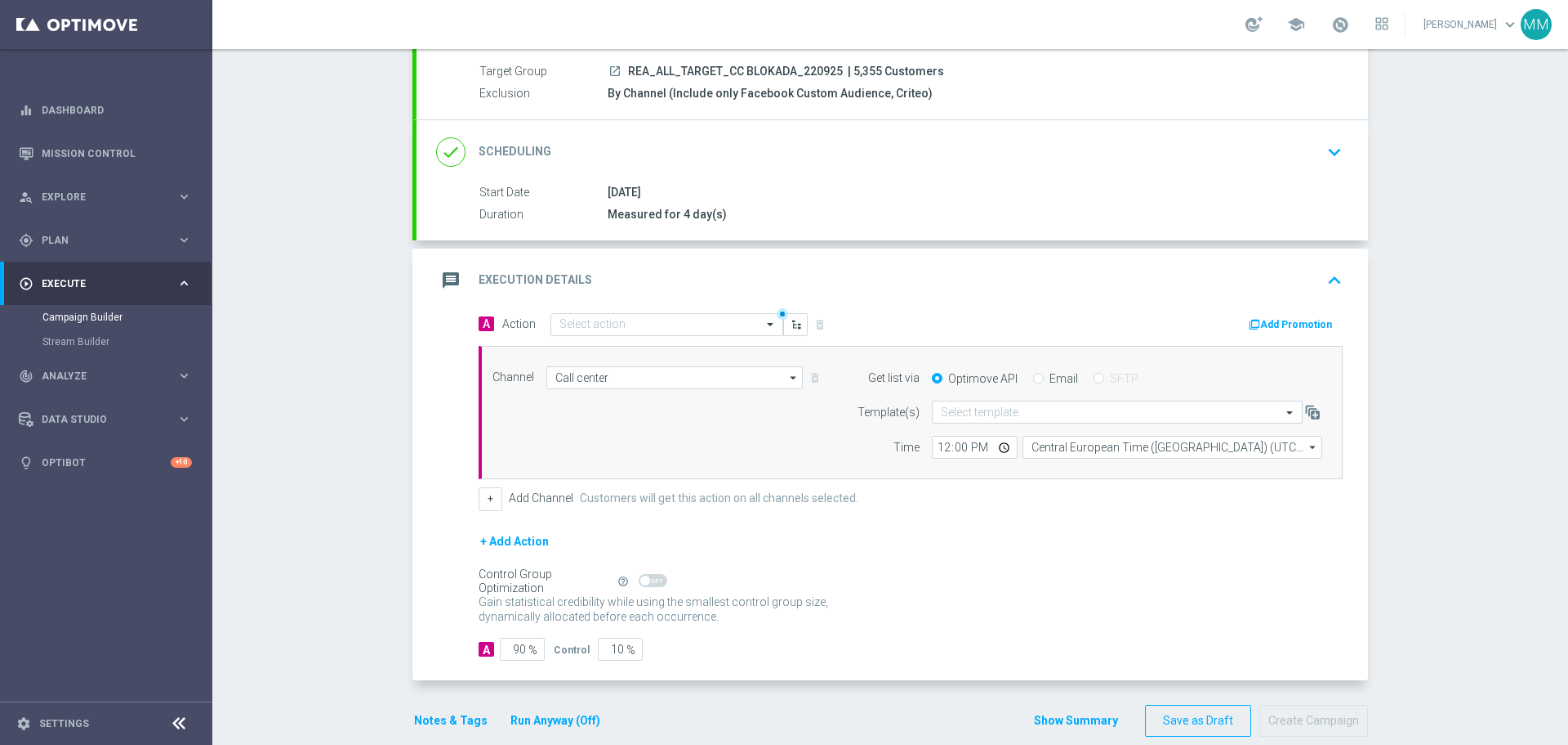
scroll to position [172, 0]
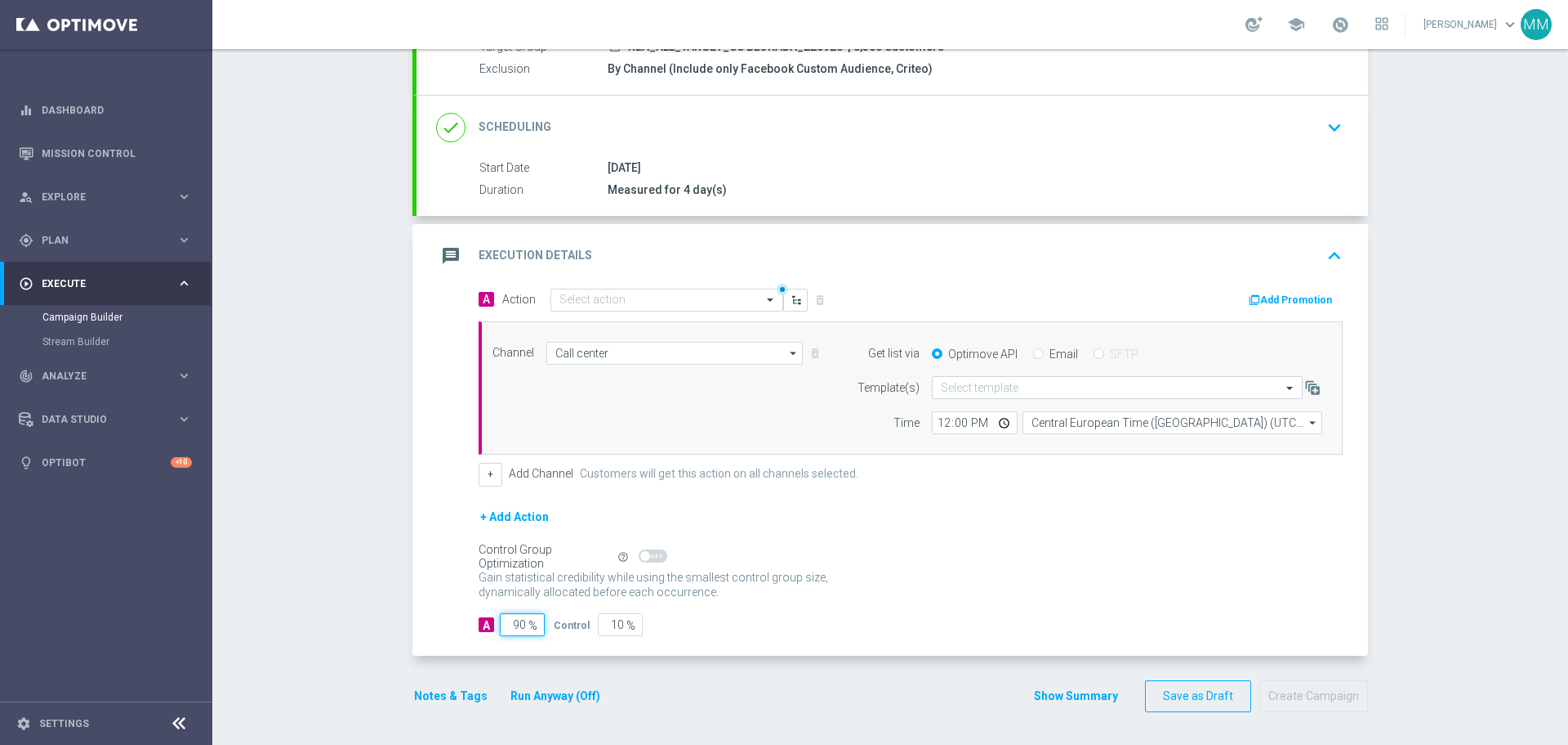
click at [515, 626] on input "90" at bounding box center [522, 624] width 45 height 23
type input "95"
type input "5"
type input "95"
click at [454, 691] on button "Notes & Tags" at bounding box center [451, 695] width 77 height 20
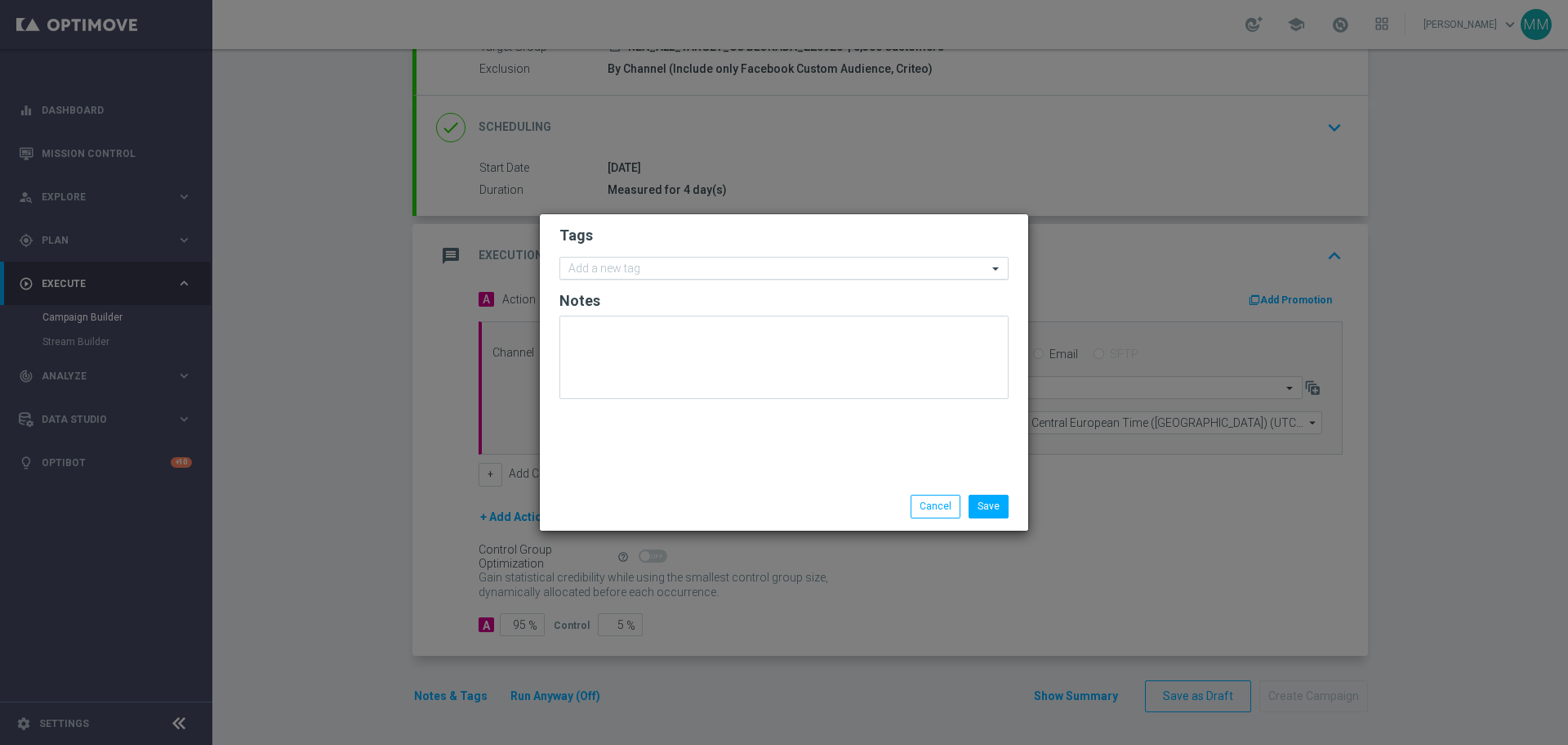
click at [665, 269] on input "text" at bounding box center [778, 269] width 419 height 14
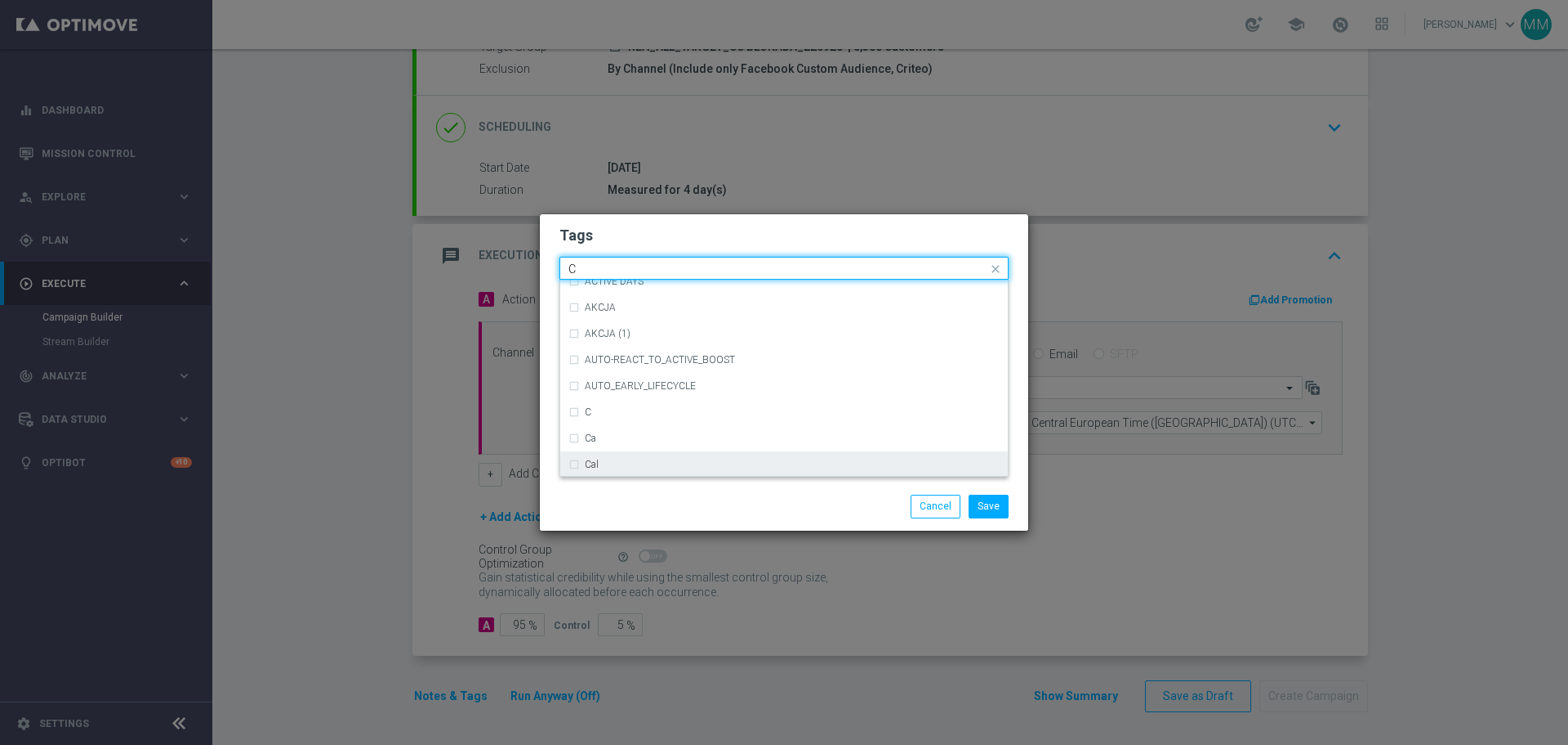
scroll to position [1307, 0]
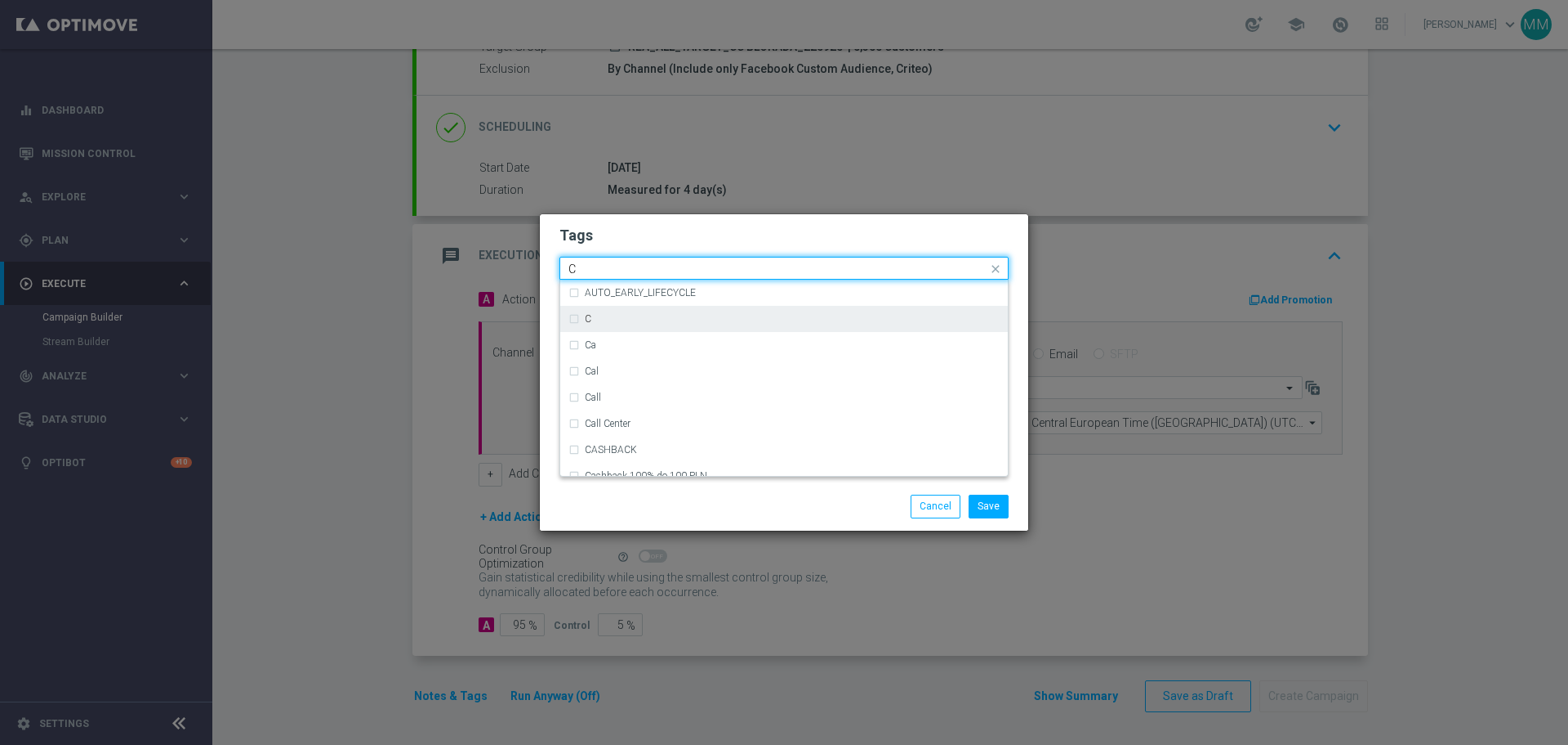
click at [575, 315] on div "C" at bounding box center [784, 318] width 431 height 27
type input "C"
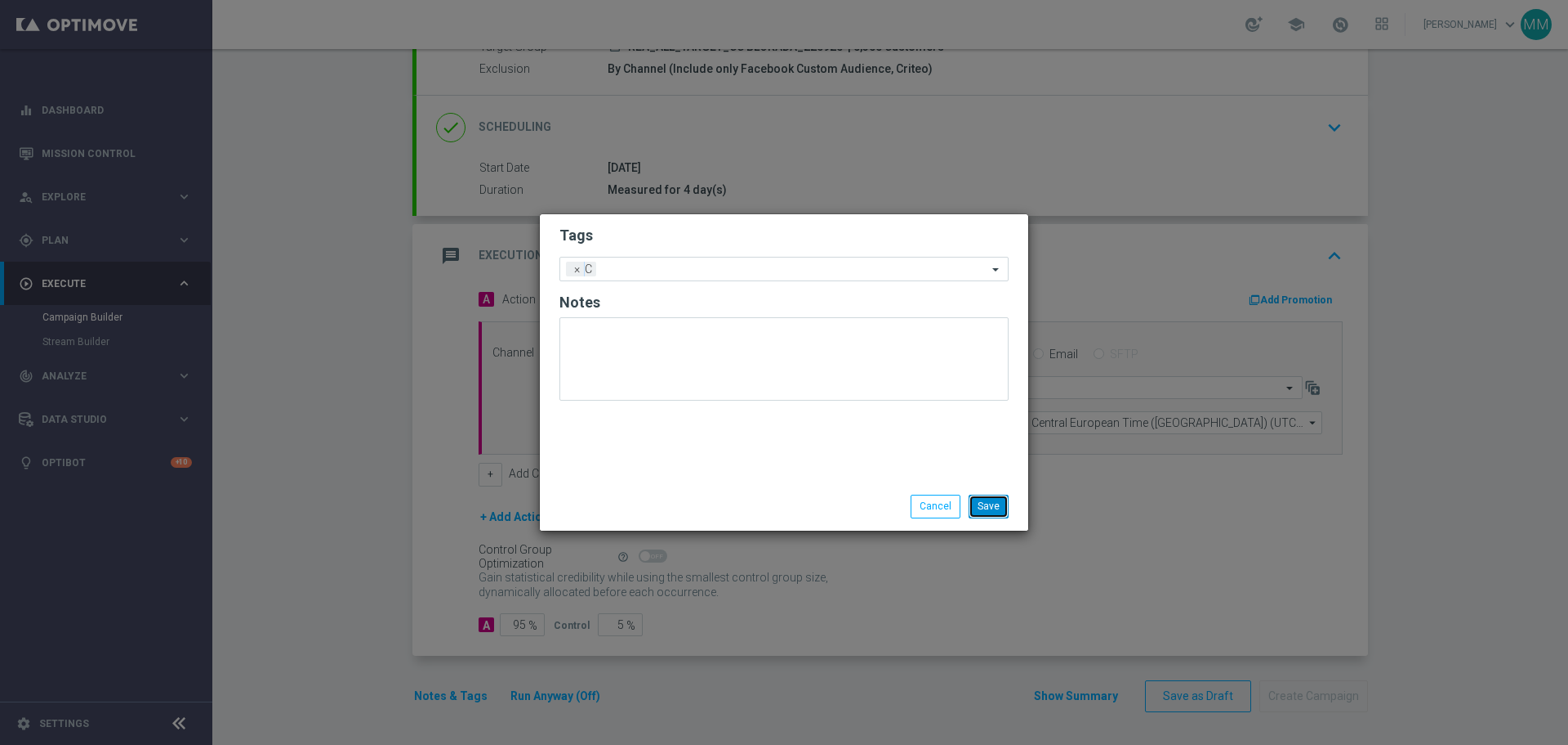
click at [998, 509] on button "Save" at bounding box center [989, 506] width 40 height 23
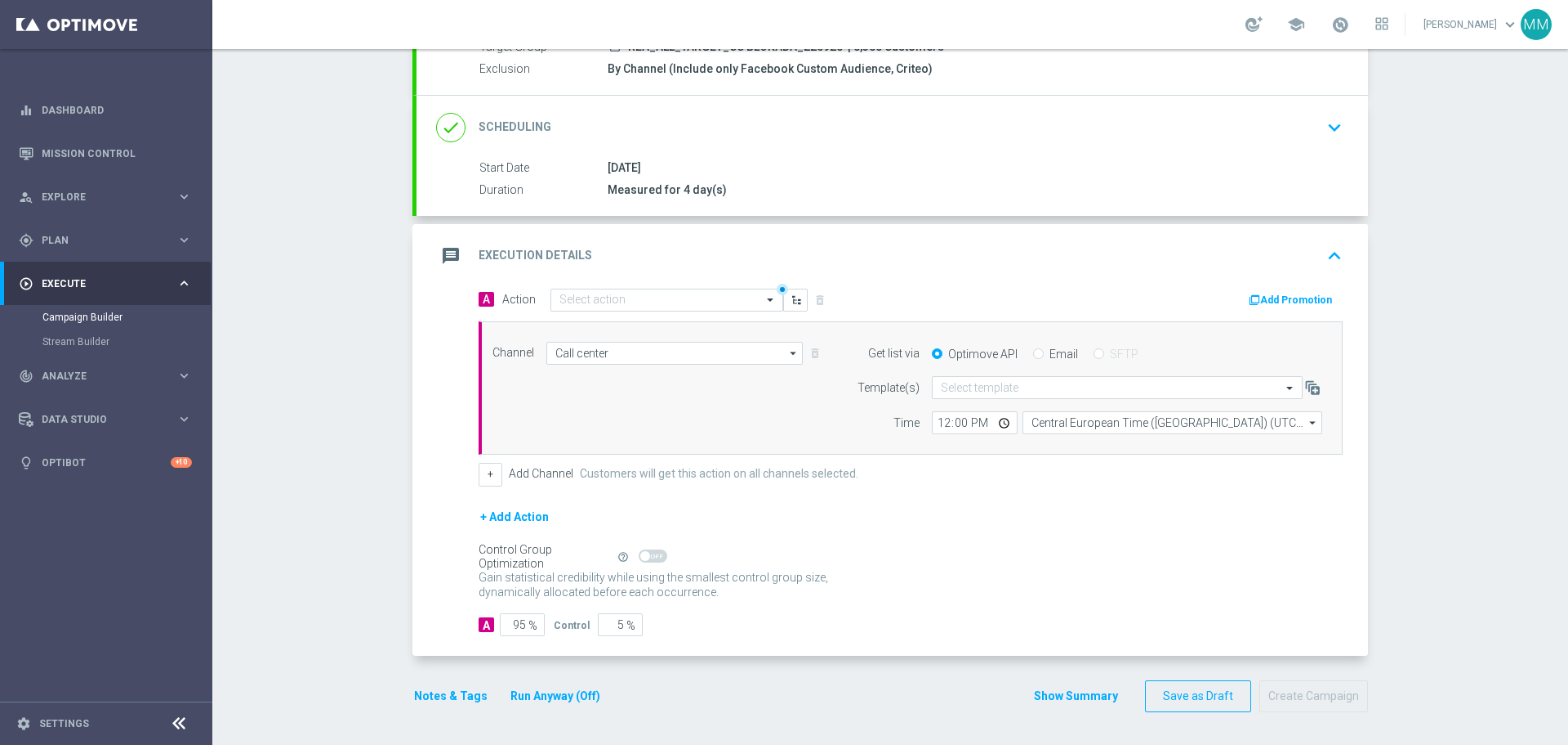
click at [438, 696] on button "Notes & Tags" at bounding box center [451, 695] width 77 height 20
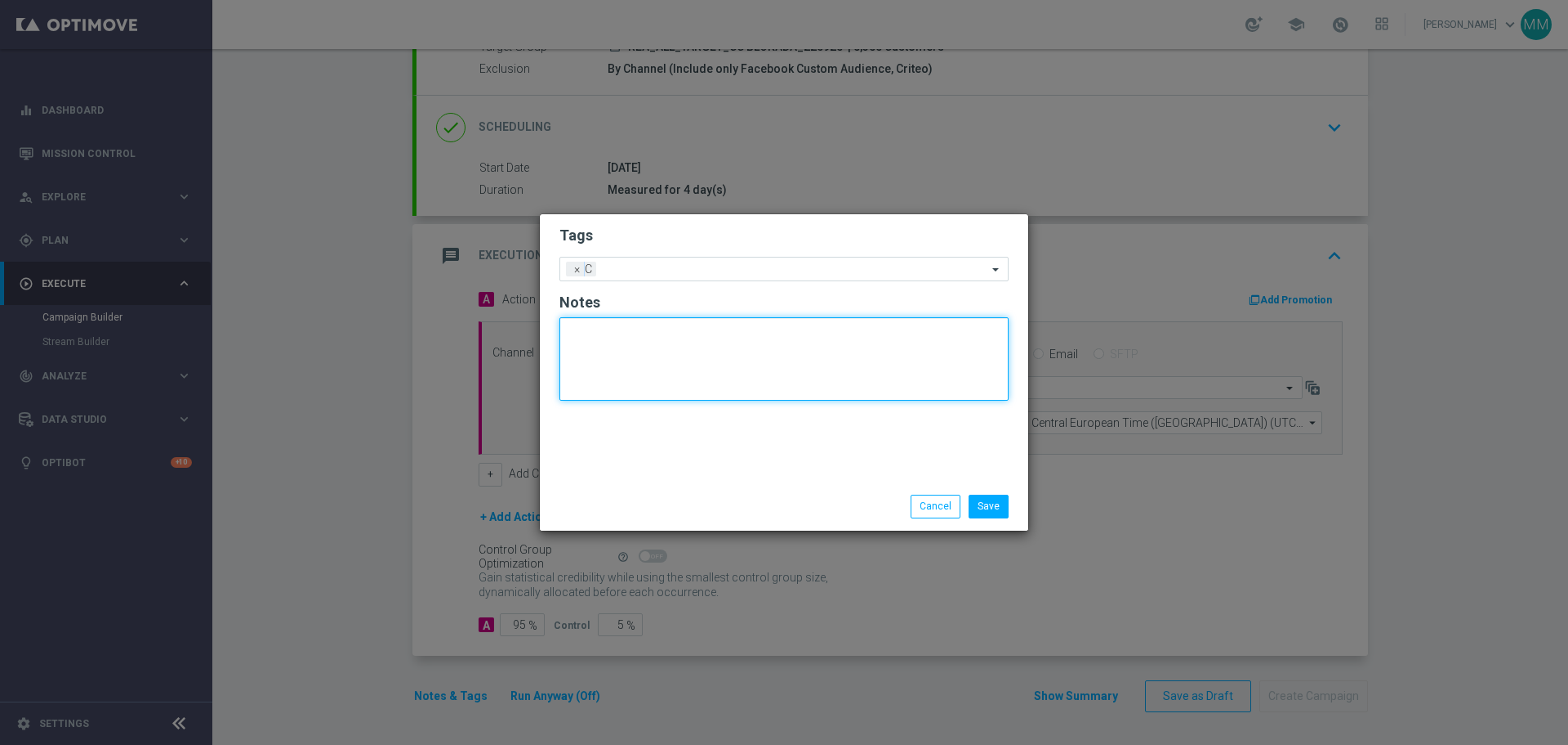
click at [659, 351] on textarea at bounding box center [784, 359] width 449 height 83
click at [653, 271] on input "text" at bounding box center [795, 270] width 385 height 14
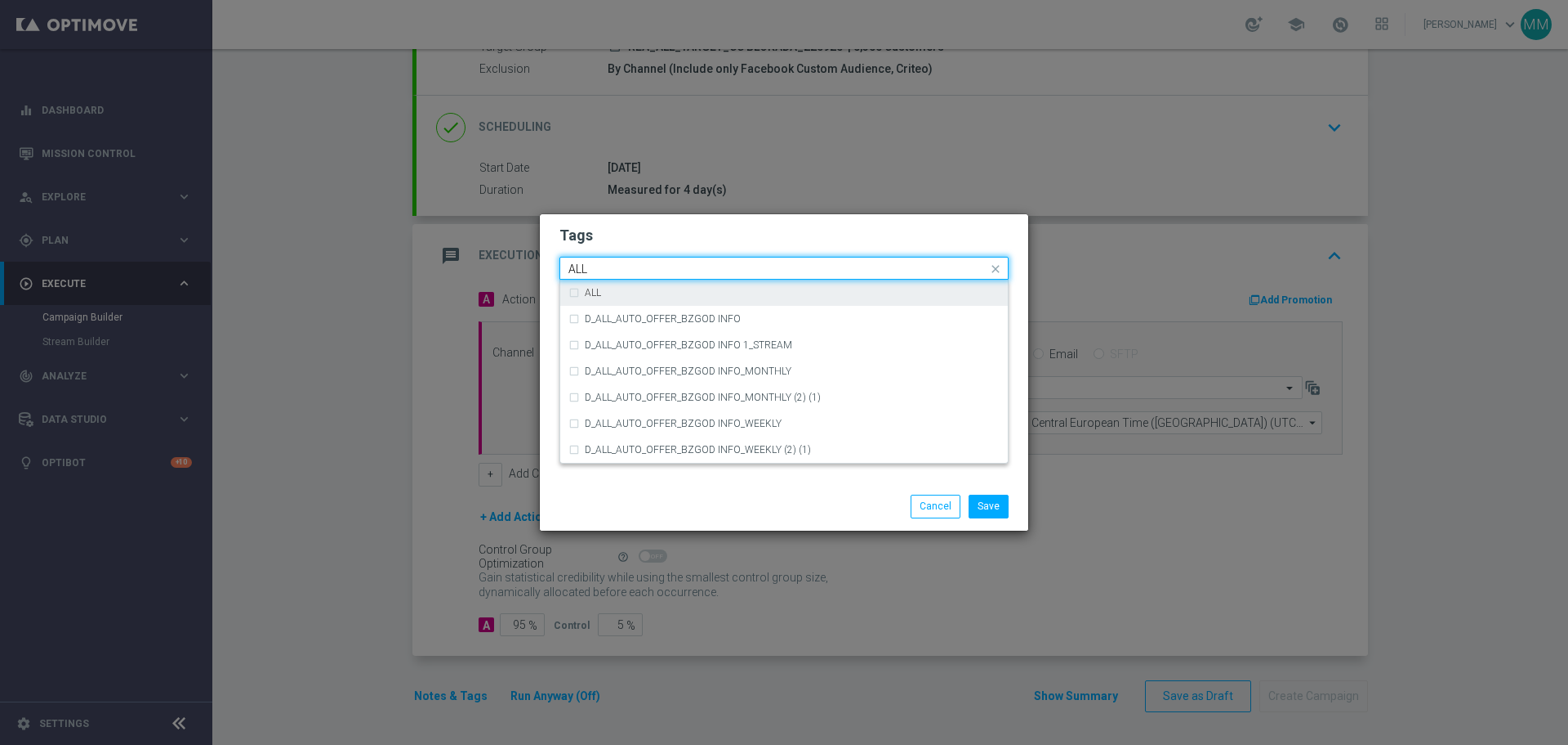
click at [573, 298] on div "ALL" at bounding box center [784, 293] width 431 height 27
click at [684, 261] on div "Quick find × C × ALL ALL" at bounding box center [774, 269] width 427 height 20
drag, startPoint x: 683, startPoint y: 261, endPoint x: 393, endPoint y: 273, distance: 290.2
click at [394, 273] on modal-container "Tags Quick find × C × ALL ALL ALL D_ALL_AUTO_OFFER_BZGOD INFO D_ALL_AUTO_OFFER_…" at bounding box center [784, 372] width 1568 height 745
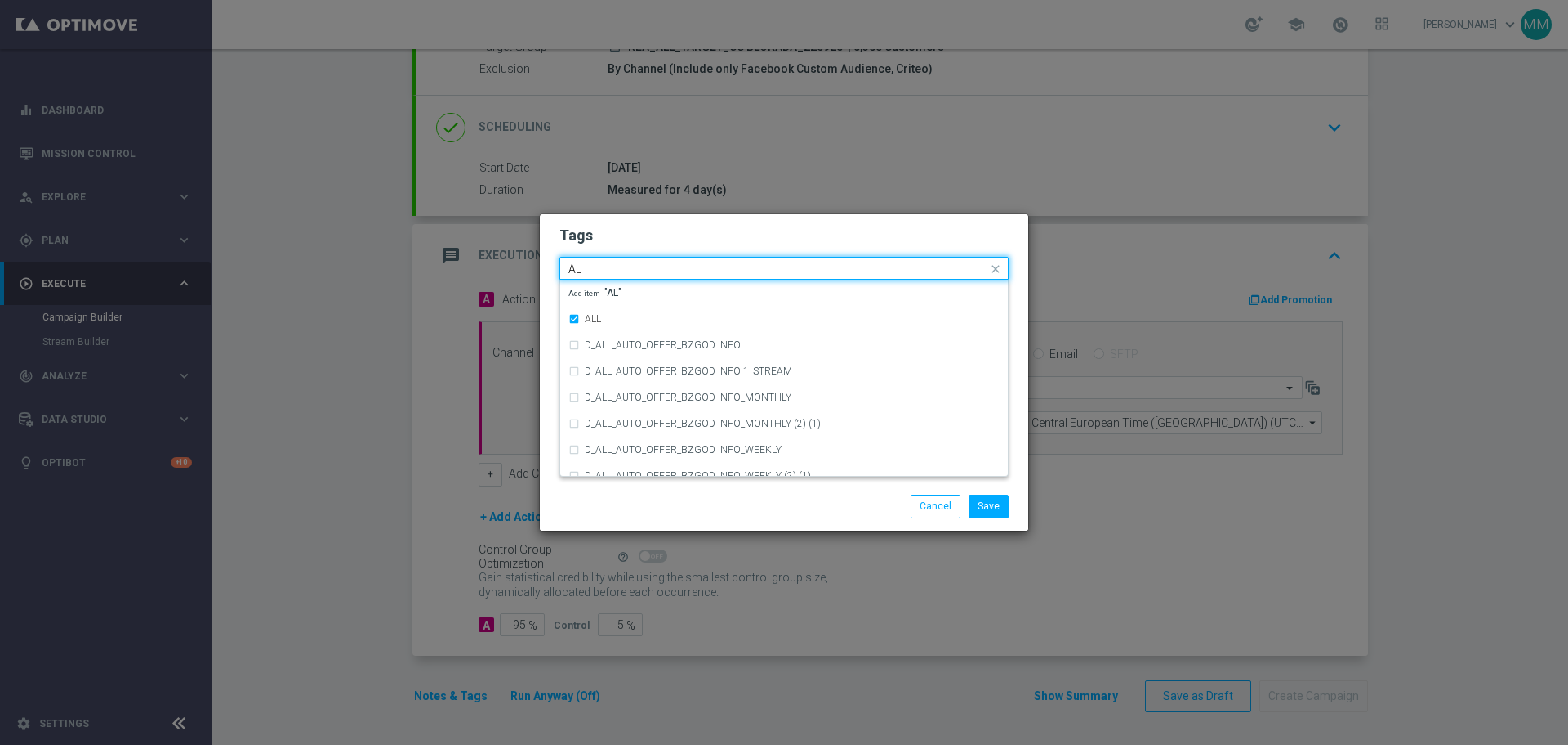
type input "A"
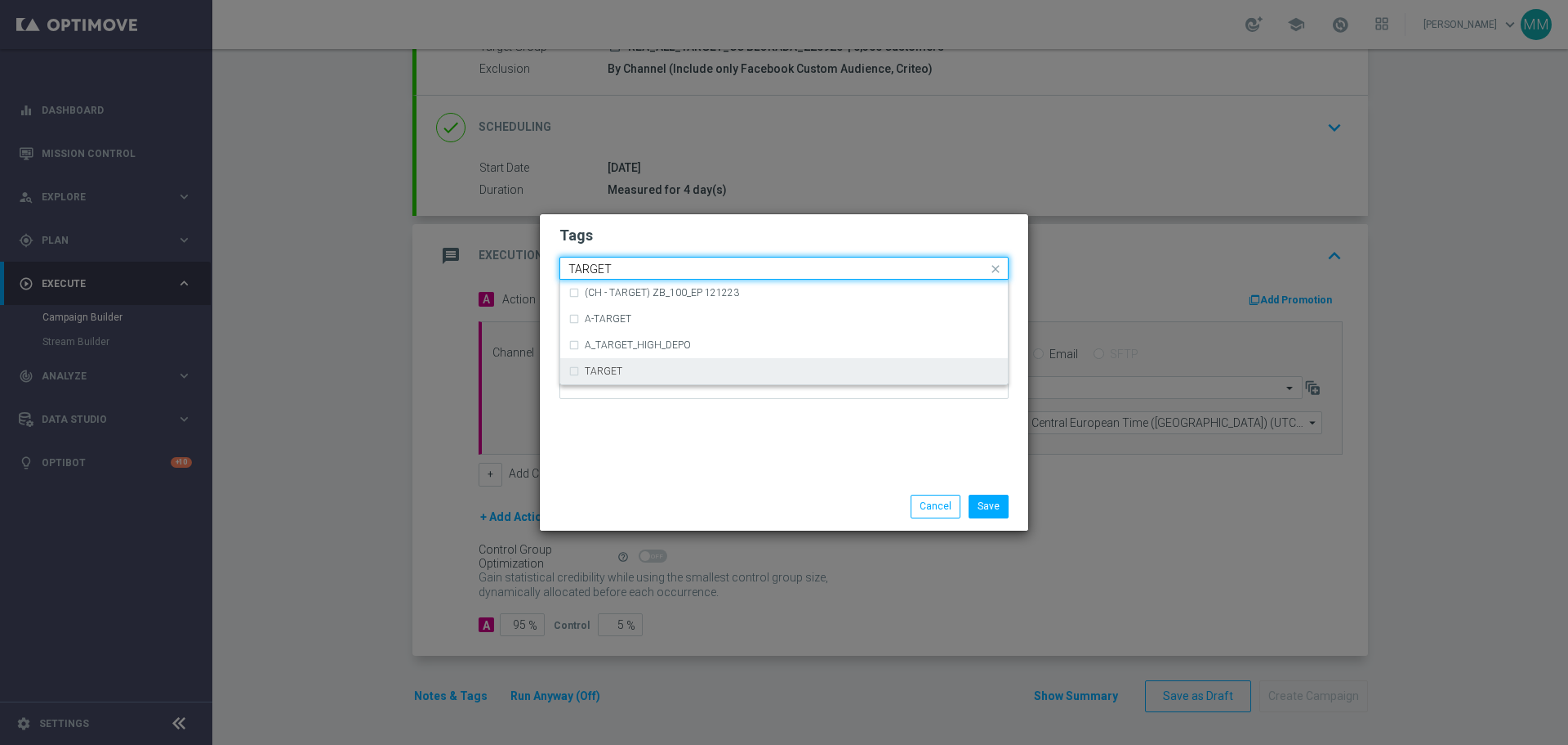
click at [577, 363] on div "TARGET" at bounding box center [784, 371] width 431 height 27
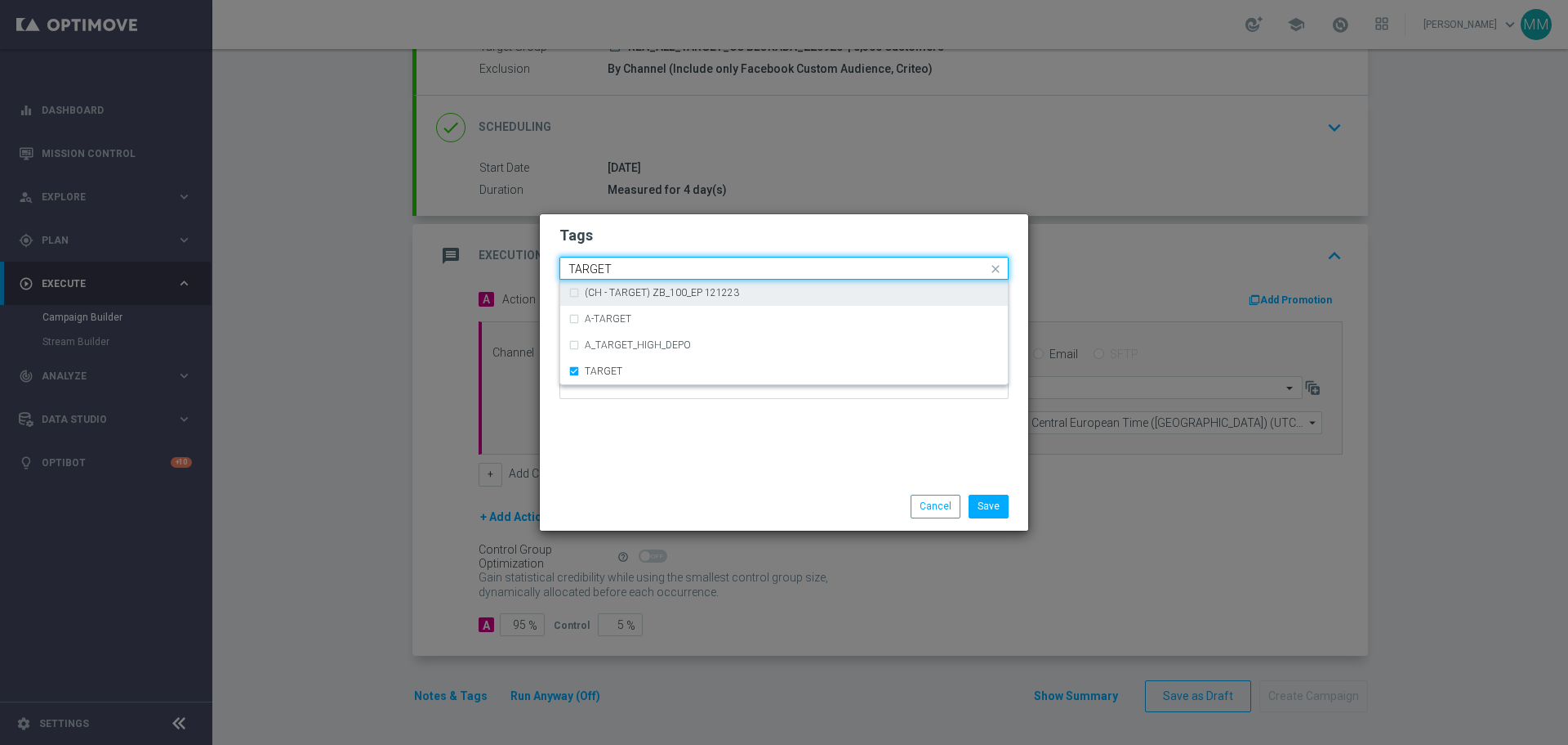
click at [679, 261] on div "Quick find × C × ALL × TARGET TARGET" at bounding box center [774, 269] width 427 height 20
drag, startPoint x: 670, startPoint y: 265, endPoint x: 506, endPoint y: 261, distance: 164.0
click at [506, 261] on modal-container "Tags Quick find × C × ALL × TARGET TARGET (CH - TARGET) ZB_100_EP 121223 A-TARG…" at bounding box center [784, 372] width 1568 height 745
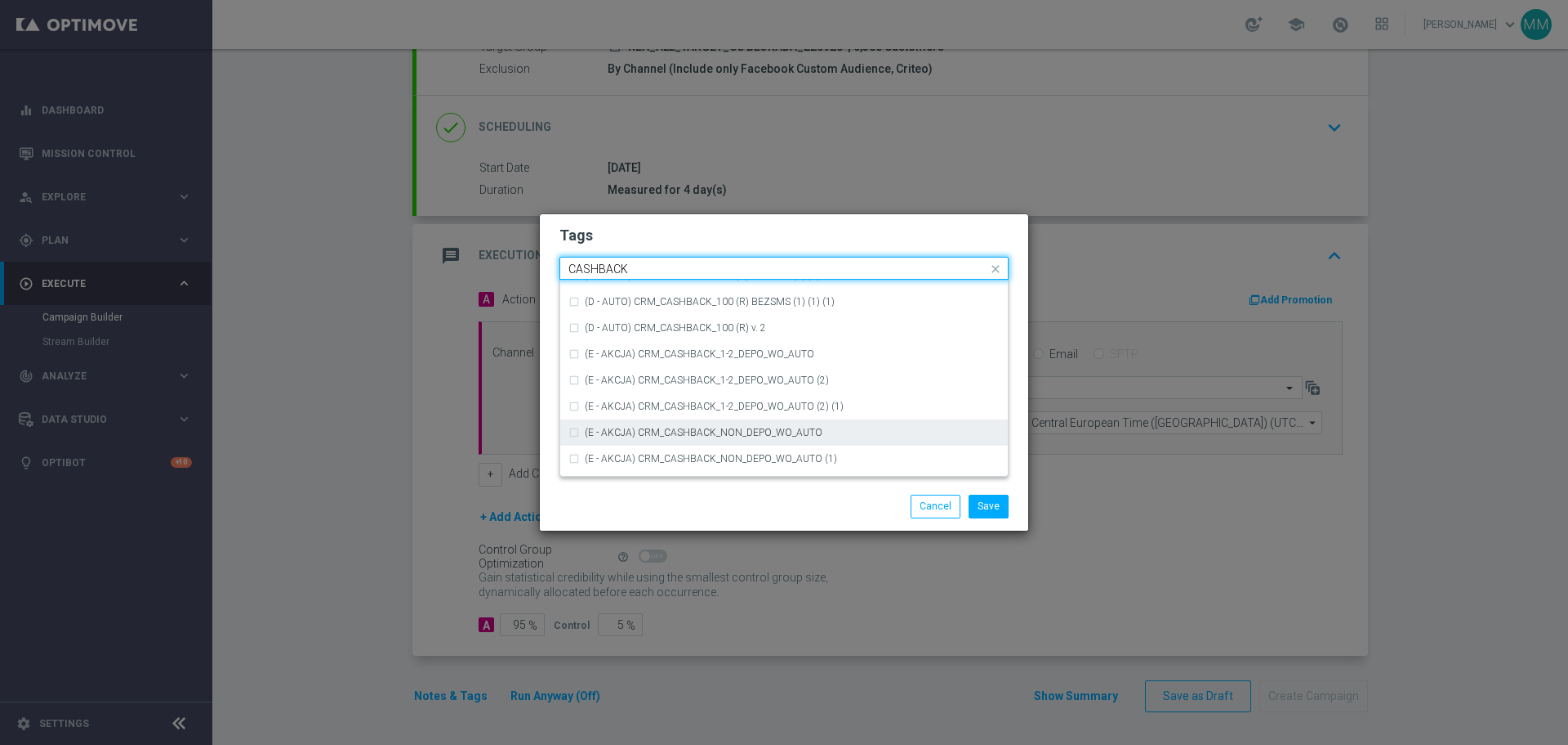
scroll to position [249, 0]
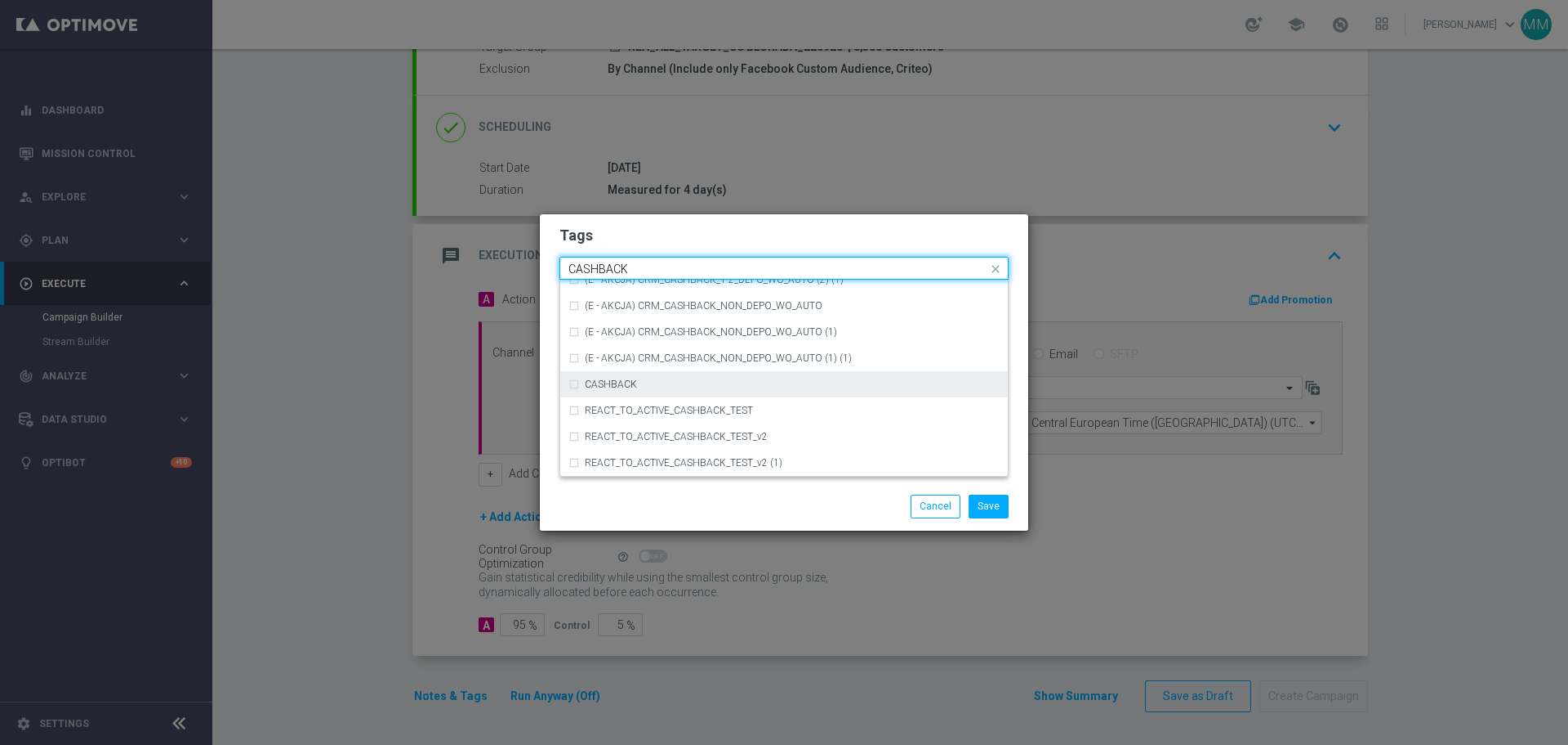
click at [572, 388] on div "CASHBACK" at bounding box center [784, 384] width 431 height 27
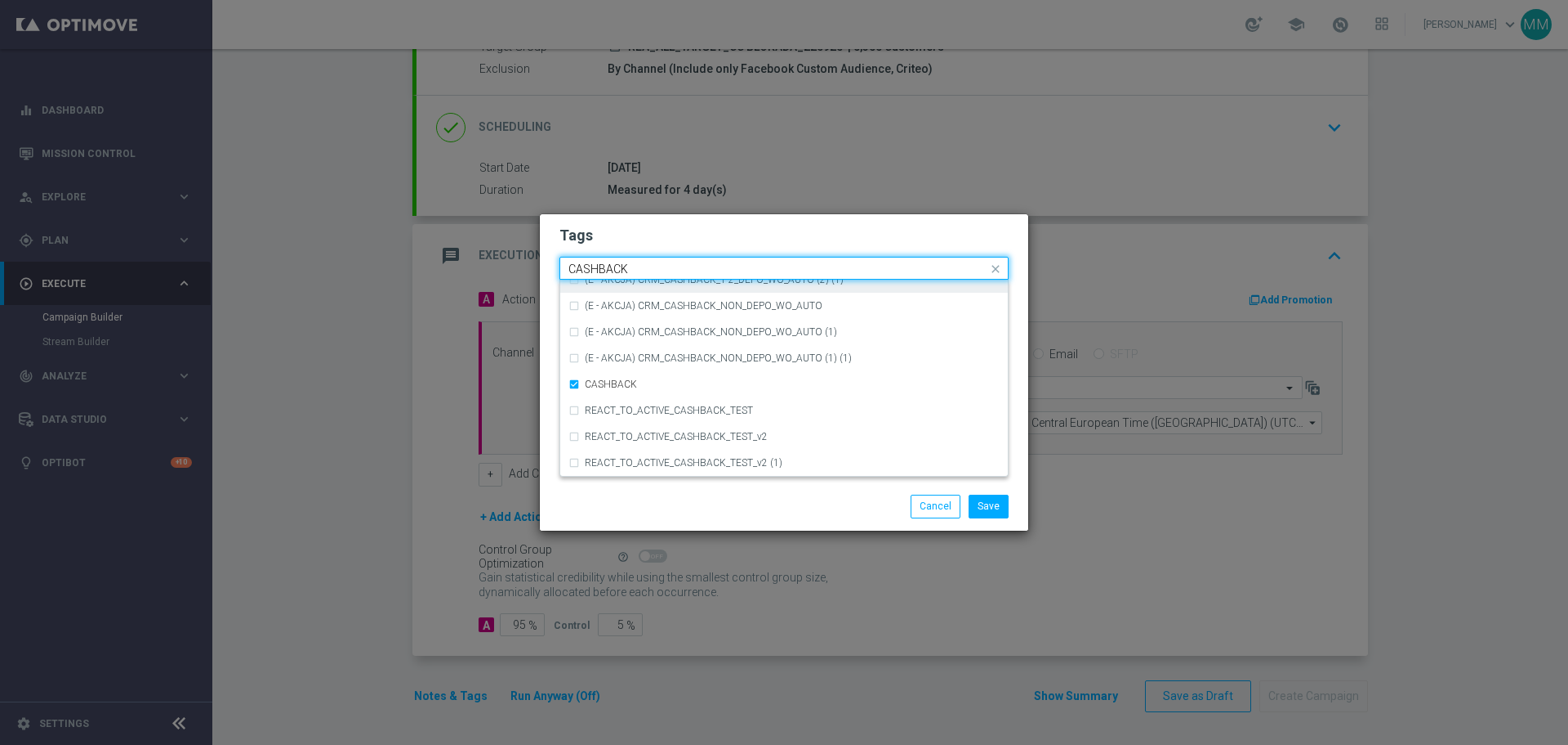
click at [678, 262] on input "CASHBACK" at bounding box center [778, 269] width 419 height 14
drag, startPoint x: 673, startPoint y: 265, endPoint x: 421, endPoint y: 287, distance: 253.0
click at [430, 282] on modal-container "Tags Quick find × C × ALL × TARGET × CASHBACK CASHBACK (D - AUTO) CRM_CASHBACK_…" at bounding box center [784, 372] width 1568 height 745
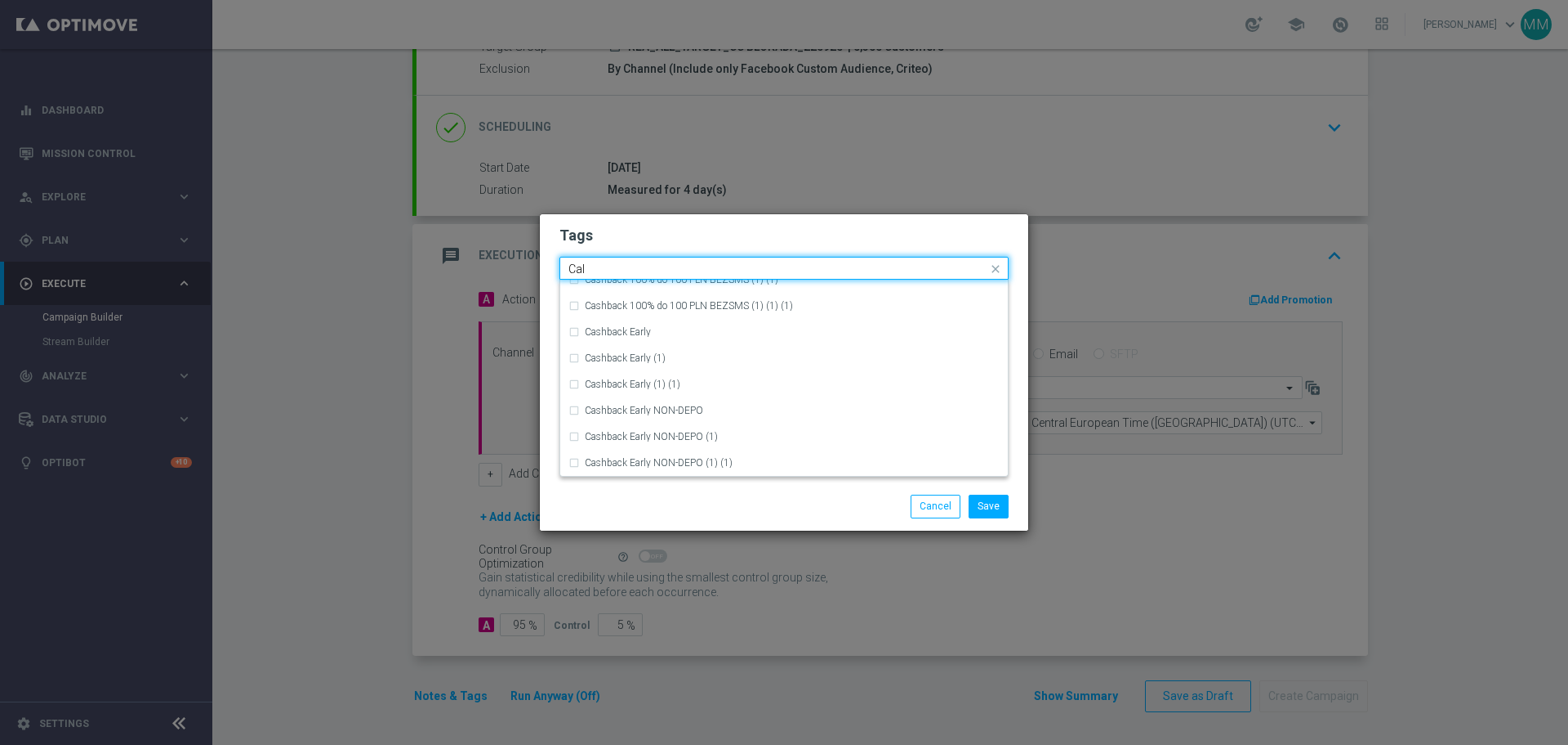
scroll to position [0, 0]
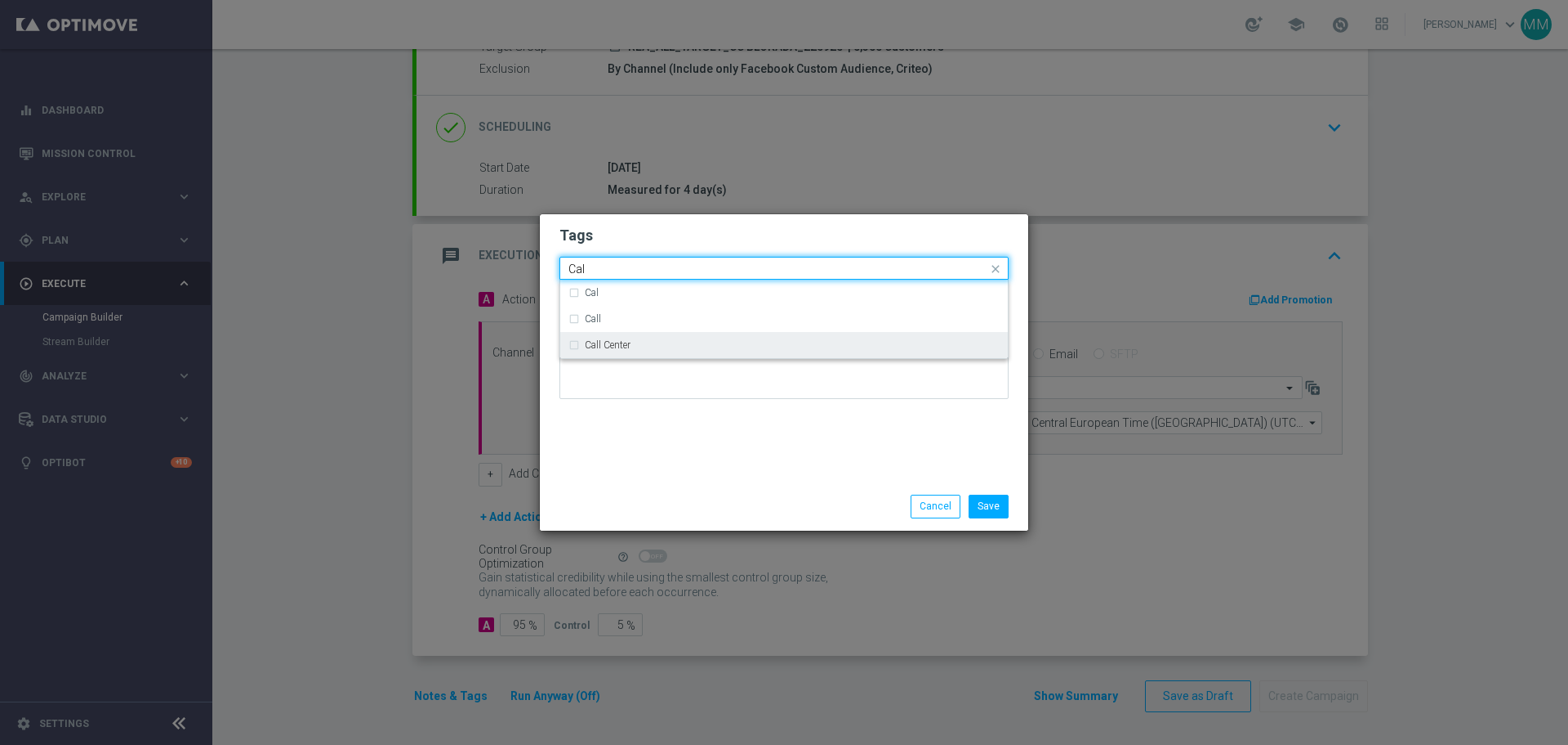
click at [580, 350] on div "Call Center" at bounding box center [784, 345] width 431 height 27
type input "Cal"
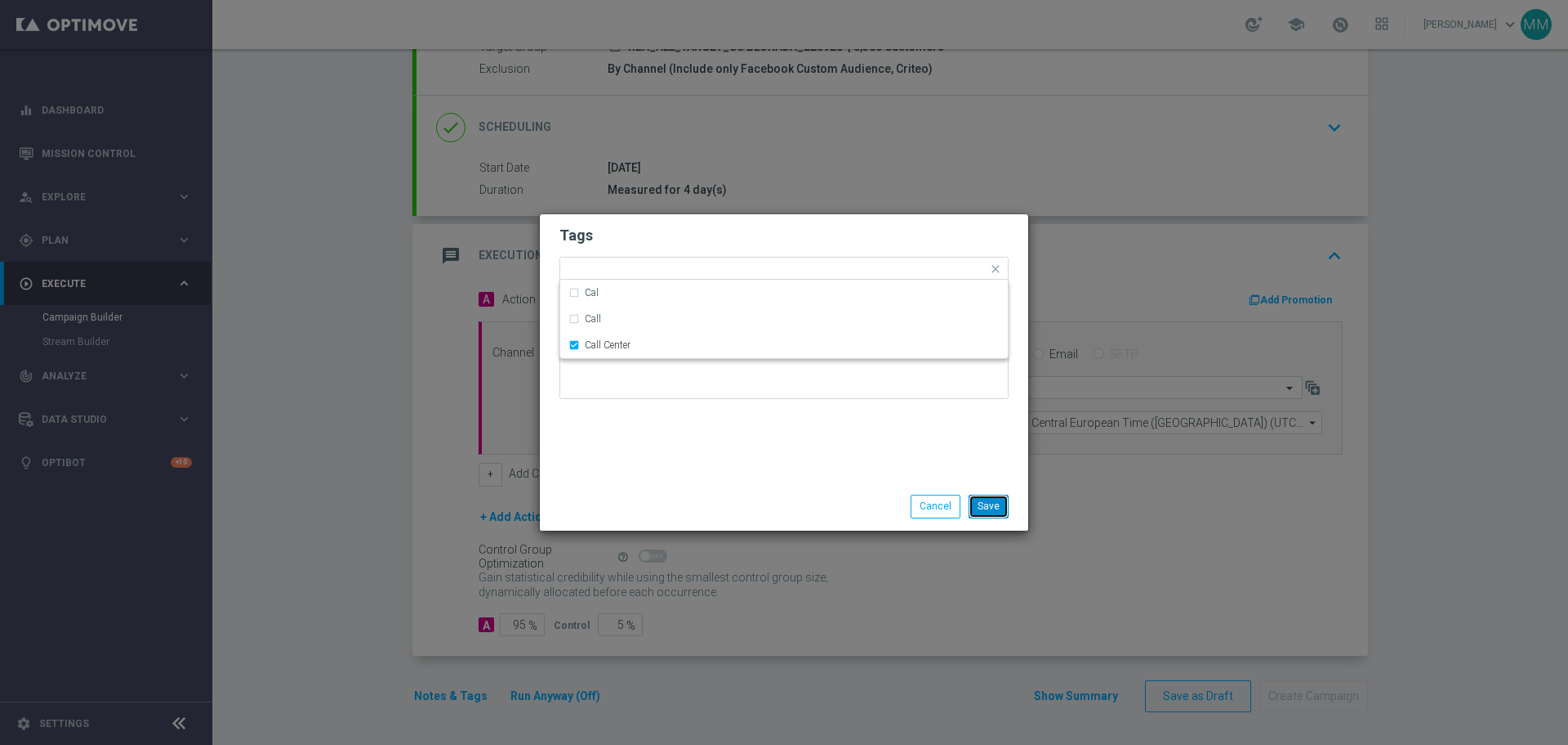
click at [993, 512] on button "Save" at bounding box center [989, 506] width 40 height 23
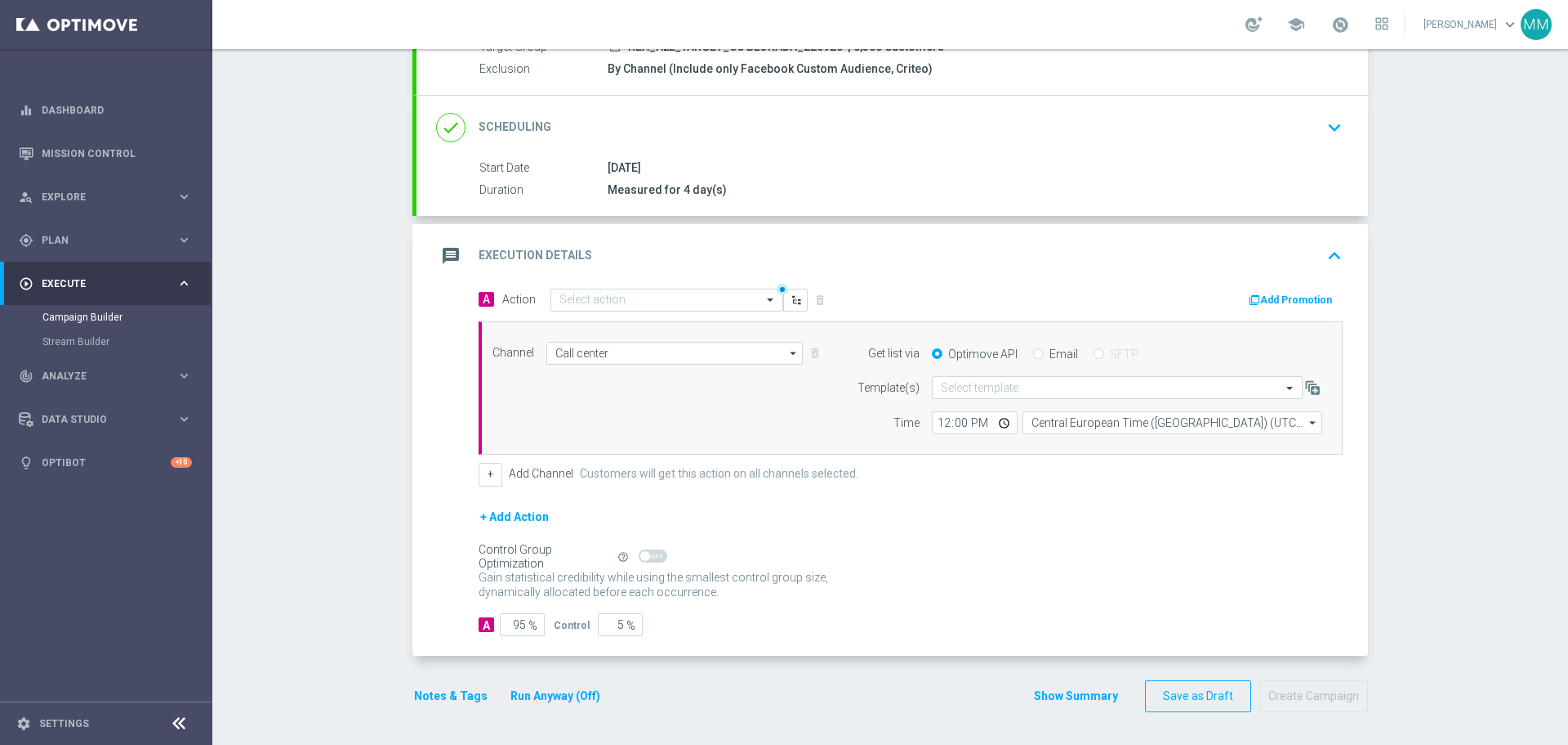
click at [442, 695] on button "Notes & Tags" at bounding box center [451, 695] width 77 height 20
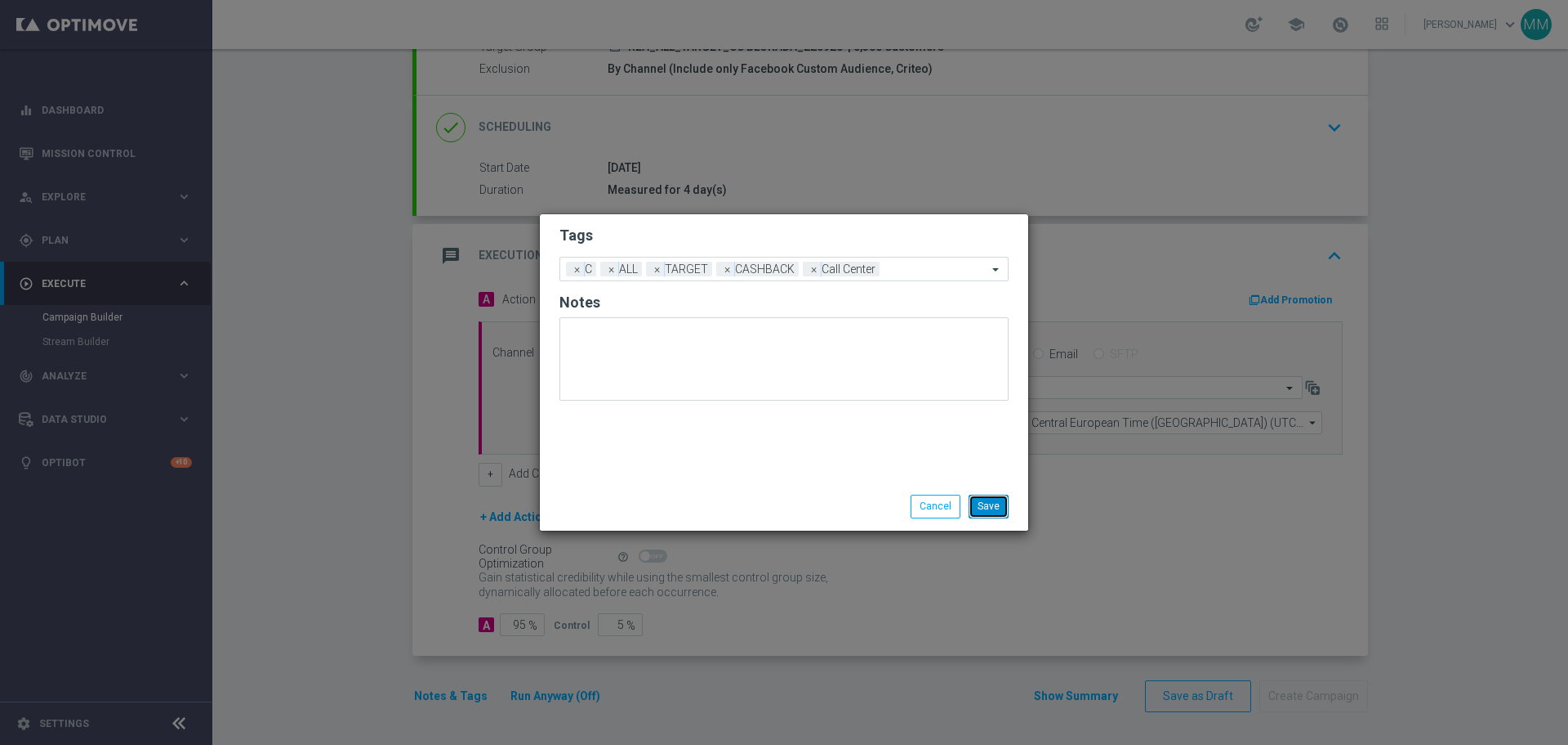
click at [997, 511] on button "Save" at bounding box center [989, 506] width 40 height 23
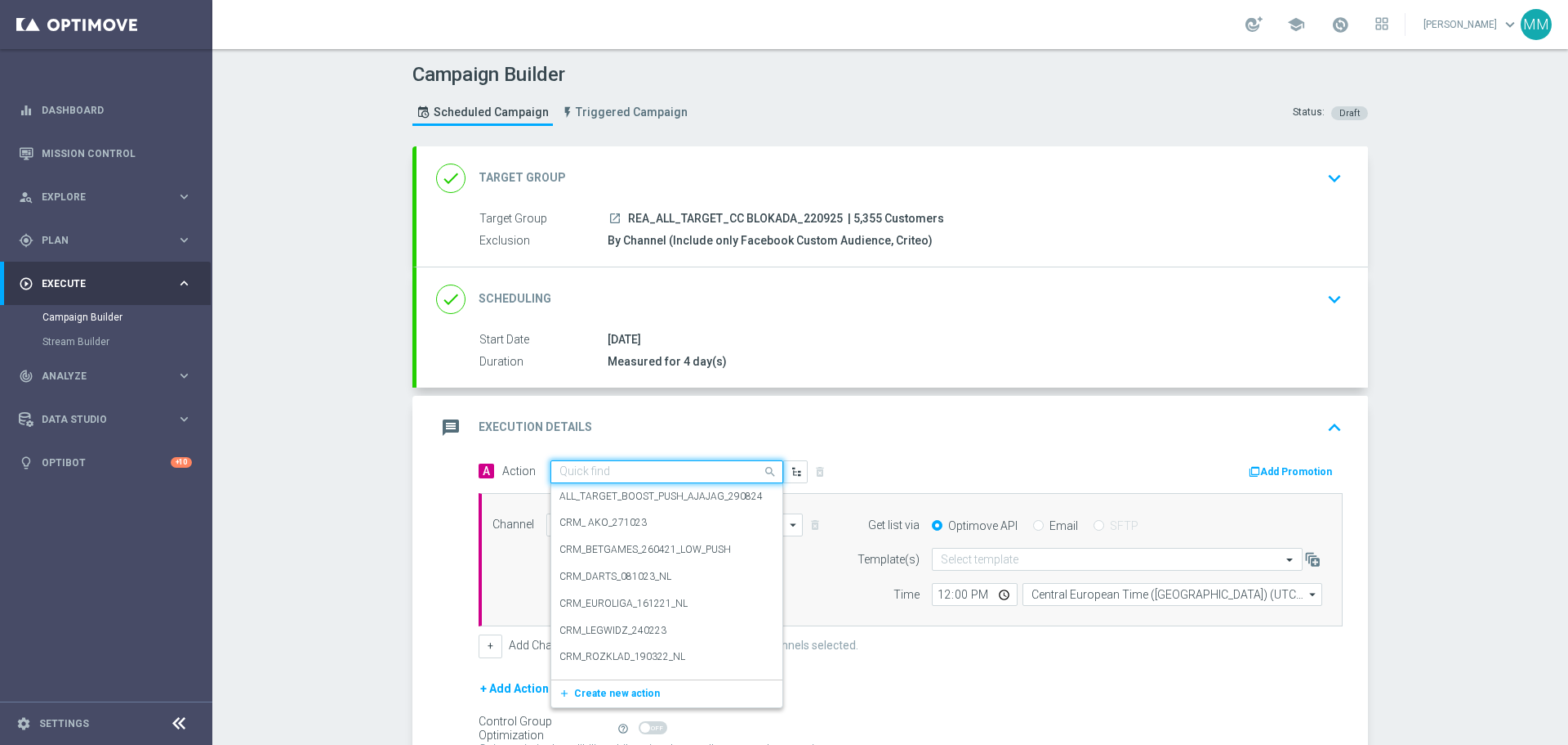
click at [640, 470] on input "text" at bounding box center [650, 472] width 182 height 14
paste input "REA_ALL_TARGET_CC BLOKADA_220925"
type input "REA_ALL_TARGET_CC BLOKADA_220925"
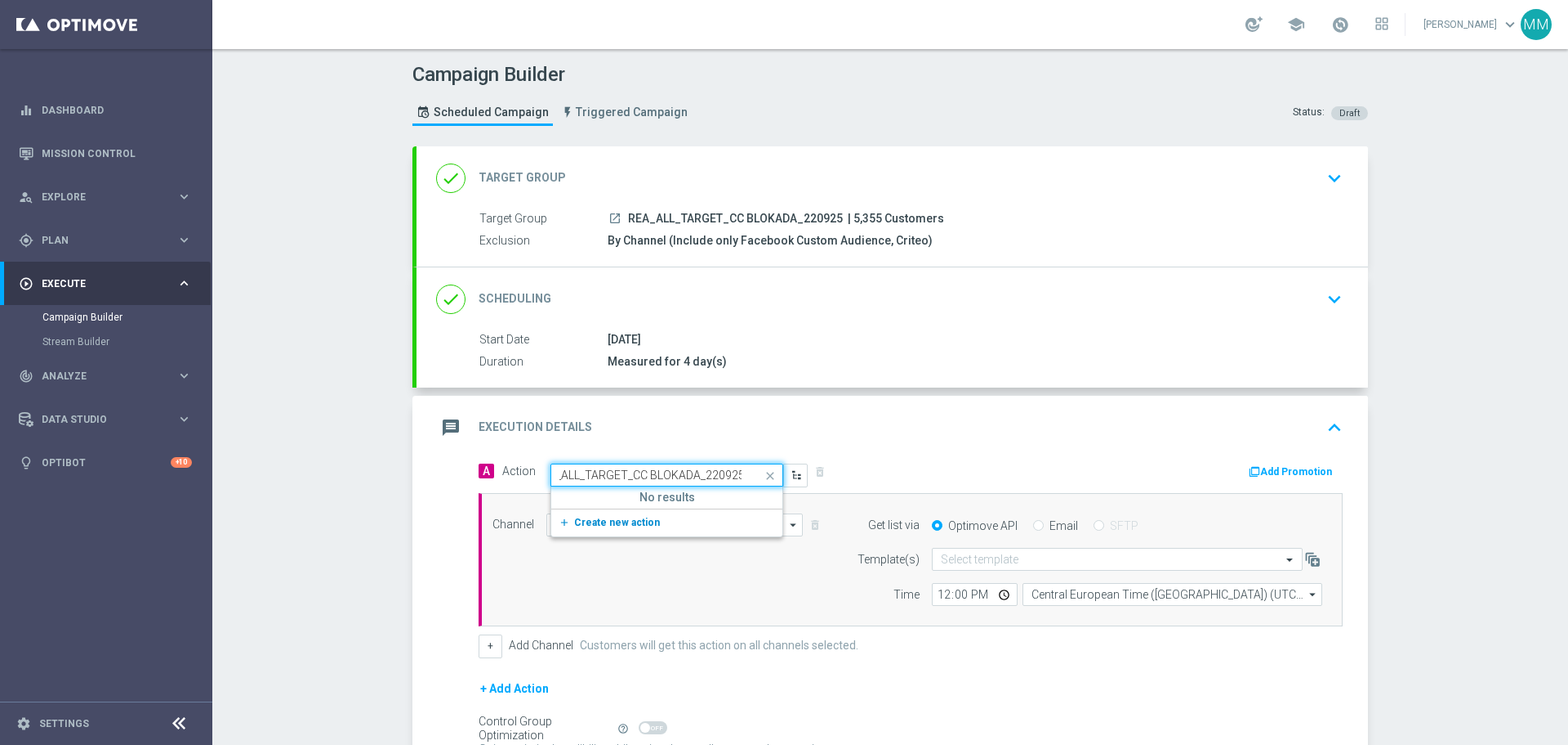
click at [633, 522] on span "Create new action" at bounding box center [617, 522] width 86 height 11
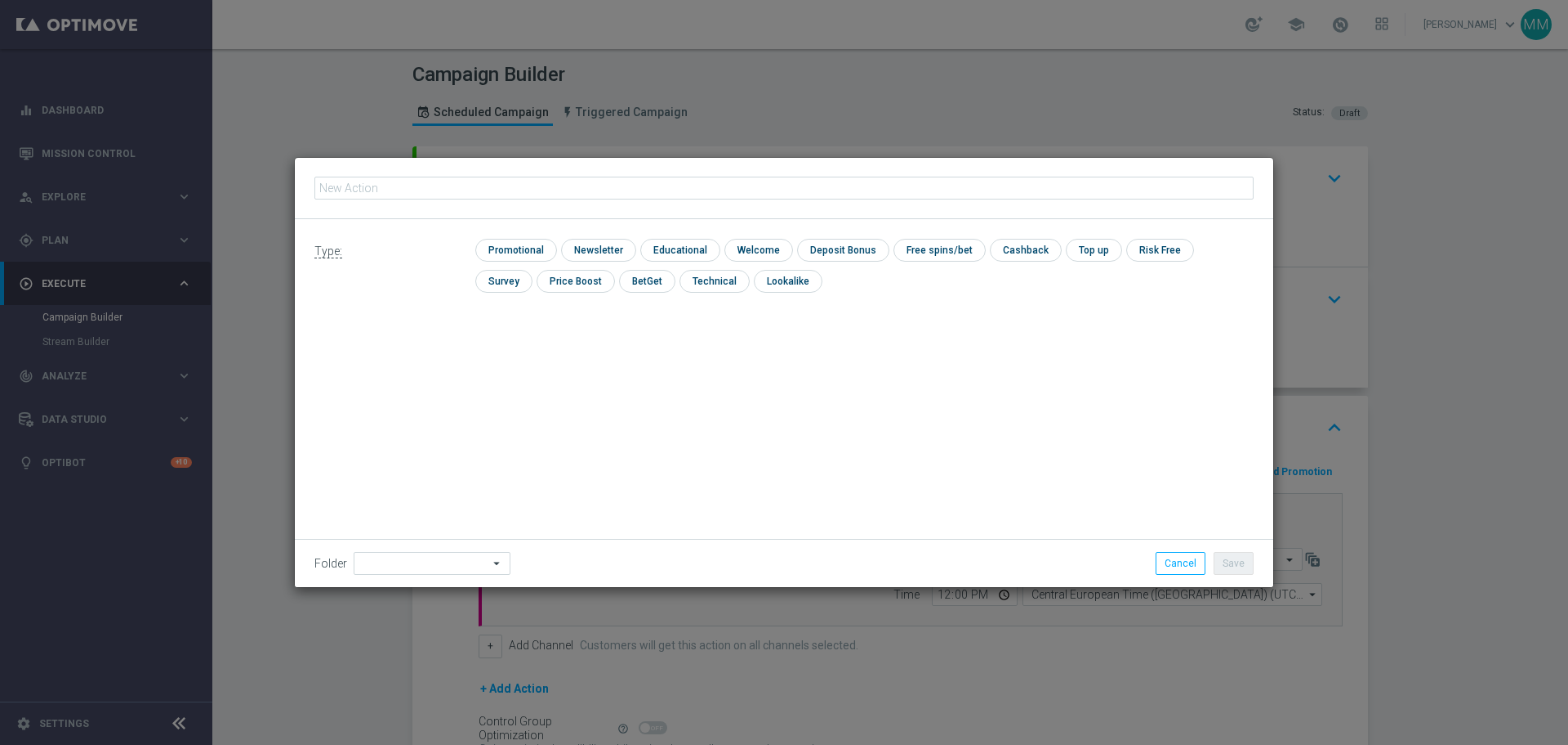
click at [491, 193] on input "text" at bounding box center [784, 187] width 939 height 23
type input "REA_ALL_TARGET_CC BLOKADA_220925"
click at [513, 250] on input "checkbox" at bounding box center [513, 250] width 78 height 22
checkbox input "true"
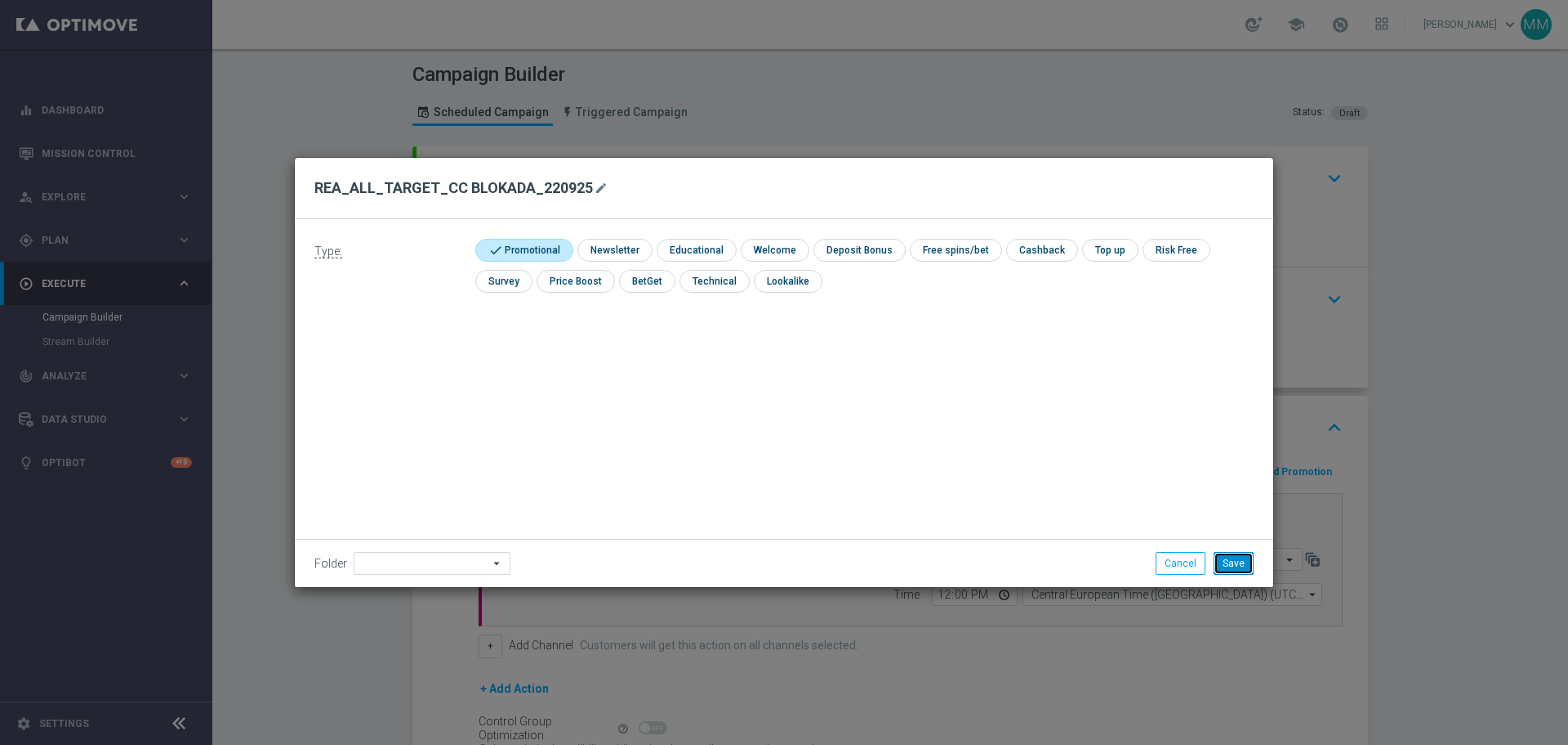
click at [1243, 567] on button "Save" at bounding box center [1234, 562] width 40 height 23
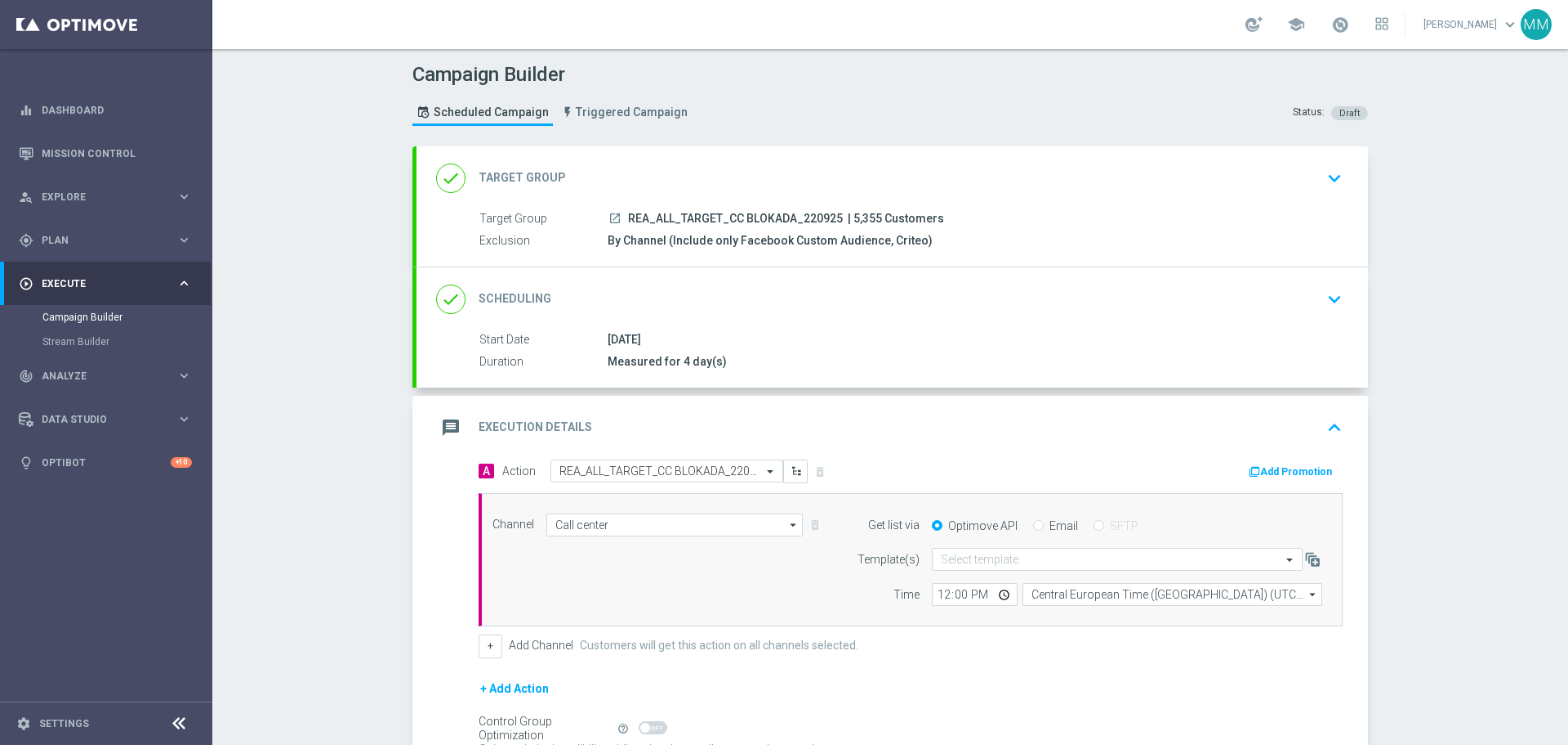
click at [827, 354] on div "Measured for 4 day(s)" at bounding box center [972, 361] width 729 height 17
click at [559, 293] on div "done Scheduling keyboard_arrow_down" at bounding box center [892, 299] width 912 height 31
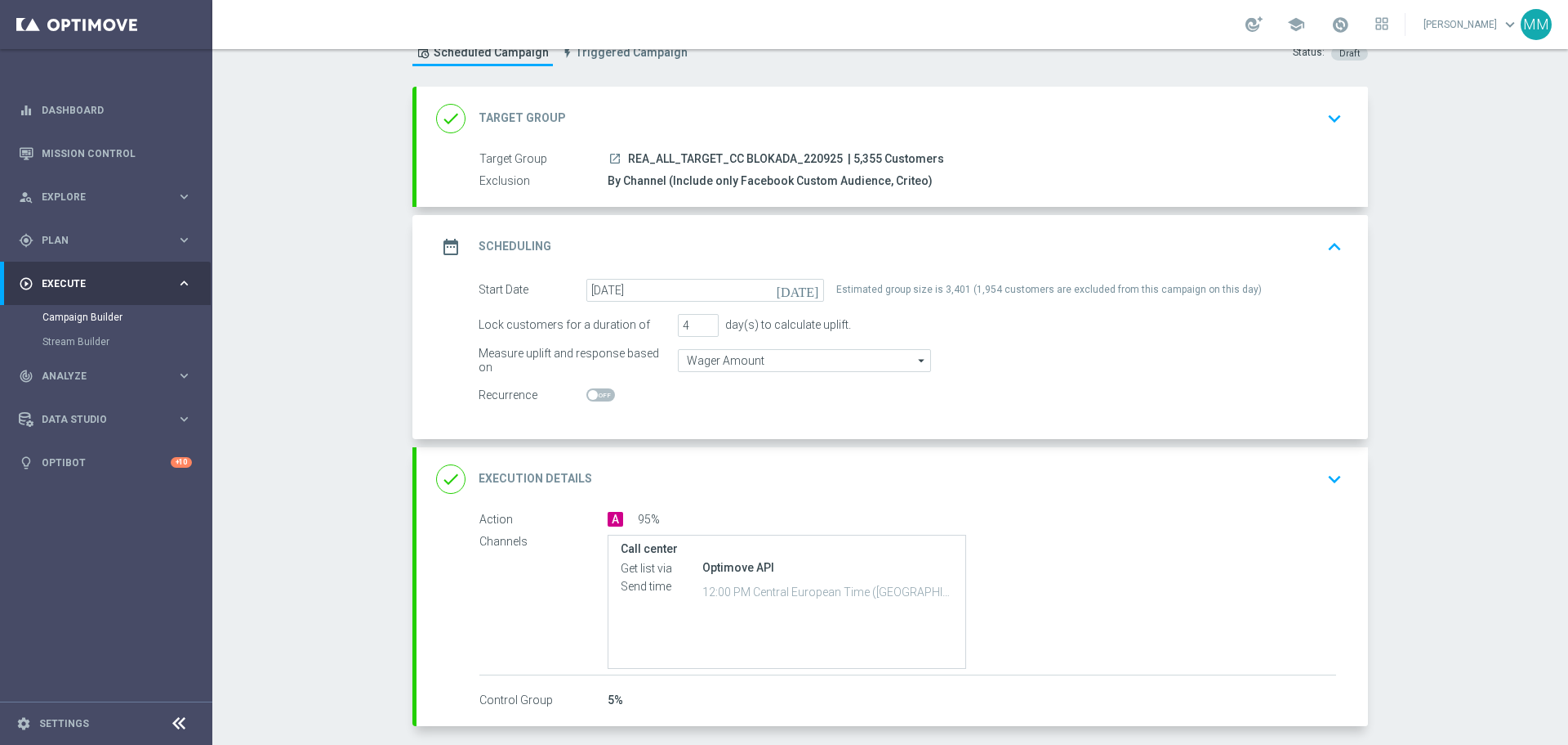
scroll to position [129, 0]
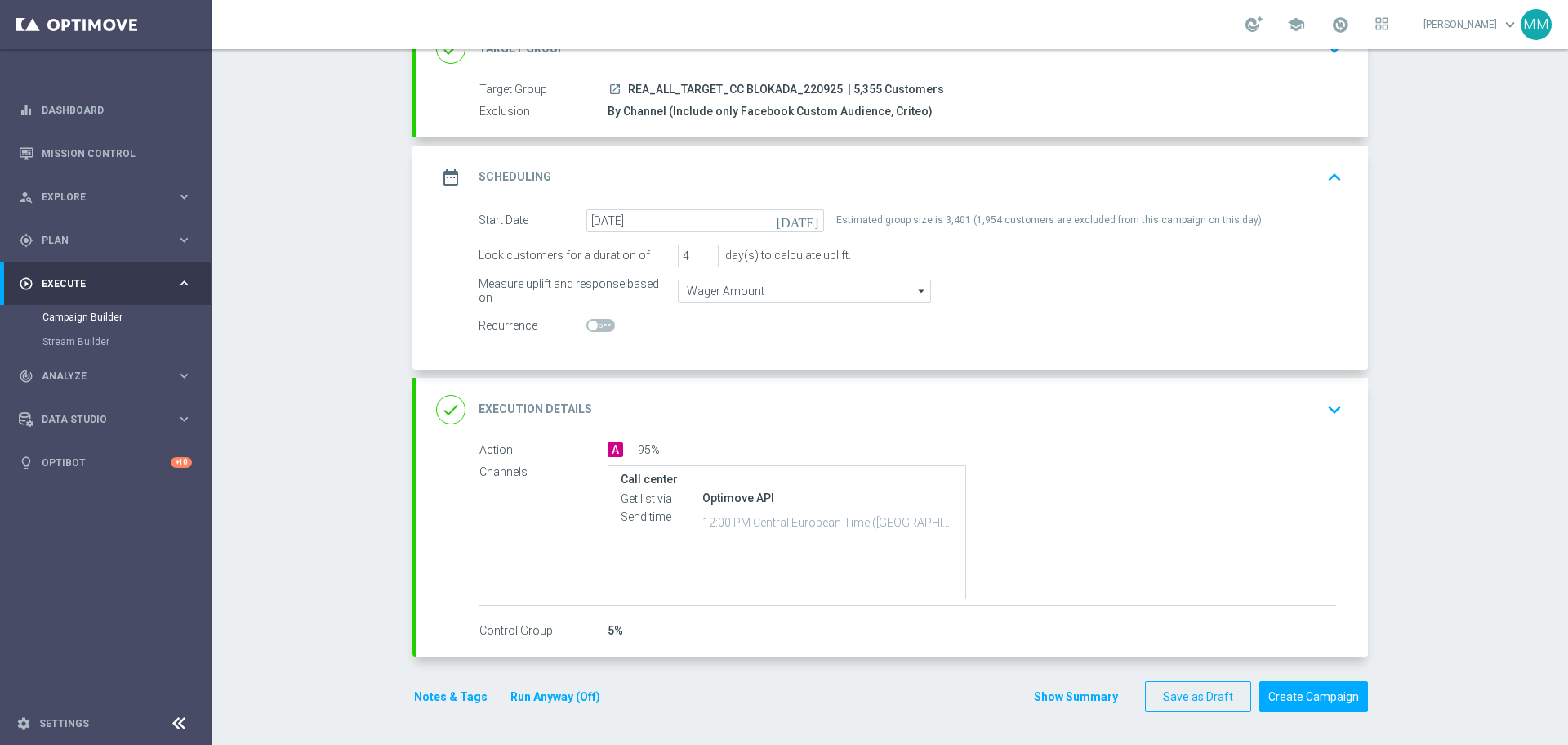
click at [447, 691] on button "Notes & Tags" at bounding box center [451, 696] width 77 height 20
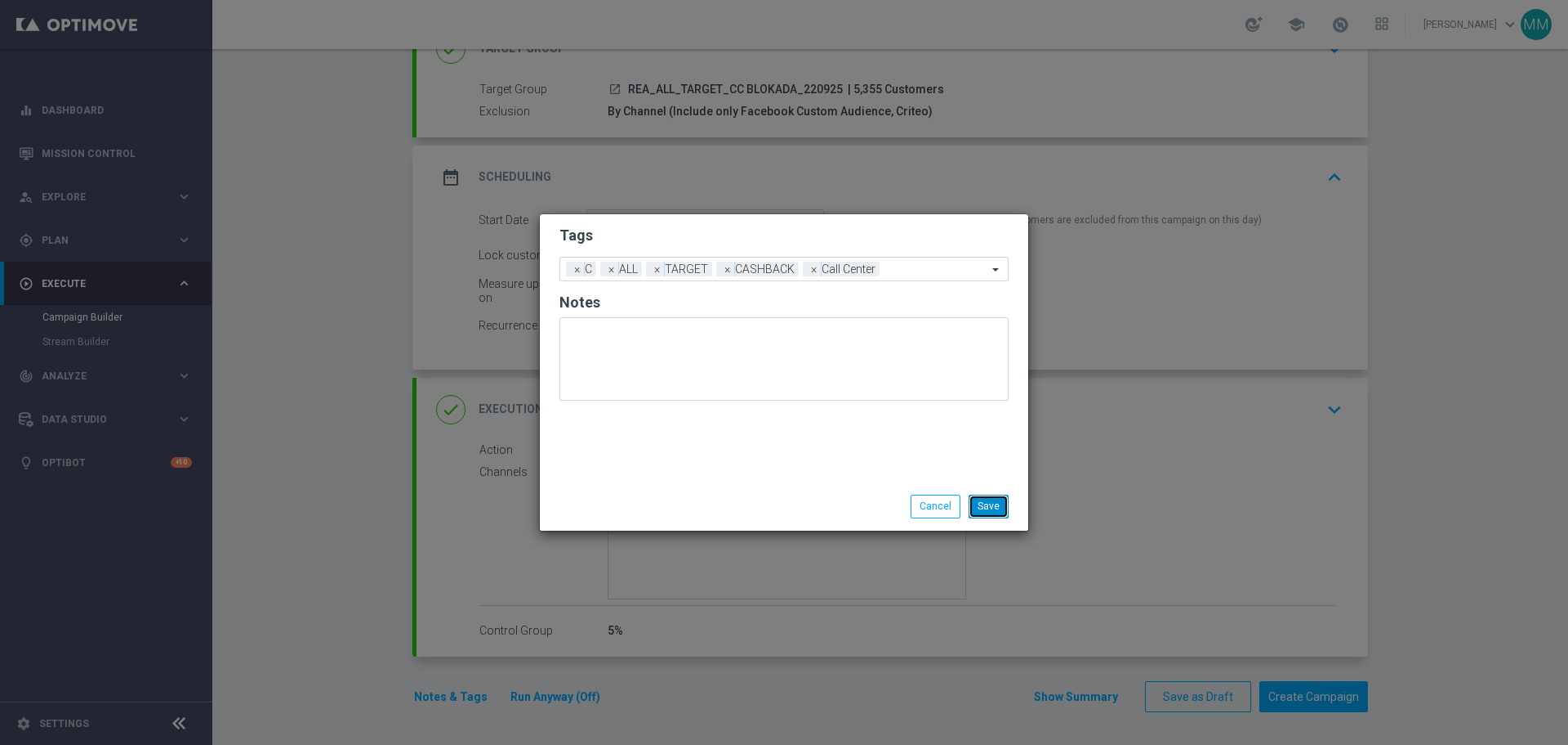
click at [994, 503] on button "Save" at bounding box center [989, 506] width 40 height 23
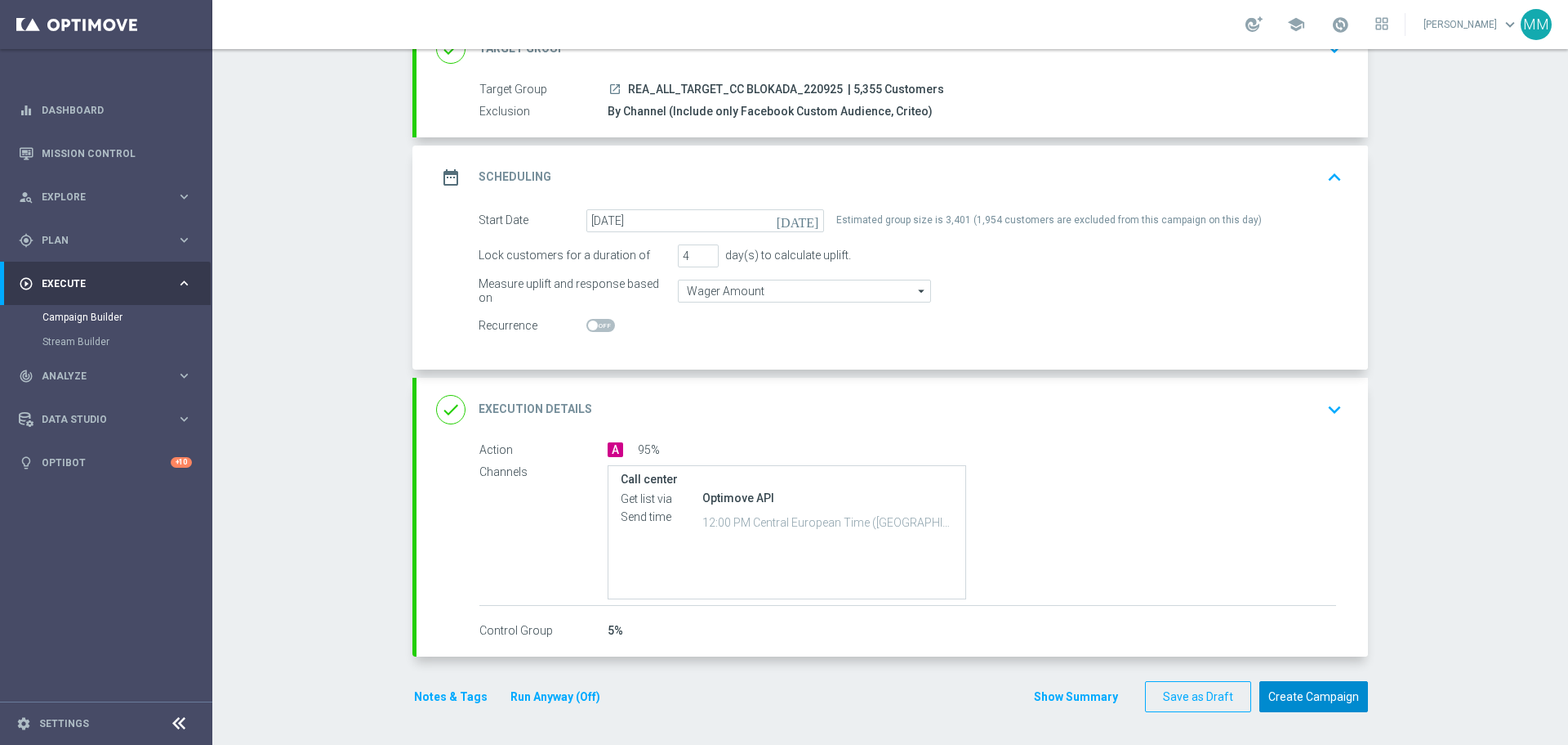
click at [1297, 700] on button "Create Campaign" at bounding box center [1314, 696] width 108 height 32
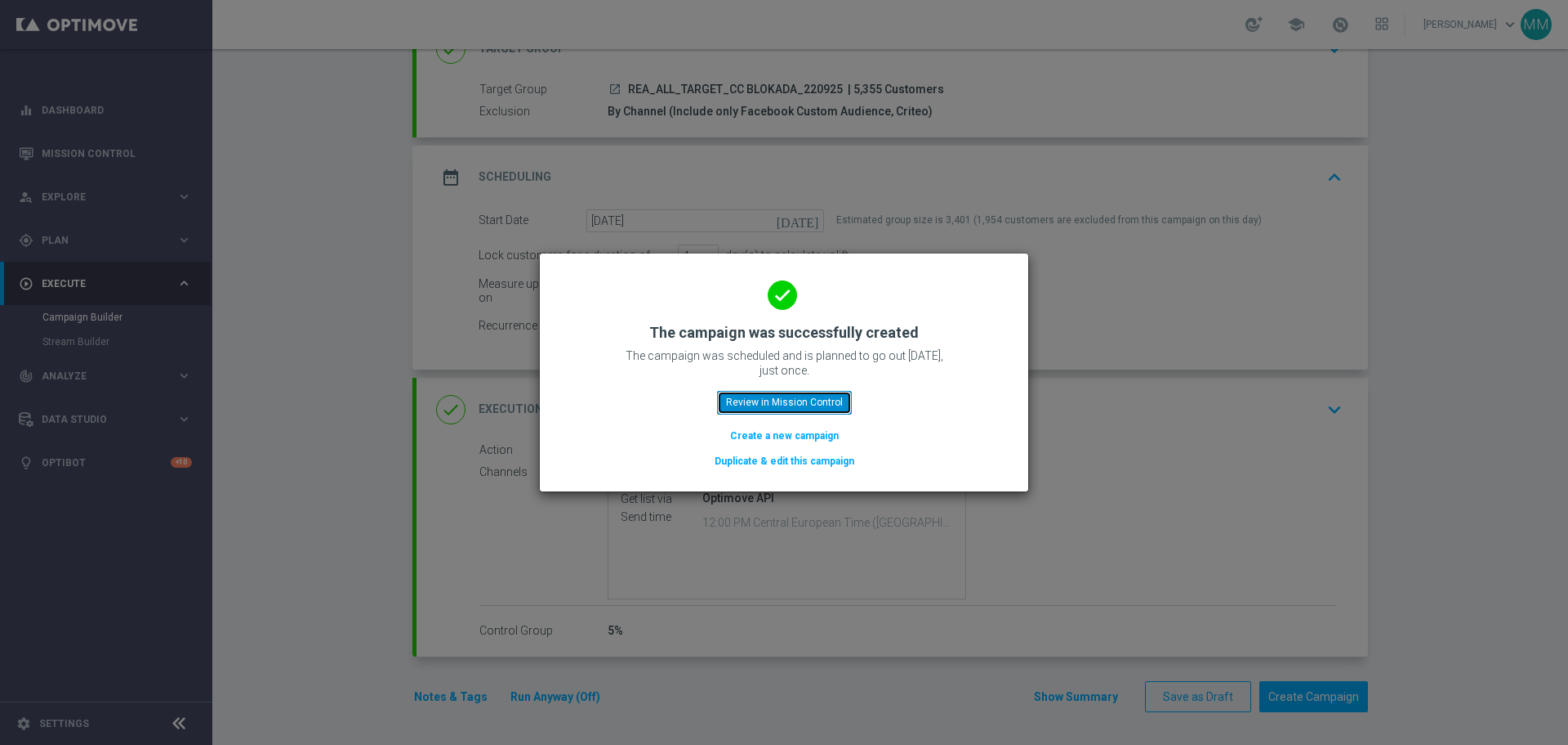
click at [801, 401] on button "Review in Mission Control" at bounding box center [784, 402] width 135 height 23
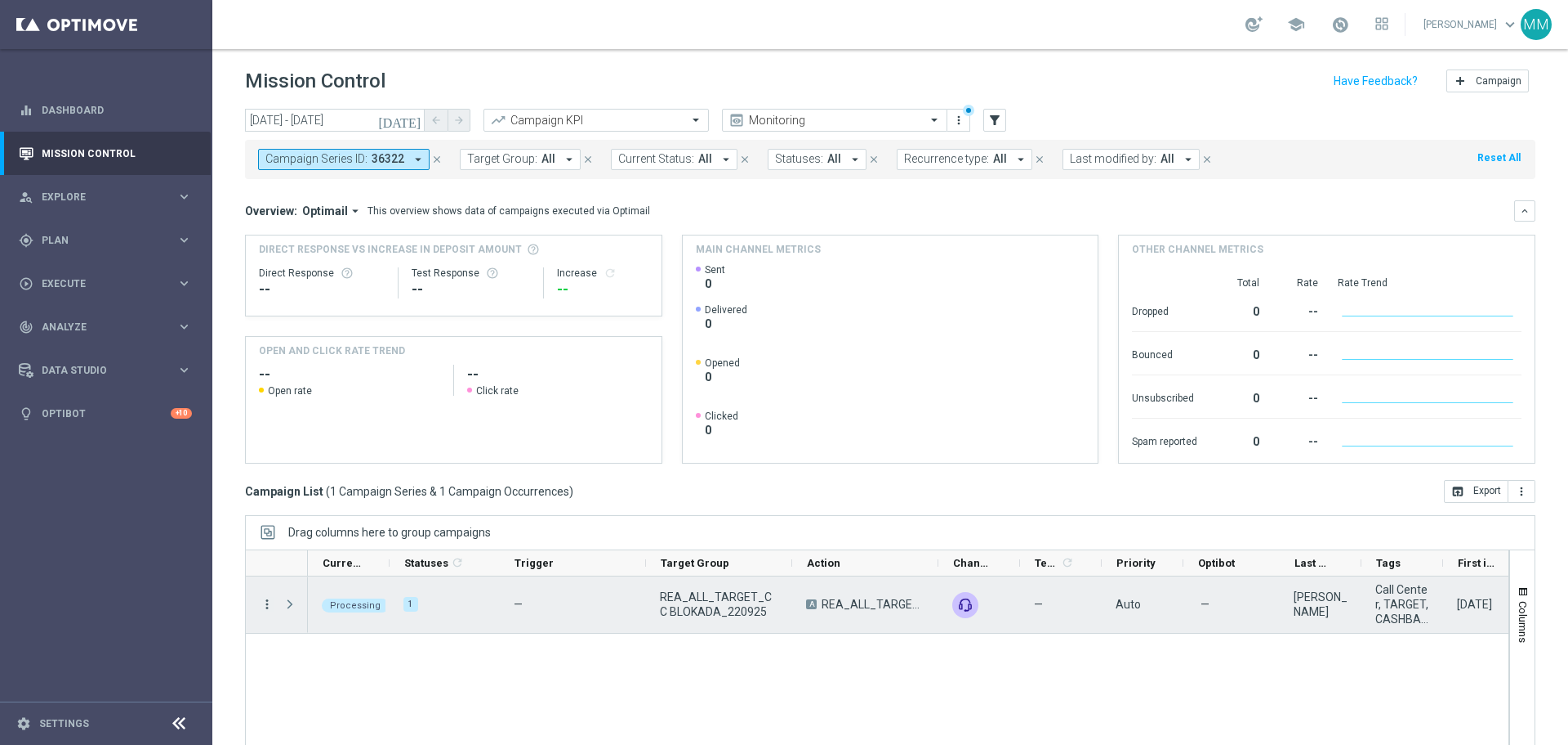
click at [266, 604] on icon "more_vert" at bounding box center [267, 604] width 15 height 15
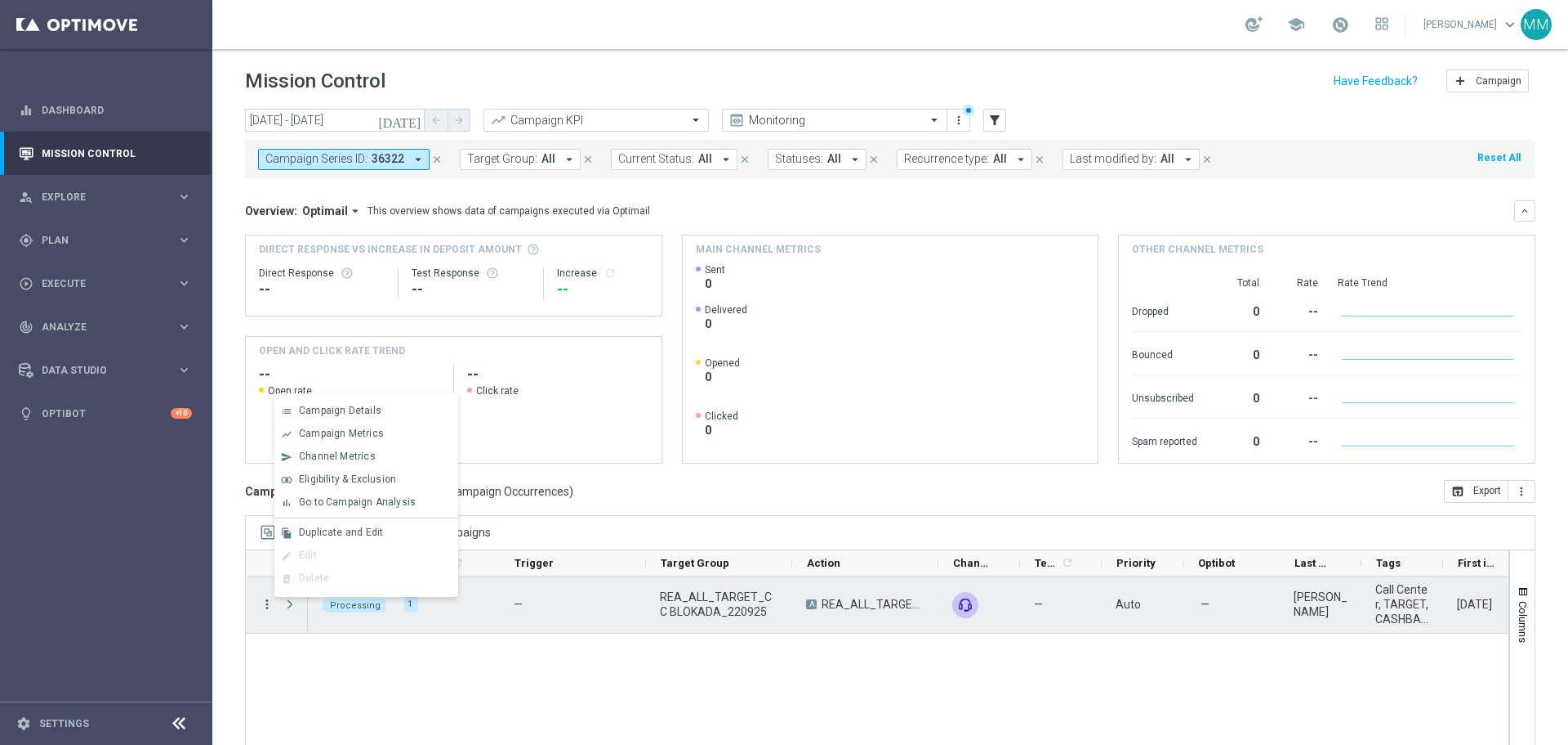
click at [266, 604] on icon "more_vert" at bounding box center [267, 604] width 15 height 15
drag, startPoint x: 790, startPoint y: 595, endPoint x: 800, endPoint y: 602, distance: 12.2
click at [790, 595] on div "REA_ALL_TARGET_CC BLOKADA_220925" at bounding box center [719, 604] width 146 height 56
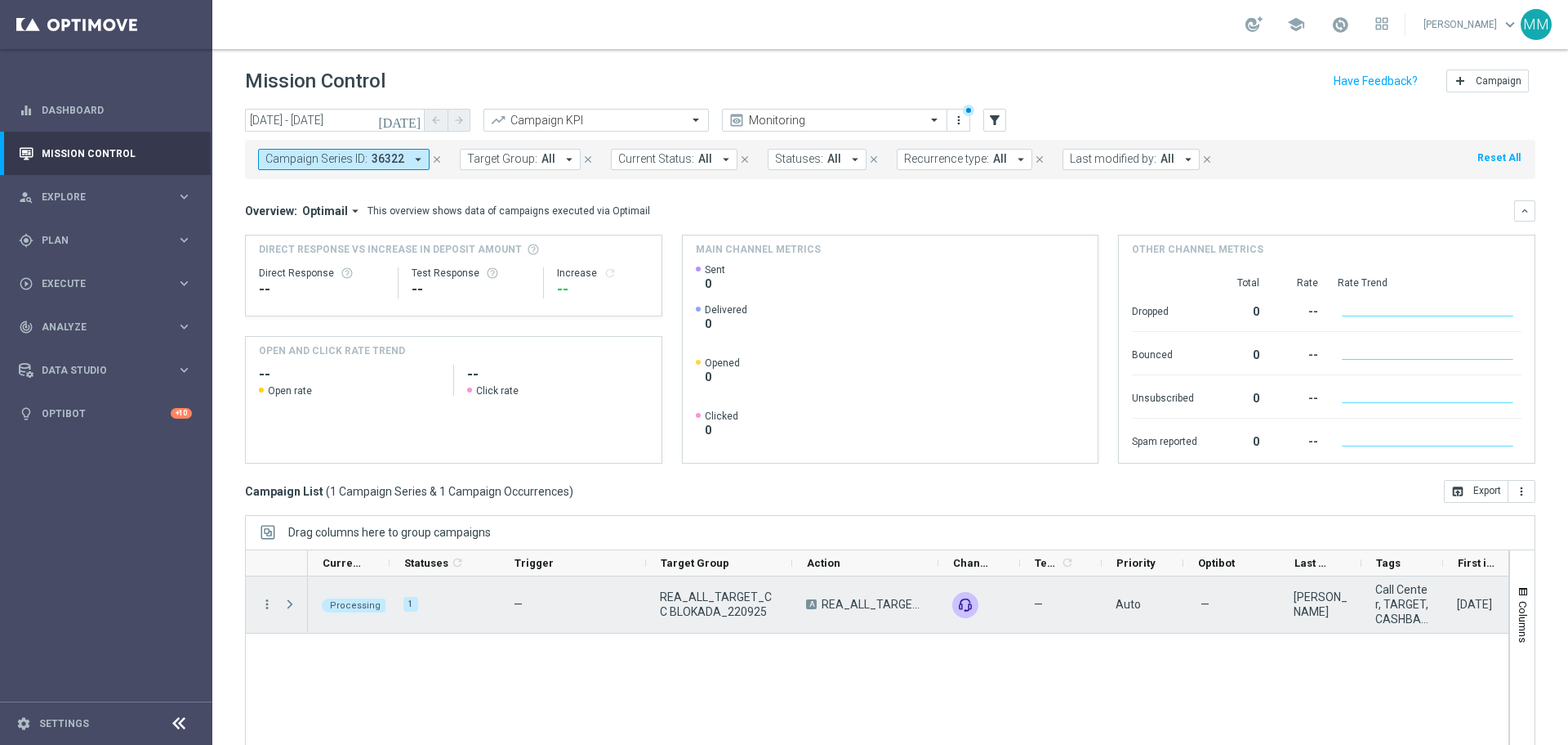
click at [1088, 610] on div "—" at bounding box center [1061, 604] width 82 height 56
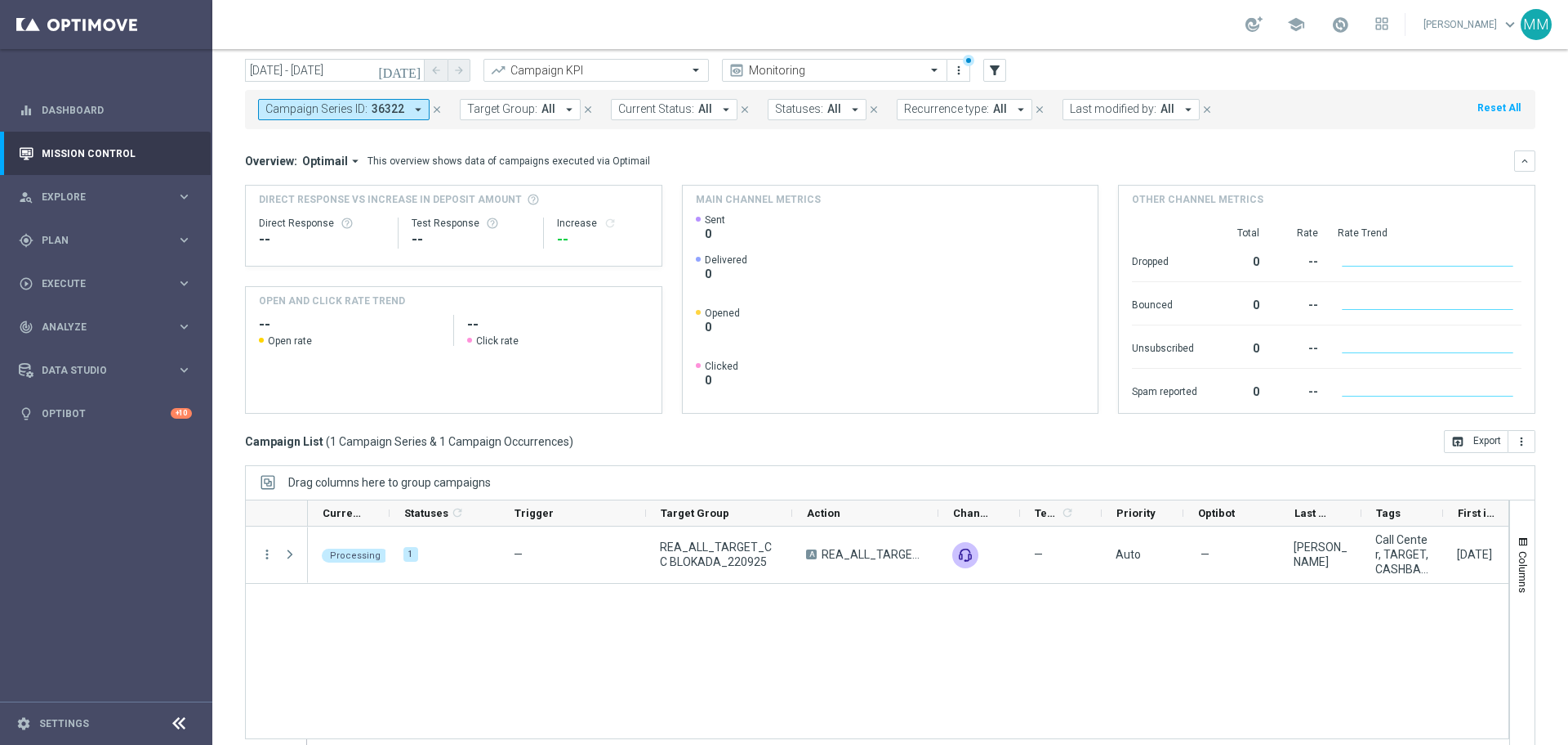
scroll to position [72, 0]
